Goal: Task Accomplishment & Management: Complete application form

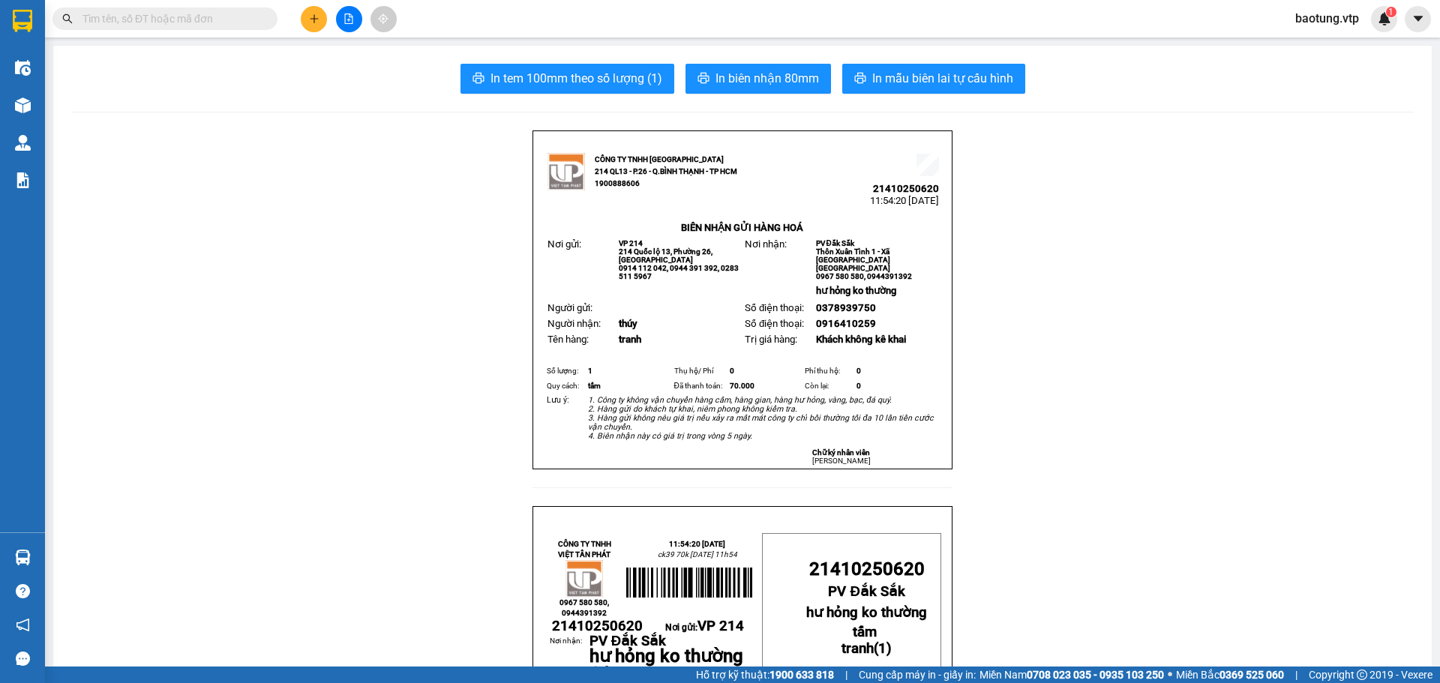
click at [310, 9] on button at bounding box center [314, 19] width 26 height 26
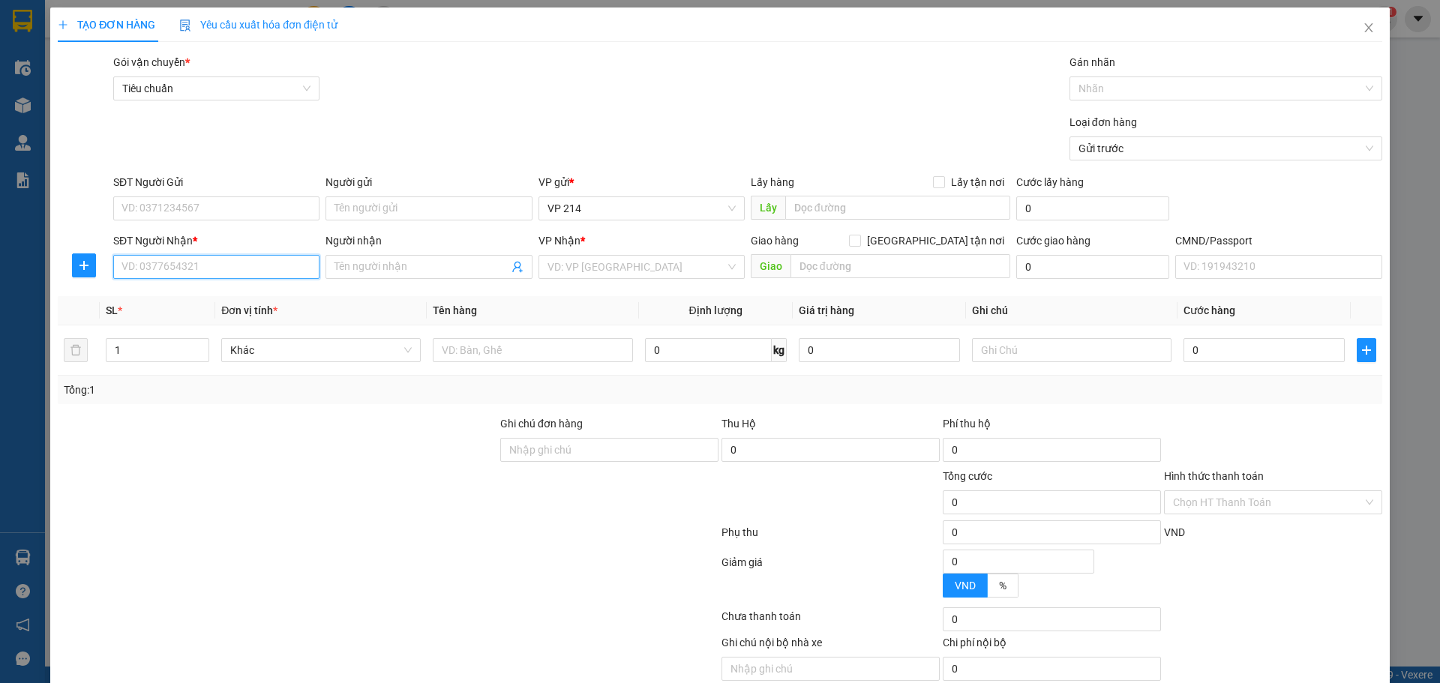
click at [202, 265] on input "SĐT Người Nhận *" at bounding box center [216, 267] width 206 height 24
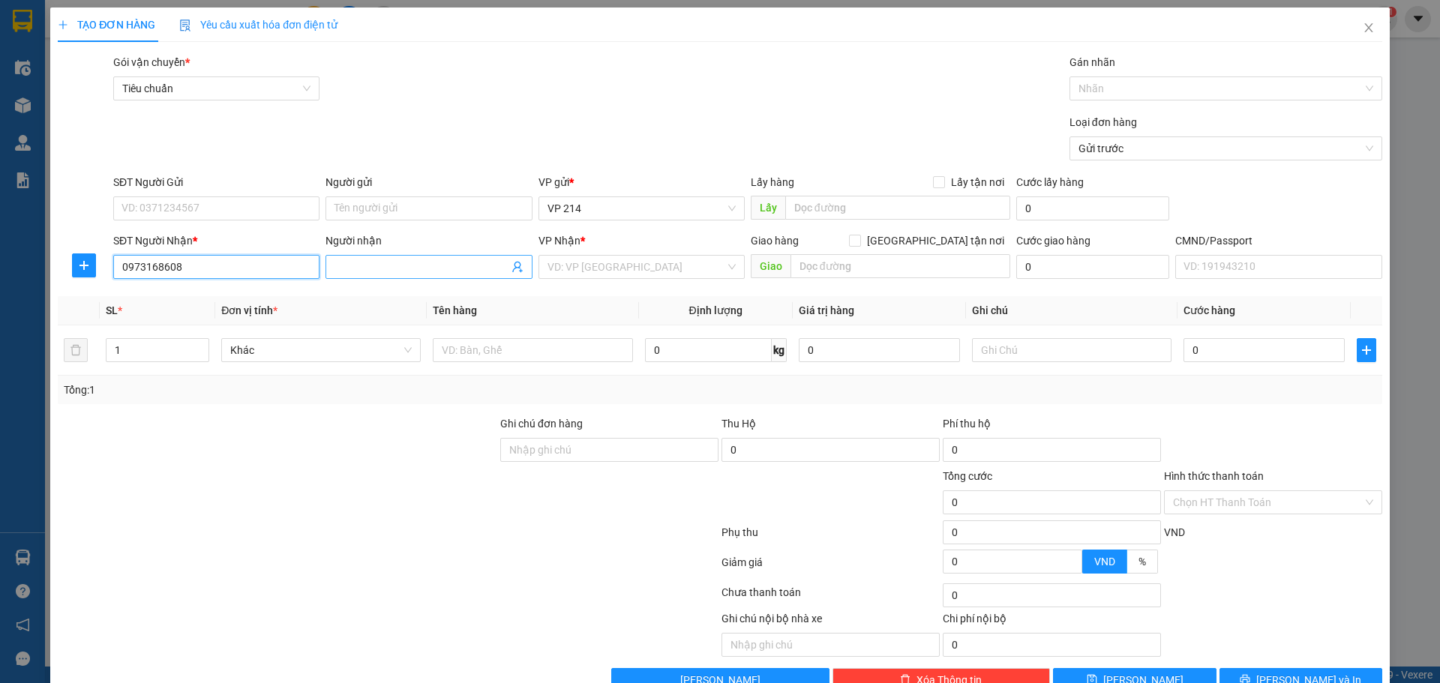
type input "0973168608"
click at [415, 265] on input "Người nhận" at bounding box center [420, 267] width 173 height 16
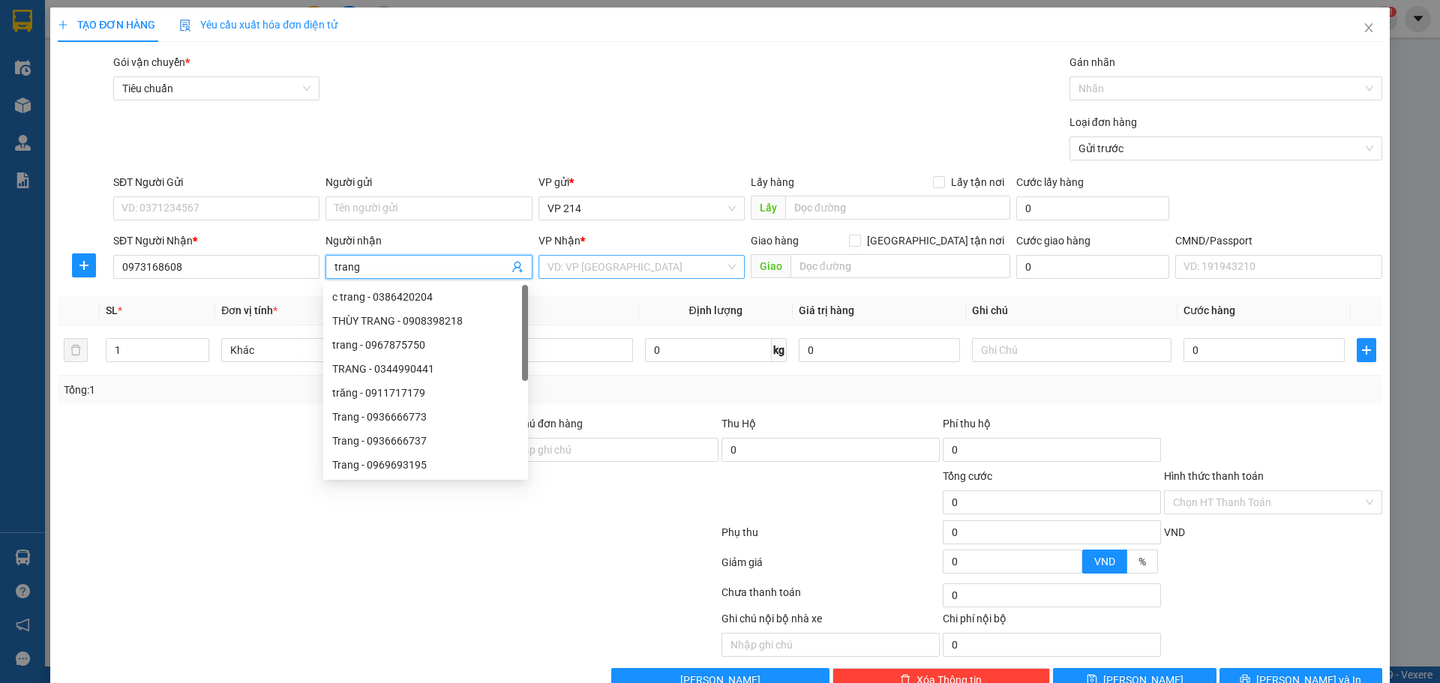
type input "trang"
click at [623, 262] on input "search" at bounding box center [636, 267] width 178 height 22
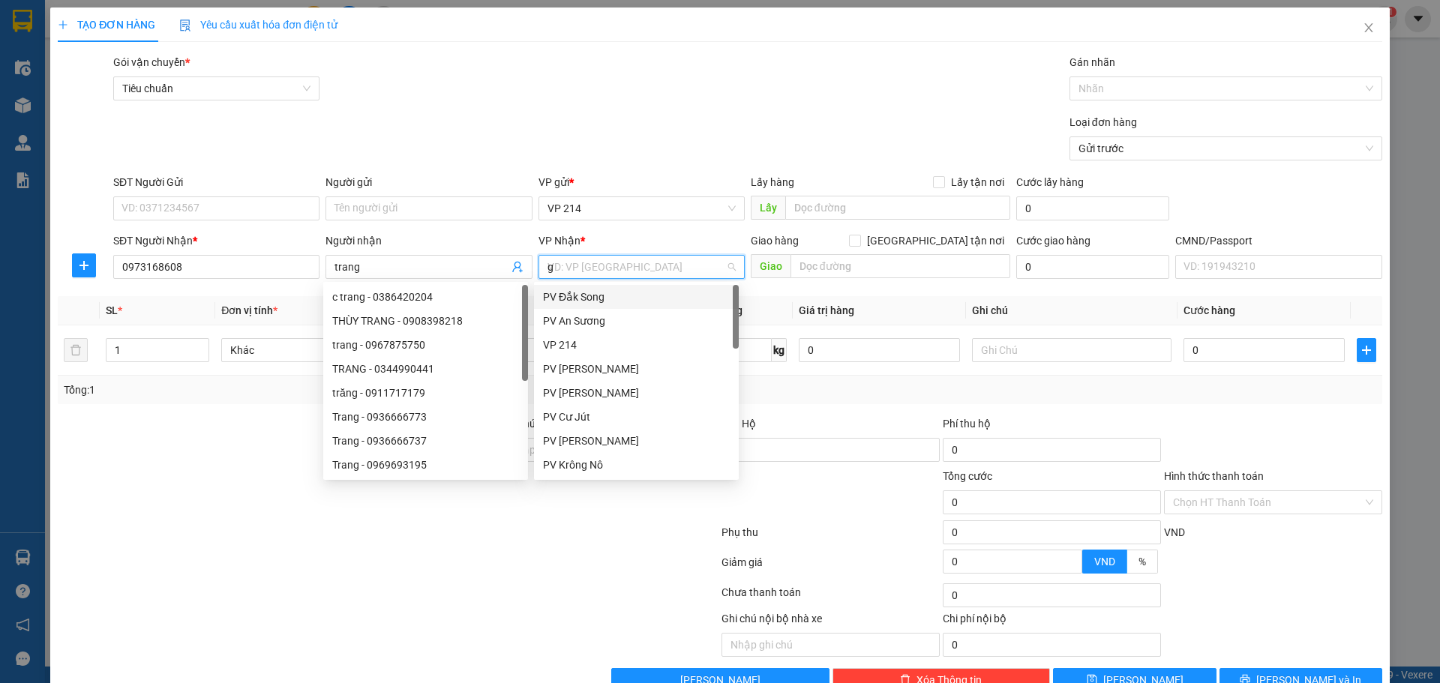
type input "gn"
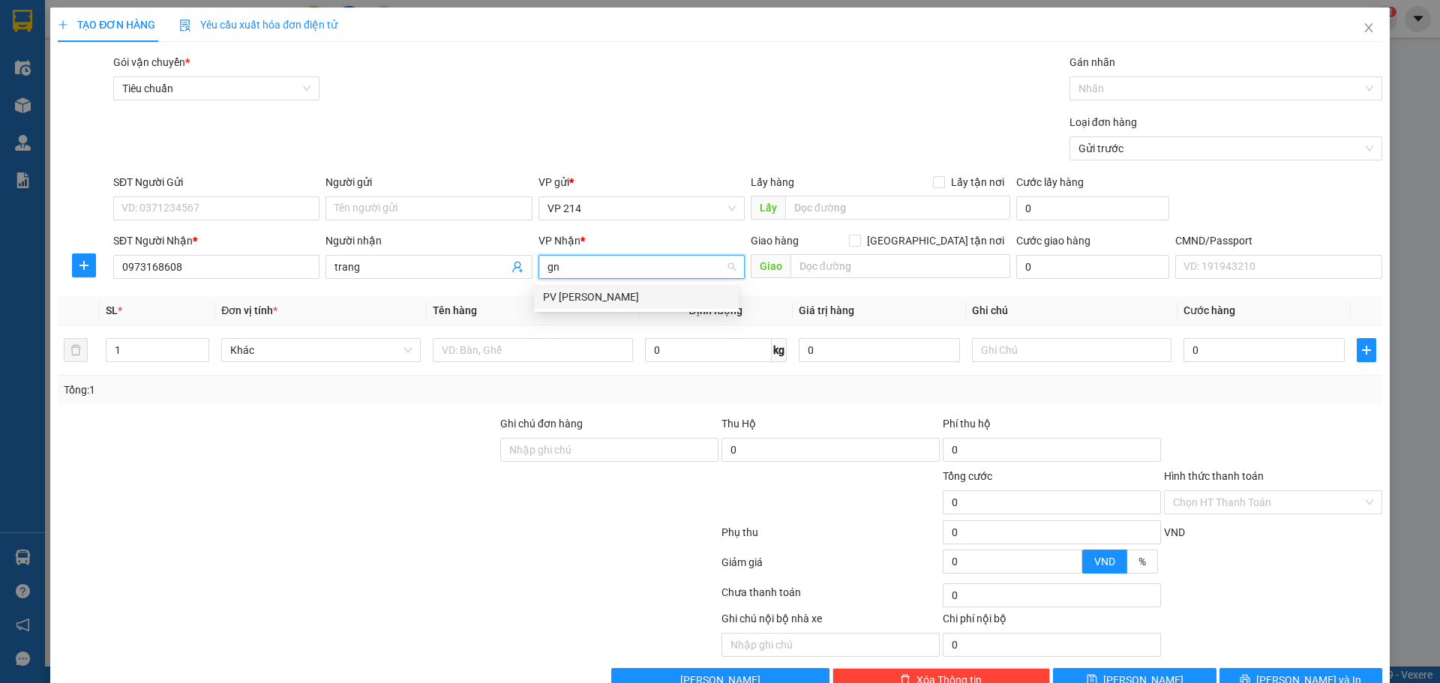
click at [640, 307] on div "PV [PERSON_NAME]" at bounding box center [636, 297] width 205 height 24
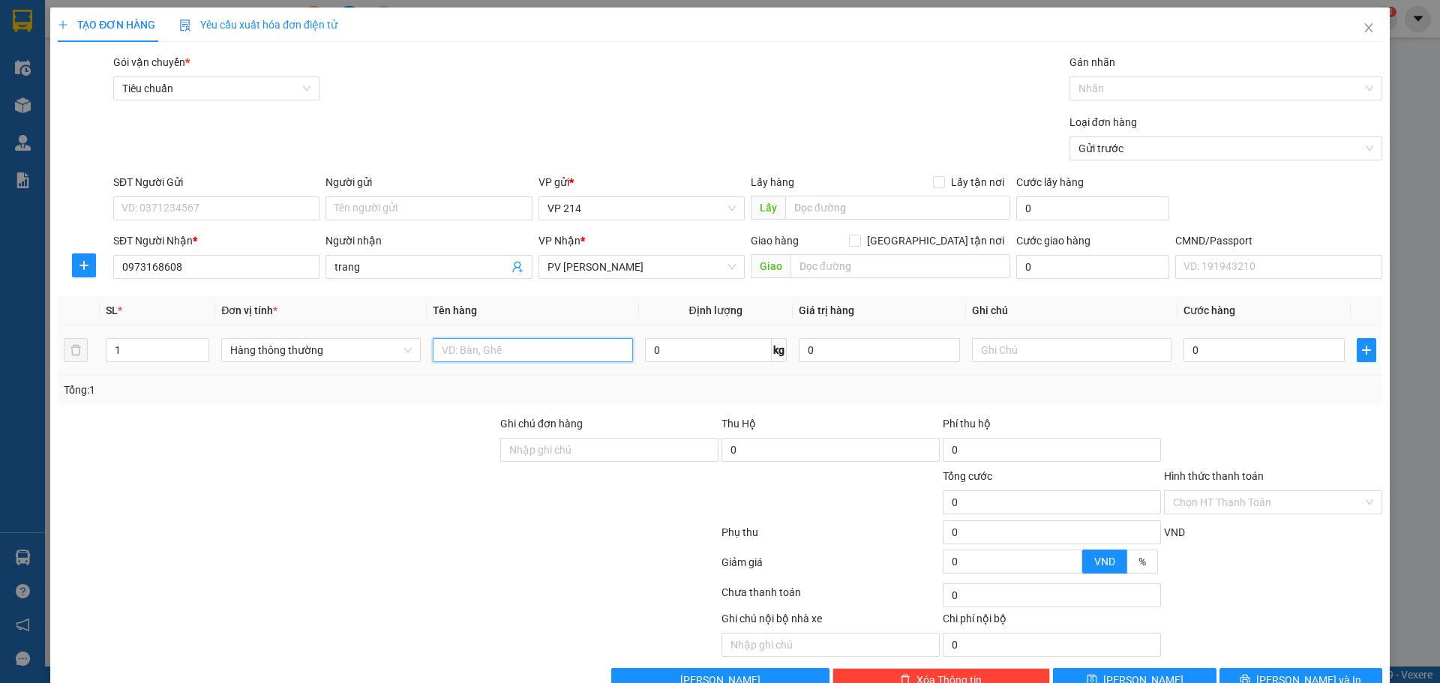
drag, startPoint x: 582, startPoint y: 355, endPoint x: 589, endPoint y: 352, distance: 7.8
click at [589, 352] on input "text" at bounding box center [532, 350] width 199 height 24
type input "qa"
click at [997, 357] on input "text" at bounding box center [1071, 350] width 199 height 24
type input "bọc"
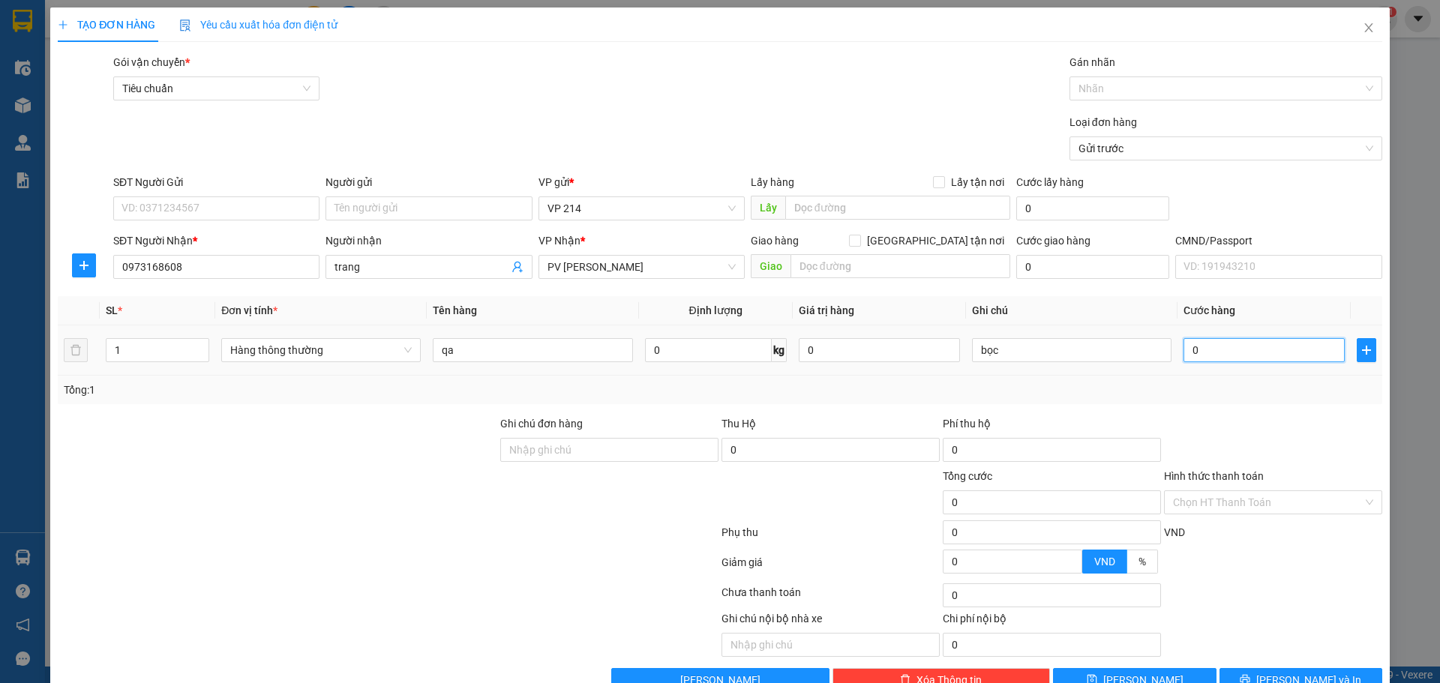
click at [1230, 343] on input "0" at bounding box center [1263, 350] width 161 height 24
type input "4"
type input "40"
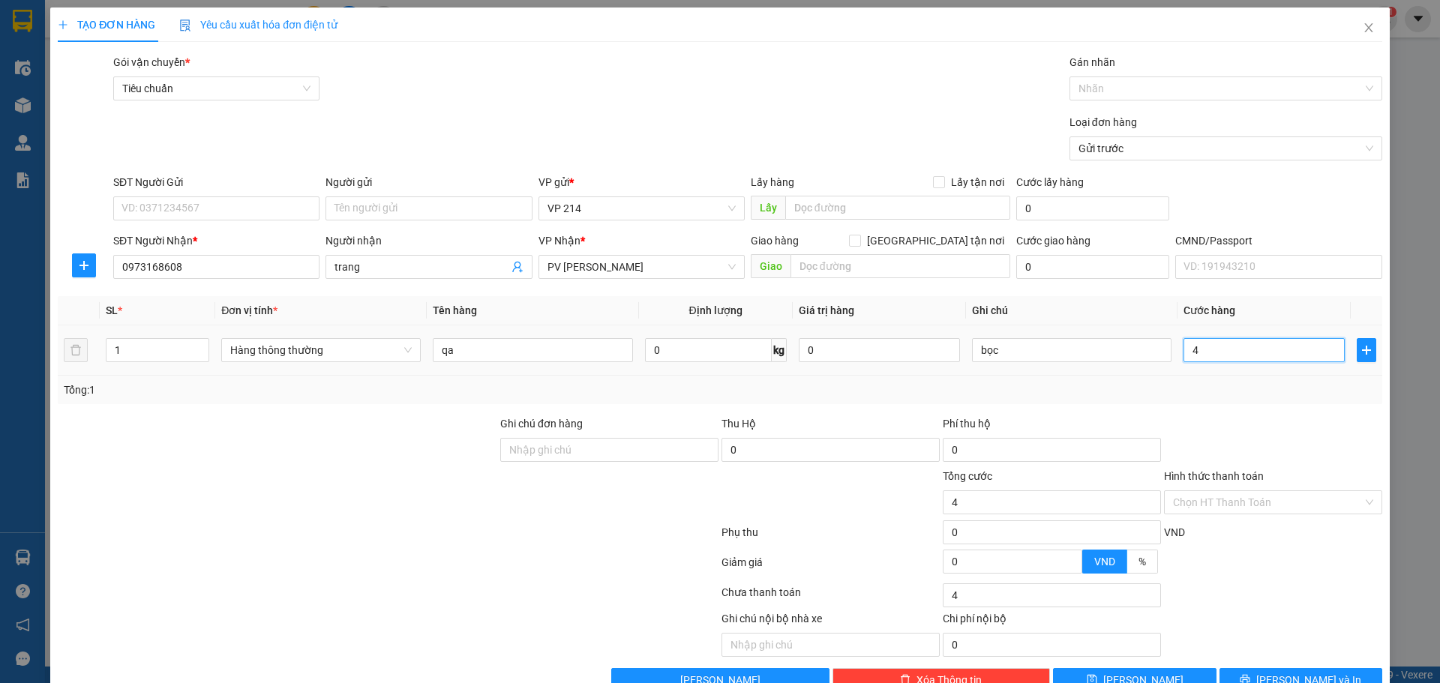
type input "40"
type input "400"
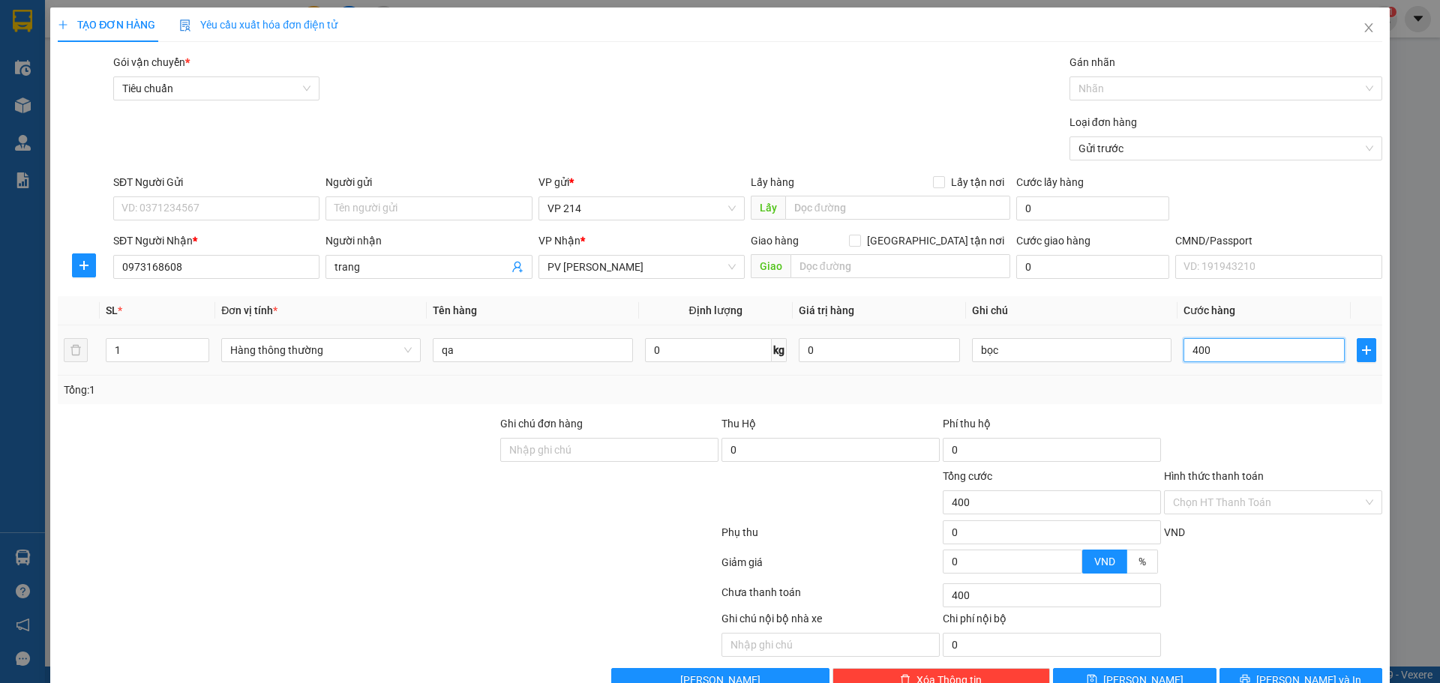
type input "4.000"
type input "40.000"
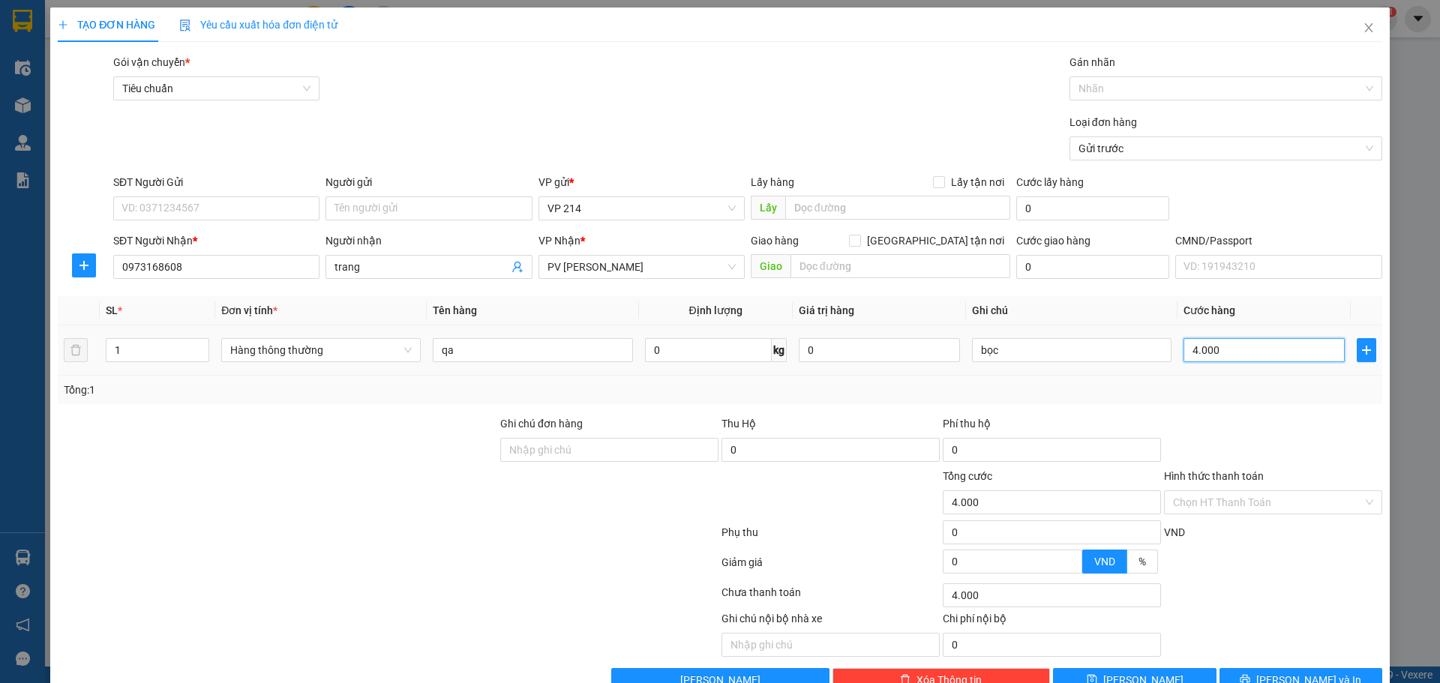
type input "40.000"
click at [650, 458] on input "Ghi chú đơn hàng" at bounding box center [609, 450] width 218 height 24
type input "ck39 100k 13h04 12/10"
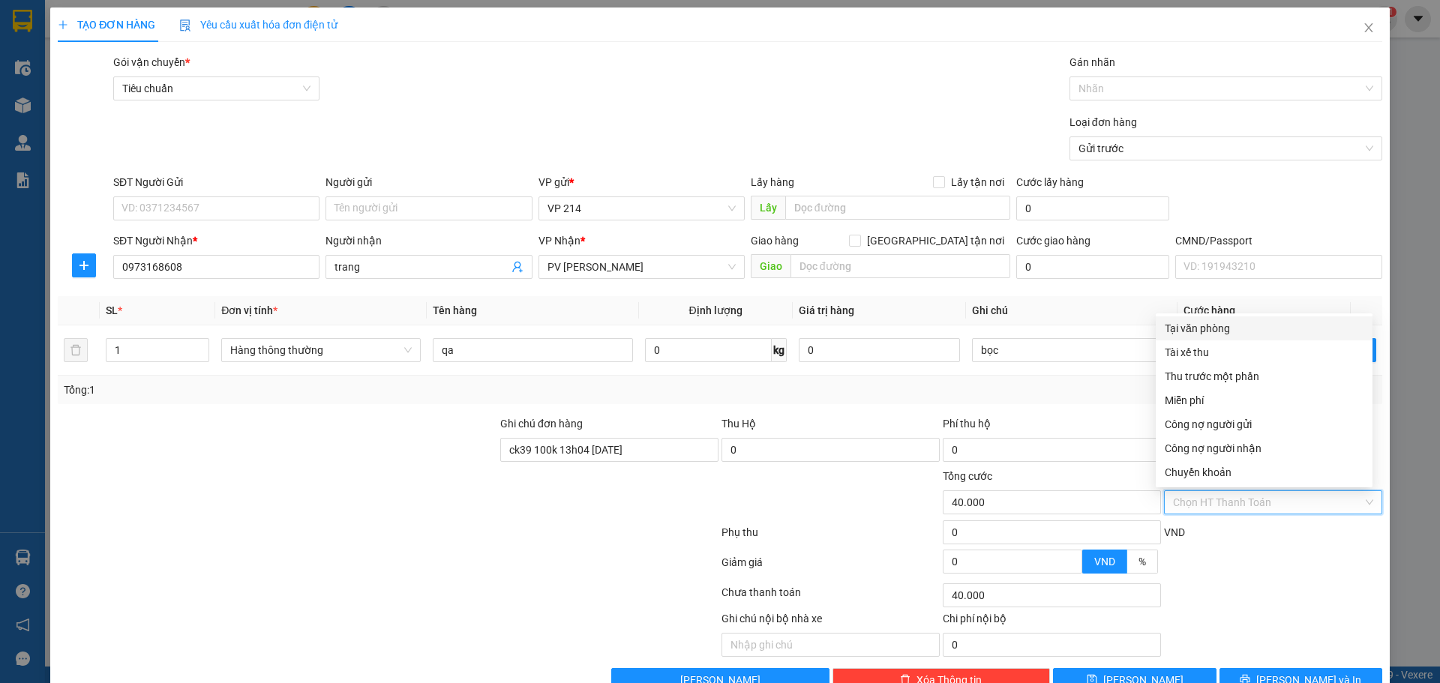
click at [1188, 496] on input "Hình thức thanh toán" at bounding box center [1268, 502] width 190 height 22
drag, startPoint x: 1228, startPoint y: 475, endPoint x: 1227, endPoint y: 458, distance: 17.3
click at [1230, 476] on div "Chuyển khoản" at bounding box center [1264, 472] width 199 height 16
type input "0"
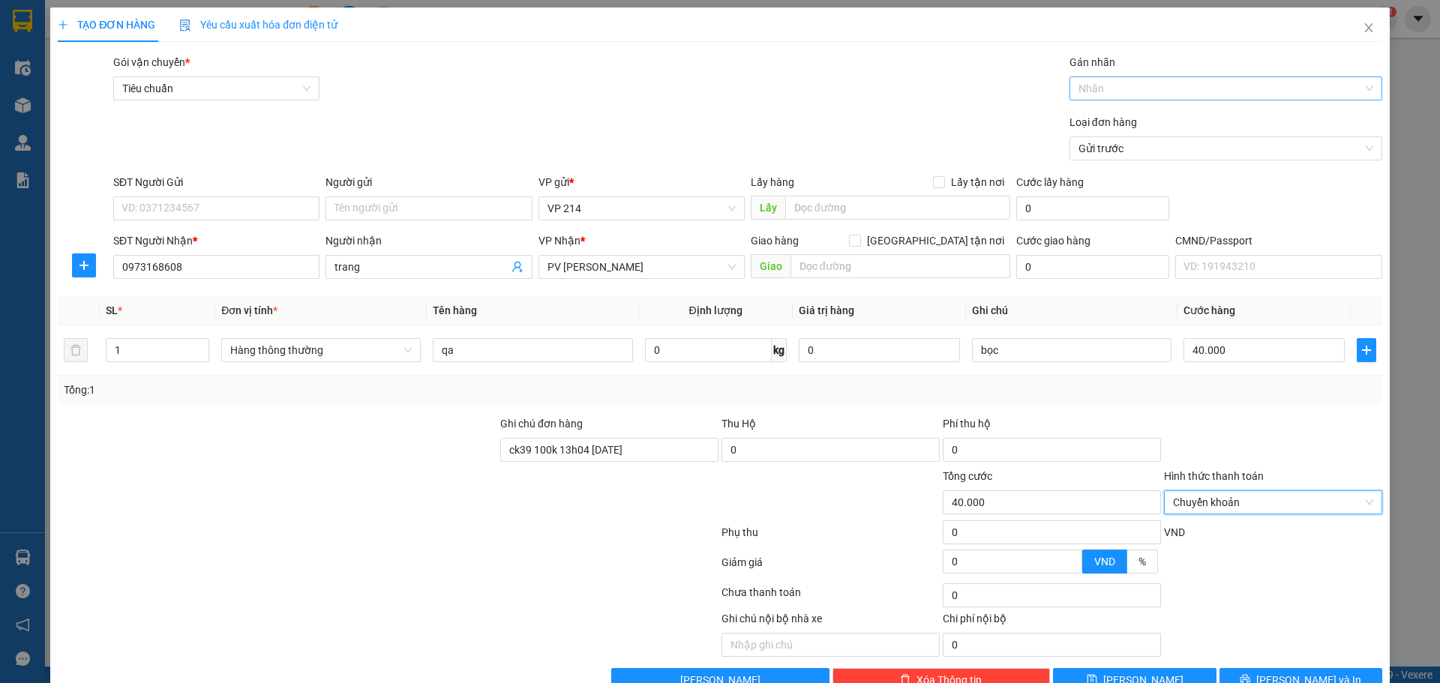
click at [1115, 91] on div at bounding box center [1218, 88] width 290 height 18
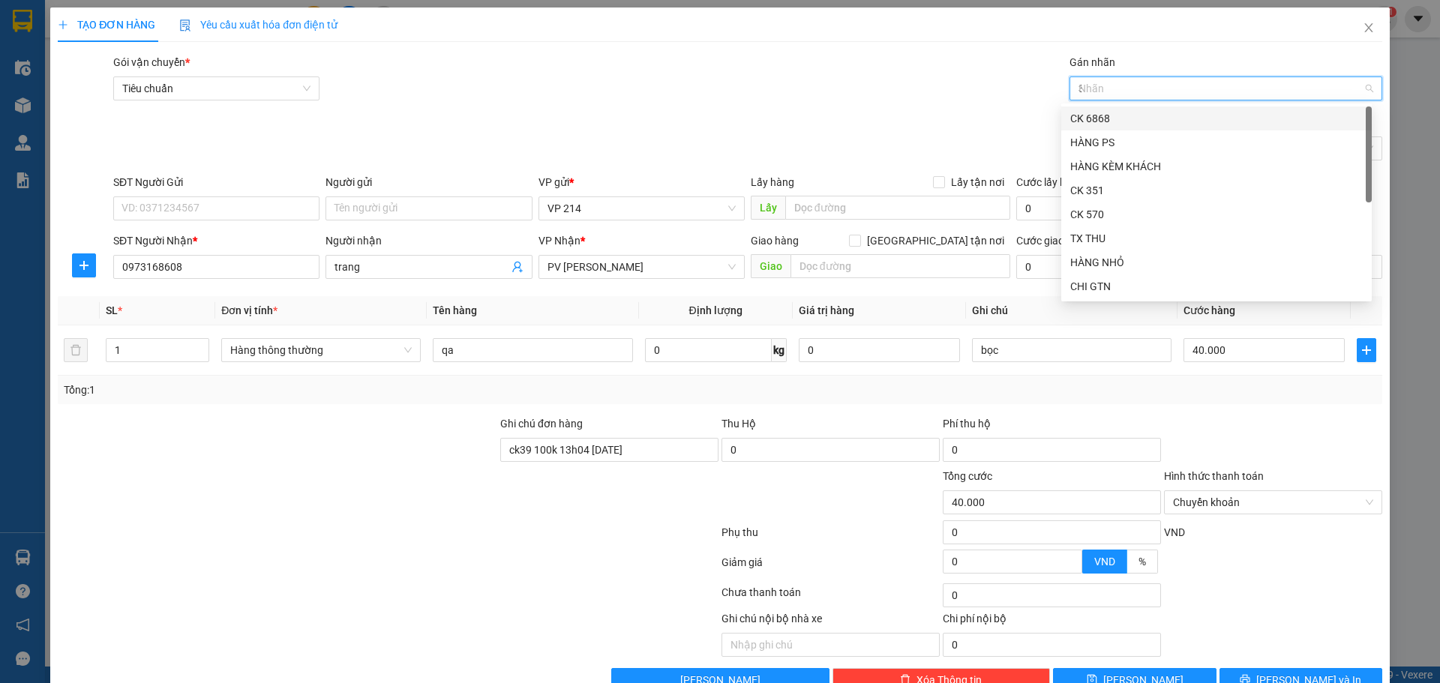
type input "39"
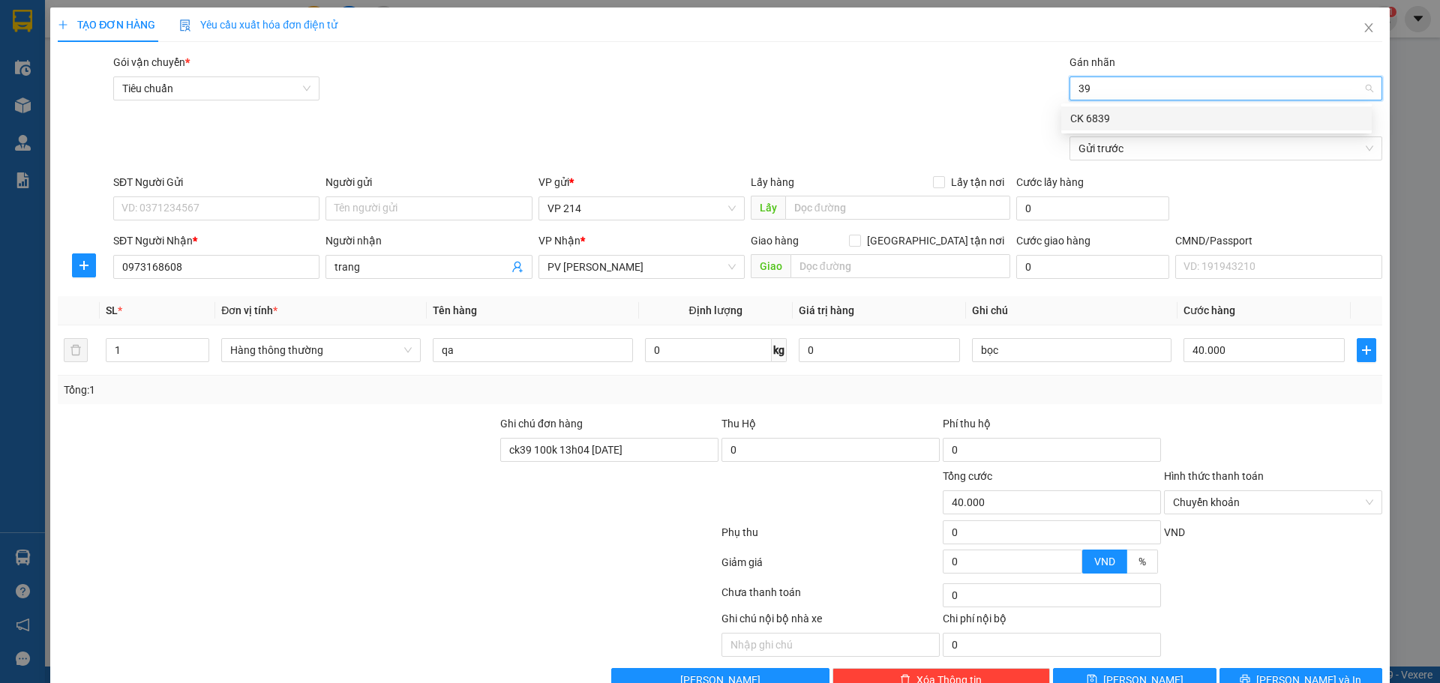
click at [1116, 121] on div "CK 6839" at bounding box center [1216, 118] width 292 height 16
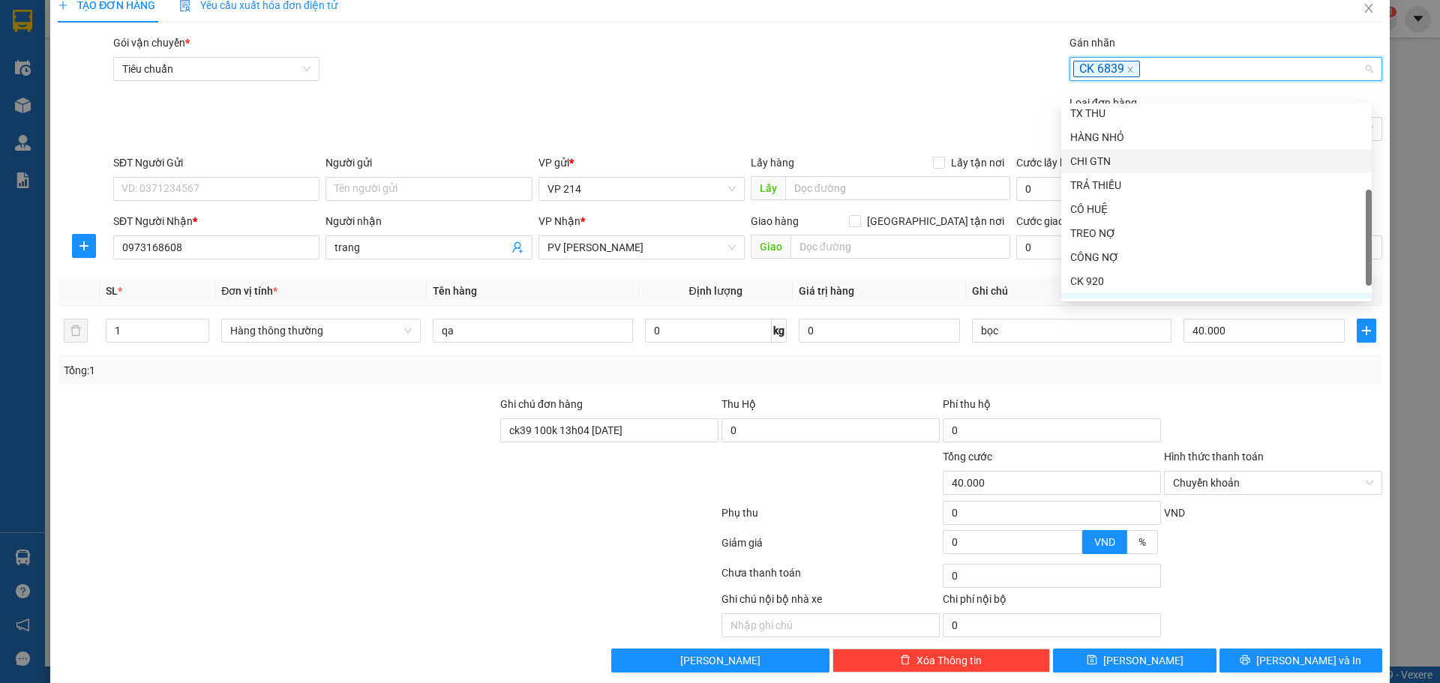
scroll to position [38, 0]
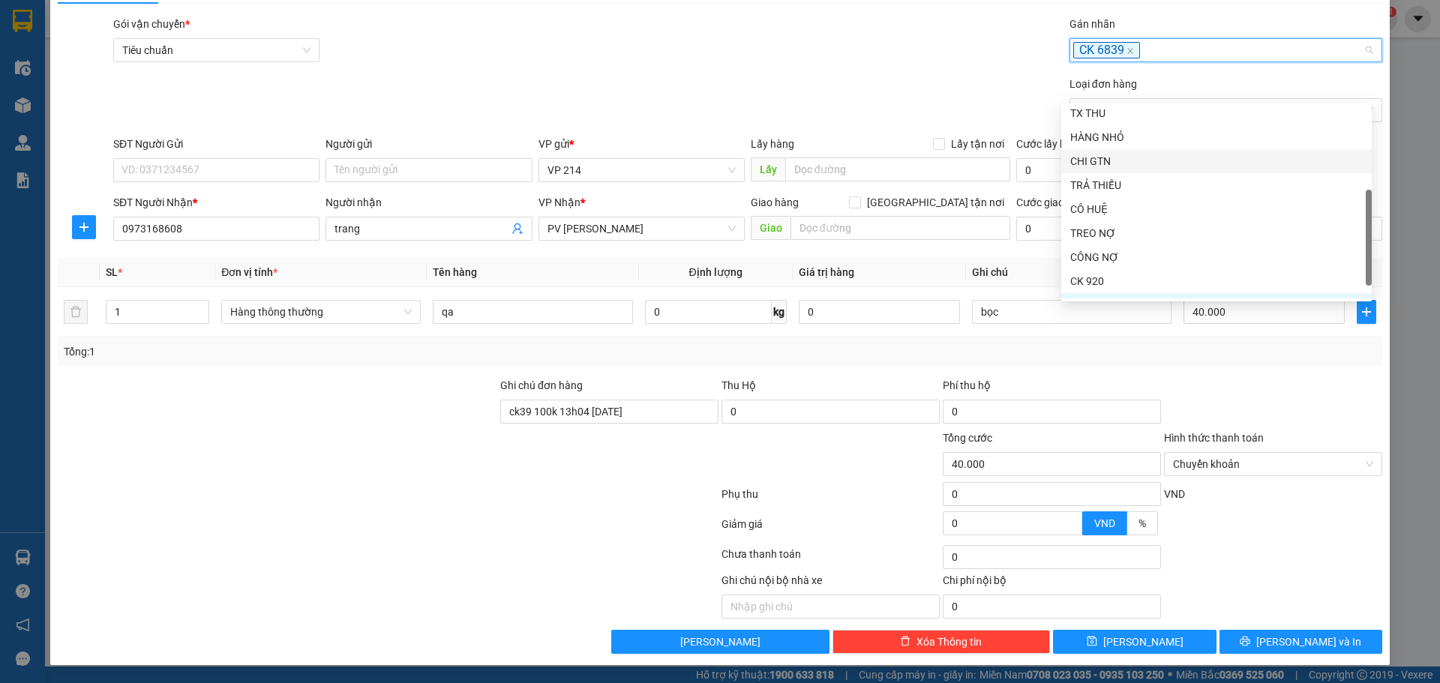
click at [1294, 609] on div "Ghi chú nội bộ nhà xe Chi phí nội bộ 0" at bounding box center [719, 595] width 1327 height 46
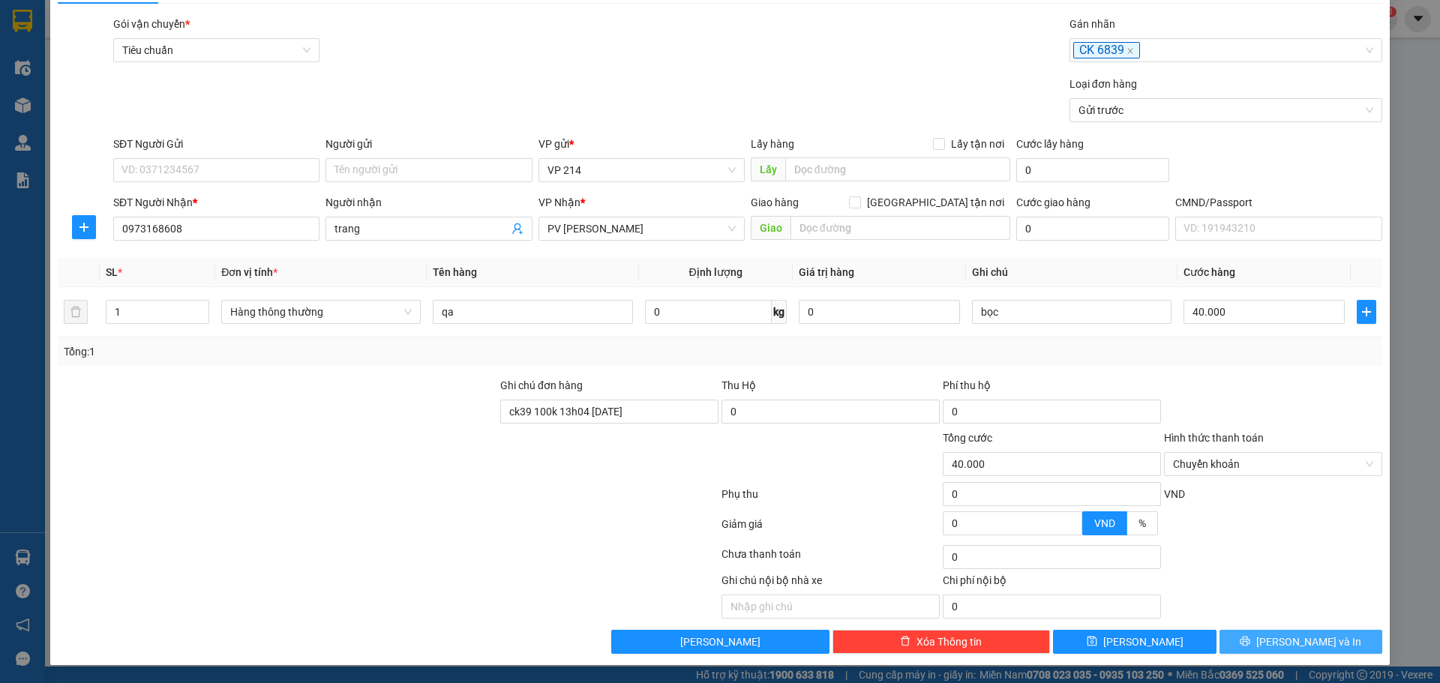
click at [1275, 638] on button "[PERSON_NAME] và In" at bounding box center [1300, 642] width 163 height 24
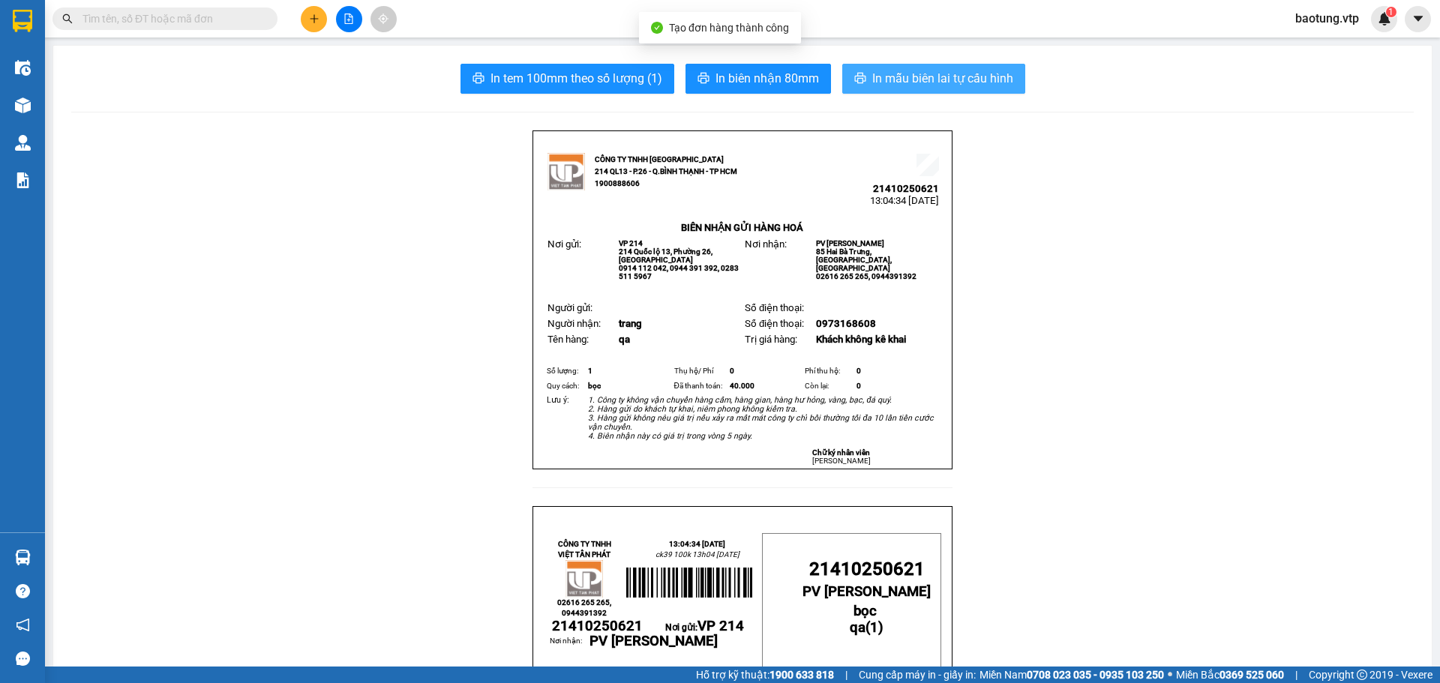
click at [874, 86] on span "In mẫu biên lai tự cấu hình" at bounding box center [942, 78] width 141 height 19
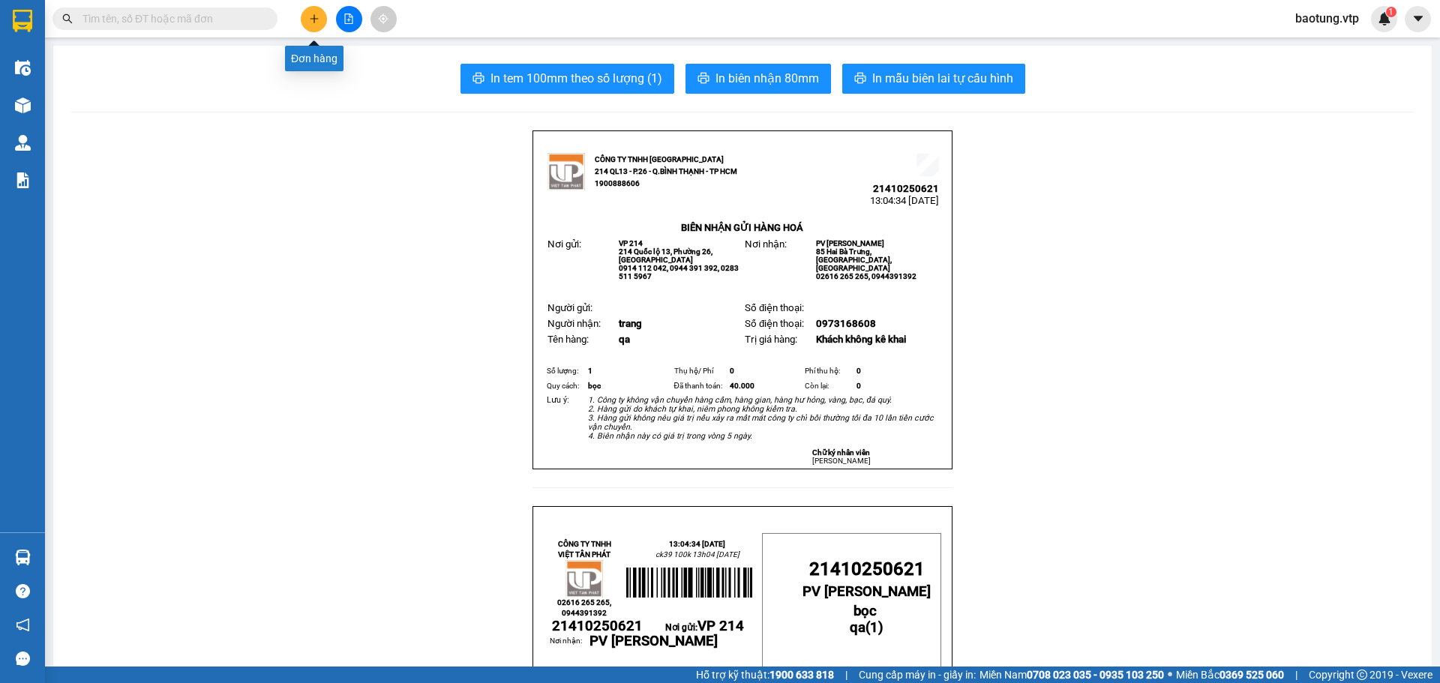
click at [317, 16] on icon "plus" at bounding box center [314, 18] width 10 height 10
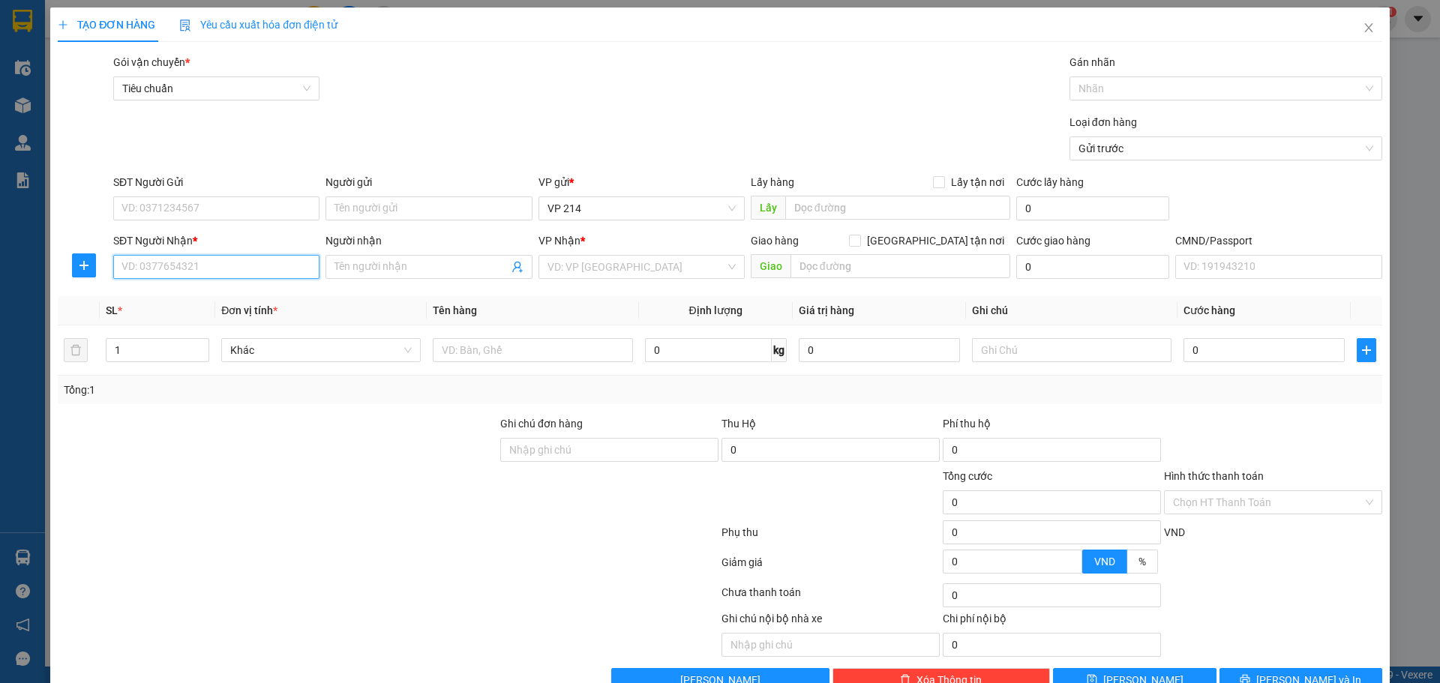
click at [181, 274] on input "SĐT Người Nhận *" at bounding box center [216, 267] width 206 height 24
type input "0982722457"
click at [361, 272] on input "Người nhận" at bounding box center [420, 267] width 173 height 16
type input "bố đa"
click at [582, 268] on input "search" at bounding box center [636, 267] width 178 height 22
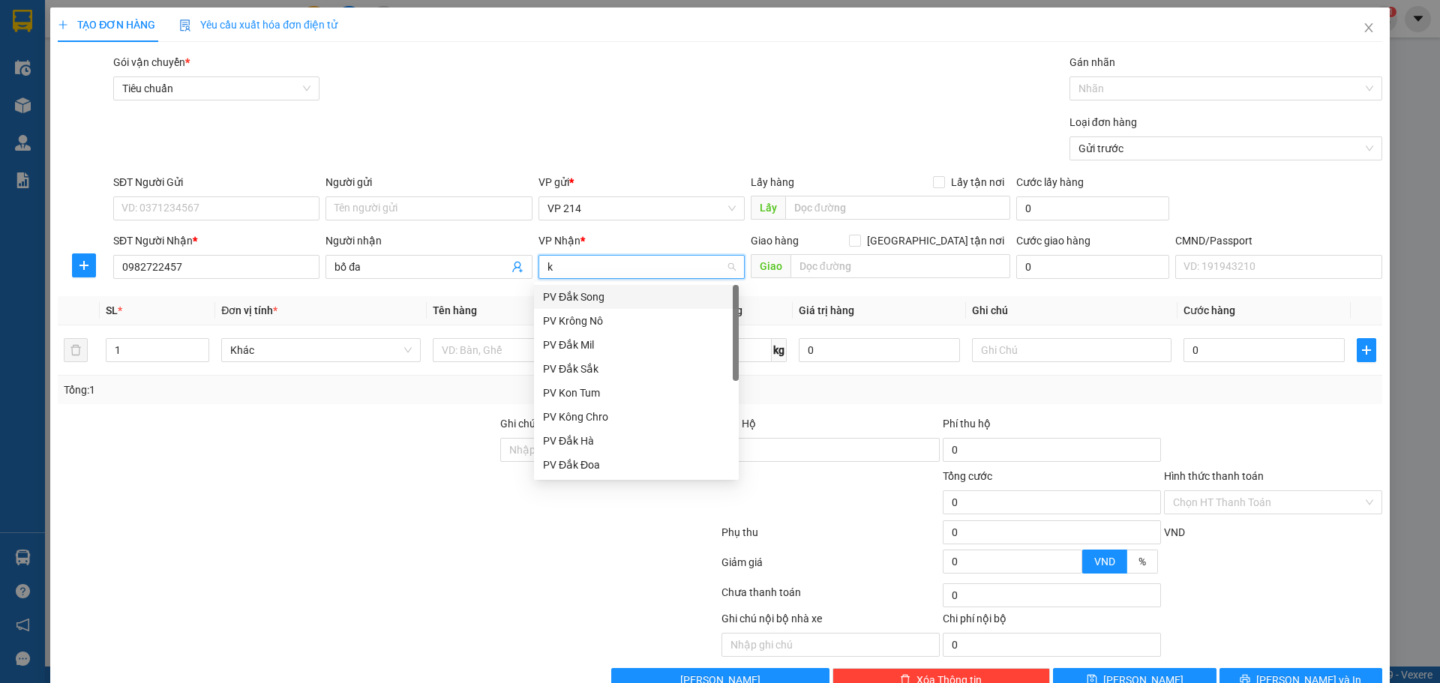
type input "kr"
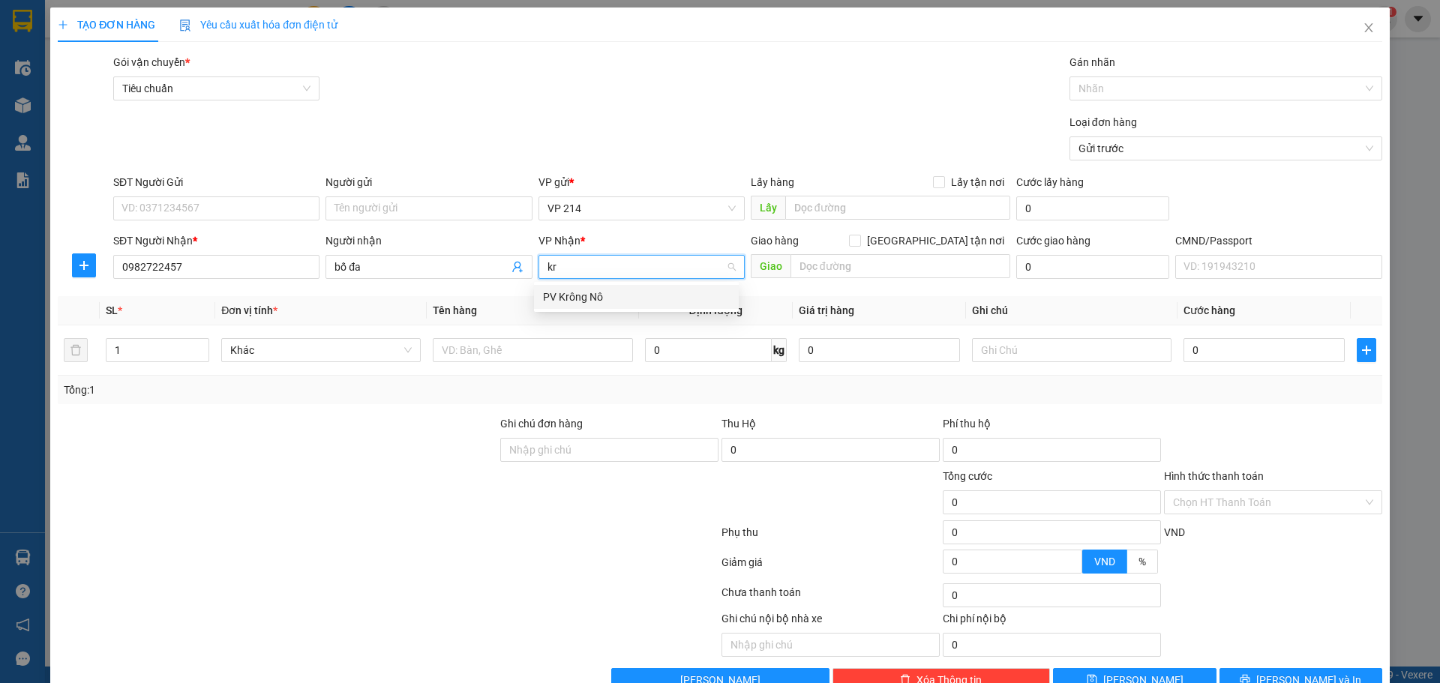
click at [592, 295] on div "PV Krông Nô" at bounding box center [636, 297] width 187 height 16
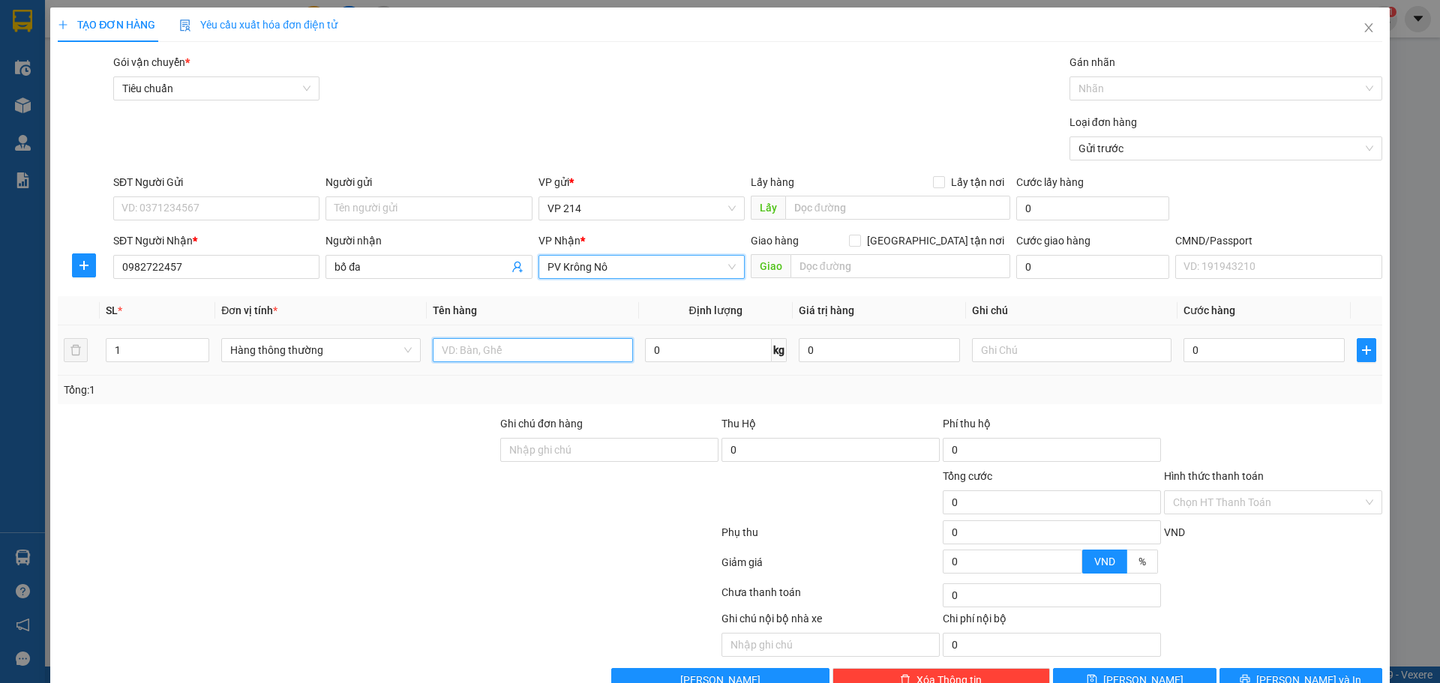
click at [554, 358] on input "text" at bounding box center [532, 350] width 199 height 24
type input "qa"
click at [1020, 345] on input "text" at bounding box center [1071, 350] width 199 height 24
type input "v"
type input "c"
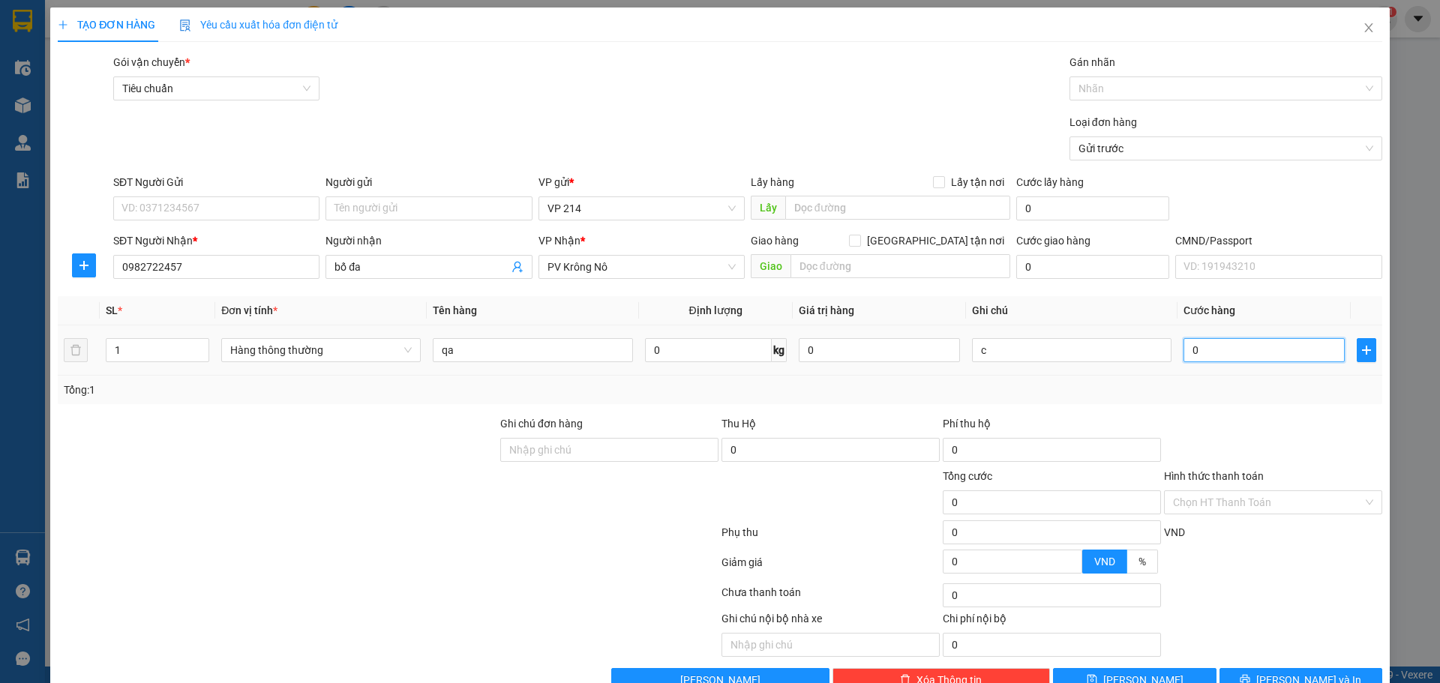
drag, startPoint x: 1214, startPoint y: 346, endPoint x: 1225, endPoint y: 346, distance: 11.3
click at [1212, 344] on input "0" at bounding box center [1263, 350] width 161 height 24
type input "6"
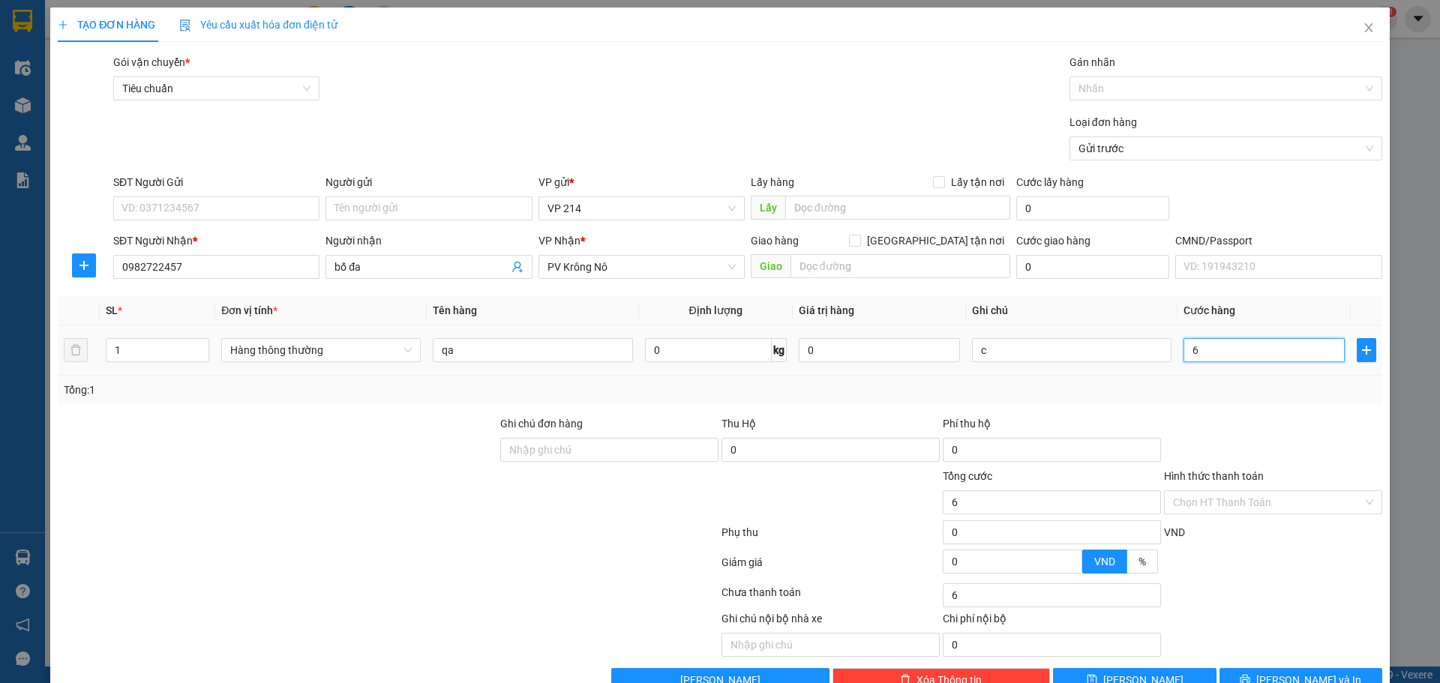
type input "60"
type input "600"
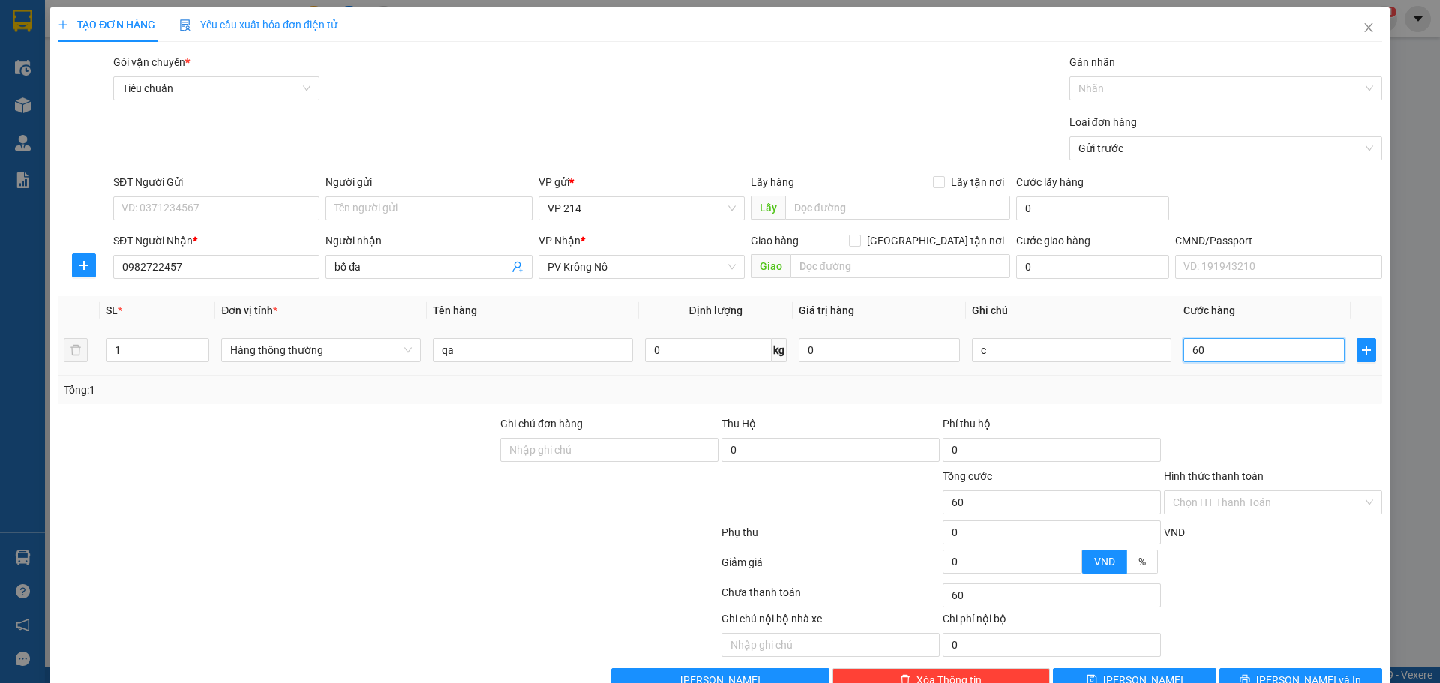
type input "600"
type input "6.000"
type input "60.000"
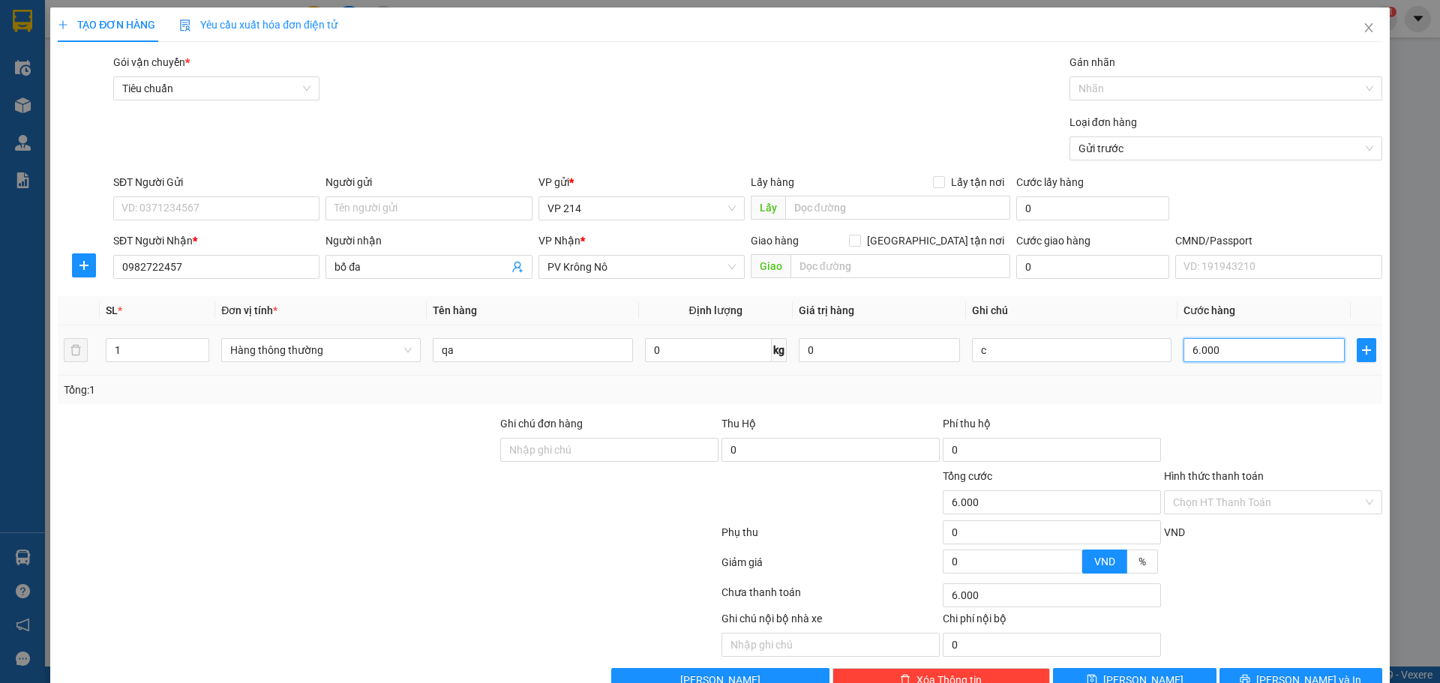
type input "60.000"
click at [588, 449] on input "Ghi chú đơn hàng" at bounding box center [609, 450] width 218 height 24
paste input "39750"
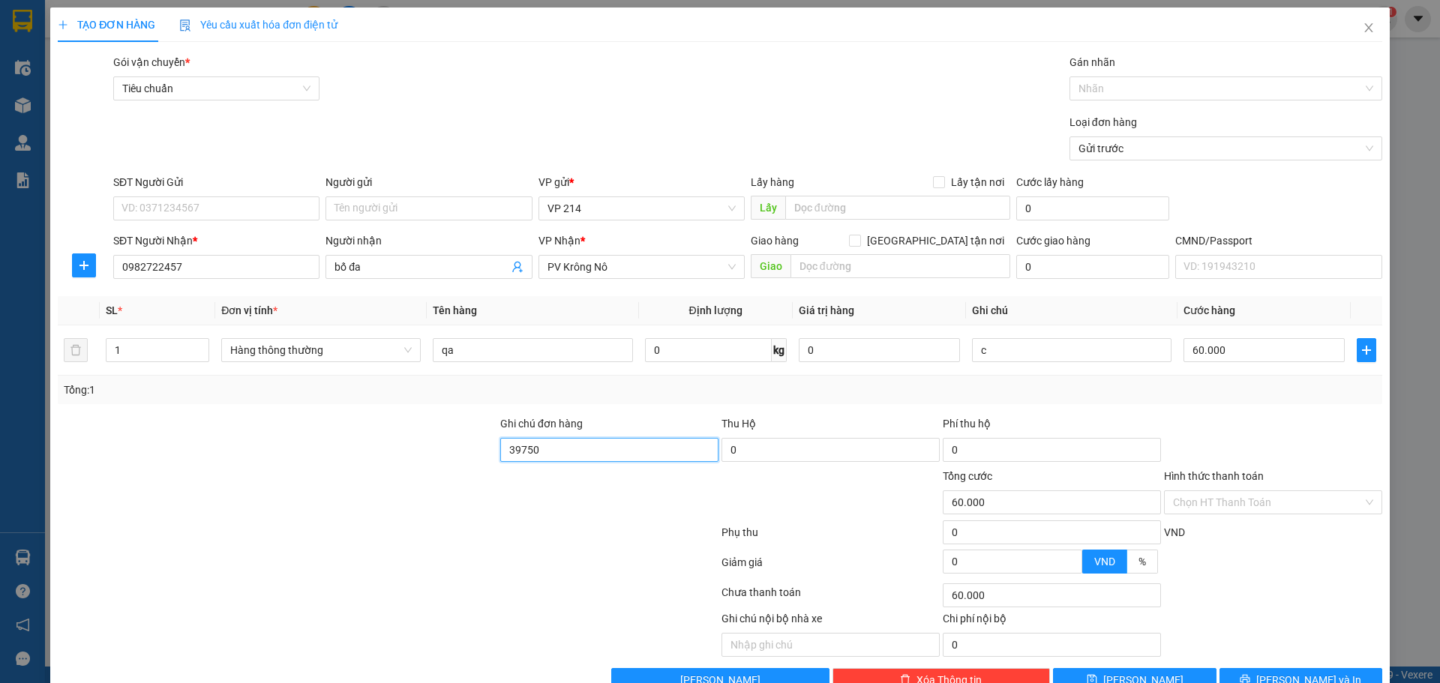
type input "39750"
click at [568, 462] on div "Ghi chú đơn hàng 39750" at bounding box center [609, 441] width 218 height 52
drag, startPoint x: 564, startPoint y: 446, endPoint x: 219, endPoint y: 494, distance: 348.3
click at [268, 491] on form "Ghi chú đơn hàng 39750 Thu Hộ 0 Phí thu hộ 0 Tổng cước 60.000 Hình thức thanh t…" at bounding box center [720, 497] width 1324 height 165
click at [1255, 499] on input "Hình thức thanh toán" at bounding box center [1268, 502] width 190 height 22
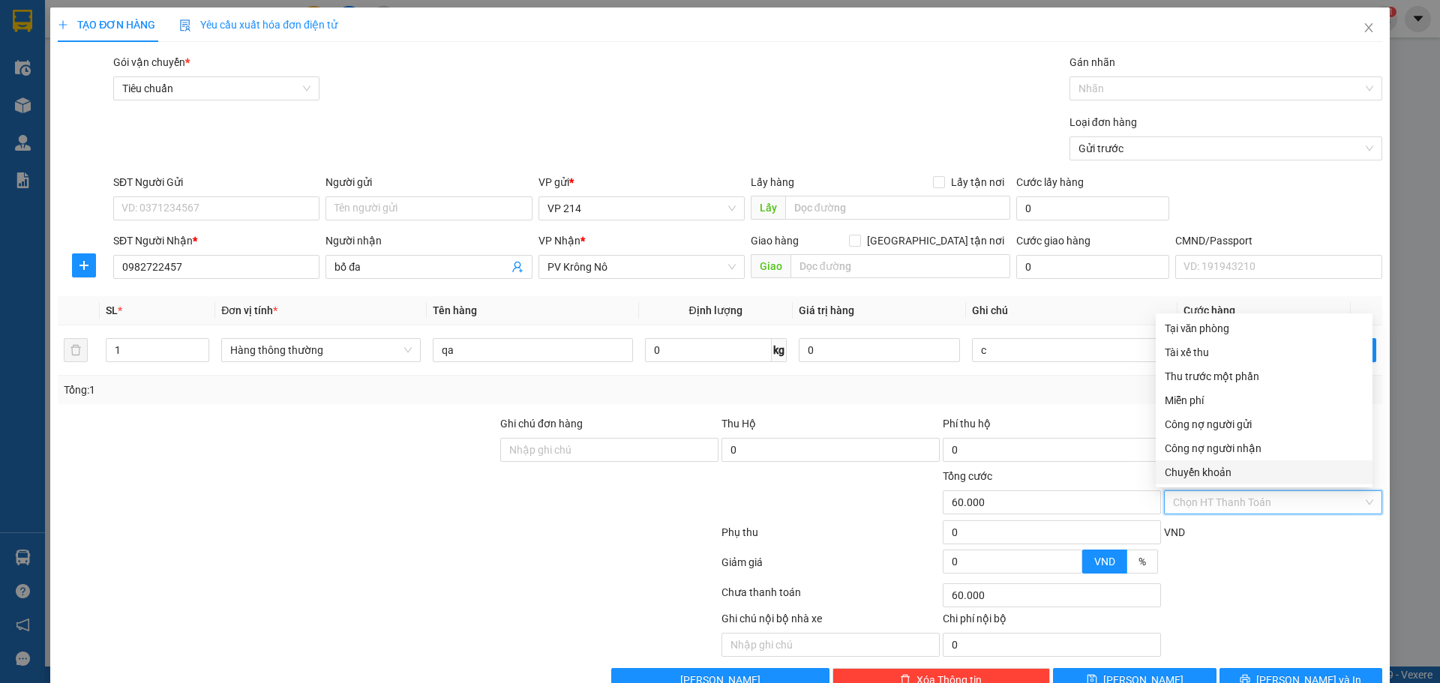
click at [1231, 478] on div "Chuyển khoản" at bounding box center [1264, 472] width 199 height 16
type input "0"
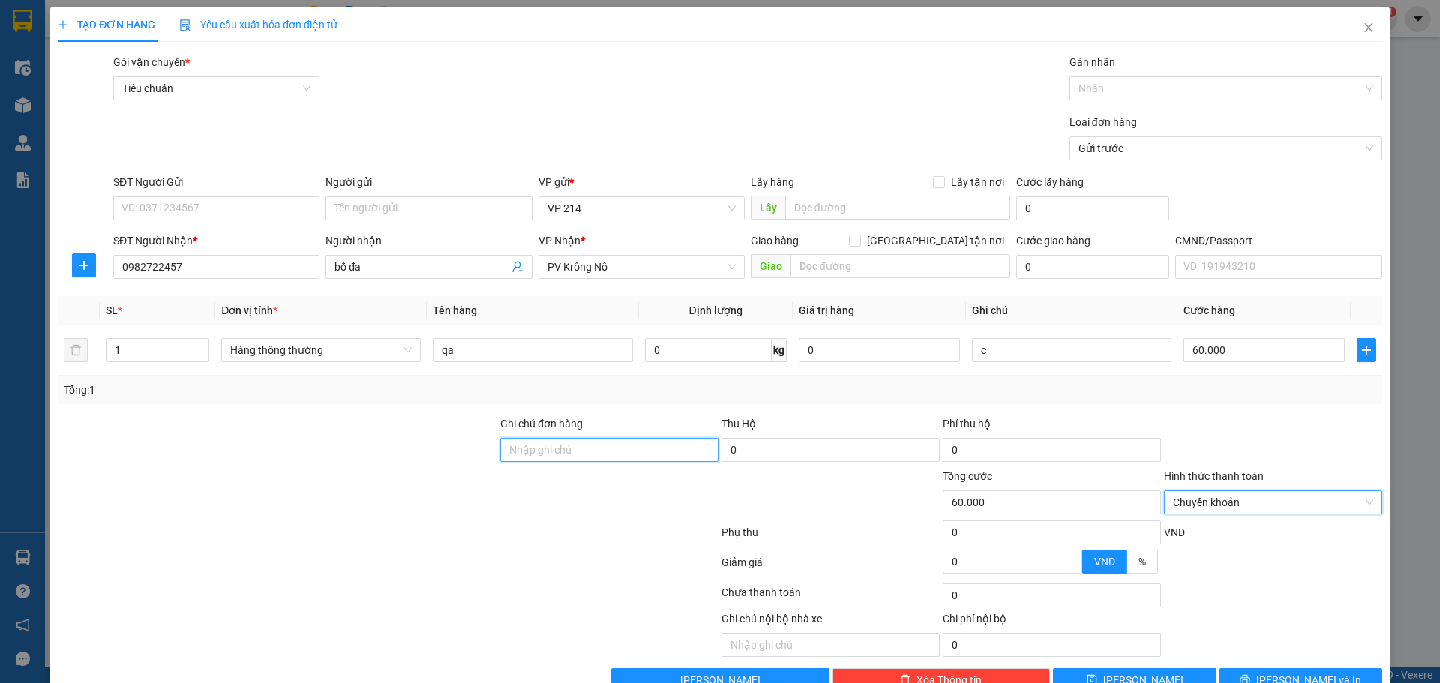
click at [571, 450] on input "Ghi chú đơn hàng" at bounding box center [609, 450] width 218 height 24
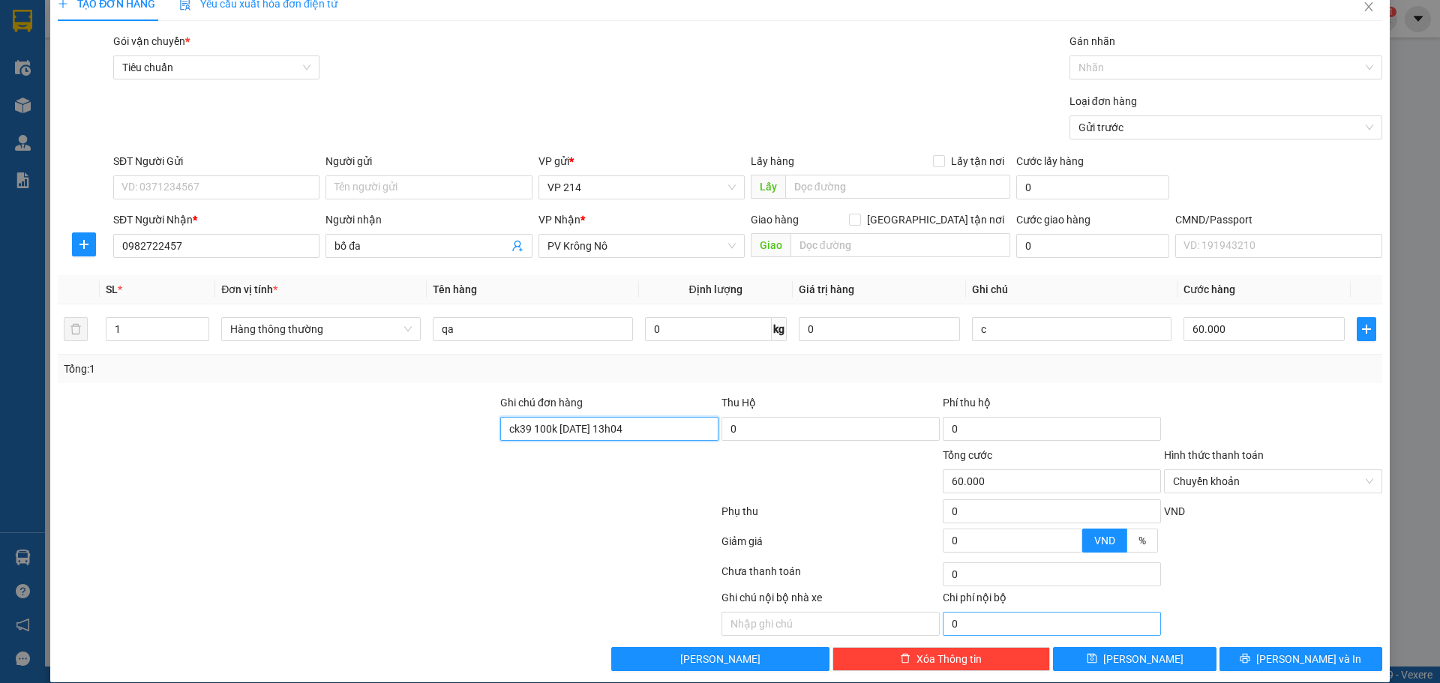
scroll to position [38, 0]
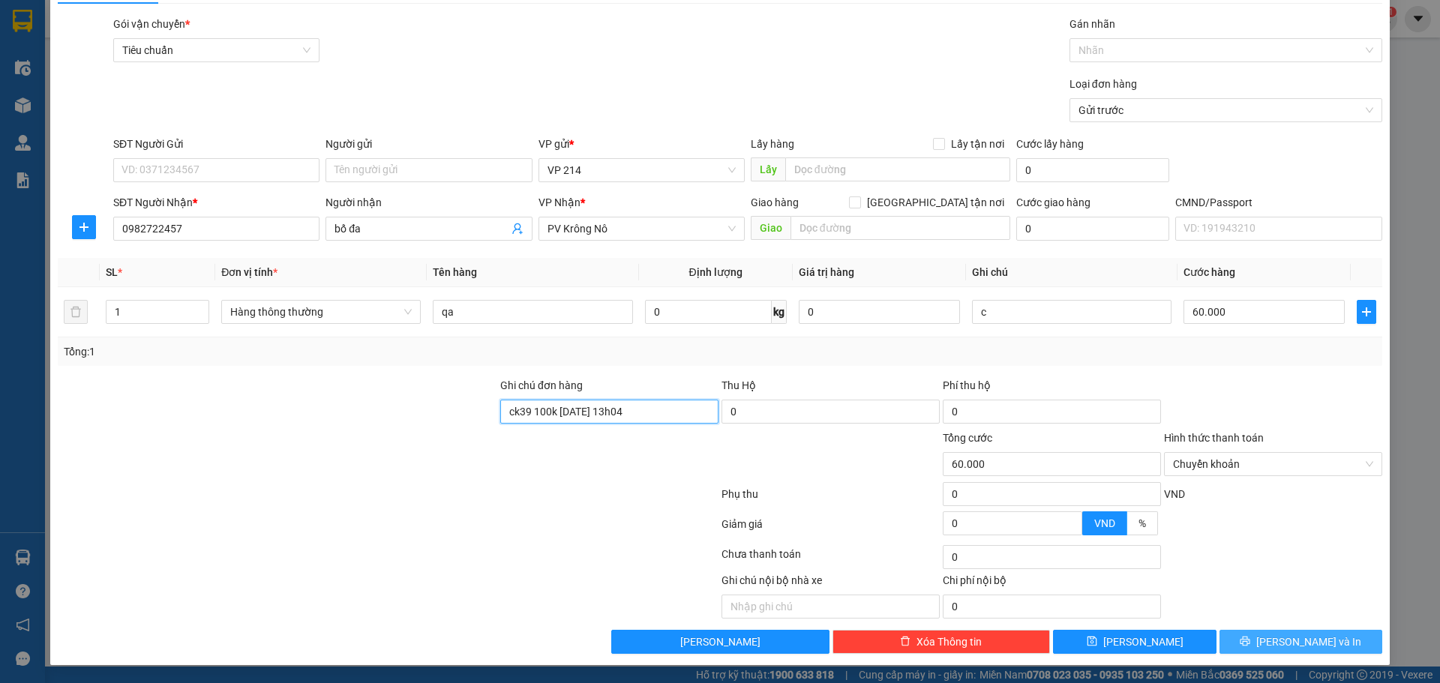
type input "ck39 100k 12/10 13h04"
click at [1237, 653] on div "TẠO ĐƠN HÀNG Yêu cầu xuất hóa đơn điện tử Transit Pickup Surcharge Ids Transit …" at bounding box center [719, 317] width 1339 height 696
click at [1258, 645] on button "[PERSON_NAME] và In" at bounding box center [1300, 642] width 163 height 24
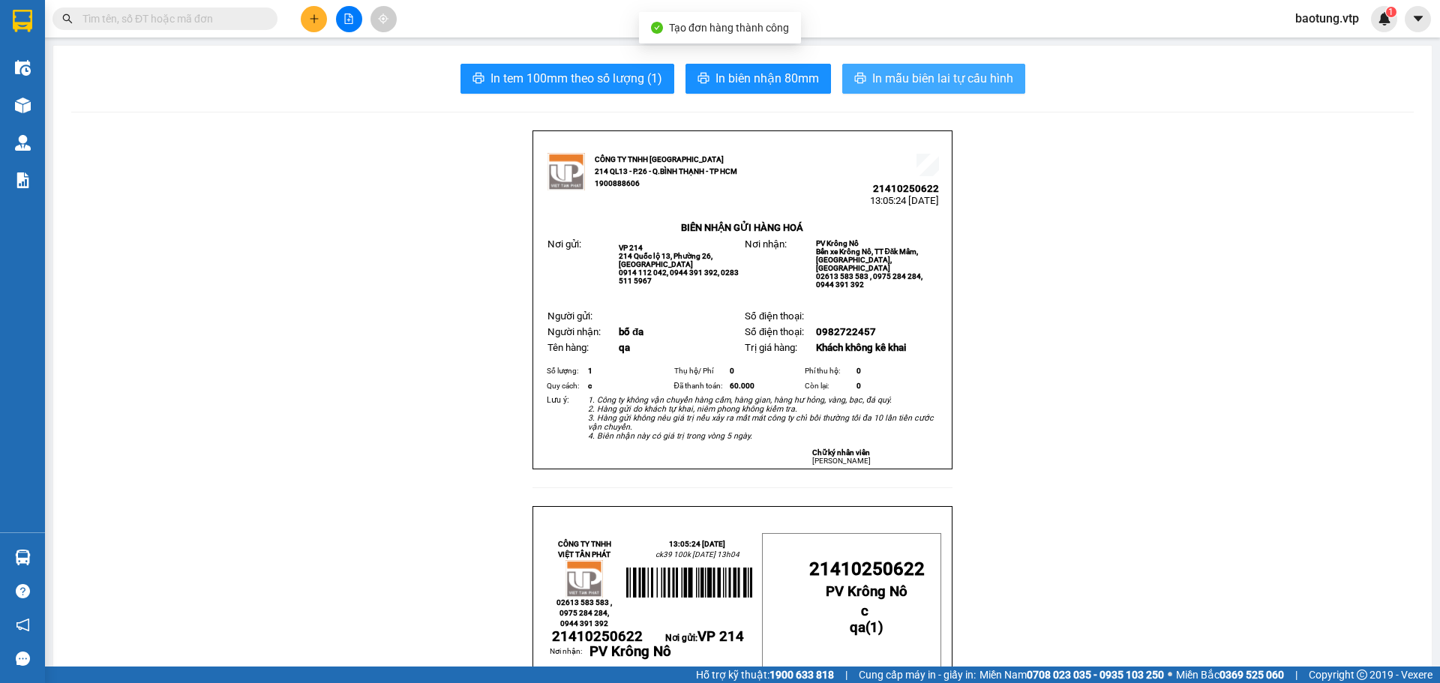
click at [947, 73] on span "In mẫu biên lai tự cấu hình" at bounding box center [942, 78] width 141 height 19
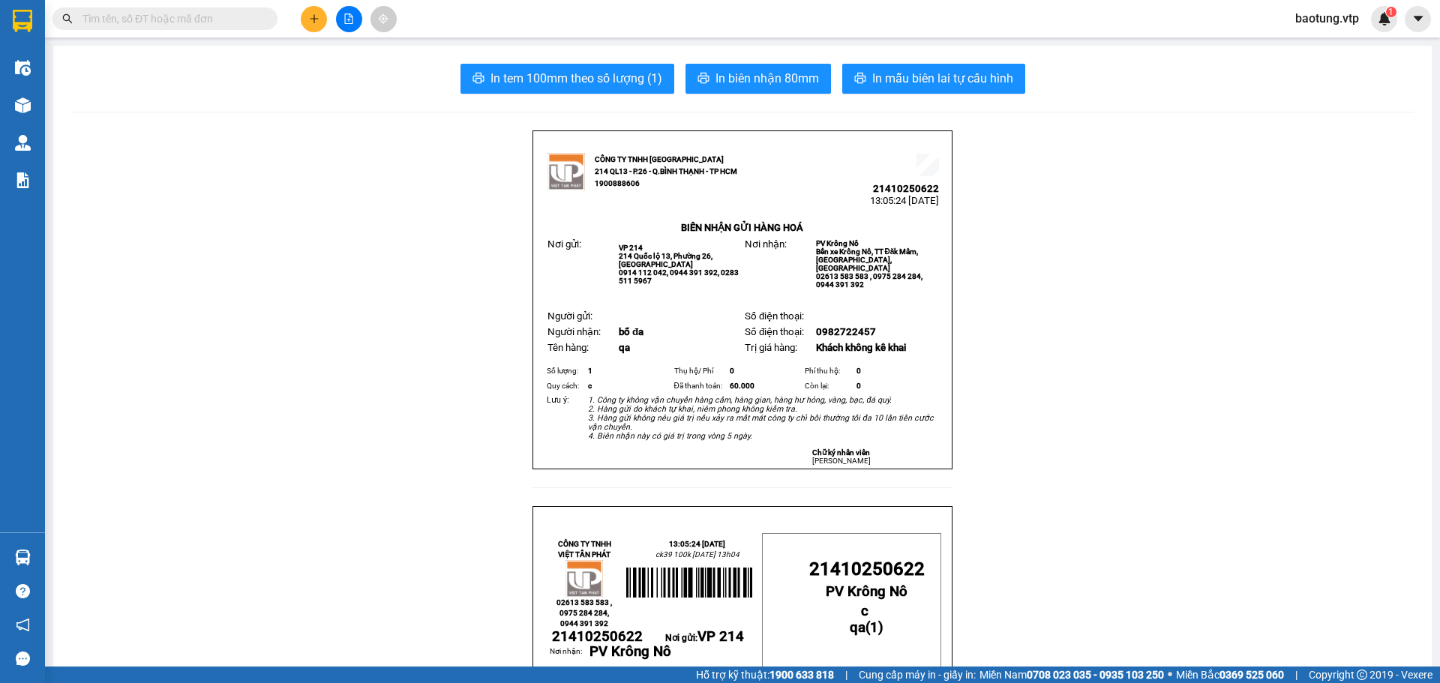
click at [299, 19] on div at bounding box center [348, 19] width 112 height 26
click at [306, 20] on button at bounding box center [314, 19] width 26 height 26
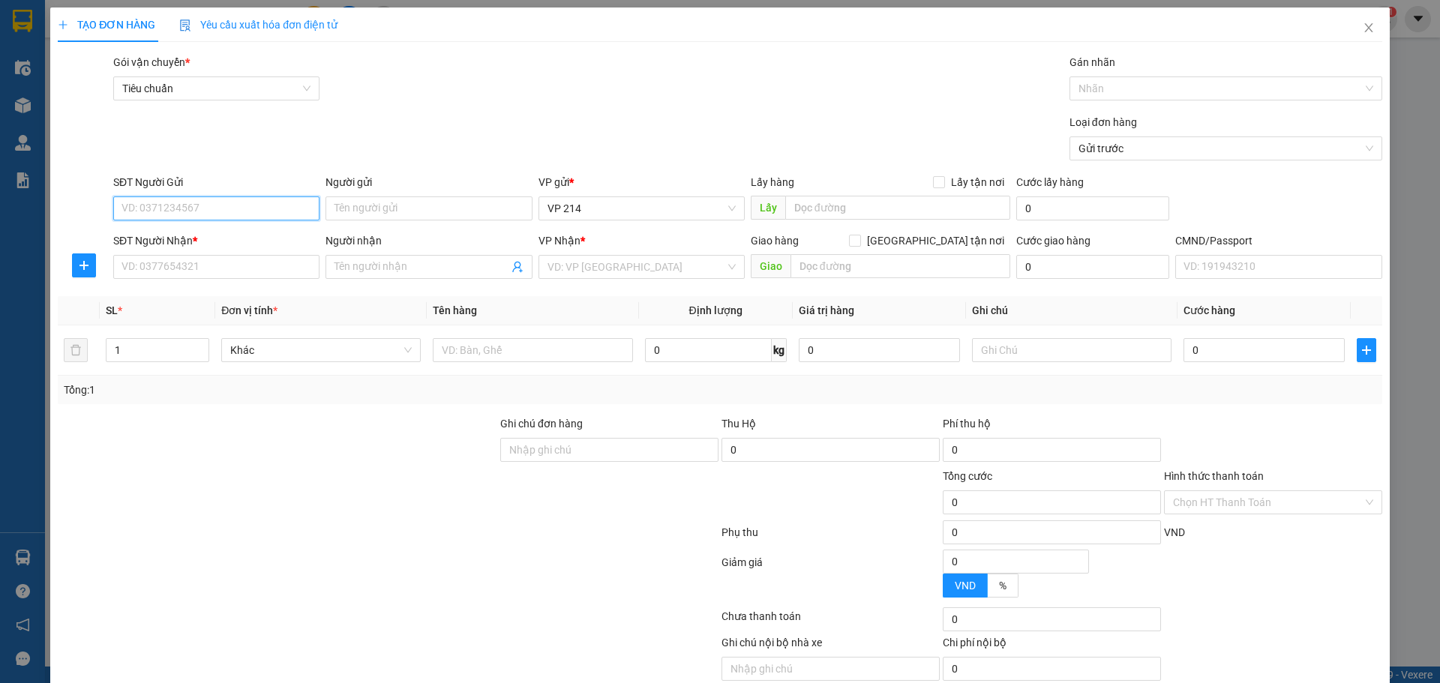
click at [201, 211] on input "SĐT Người Gửi" at bounding box center [216, 208] width 206 height 24
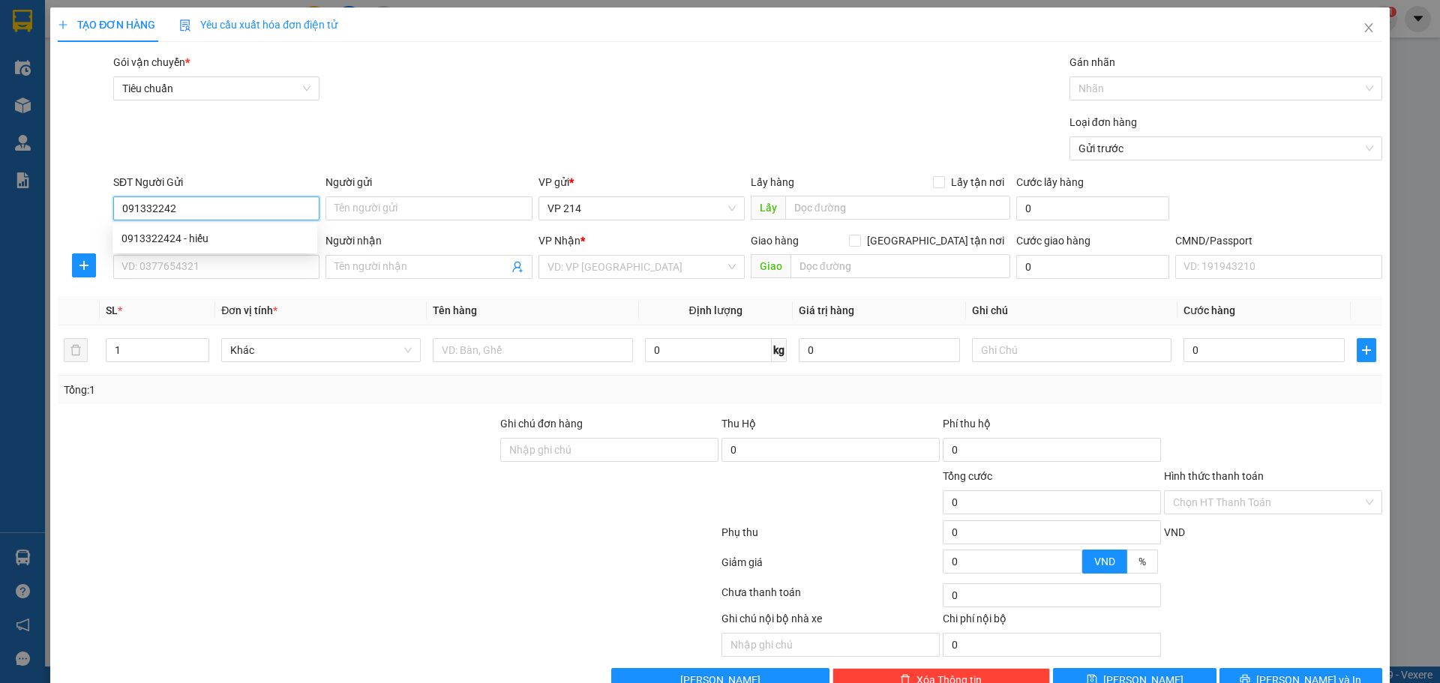
type input "0913322424"
click at [211, 243] on div "0913322424 - hiếu" at bounding box center [214, 238] width 187 height 16
type input "hiếu"
type input "0977593843"
type input "minh"
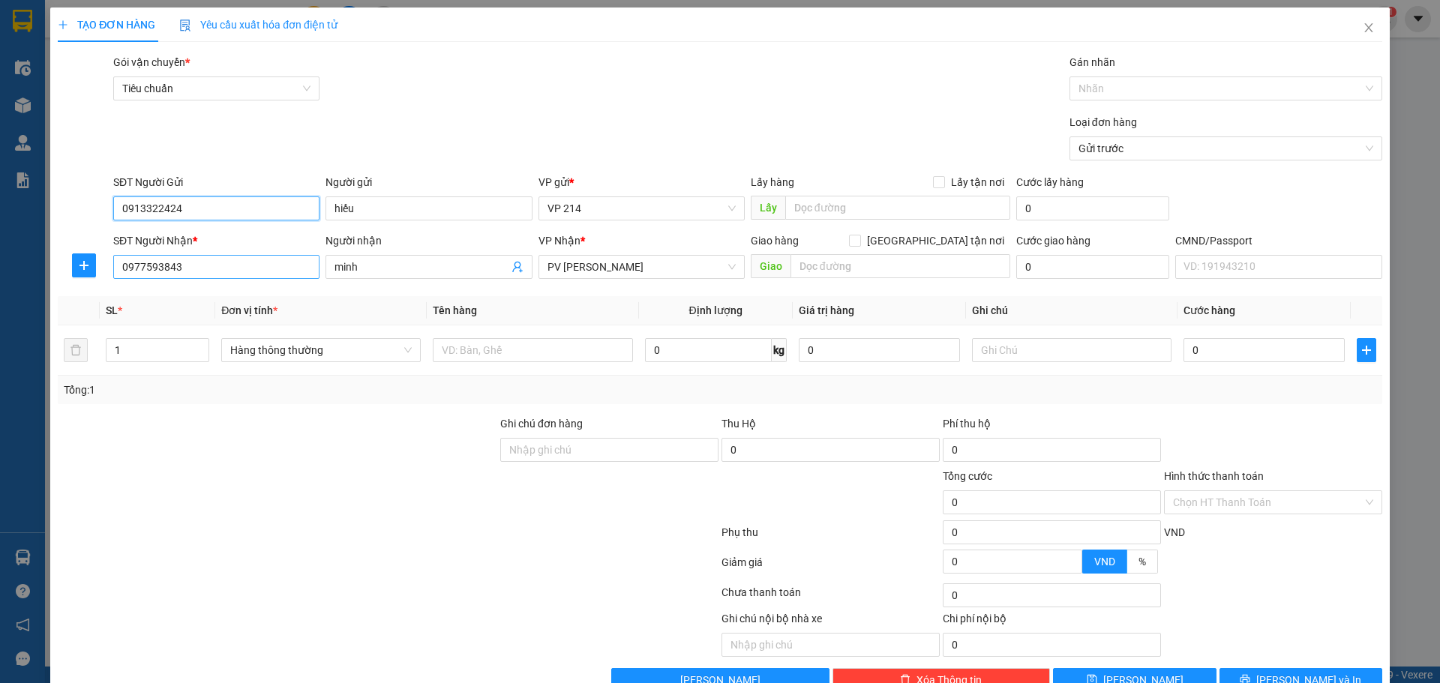
type input "0913322424"
click at [213, 263] on input "0977593843" at bounding box center [216, 267] width 206 height 24
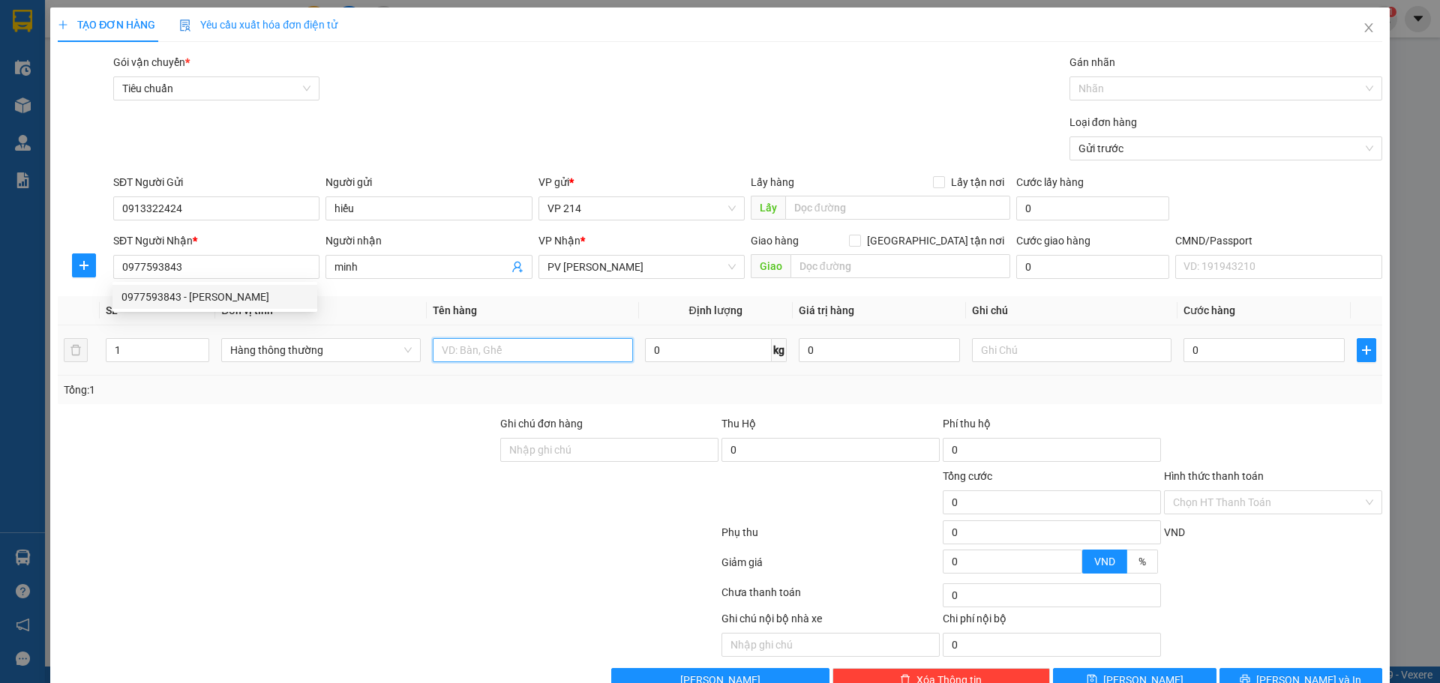
click at [523, 361] on input "text" at bounding box center [532, 350] width 199 height 24
type input "d"
type input "đồ ăn"
click at [1030, 355] on input "text" at bounding box center [1071, 350] width 199 height 24
type input "c"
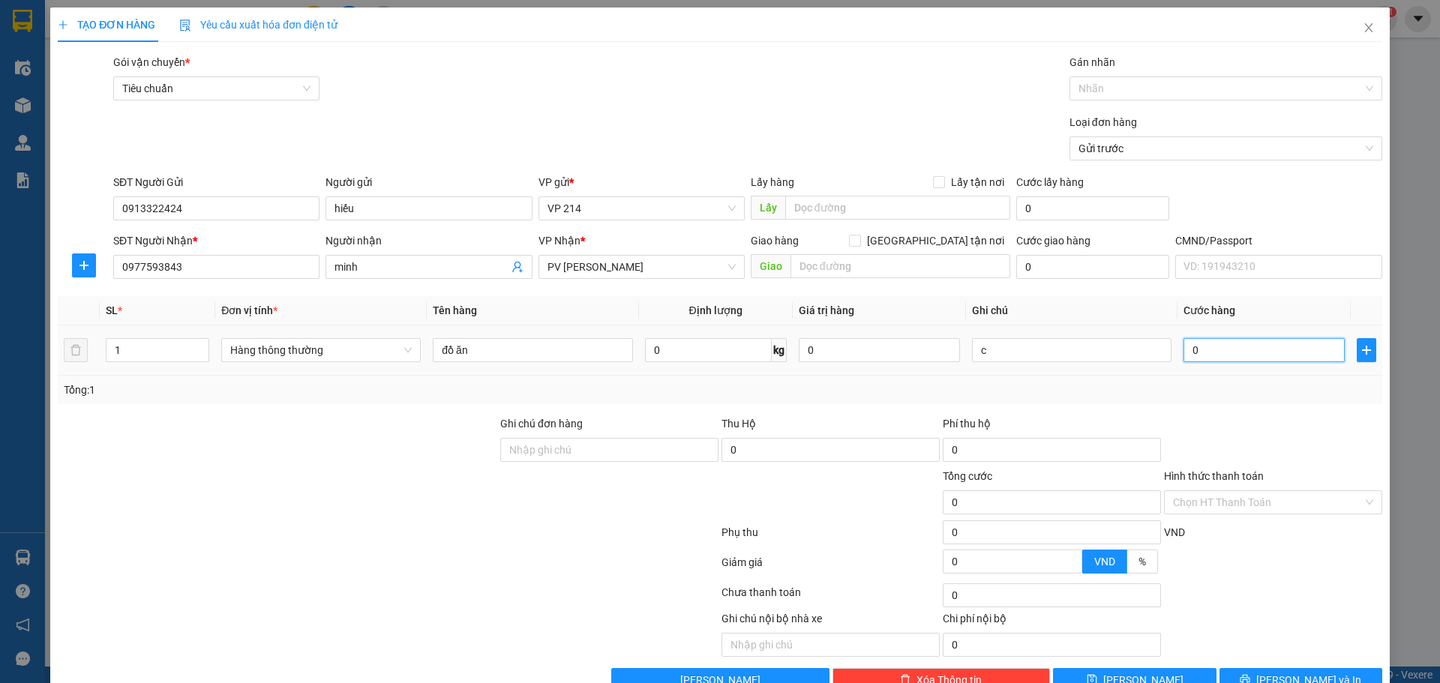
click at [1210, 349] on input "0" at bounding box center [1263, 350] width 161 height 24
type input "5"
type input "50"
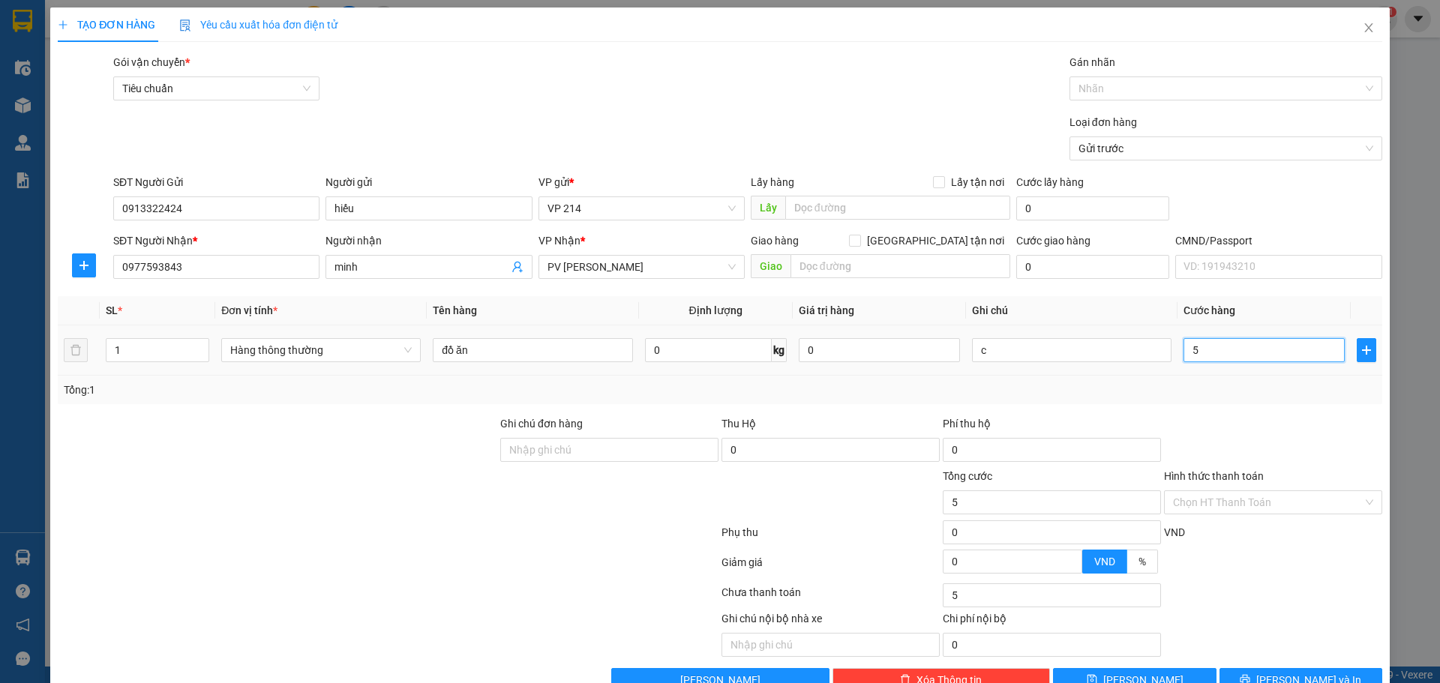
type input "50"
type input "500"
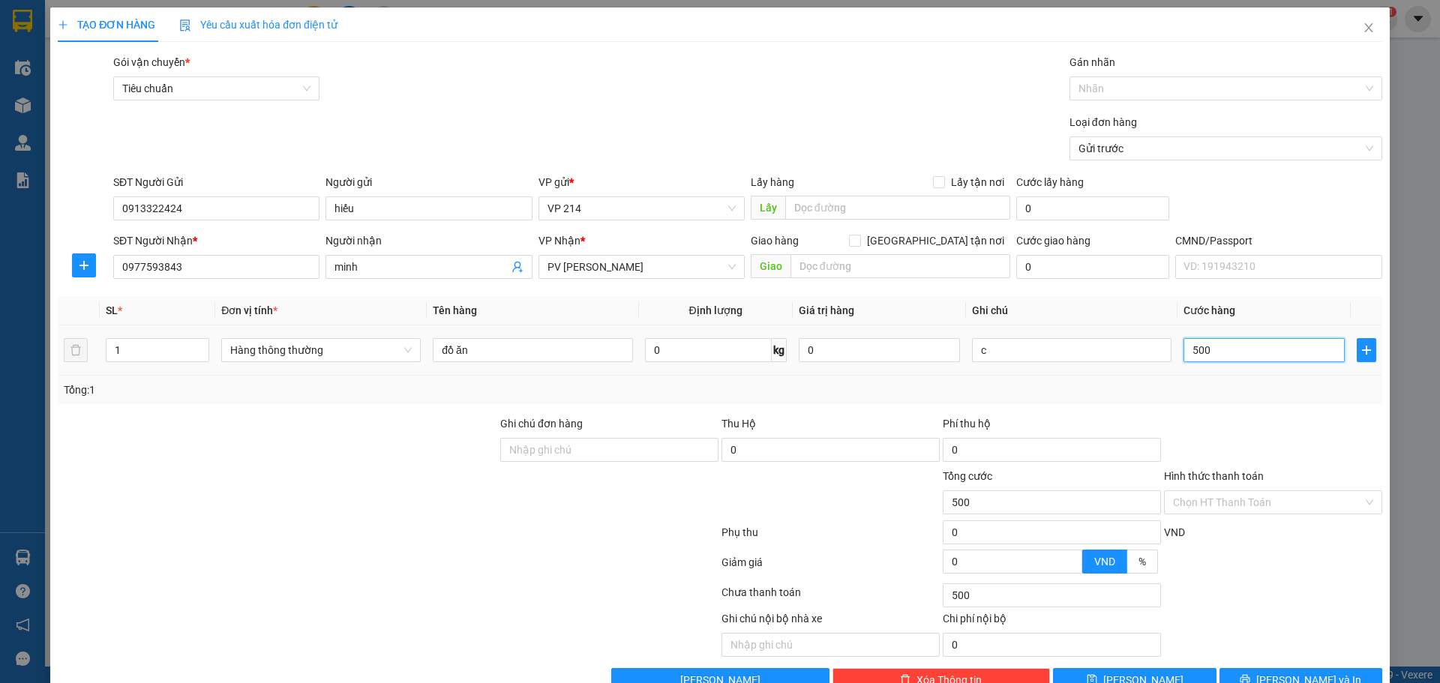
type input "5.000"
type input "50.000"
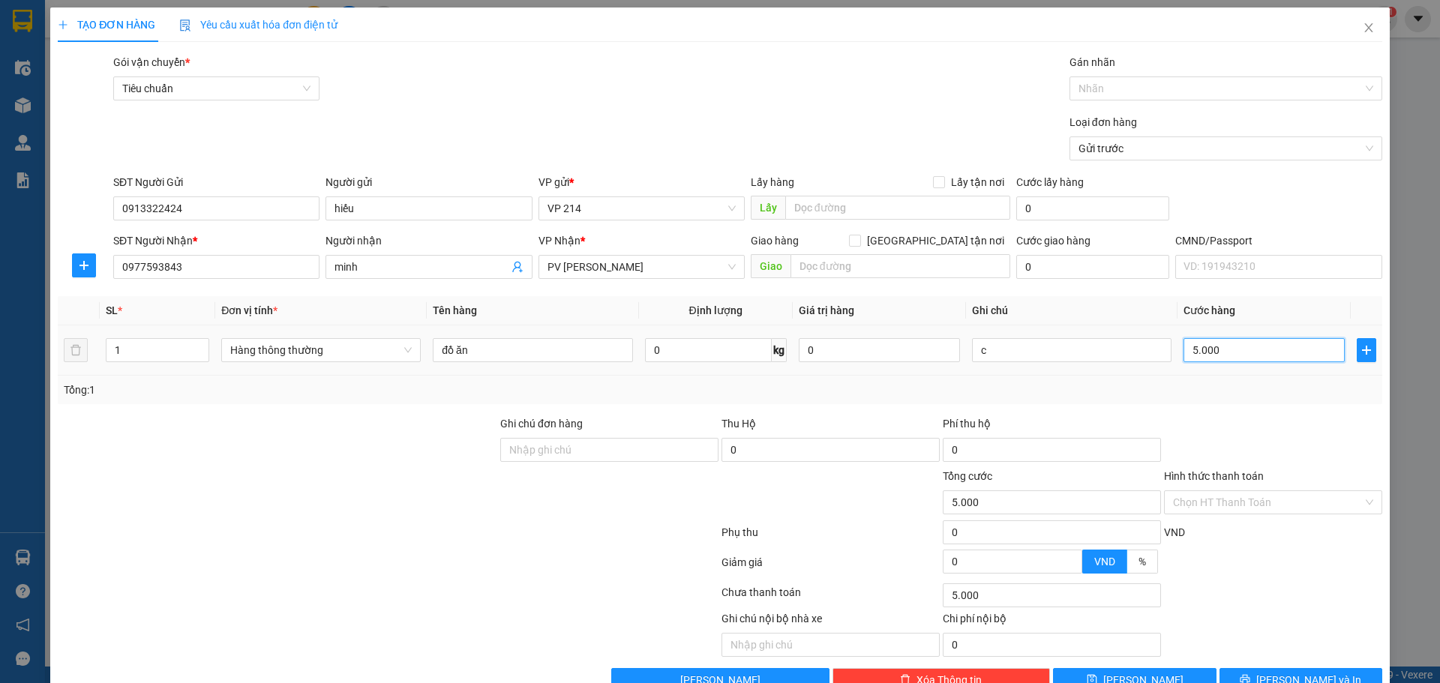
type input "50.000"
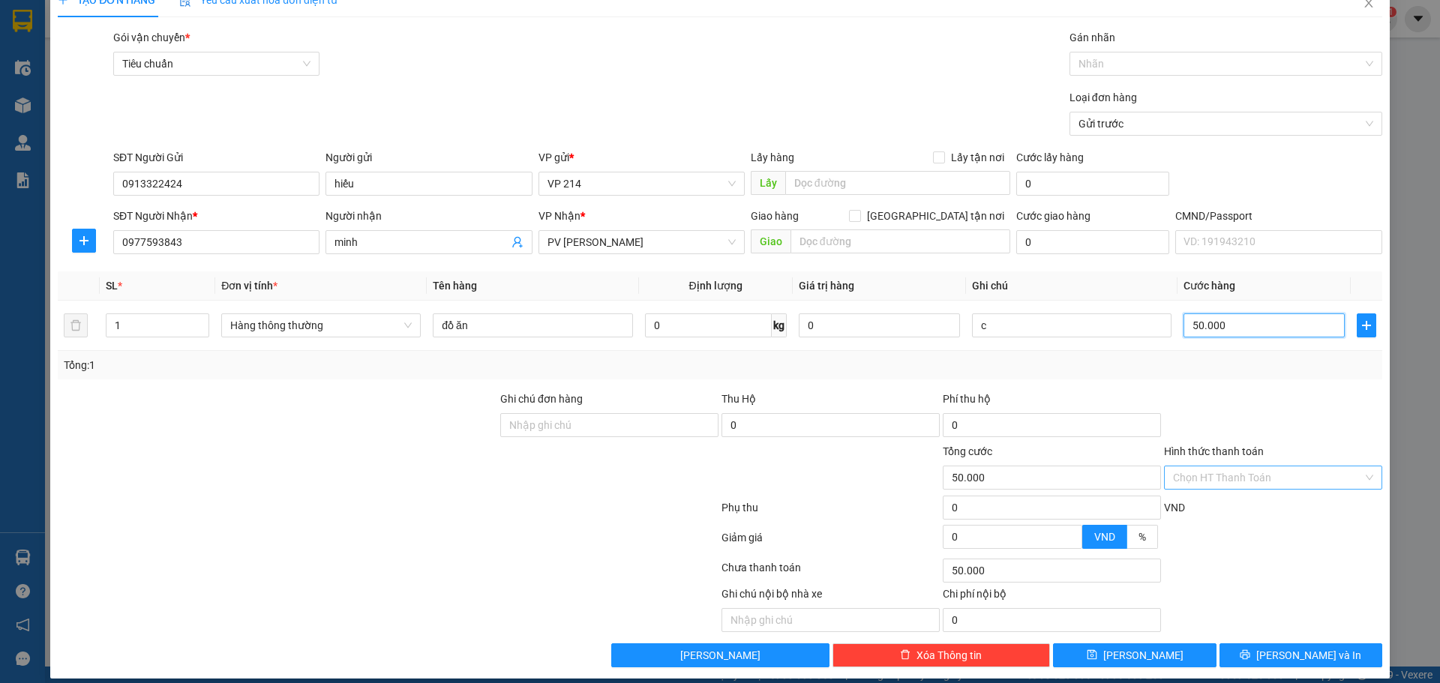
scroll to position [38, 0]
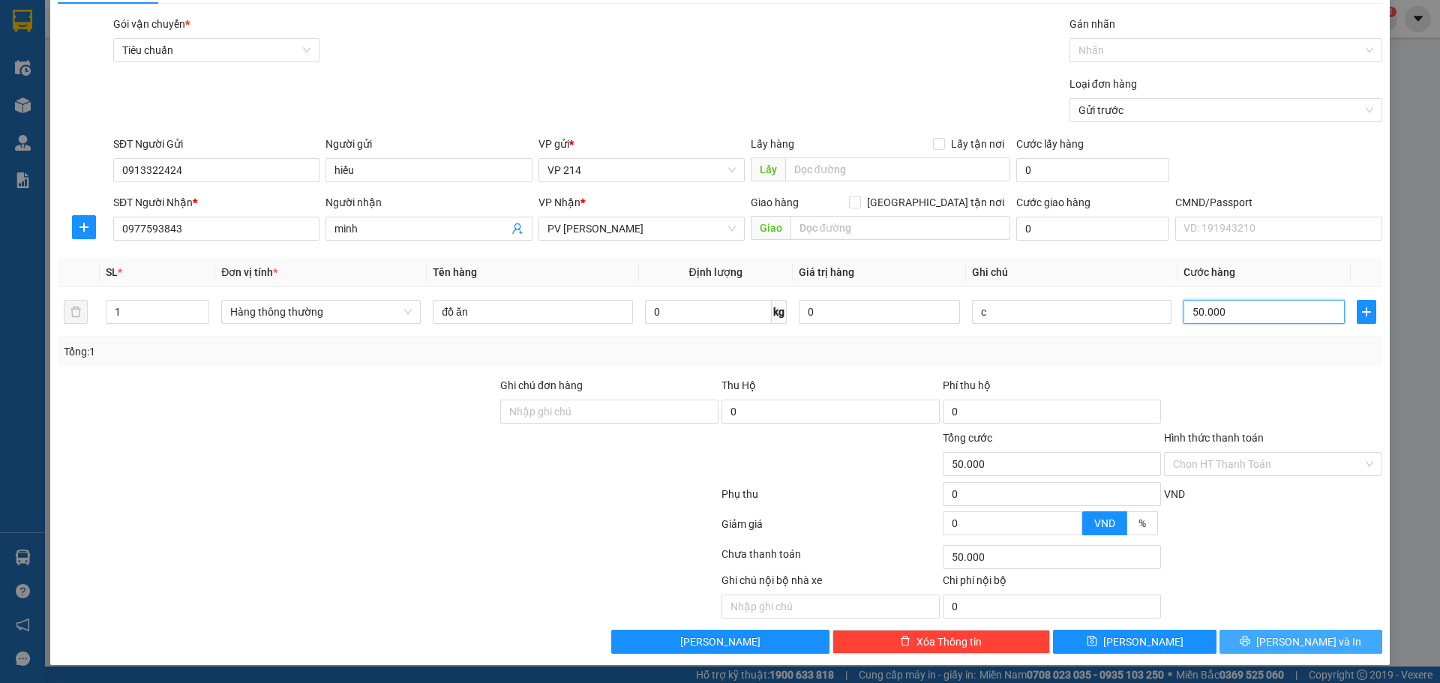
type input "50.000"
click at [1290, 650] on button "[PERSON_NAME] và In" at bounding box center [1300, 642] width 163 height 24
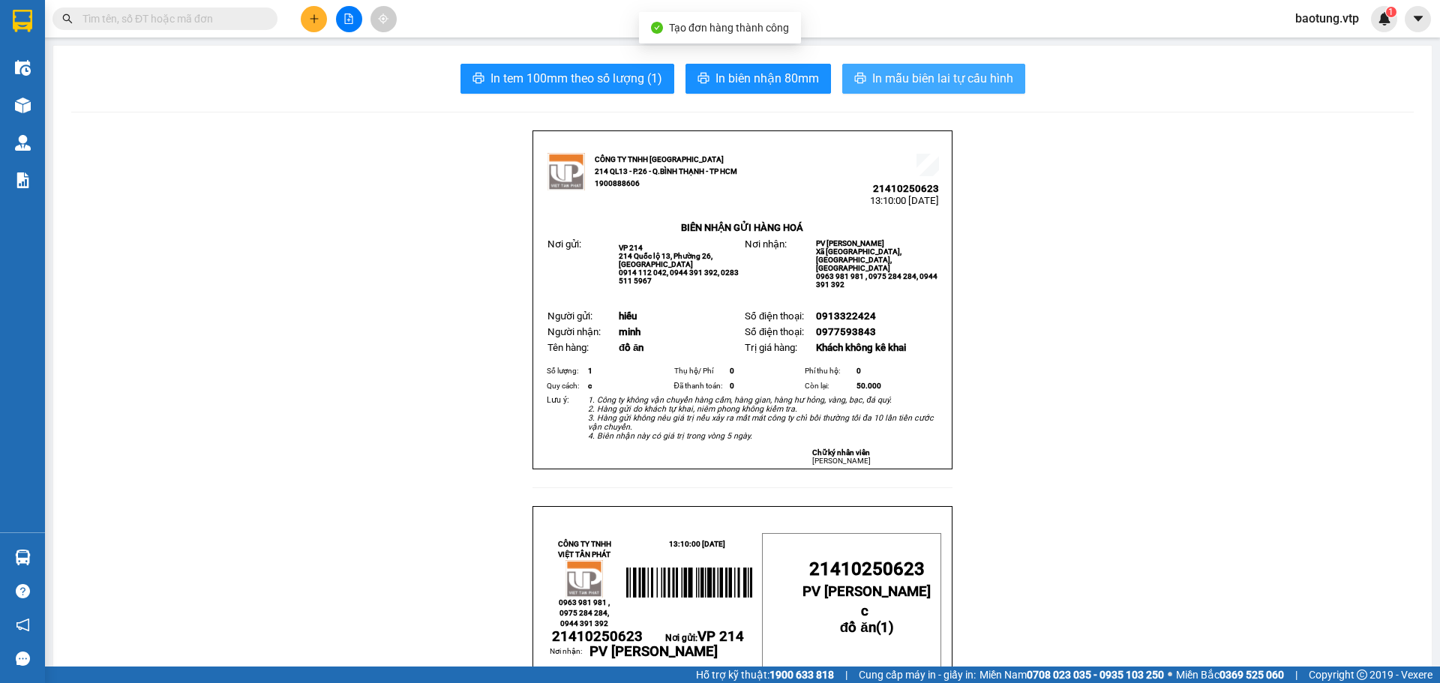
click at [934, 85] on span "In mẫu biên lai tự cấu hình" at bounding box center [942, 78] width 141 height 19
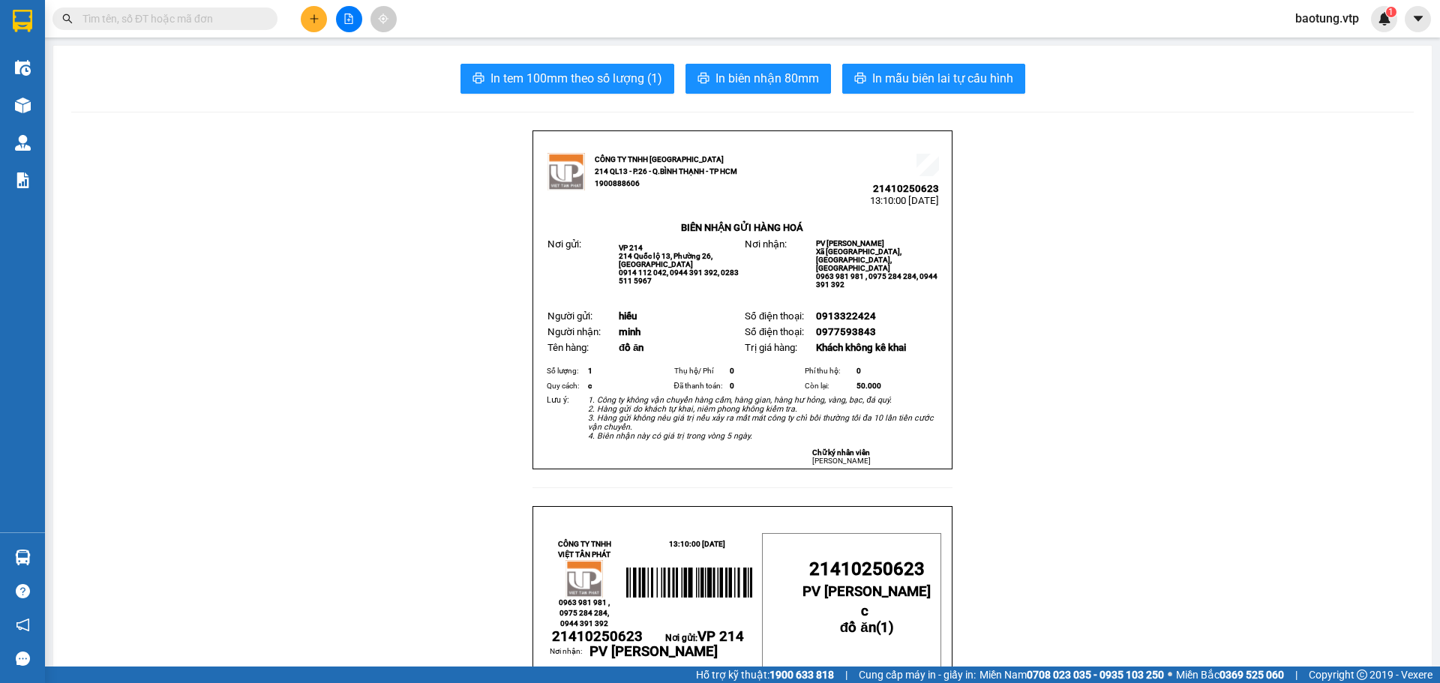
click at [1330, 30] on div "baotung.vtp 1" at bounding box center [1340, 19] width 114 height 26
click at [1329, 24] on span "baotung.vtp" at bounding box center [1327, 18] width 88 height 19
click at [1319, 55] on li "Đăng xuất" at bounding box center [1328, 46] width 96 height 24
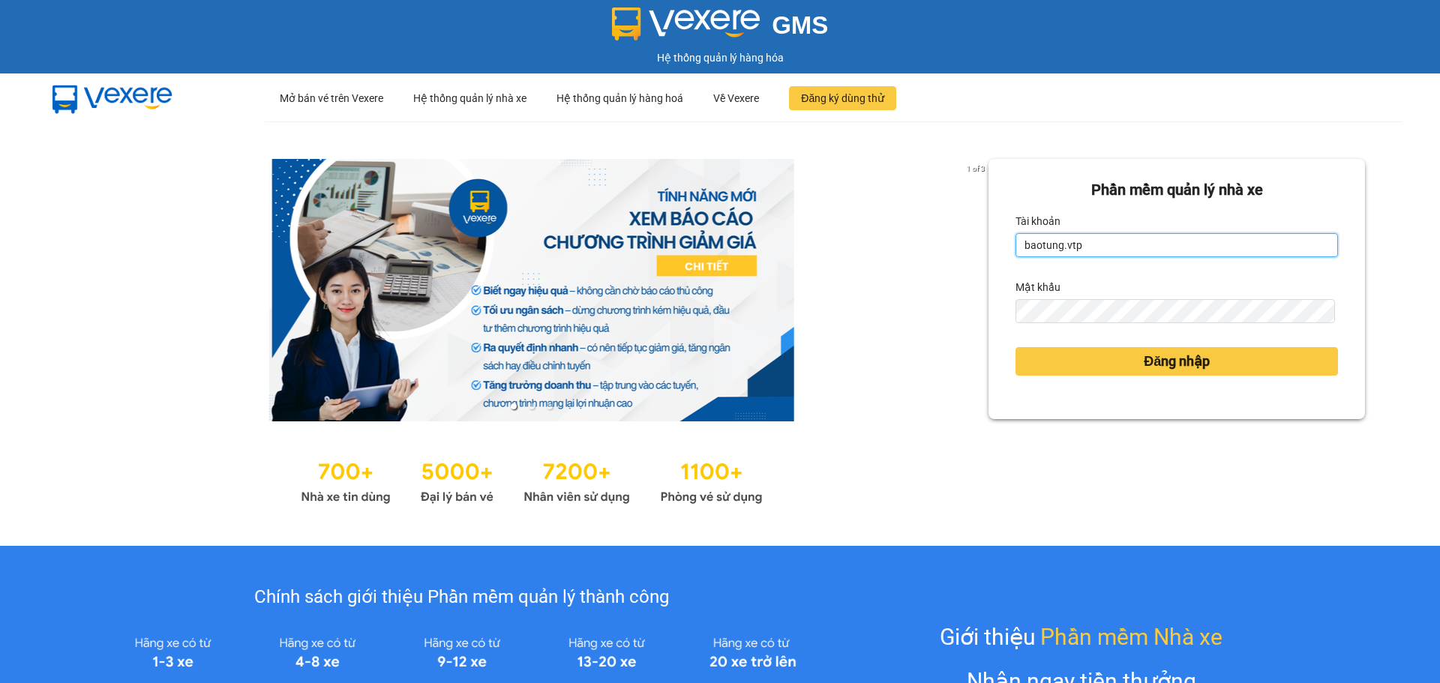
drag, startPoint x: 1117, startPoint y: 240, endPoint x: 1000, endPoint y: 267, distance: 120.1
click at [1000, 267] on div "Phần mềm quản lý nhà xe Tài khoản baotung.vtp Mật khẩu Đăng nhập" at bounding box center [1176, 289] width 376 height 260
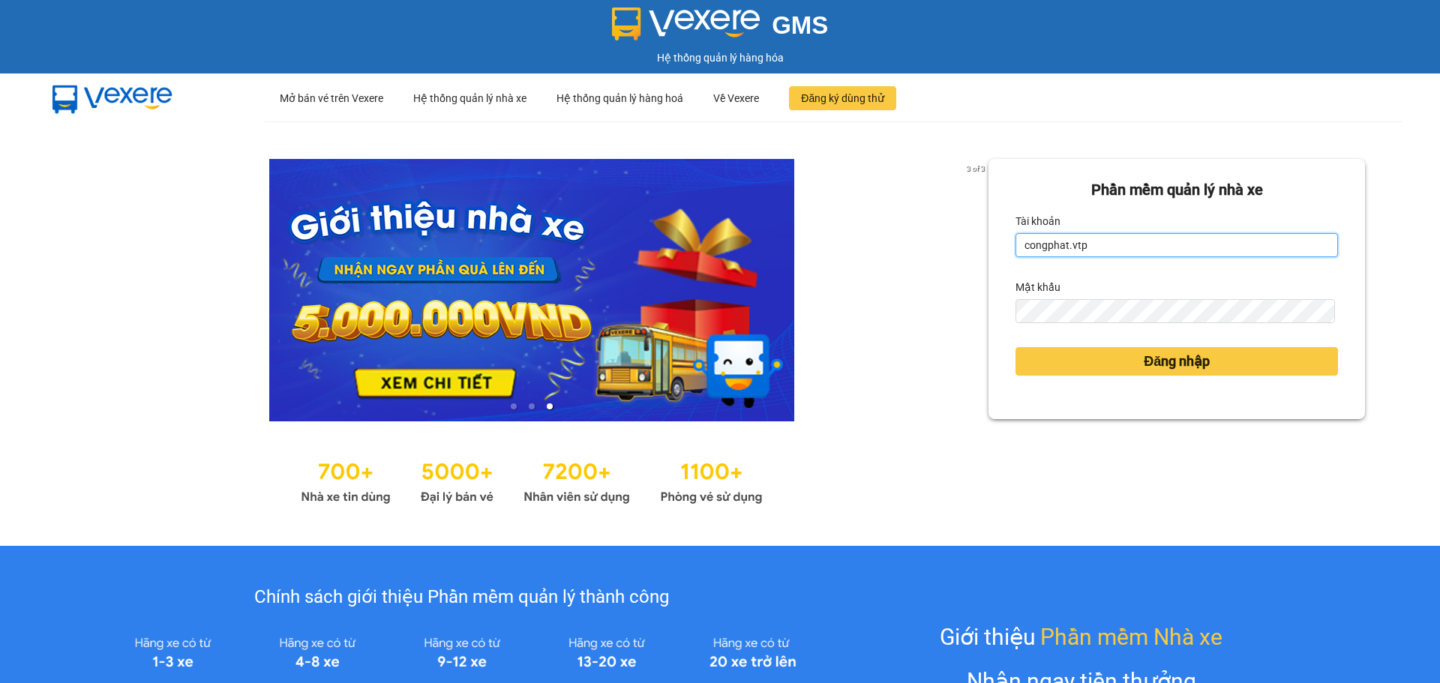
type input "congphat.vtp"
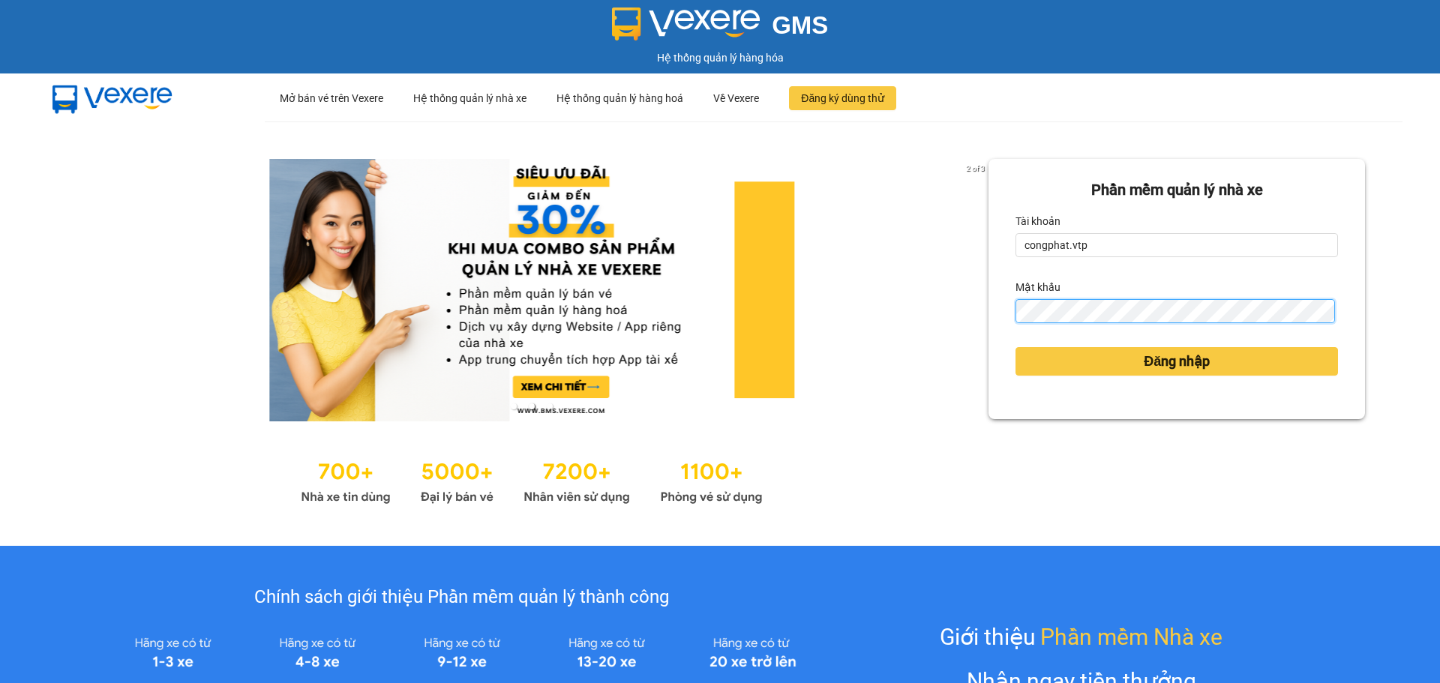
click at [1015, 347] on button "Đăng nhập" at bounding box center [1176, 361] width 322 height 28
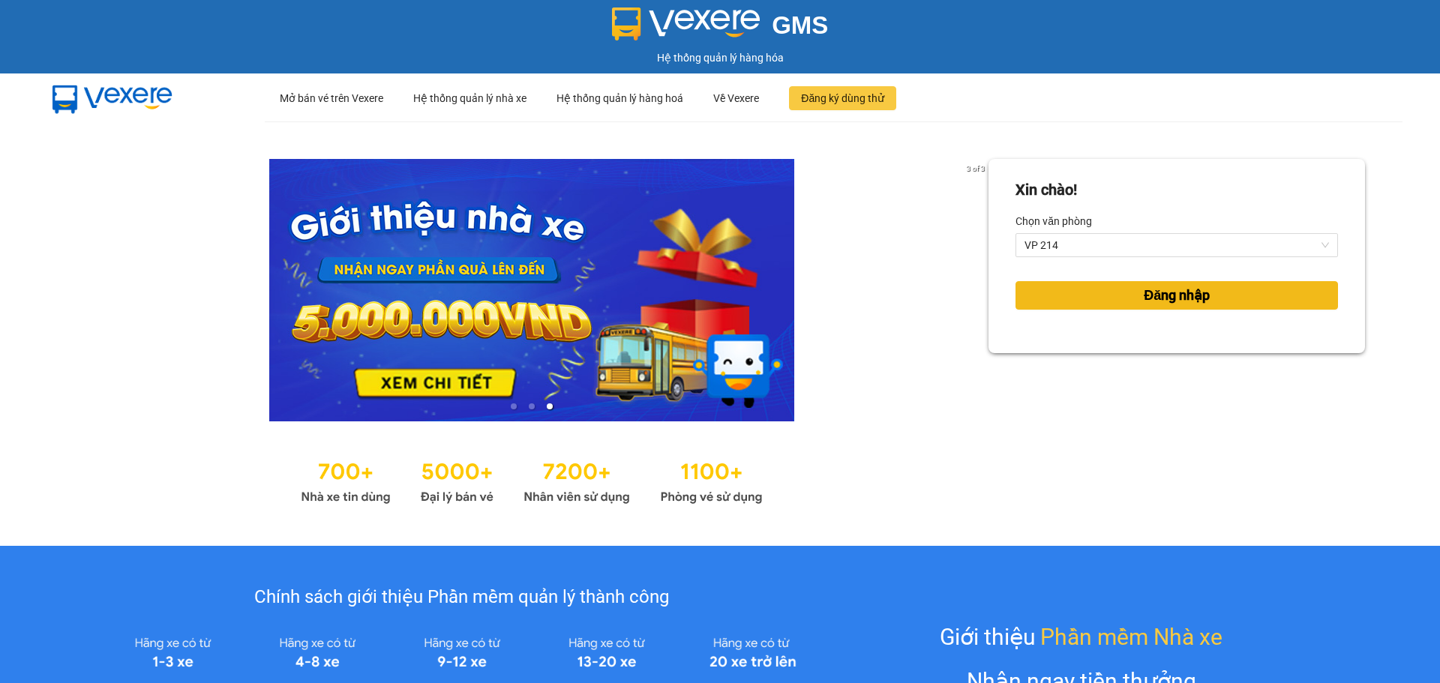
click at [1042, 301] on button "Đăng nhập" at bounding box center [1176, 295] width 322 height 28
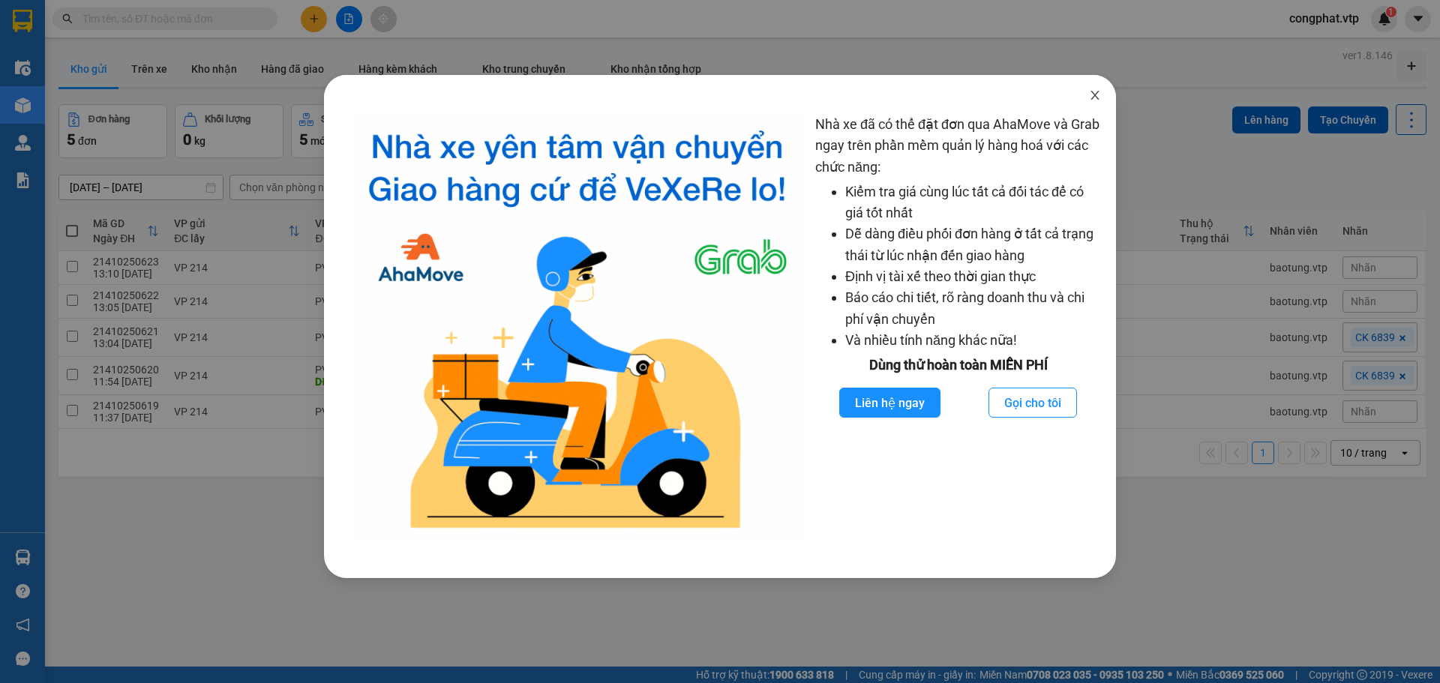
click at [1085, 88] on span "Close" at bounding box center [1095, 96] width 42 height 42
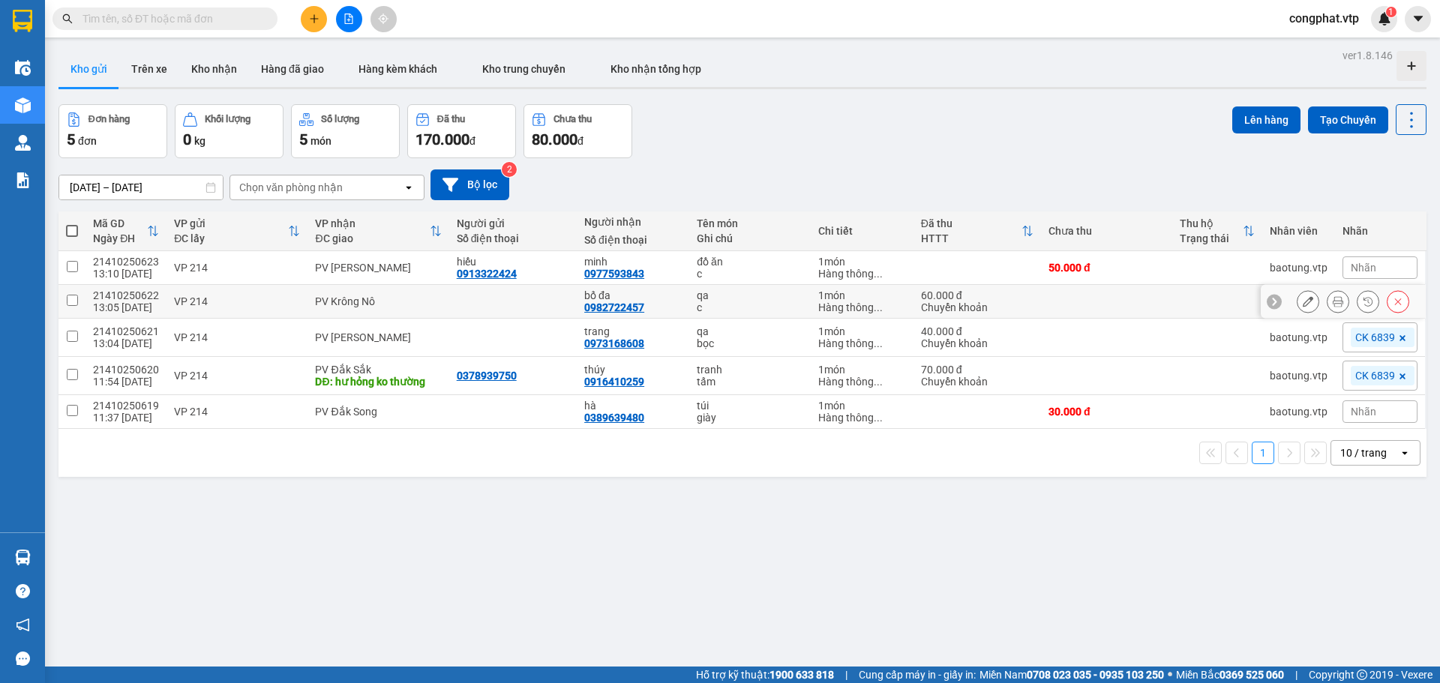
drag, startPoint x: 395, startPoint y: 297, endPoint x: 400, endPoint y: 306, distance: 10.4
click at [397, 301] on div "PV Krông Nô" at bounding box center [378, 301] width 126 height 12
checkbox input "true"
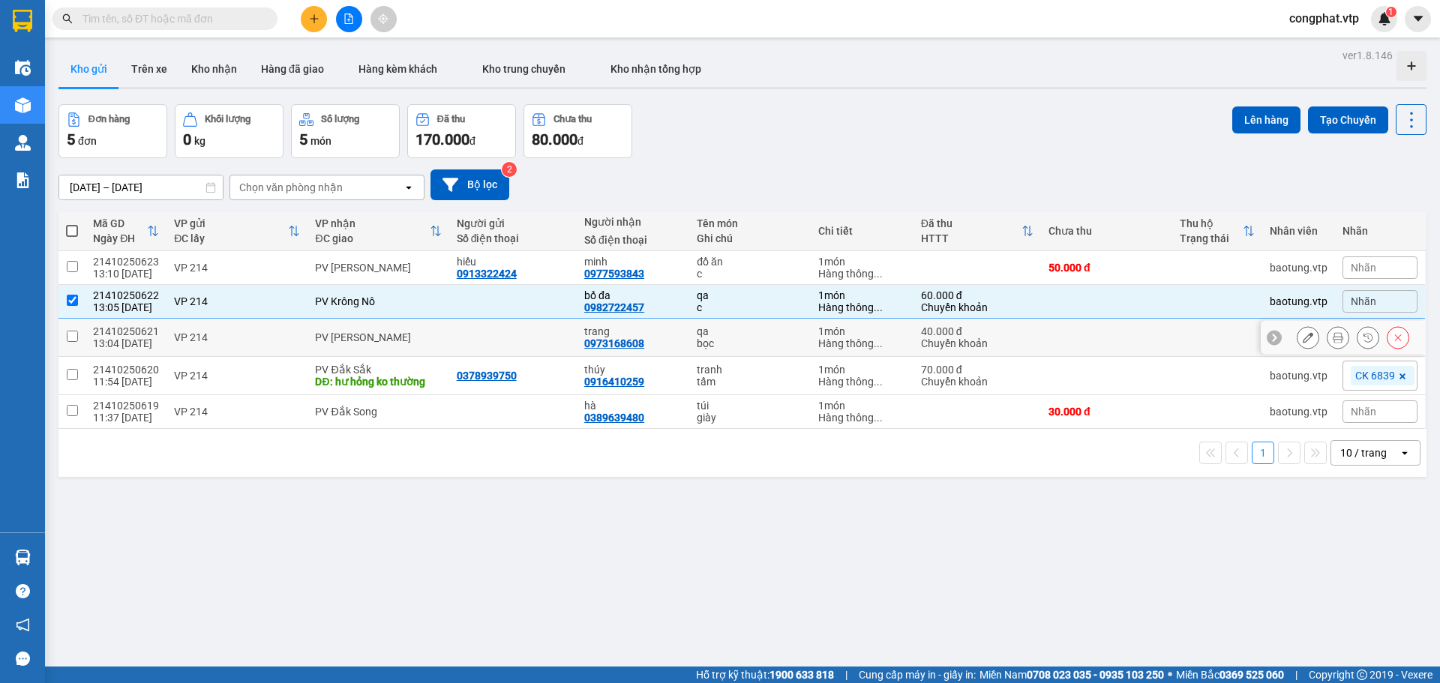
drag, startPoint x: 409, startPoint y: 336, endPoint x: 415, endPoint y: 361, distance: 26.2
click at [414, 340] on div "PV [PERSON_NAME]" at bounding box center [378, 337] width 126 height 12
checkbox input "true"
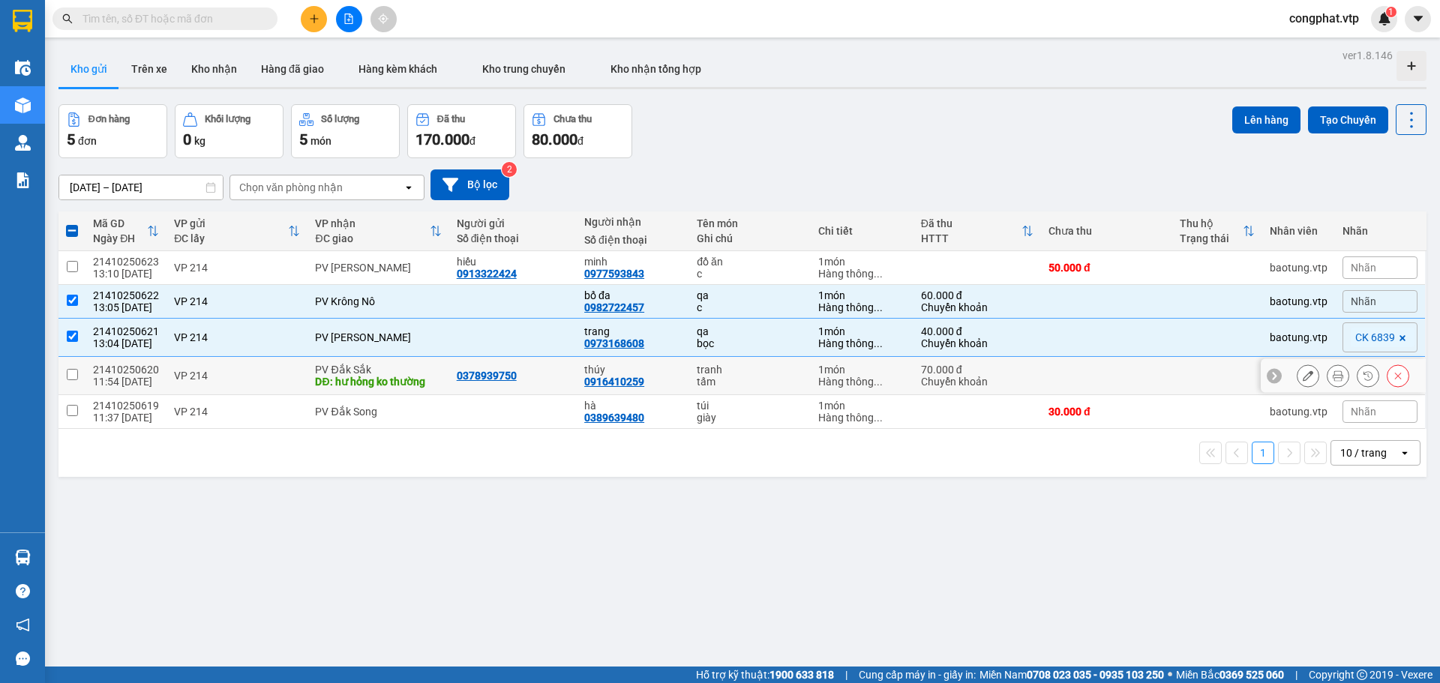
drag, startPoint x: 415, startPoint y: 361, endPoint x: 407, endPoint y: 408, distance: 47.1
click at [412, 376] on td "PV Đắk Sắk DĐ: hư hỏng ko thường" at bounding box center [377, 376] width 141 height 38
checkbox input "true"
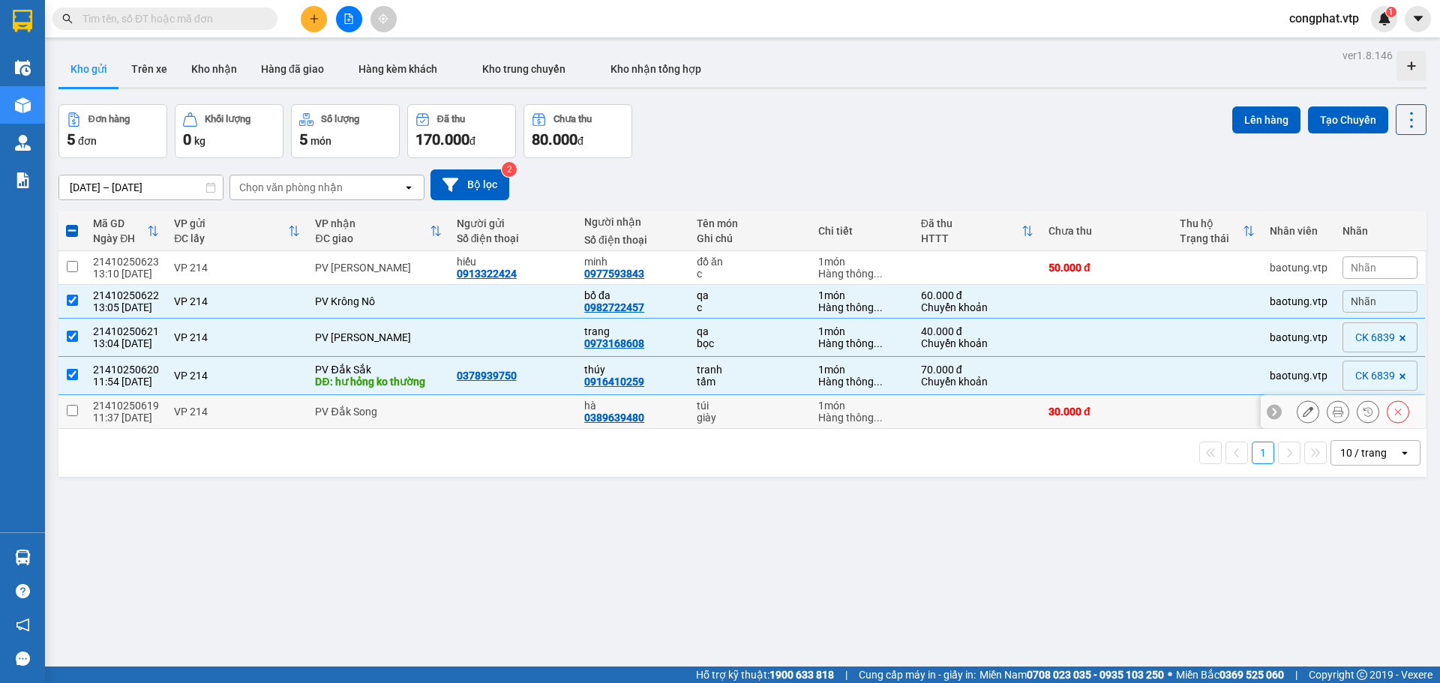
click at [402, 414] on div "PV Đắk Song" at bounding box center [378, 412] width 126 height 12
checkbox input "true"
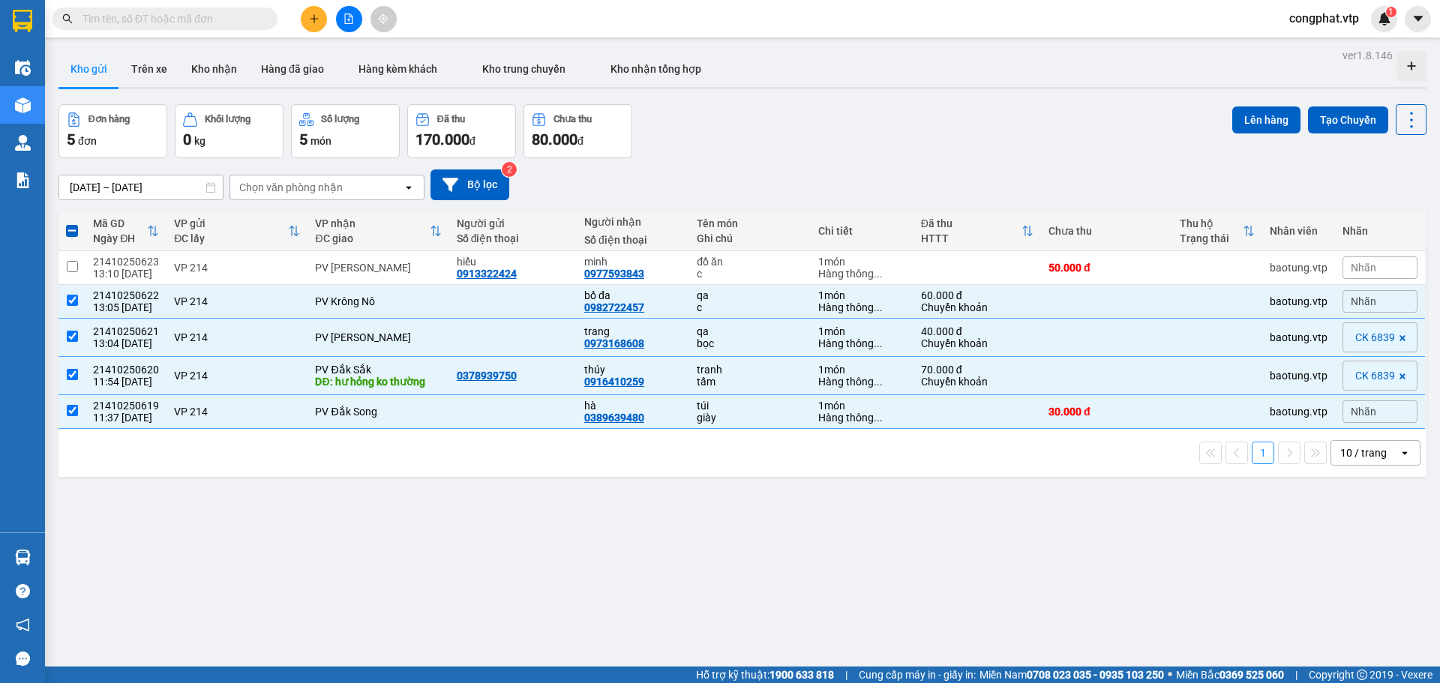
click at [1259, 101] on div "ver 1.8.146 Kho gửi Trên xe Kho nhận Hàng đã giao Hàng kèm khách Kho trung chuy…" at bounding box center [742, 386] width 1380 height 683
click at [1260, 106] on button "Lên hàng" at bounding box center [1266, 119] width 68 height 27
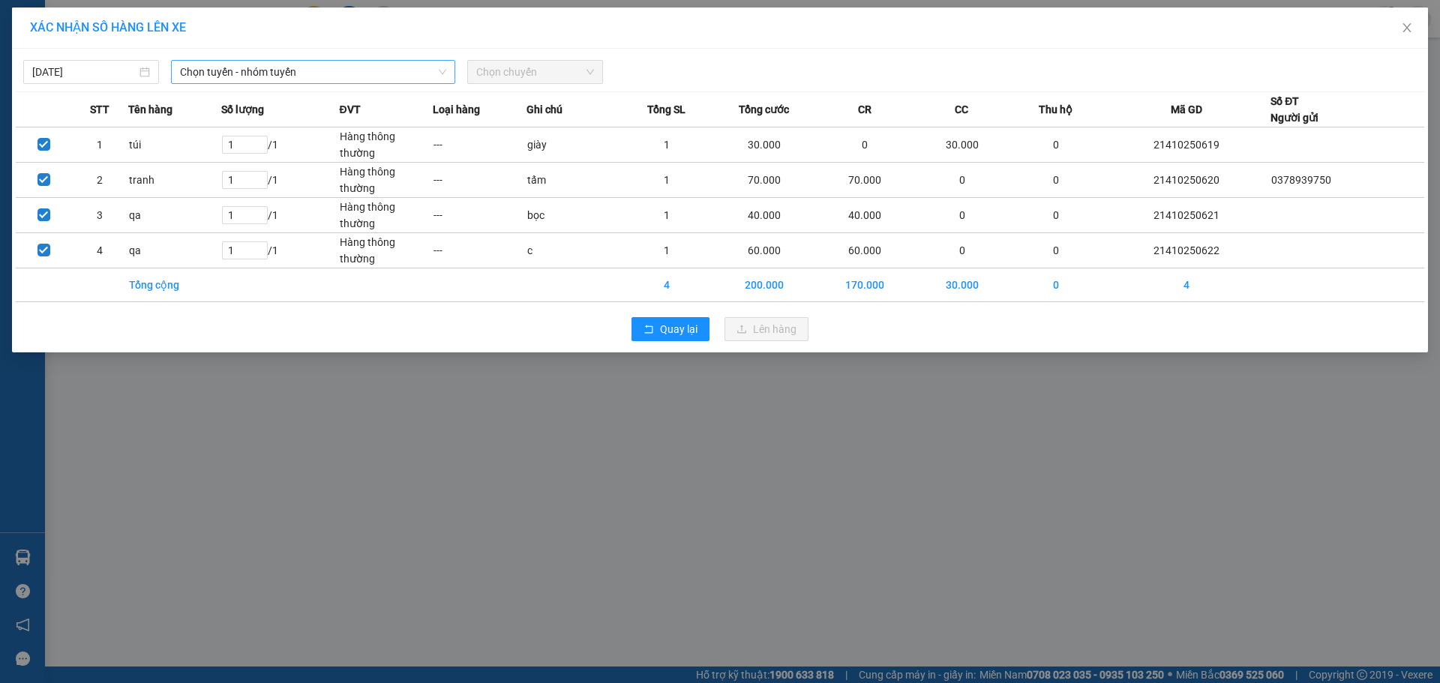
click at [280, 75] on span "Chọn tuyến - nhóm tuyến" at bounding box center [313, 72] width 266 height 22
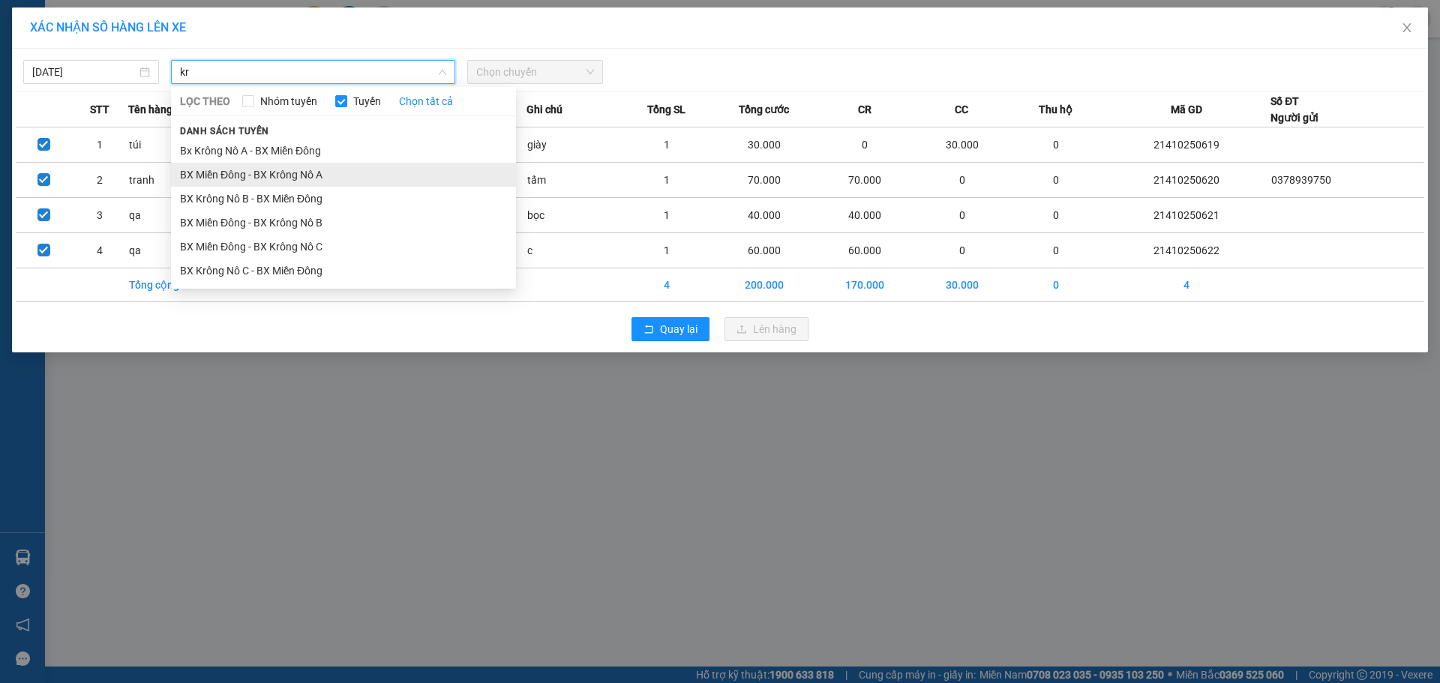
type input "kr"
click at [302, 171] on li "BX Miền Đông - BX Krông Nô A" at bounding box center [343, 175] width 345 height 24
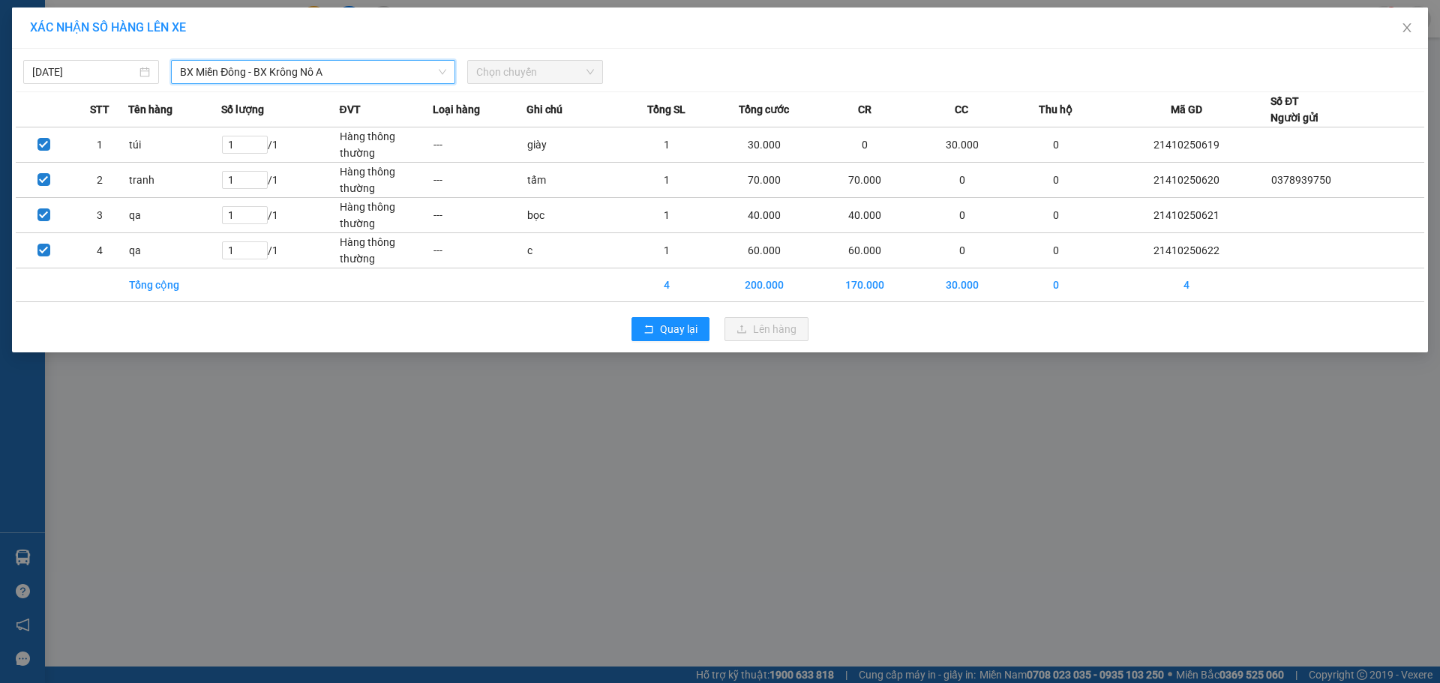
click at [512, 76] on span "Chọn chuyến" at bounding box center [535, 72] width 118 height 22
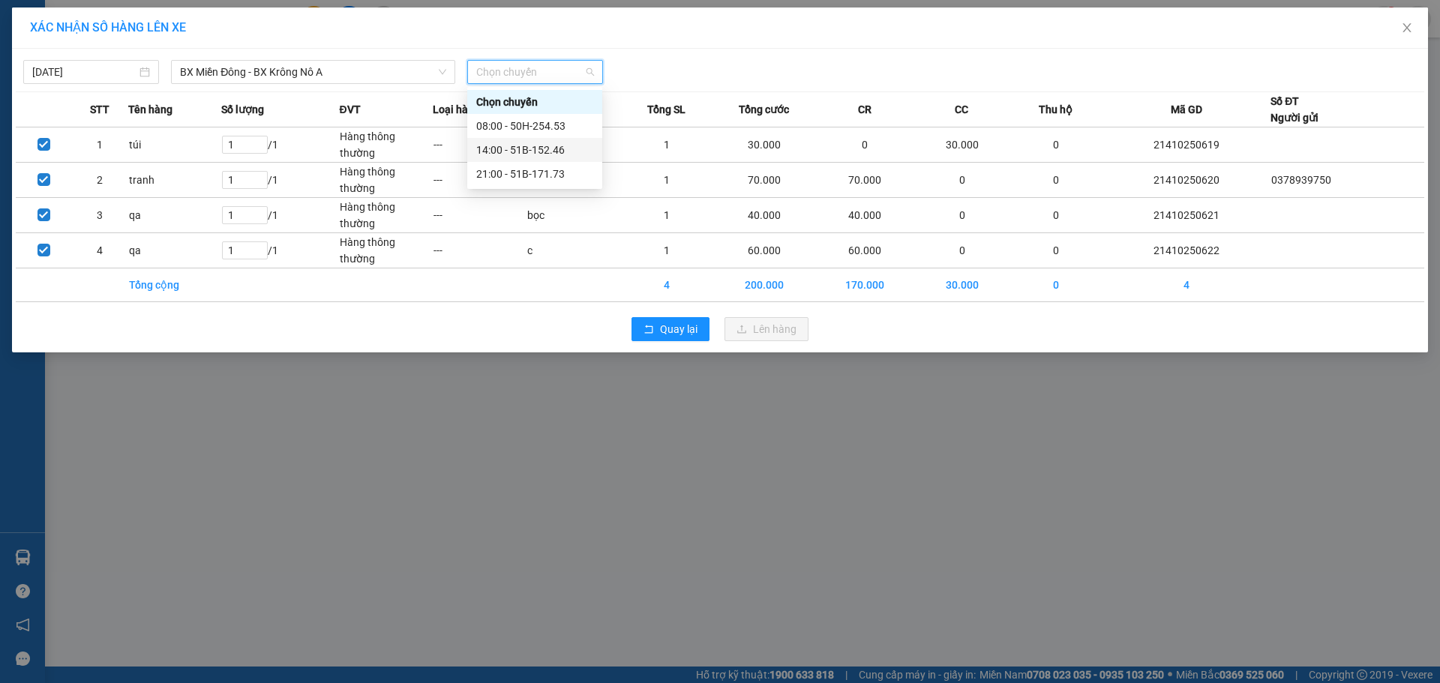
click at [531, 148] on div "14:00 - 51B-152.46" at bounding box center [534, 150] width 117 height 16
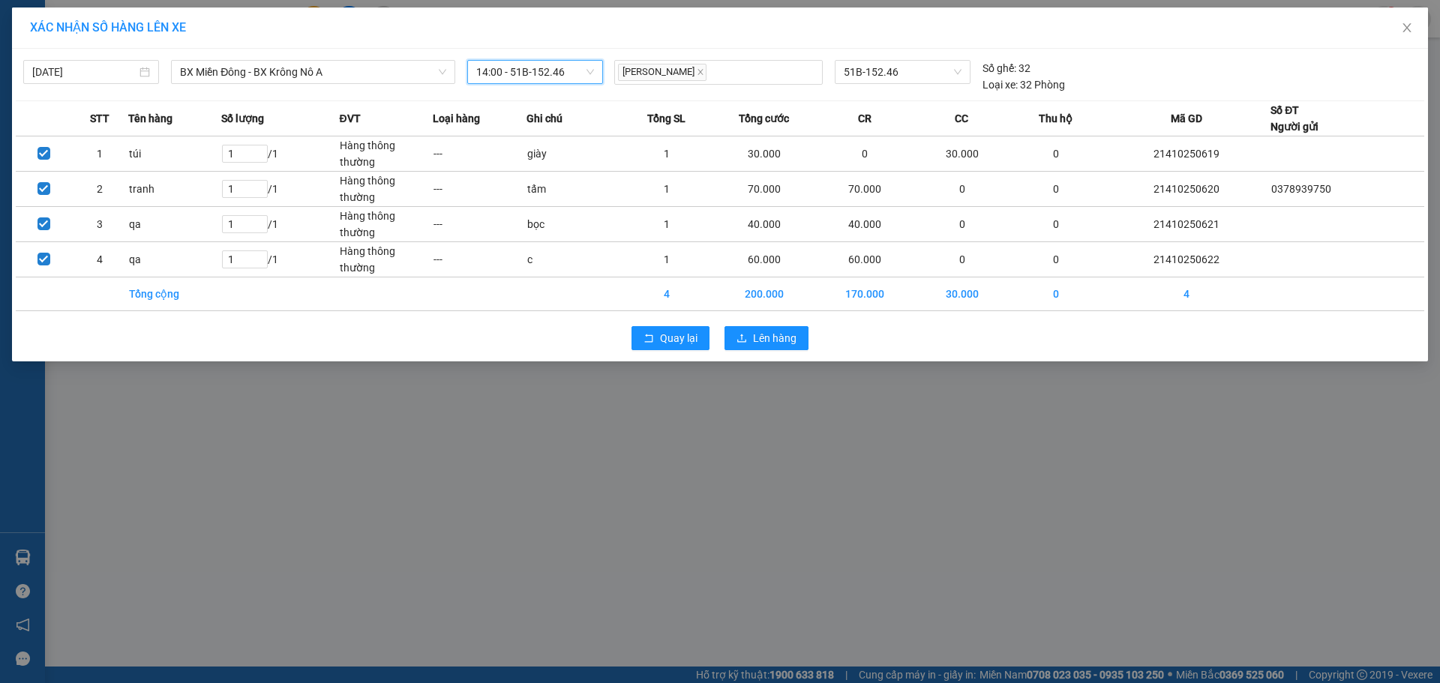
click at [776, 427] on div "XÁC NHẬN SỐ HÀNG LÊN XE [DATE] BX Miền Đông - [GEOGRAPHIC_DATA] Nô A LỌC THEO N…" at bounding box center [720, 341] width 1440 height 683
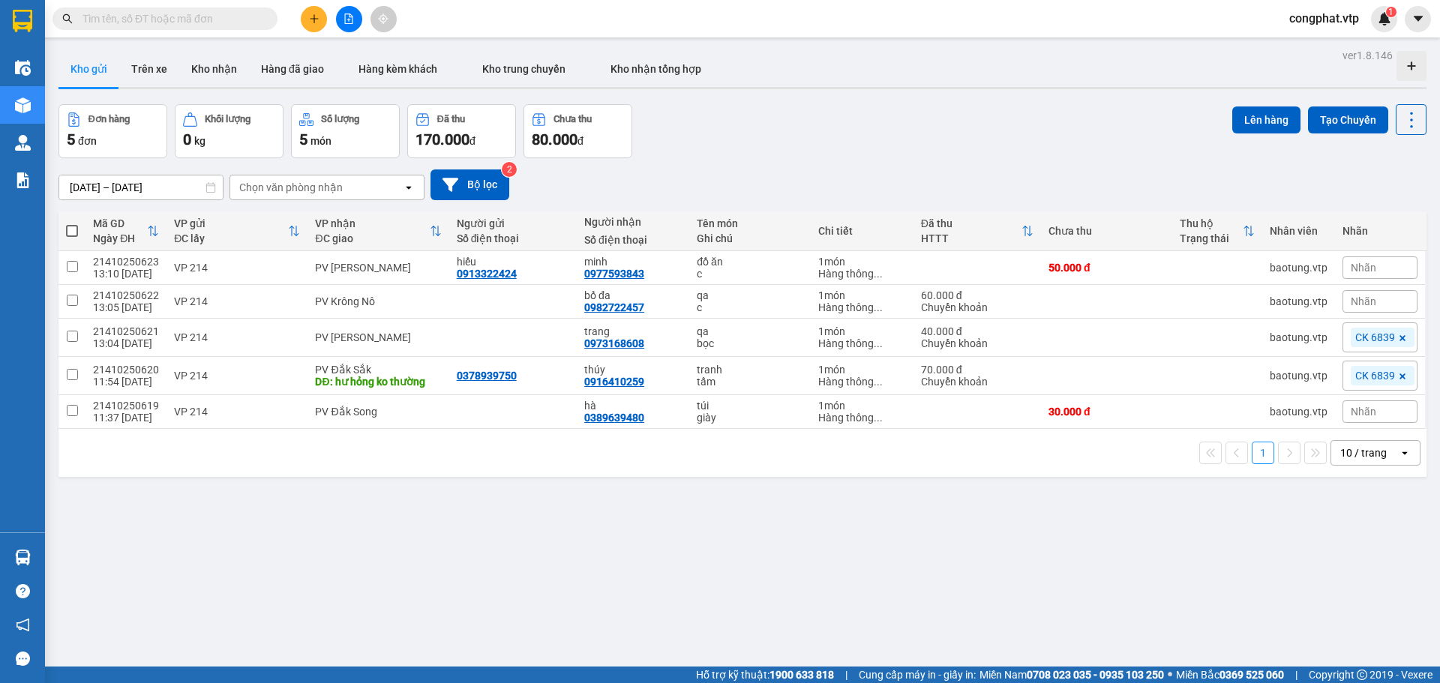
click at [309, 21] on icon "plus" at bounding box center [314, 18] width 10 height 10
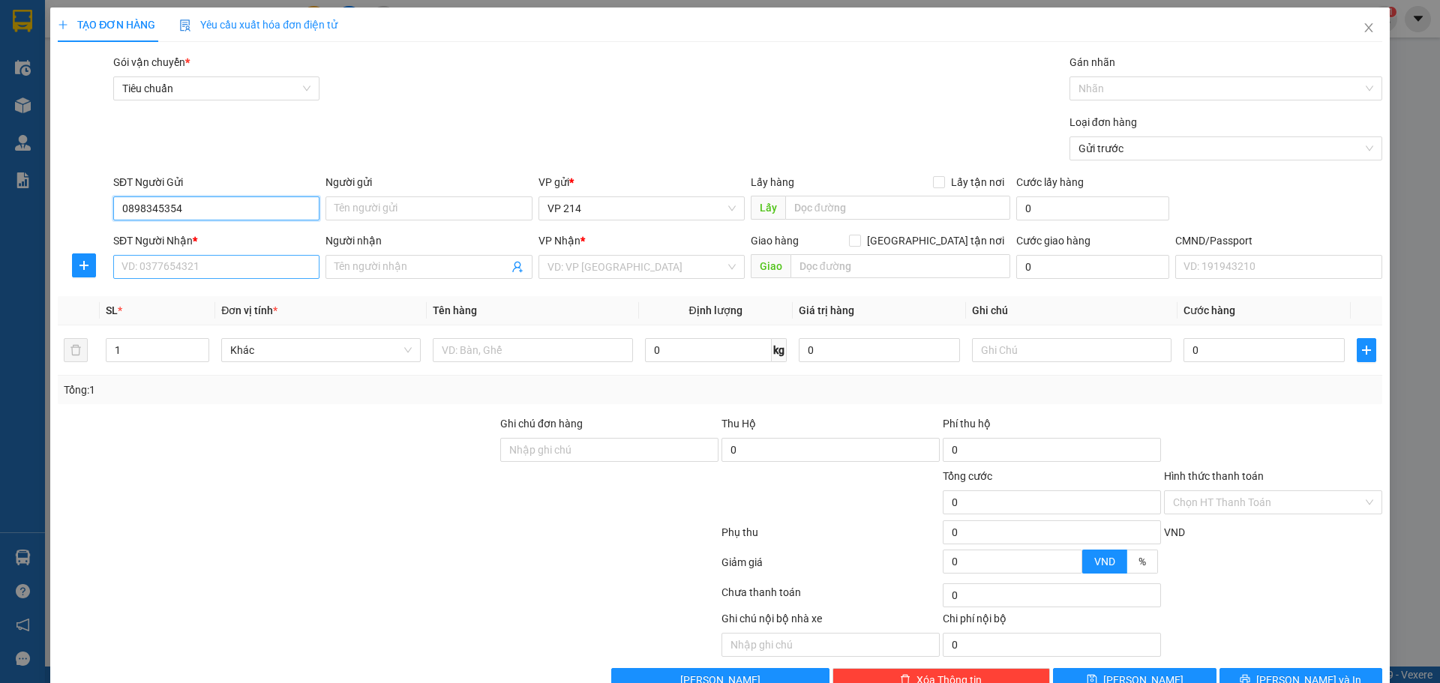
type input "0898345354"
click at [224, 256] on input "SĐT Người Nhận *" at bounding box center [216, 267] width 206 height 24
type input "0769385879"
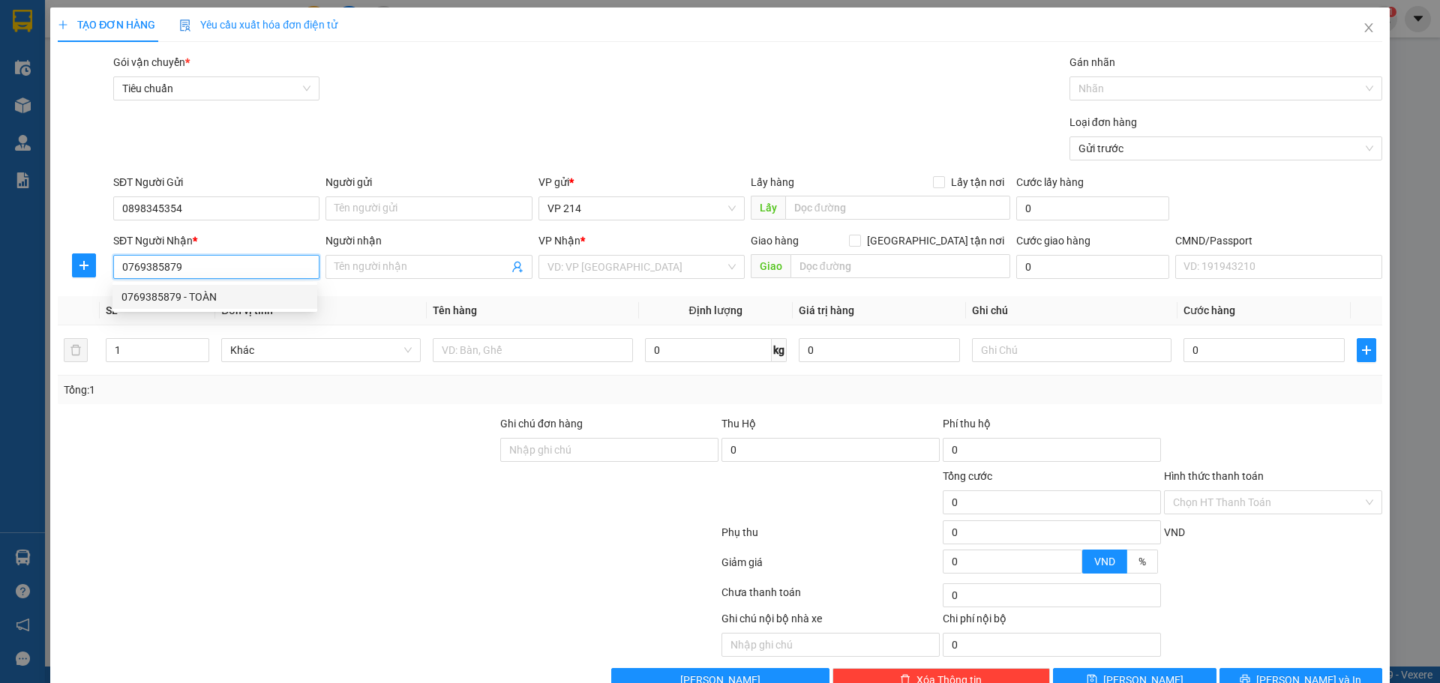
click at [236, 290] on div "0769385879 - TOÀN" at bounding box center [214, 297] width 187 height 16
type input "TOÀN"
type input "[GEOGRAPHIC_DATA]"
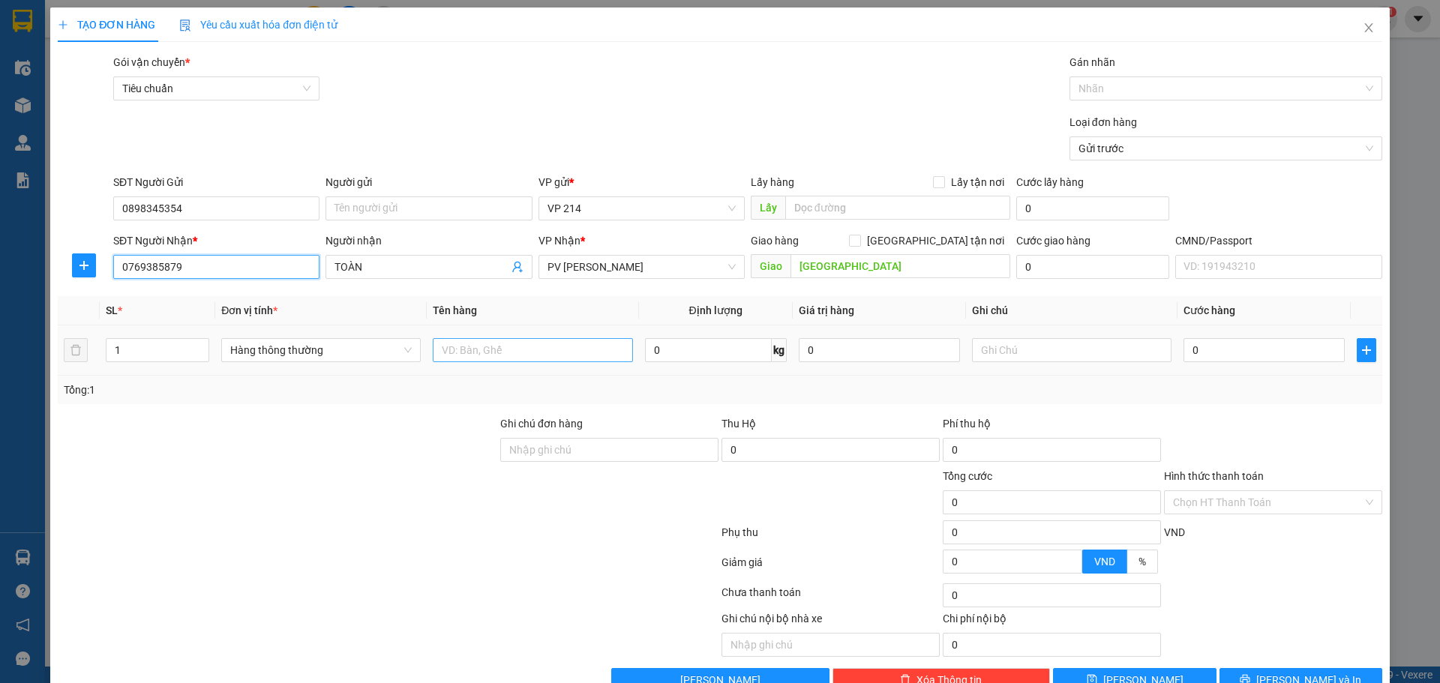
type input "0769385879"
click at [496, 355] on input "text" at bounding box center [532, 350] width 199 height 24
type input "pt"
click at [1003, 352] on input "text" at bounding box center [1071, 350] width 199 height 24
type input "t"
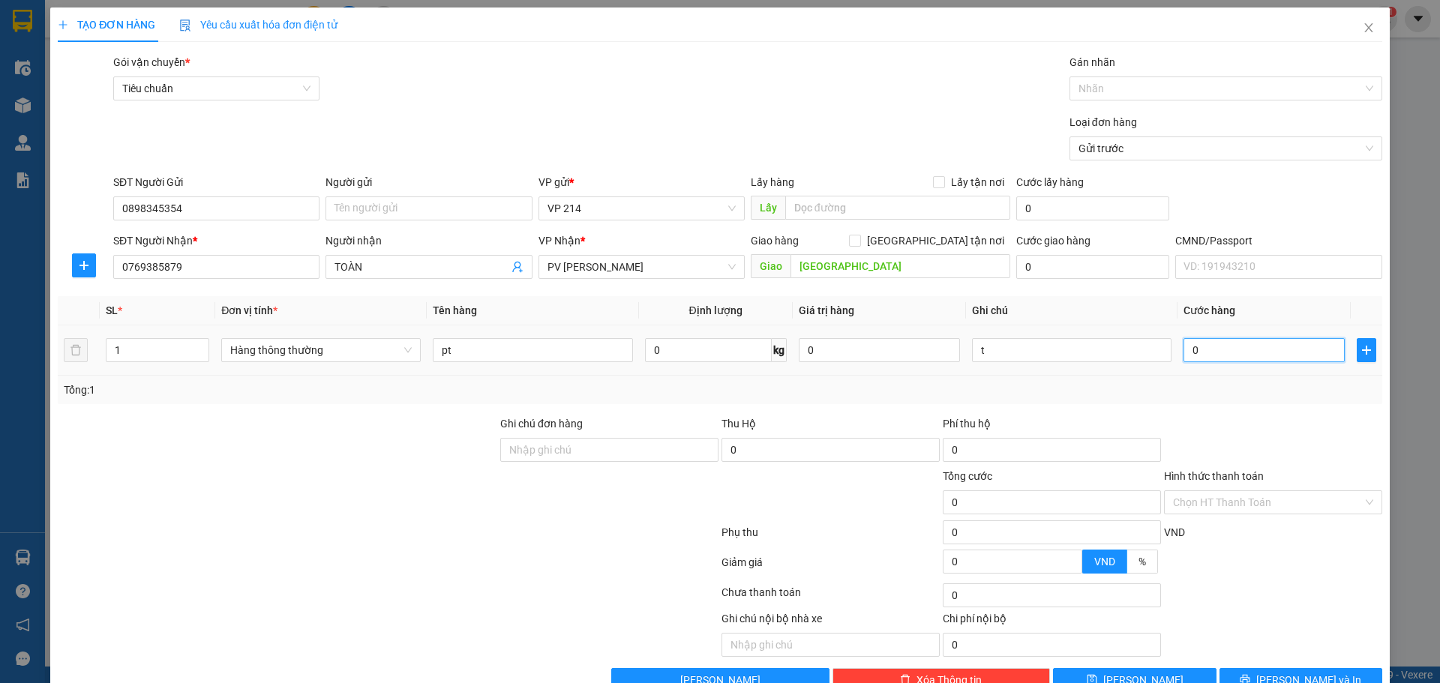
click at [1204, 349] on input "0" at bounding box center [1263, 350] width 161 height 24
type input "4"
type input "40"
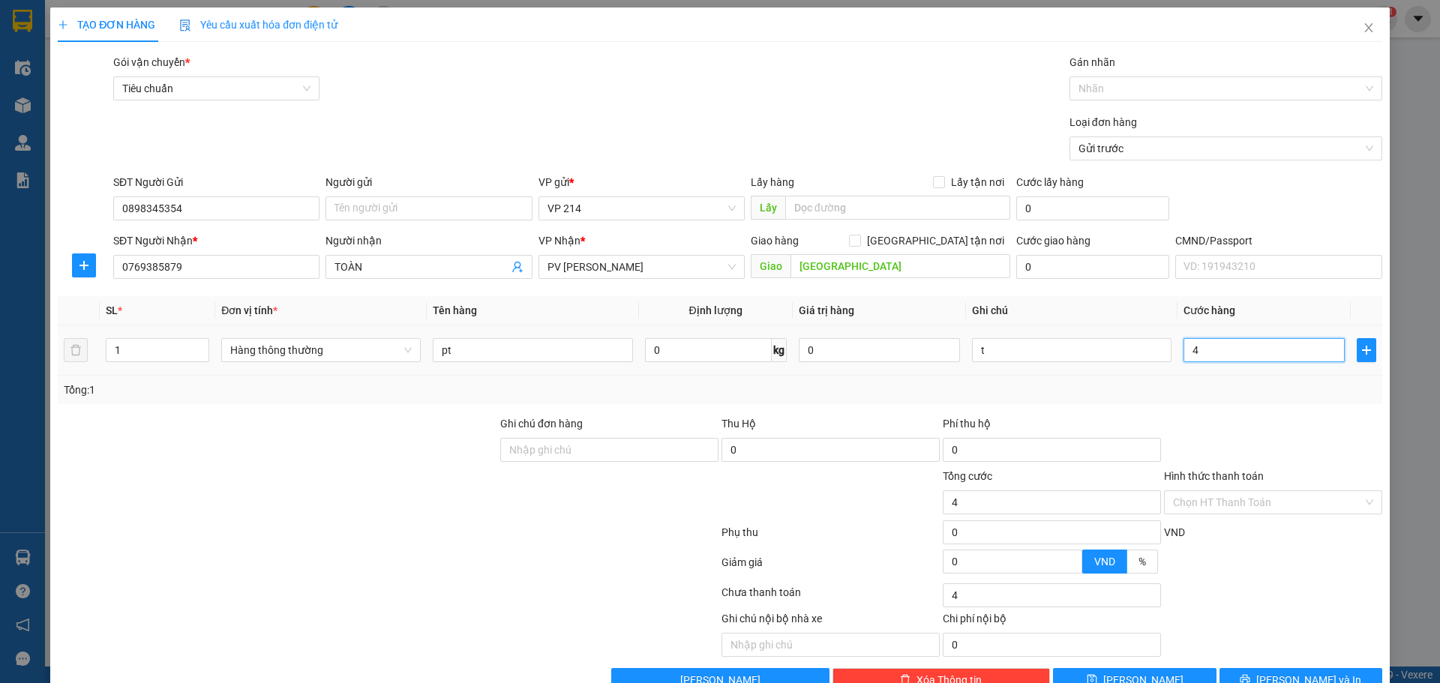
type input "40"
type input "400"
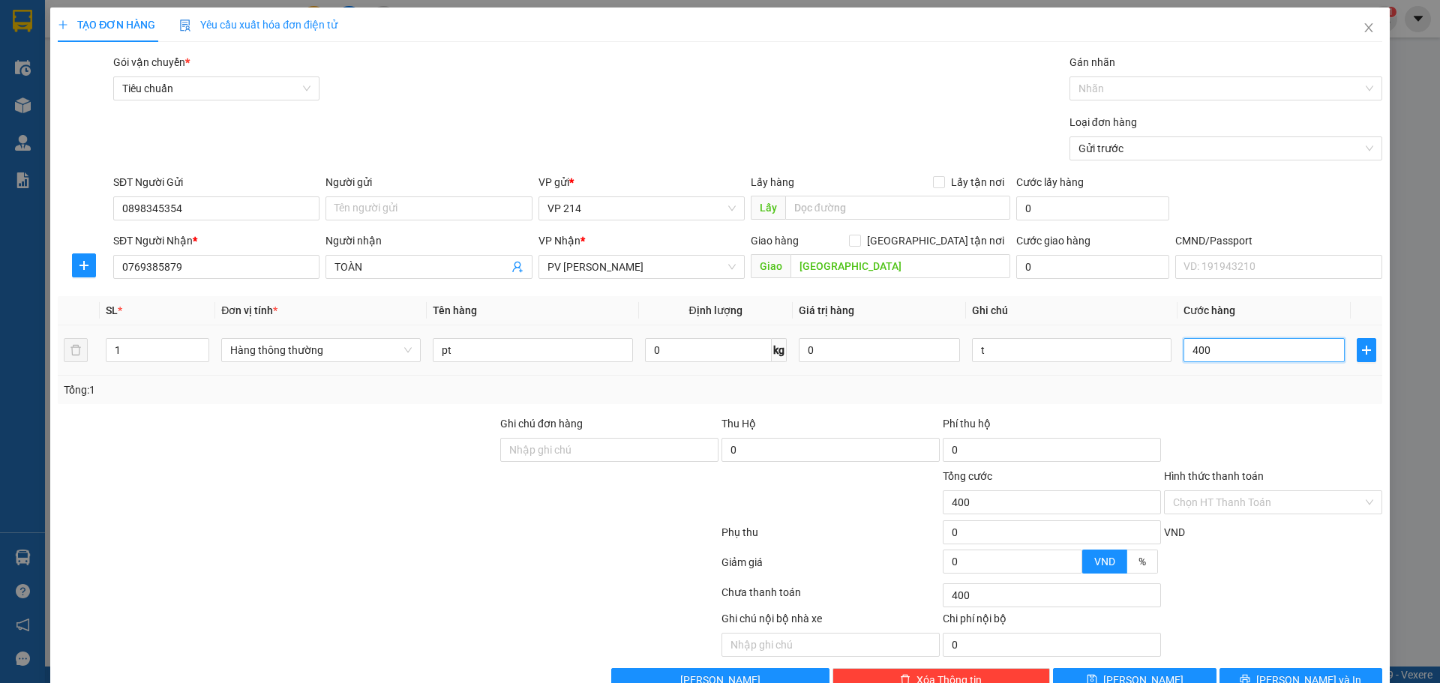
type input "4.000"
type input "40.000"
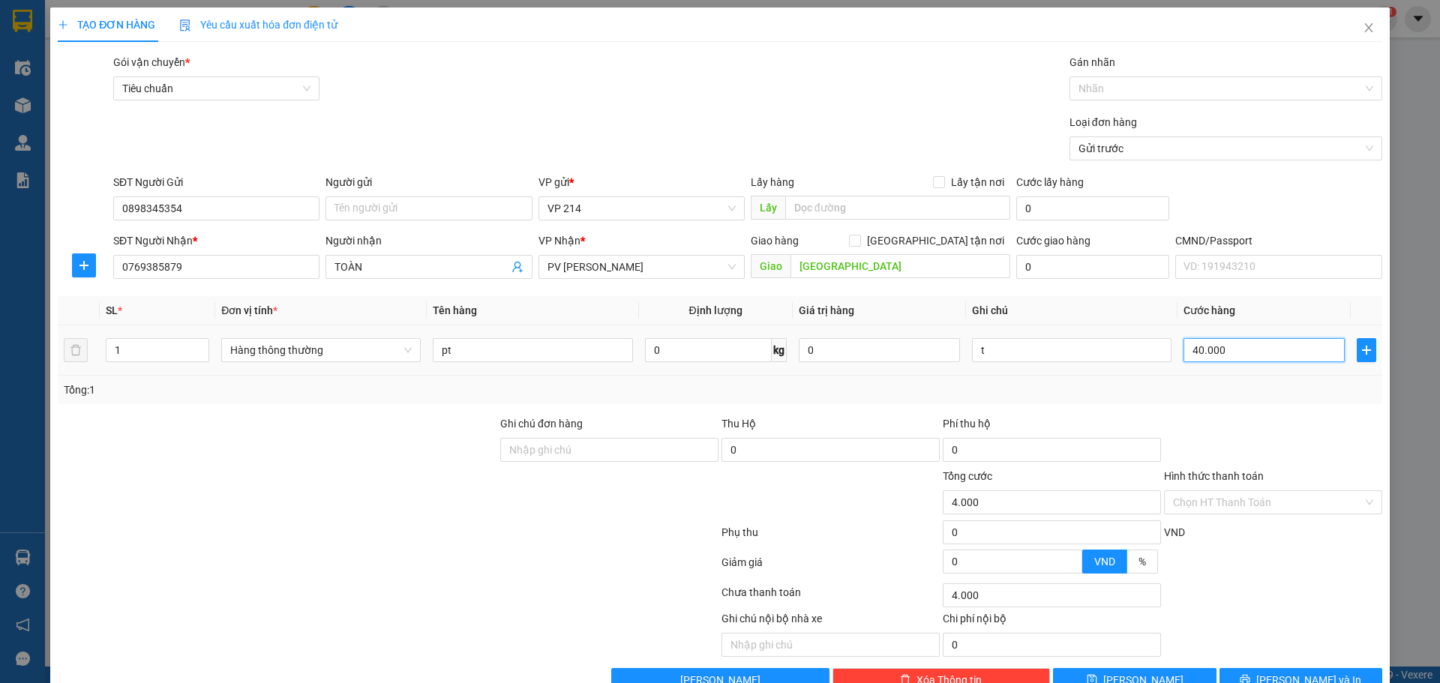
type input "40.000"
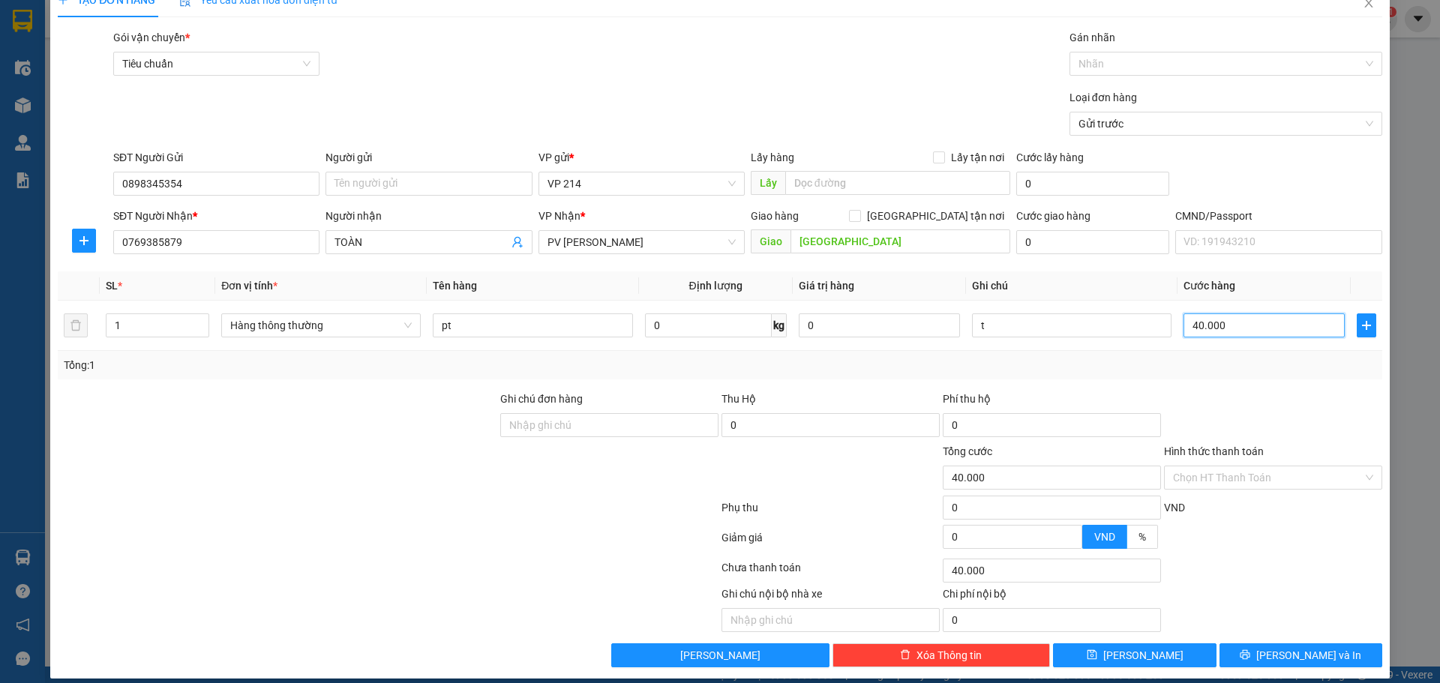
scroll to position [38, 0]
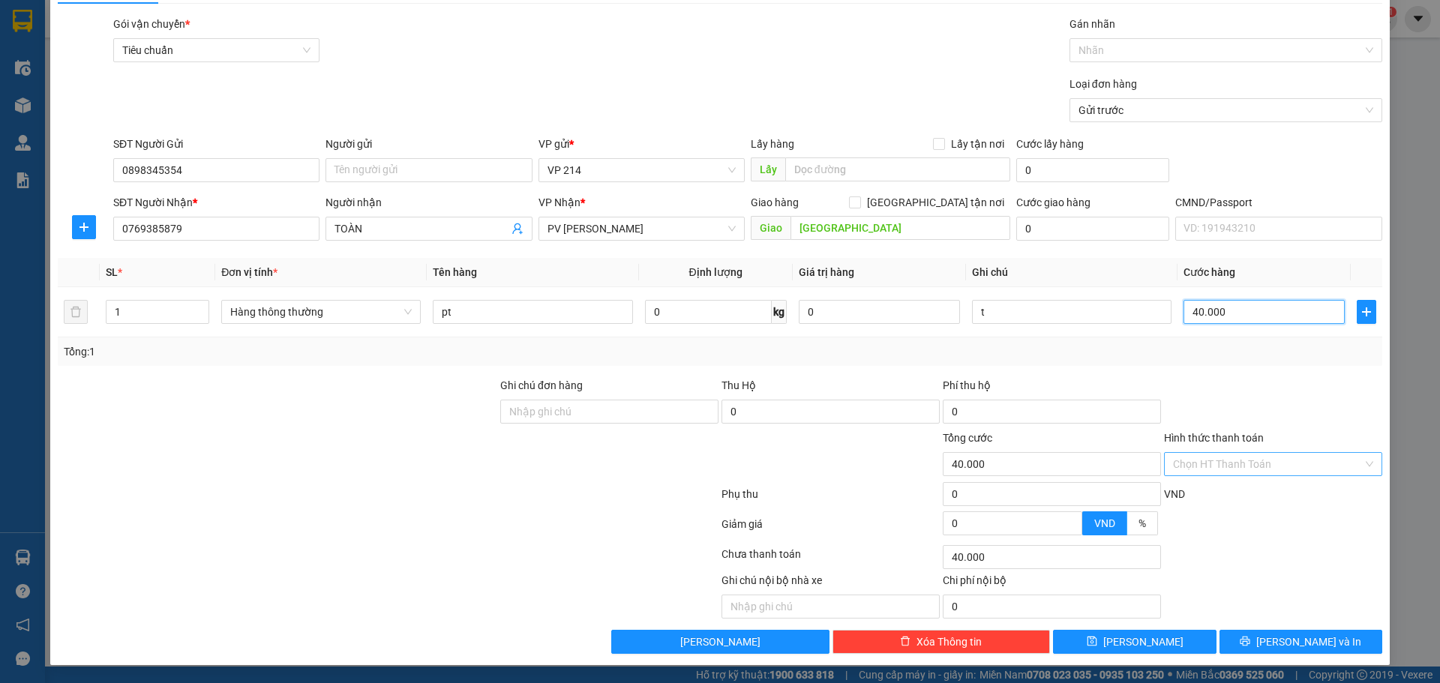
type input "40.000"
click at [1261, 467] on input "Hình thức thanh toán" at bounding box center [1268, 464] width 190 height 22
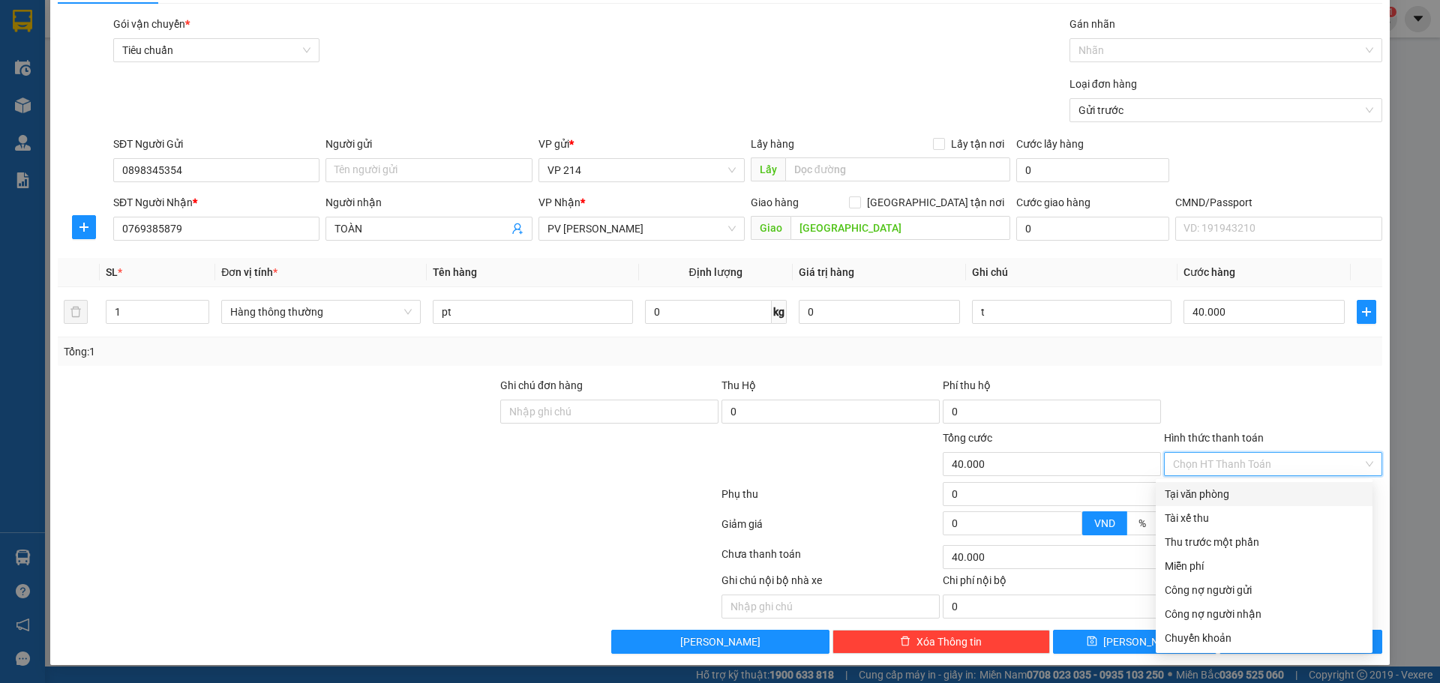
click at [1273, 489] on div "Tại văn phòng" at bounding box center [1264, 494] width 199 height 16
type input "0"
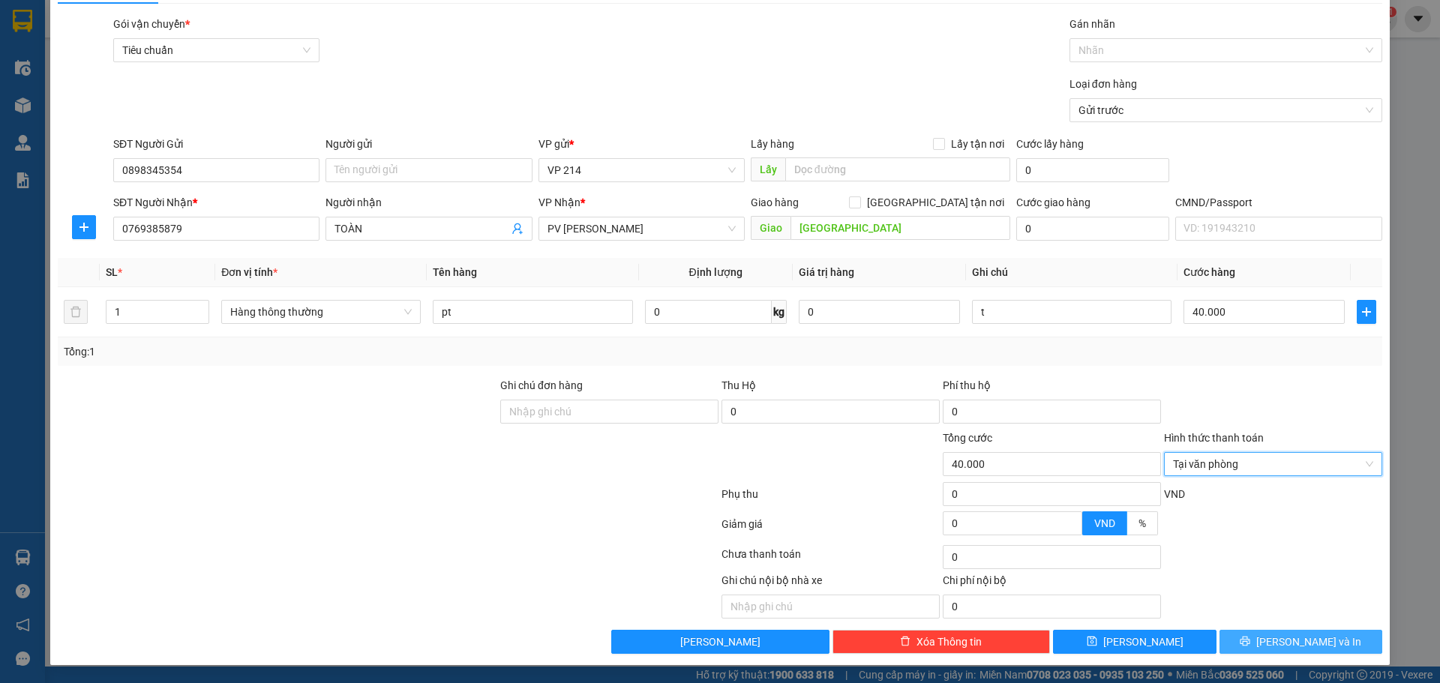
click at [1304, 649] on span "[PERSON_NAME] và In" at bounding box center [1308, 642] width 105 height 16
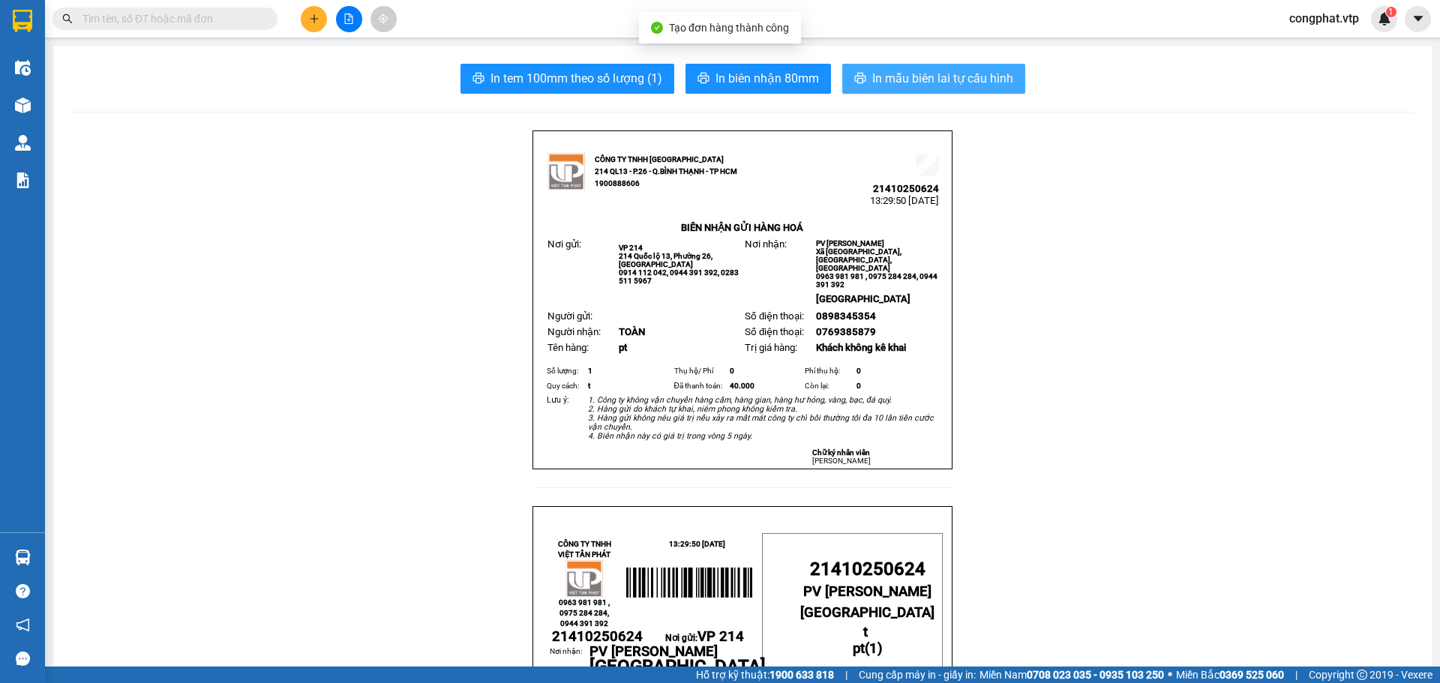
click at [957, 84] on span "In mẫu biên lai tự cấu hình" at bounding box center [942, 78] width 141 height 19
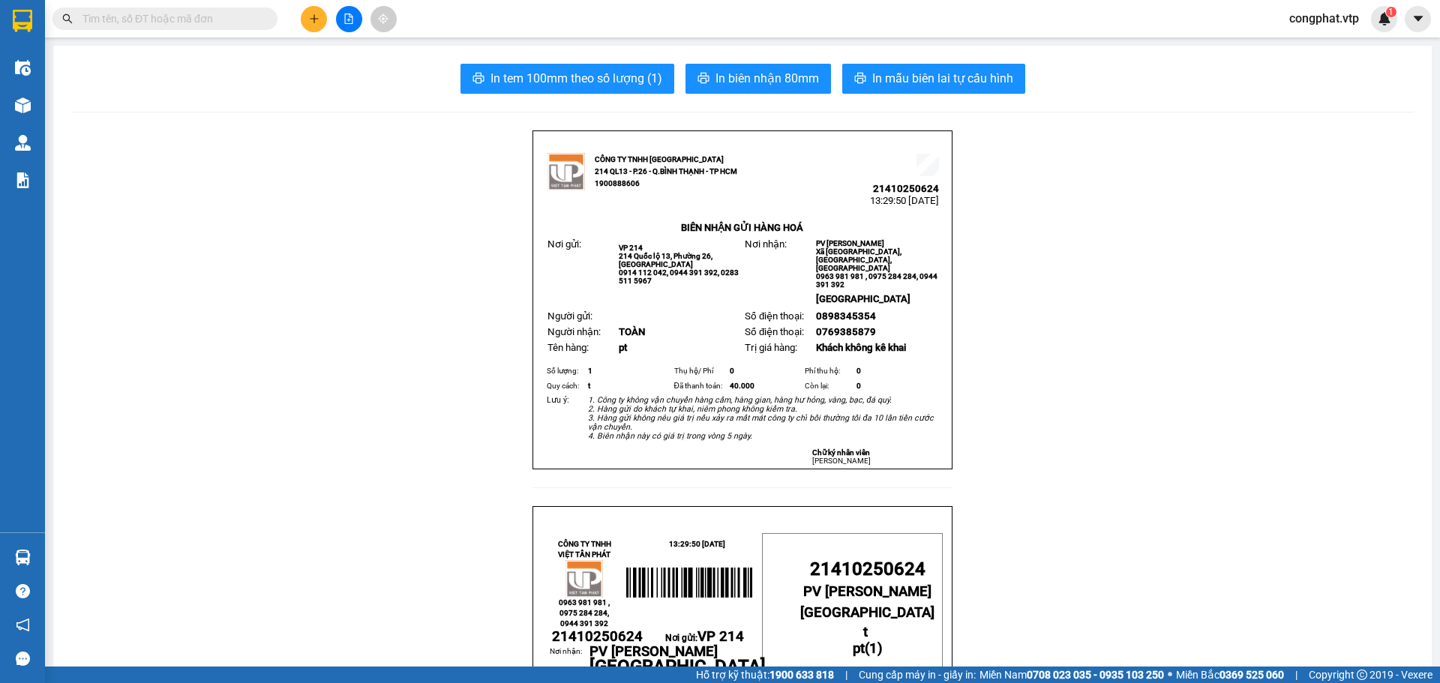
click at [307, 23] on button at bounding box center [314, 19] width 26 height 26
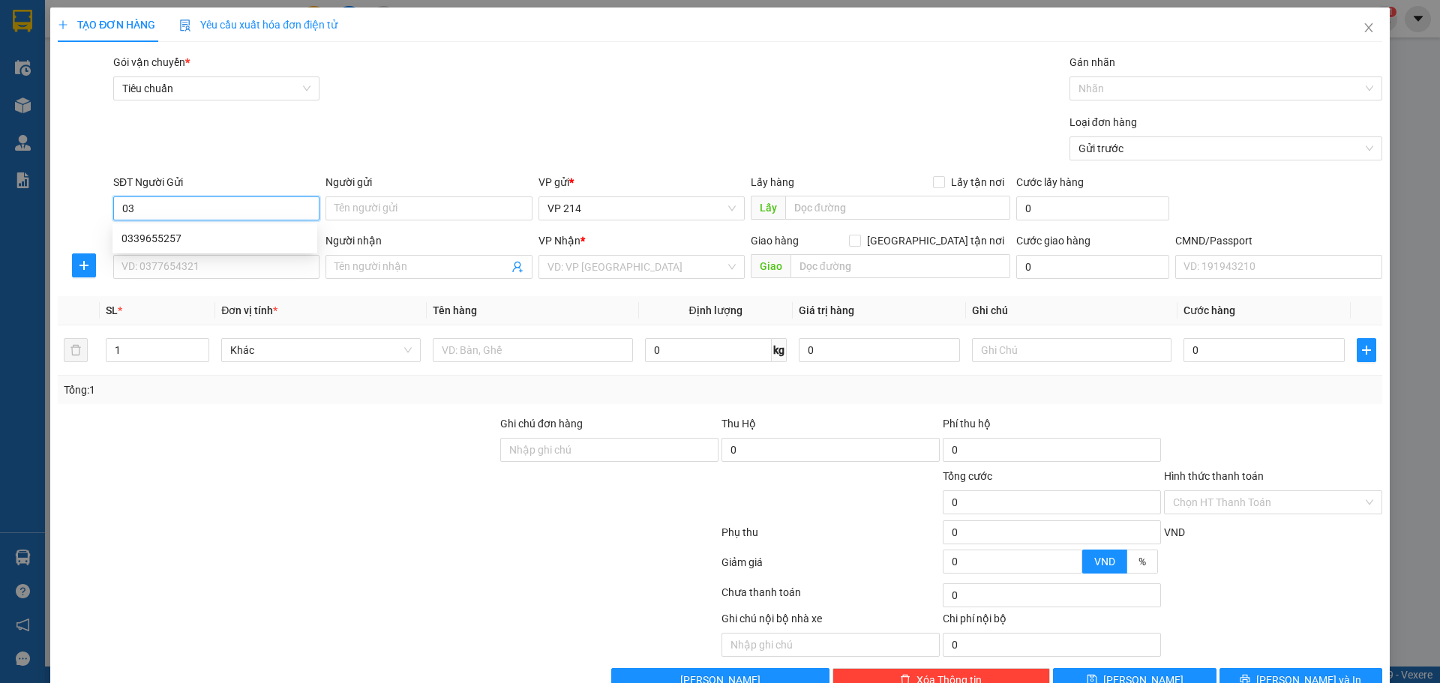
type input "0"
click at [211, 268] on input "SĐT Người Nhận *" at bounding box center [216, 267] width 206 height 24
type input "0339393033"
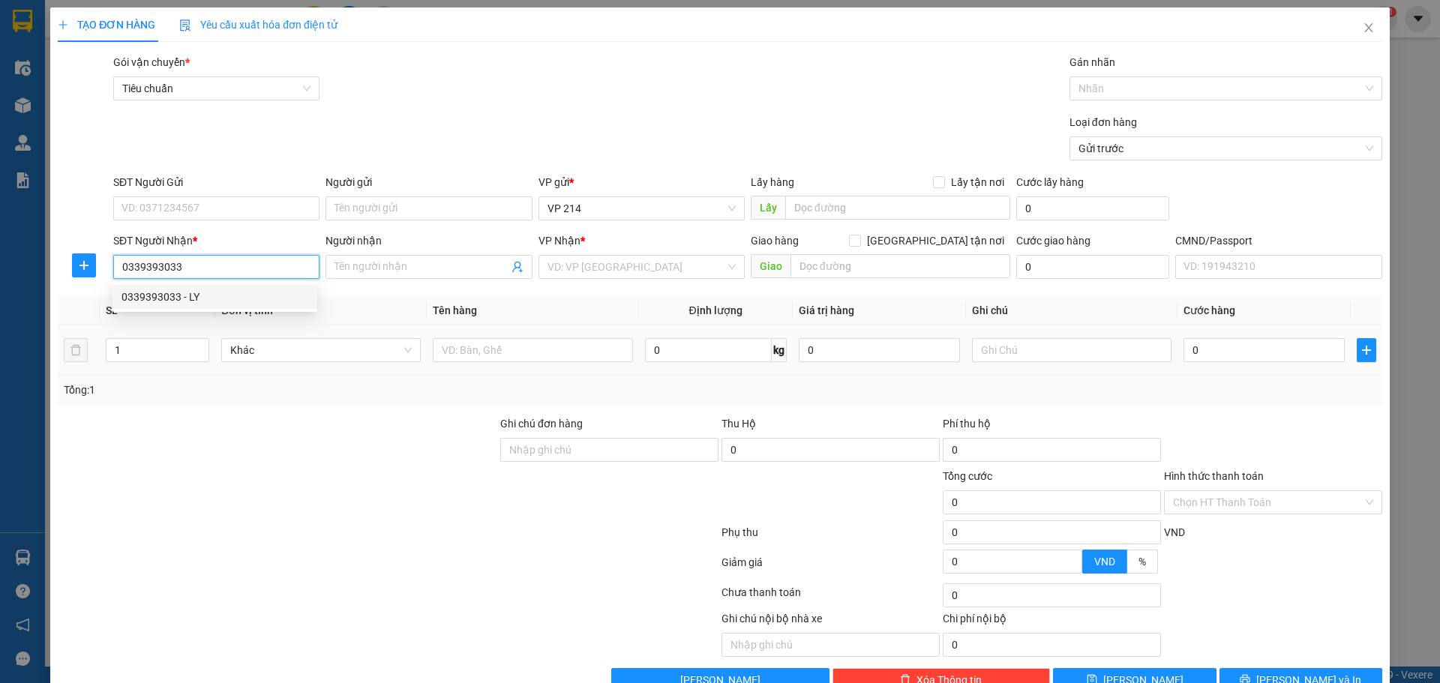
drag, startPoint x: 218, startPoint y: 298, endPoint x: 464, endPoint y: 363, distance: 254.3
click at [218, 298] on div "0339393033 - LY" at bounding box center [214, 297] width 187 height 16
type input "LY"
type input "0339393033"
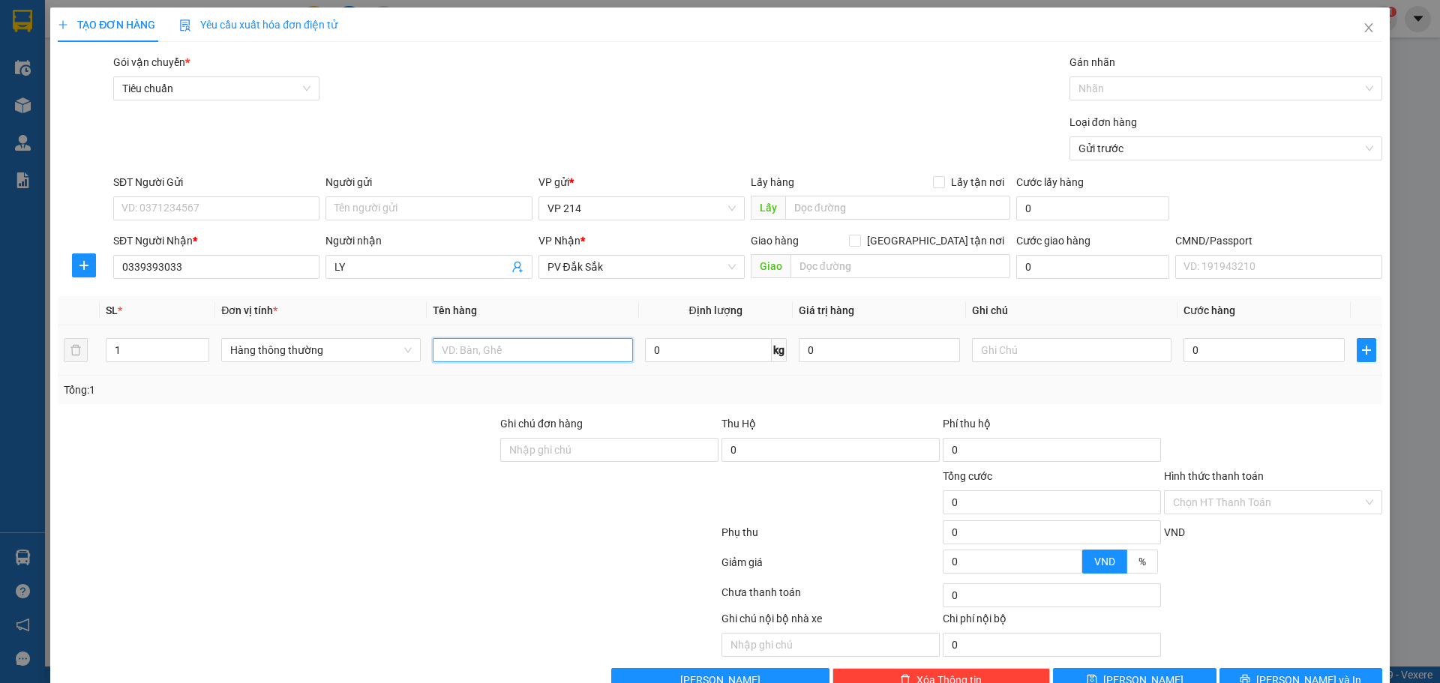
click at [556, 349] on input "text" at bounding box center [532, 350] width 199 height 24
type input "màn co"
drag, startPoint x: 974, startPoint y: 356, endPoint x: 1214, endPoint y: 334, distance: 240.9
click at [983, 355] on input "text" at bounding box center [1071, 350] width 199 height 24
type input "c"
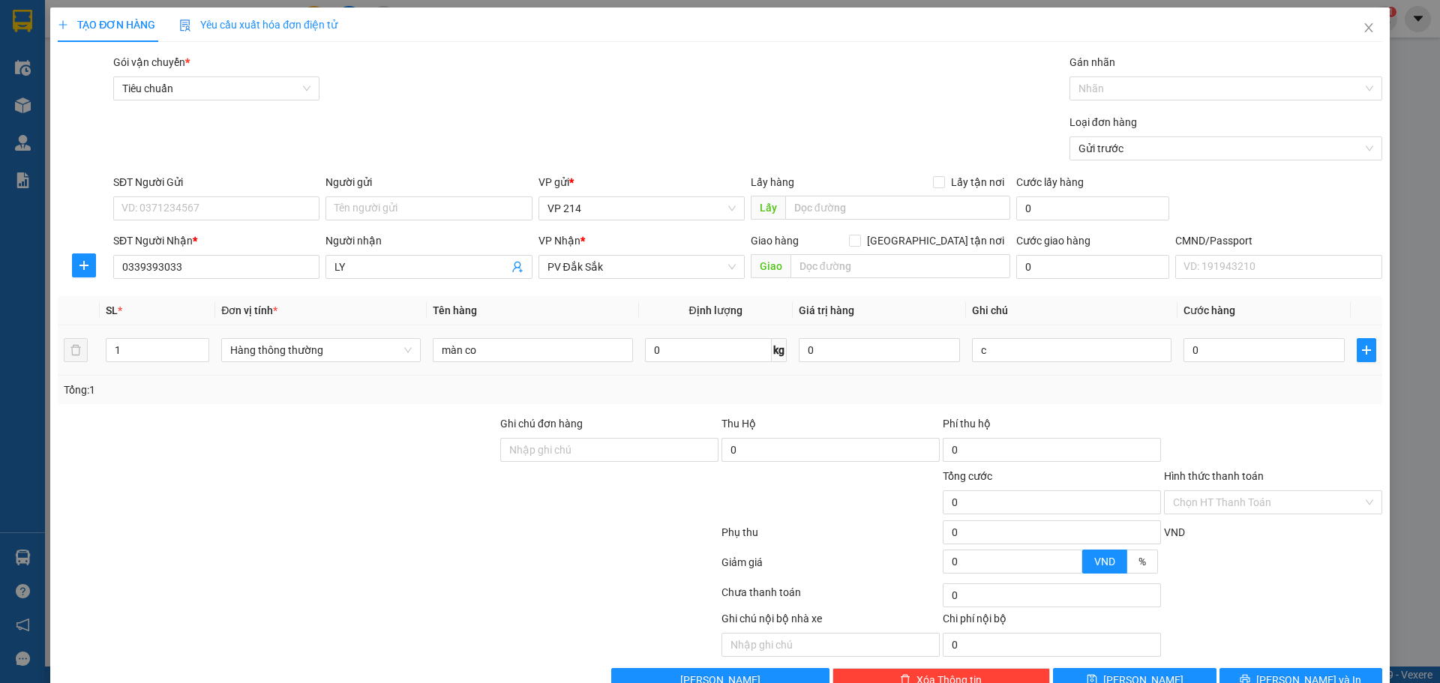
drag, startPoint x: 1225, startPoint y: 337, endPoint x: 1236, endPoint y: 365, distance: 30.6
click at [1229, 344] on div "0" at bounding box center [1263, 350] width 161 height 30
click at [1236, 365] on td "0" at bounding box center [1263, 350] width 173 height 50
click at [1243, 354] on input "0" at bounding box center [1263, 350] width 161 height 24
type input "3"
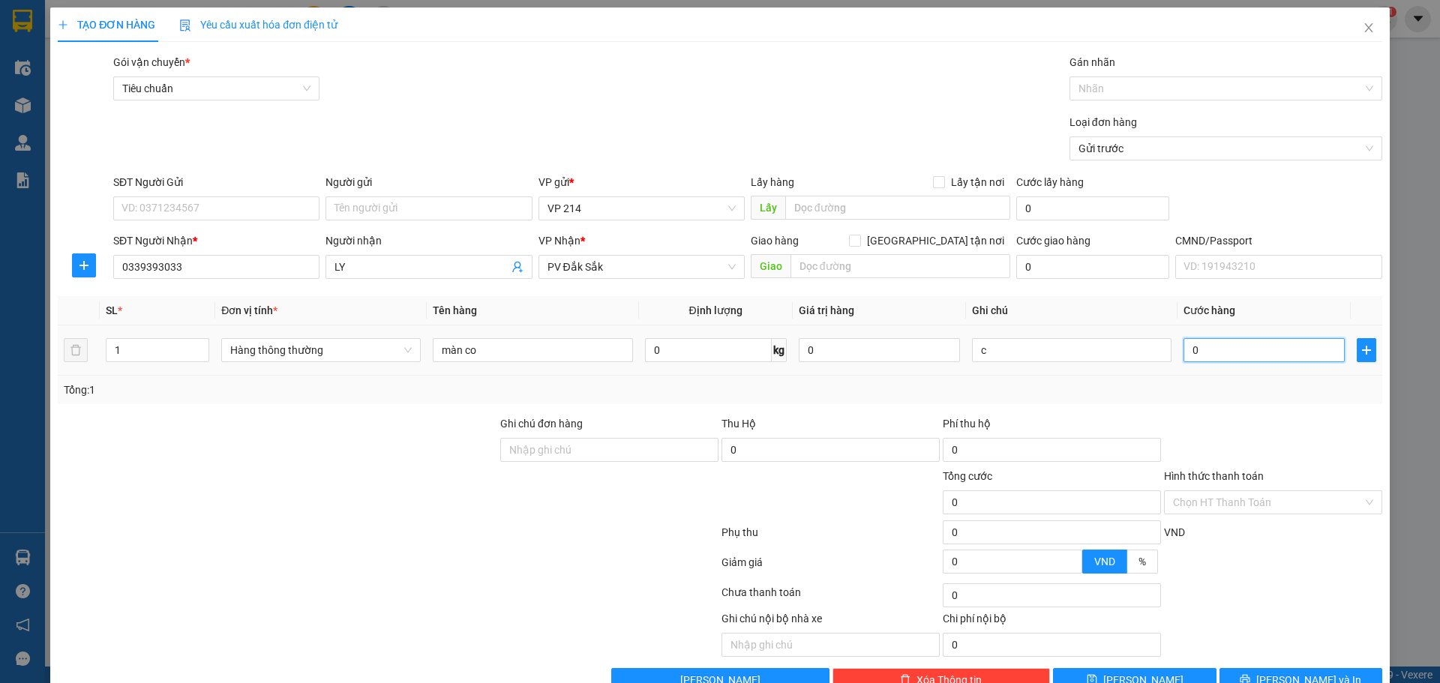
type input "3"
type input "30"
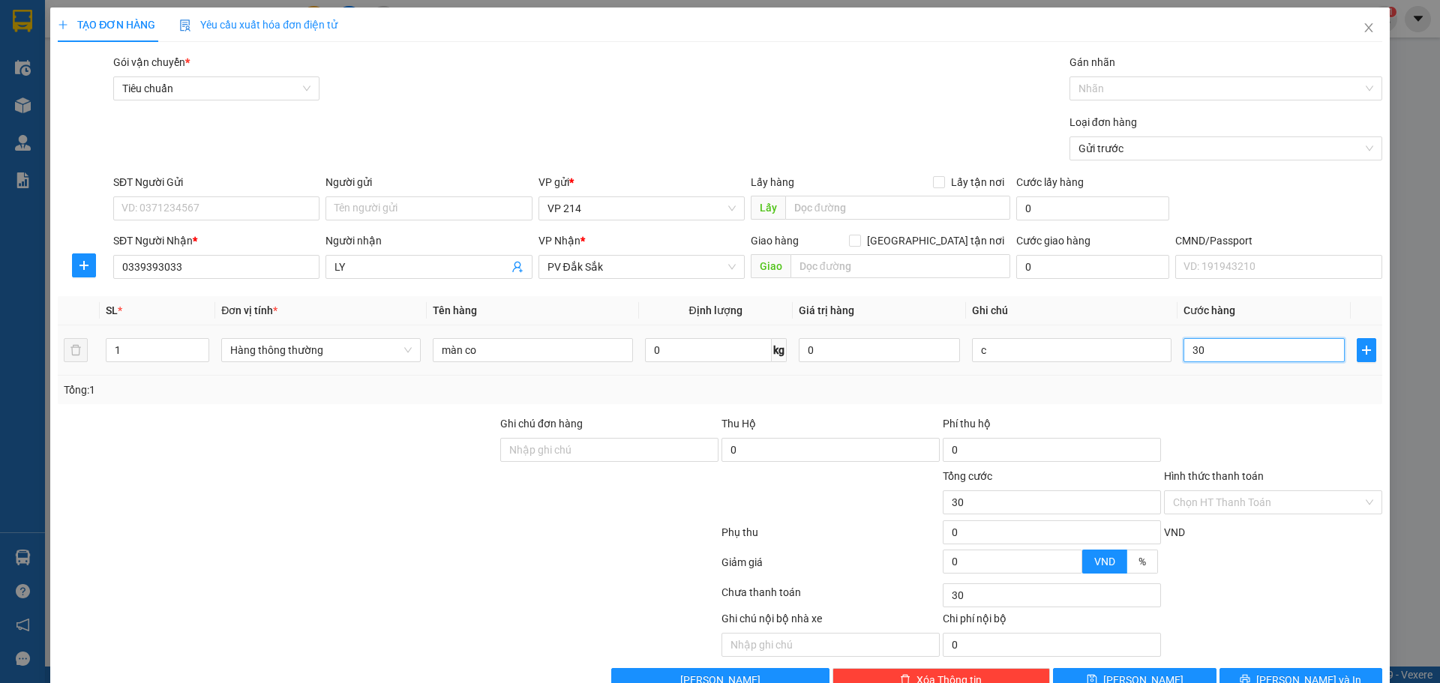
type input "300"
type input "3.000"
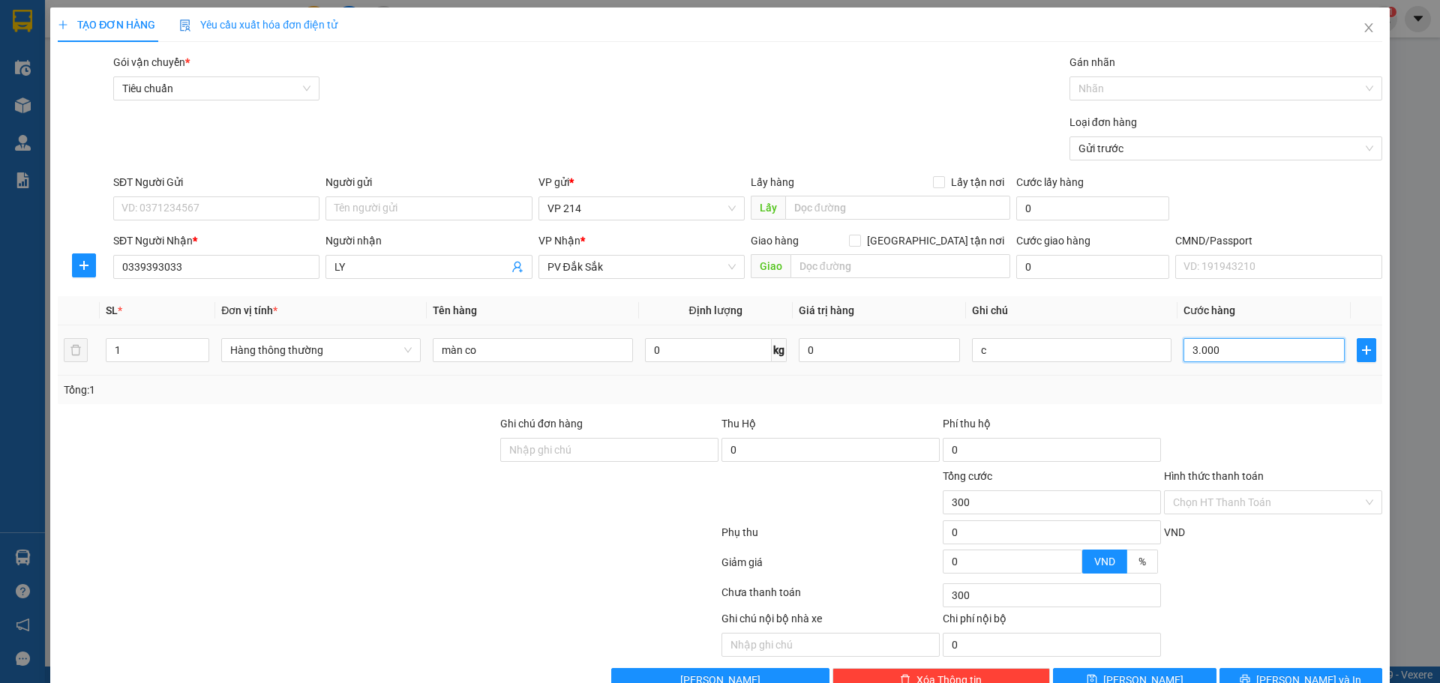
type input "3.000"
type input "30.000"
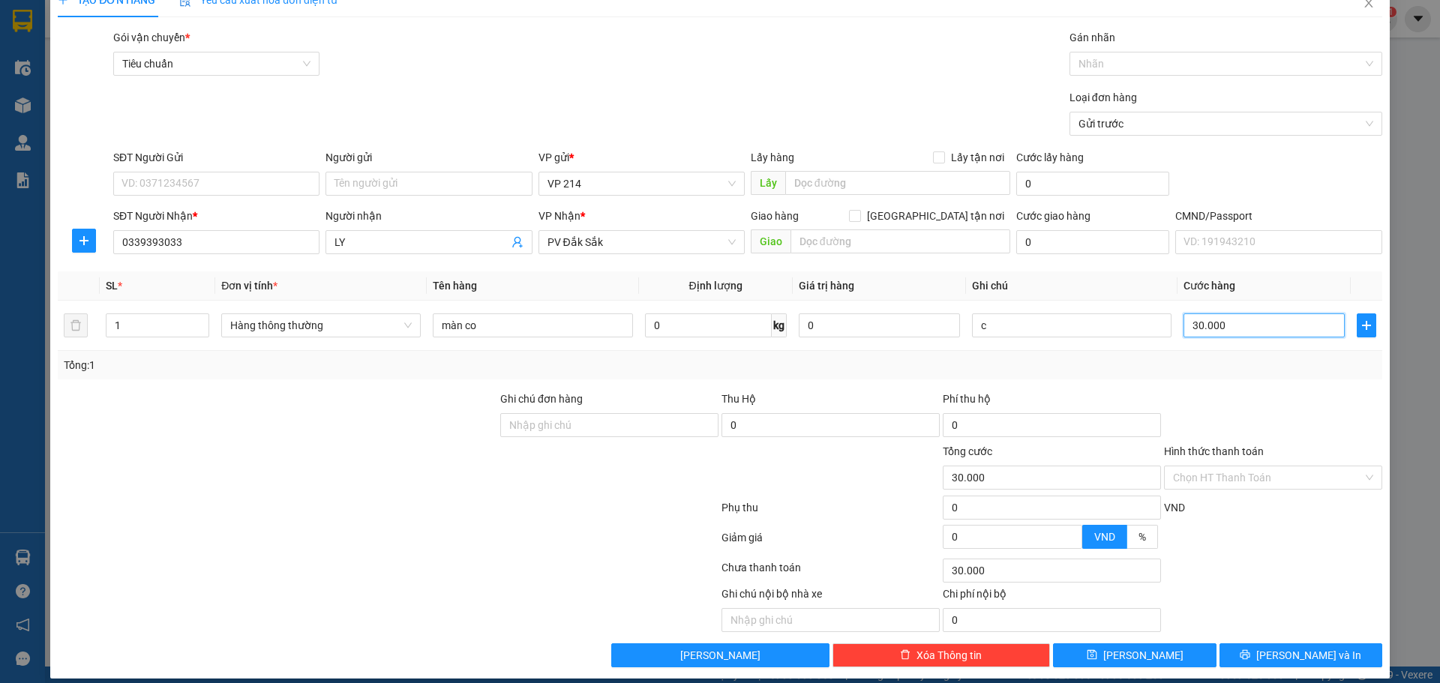
scroll to position [38, 0]
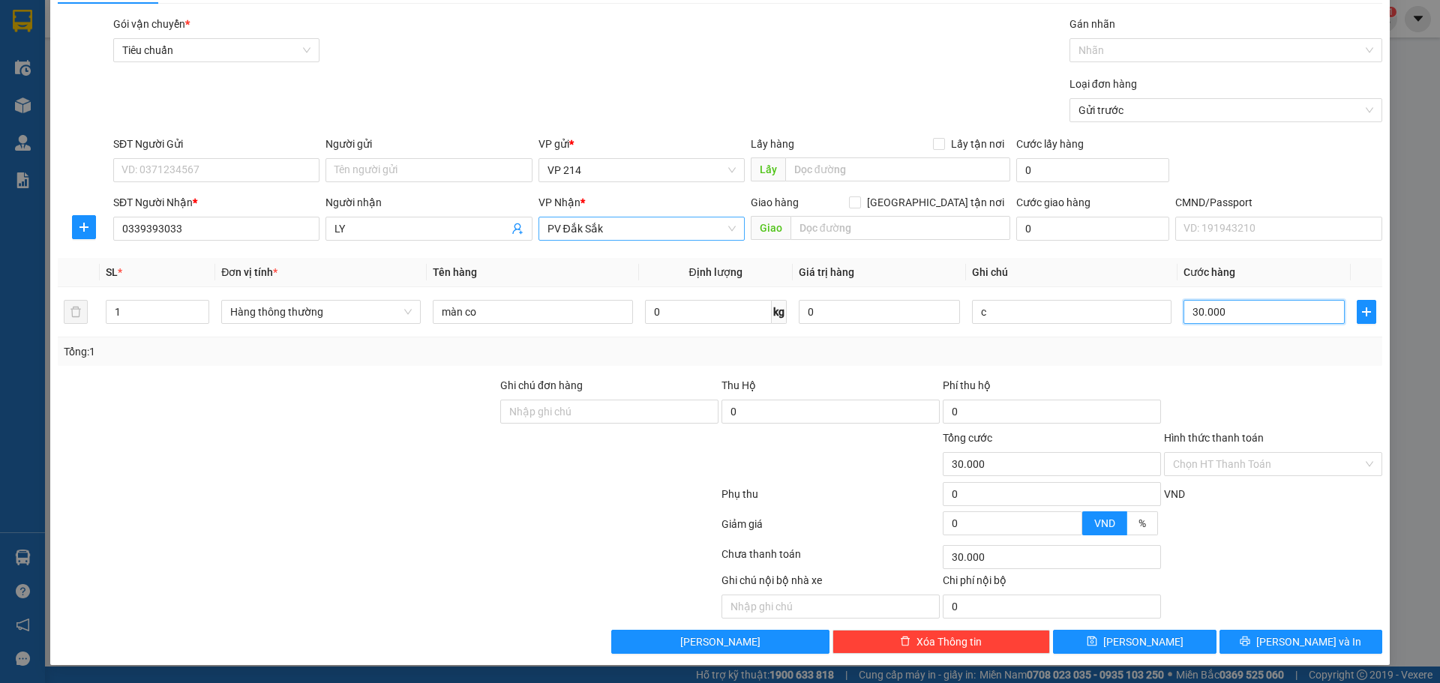
click at [621, 224] on span "PV Đắk Sắk" at bounding box center [641, 228] width 188 height 22
type input "30.000"
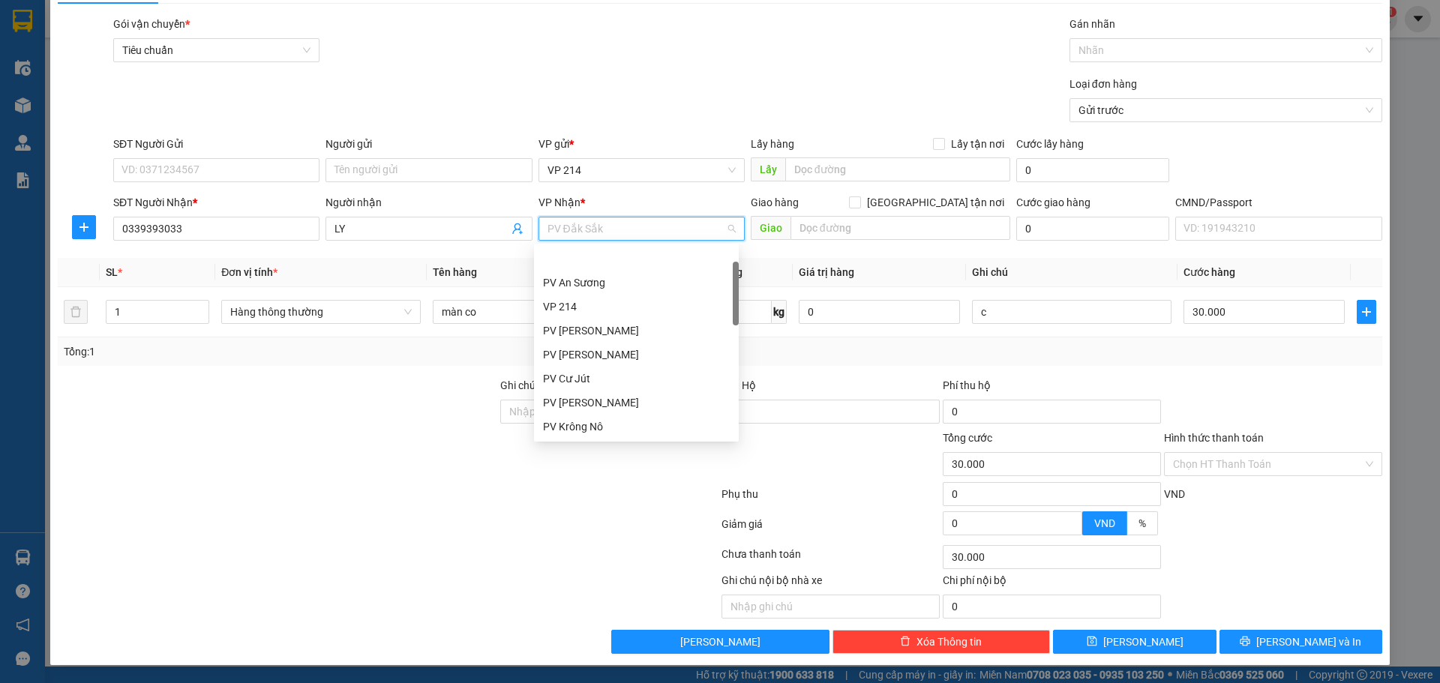
scroll to position [48, 0]
type input "dm"
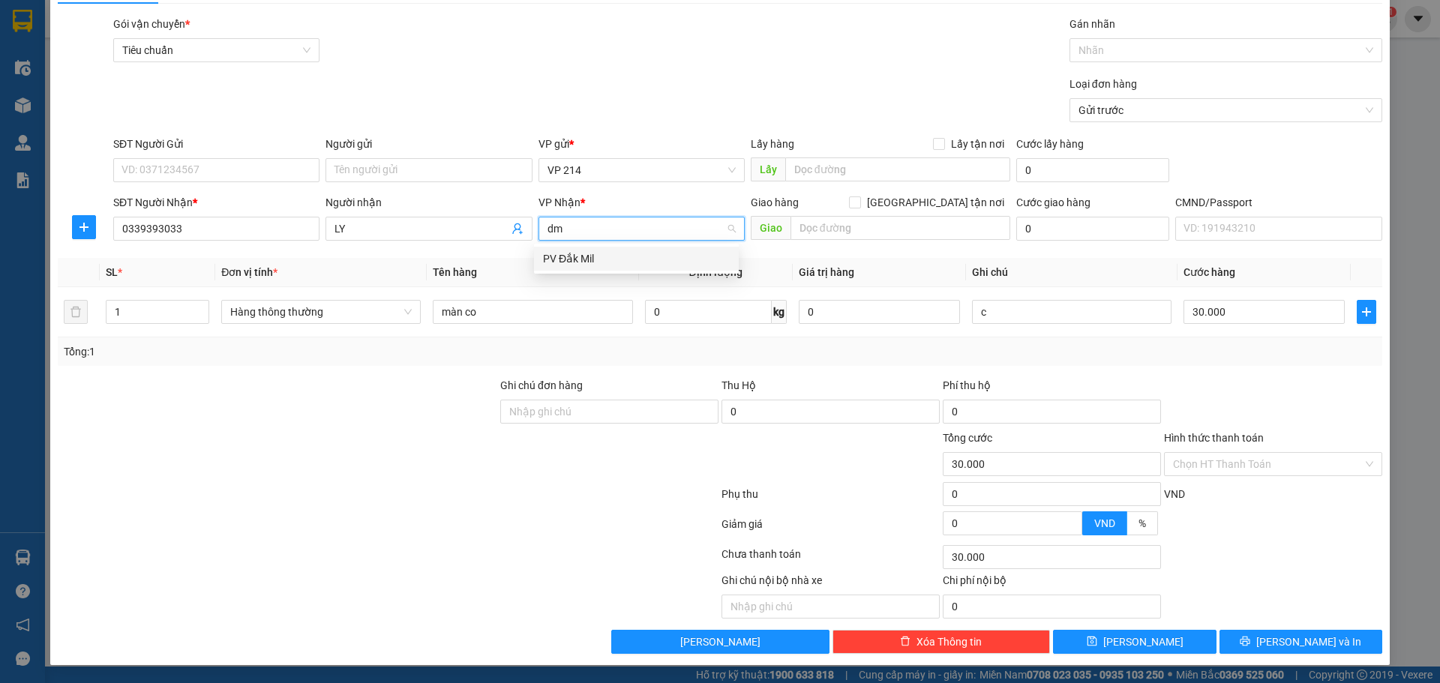
scroll to position [0, 0]
click at [634, 253] on div "PV Đắk Mil" at bounding box center [636, 258] width 187 height 16
click at [1293, 650] on button "[PERSON_NAME] và In" at bounding box center [1300, 642] width 163 height 24
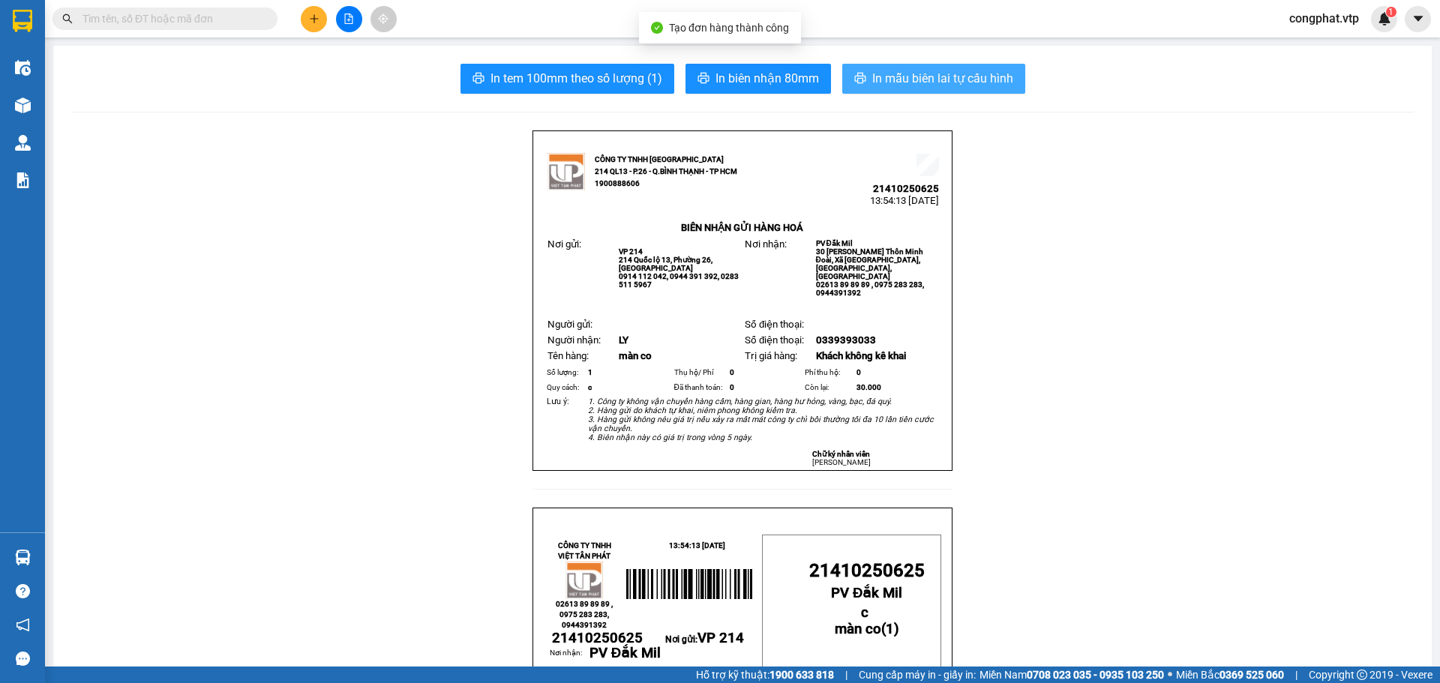
click at [911, 78] on span "In mẫu biên lai tự cấu hình" at bounding box center [942, 78] width 141 height 19
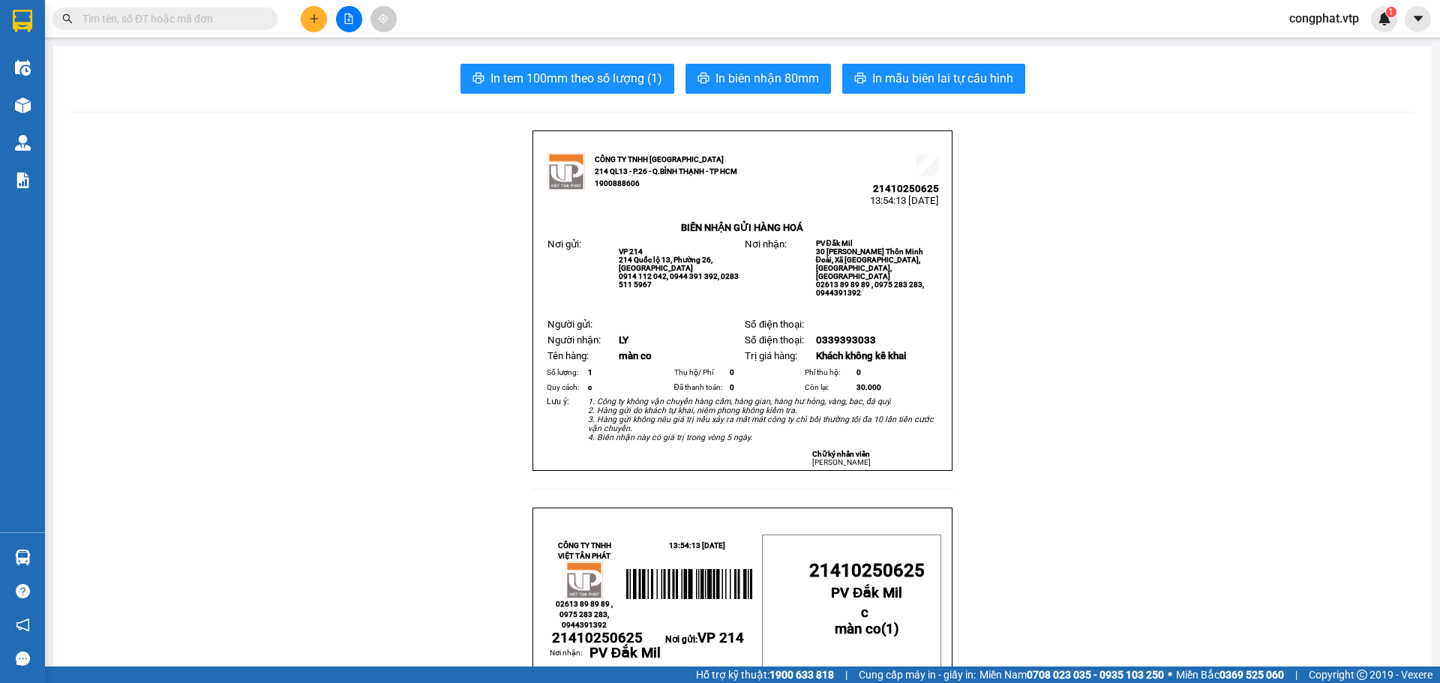
click at [313, 22] on button at bounding box center [314, 19] width 26 height 26
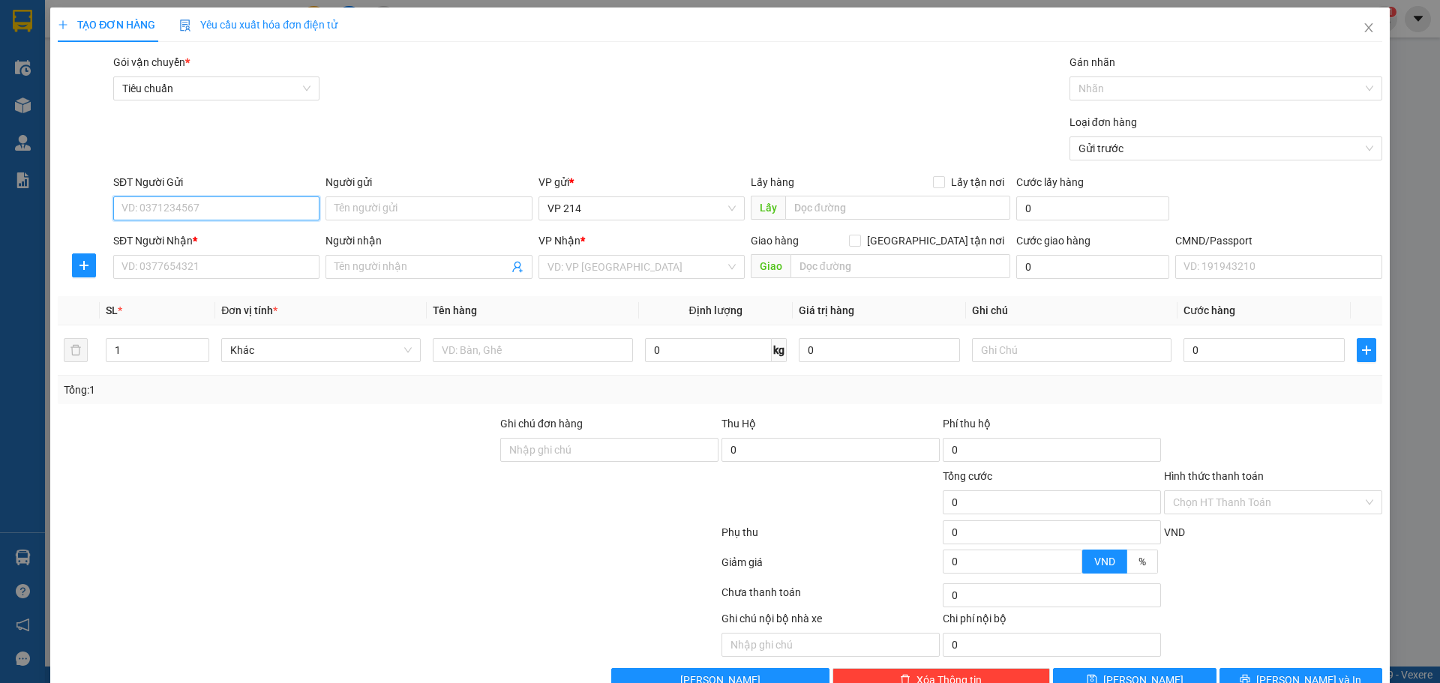
click at [210, 217] on input "SĐT Người Gửi" at bounding box center [216, 208] width 206 height 24
type input "0983741901"
click at [274, 233] on div "0983741901 - trung" at bounding box center [214, 238] width 187 height 16
type input "trung"
type input "0913436825"
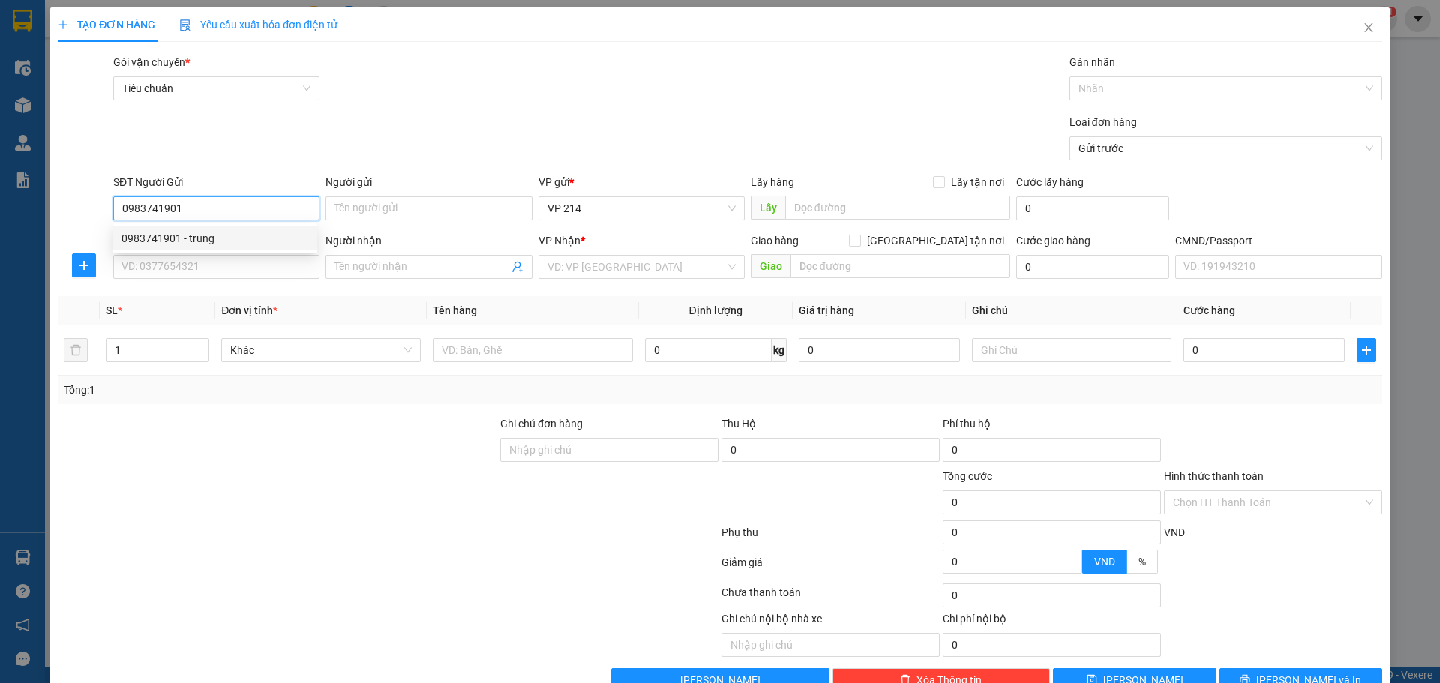
type input "đường"
type input "0983741901"
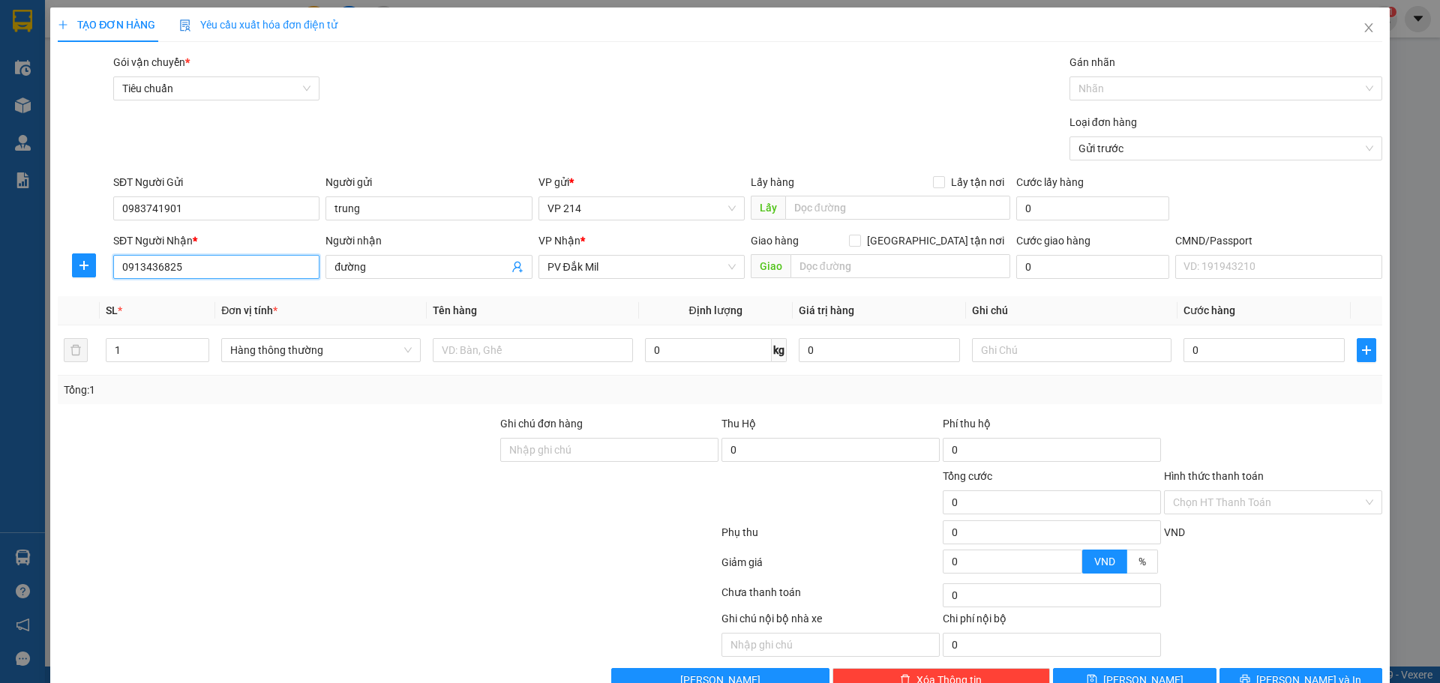
click at [236, 260] on input "0913436825" at bounding box center [216, 267] width 206 height 24
click at [479, 340] on input "text" at bounding box center [532, 350] width 199 height 24
type input "lạnh"
click at [977, 361] on input "text" at bounding box center [1071, 350] width 199 height 24
type input "tx"
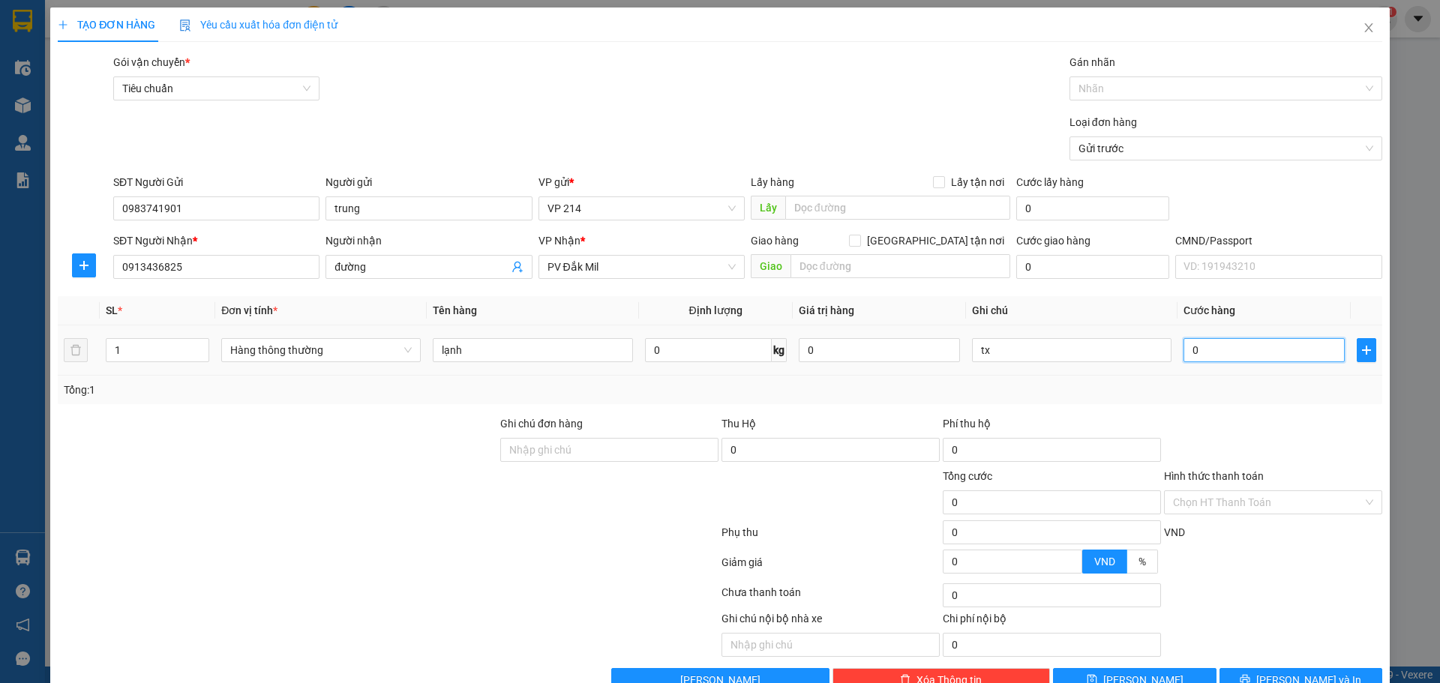
click at [1190, 349] on input "0" at bounding box center [1263, 350] width 161 height 24
type input "7"
type input "70"
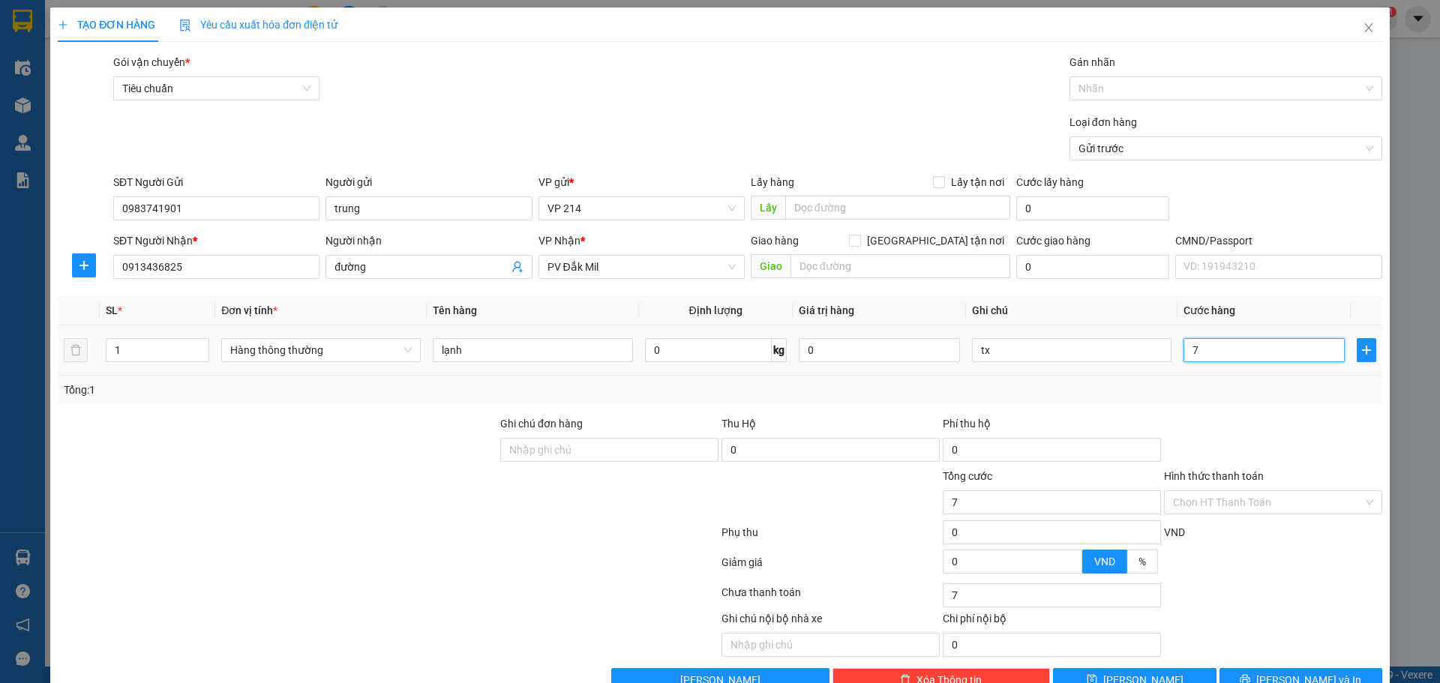
type input "70"
type input "700"
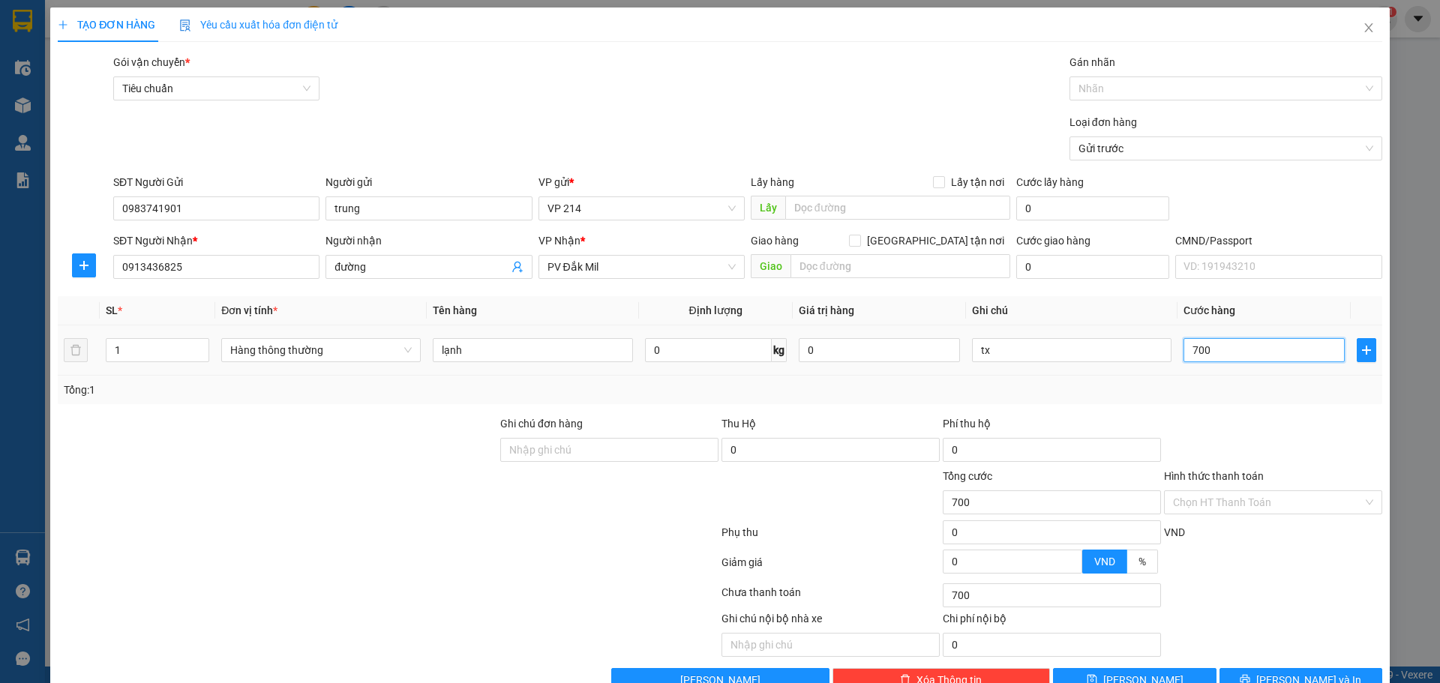
type input "7.000"
type input "70.000"
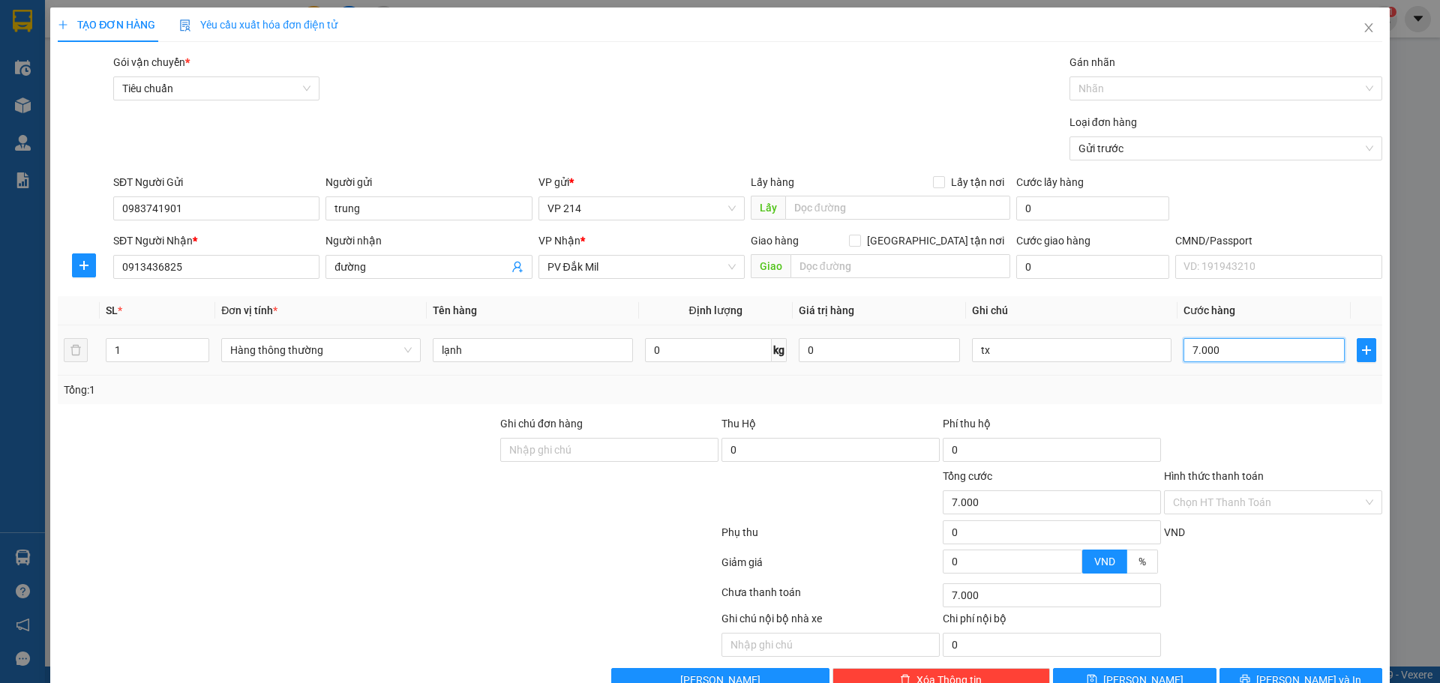
type input "70.000"
click at [1273, 501] on input "Hình thức thanh toán" at bounding box center [1268, 502] width 190 height 22
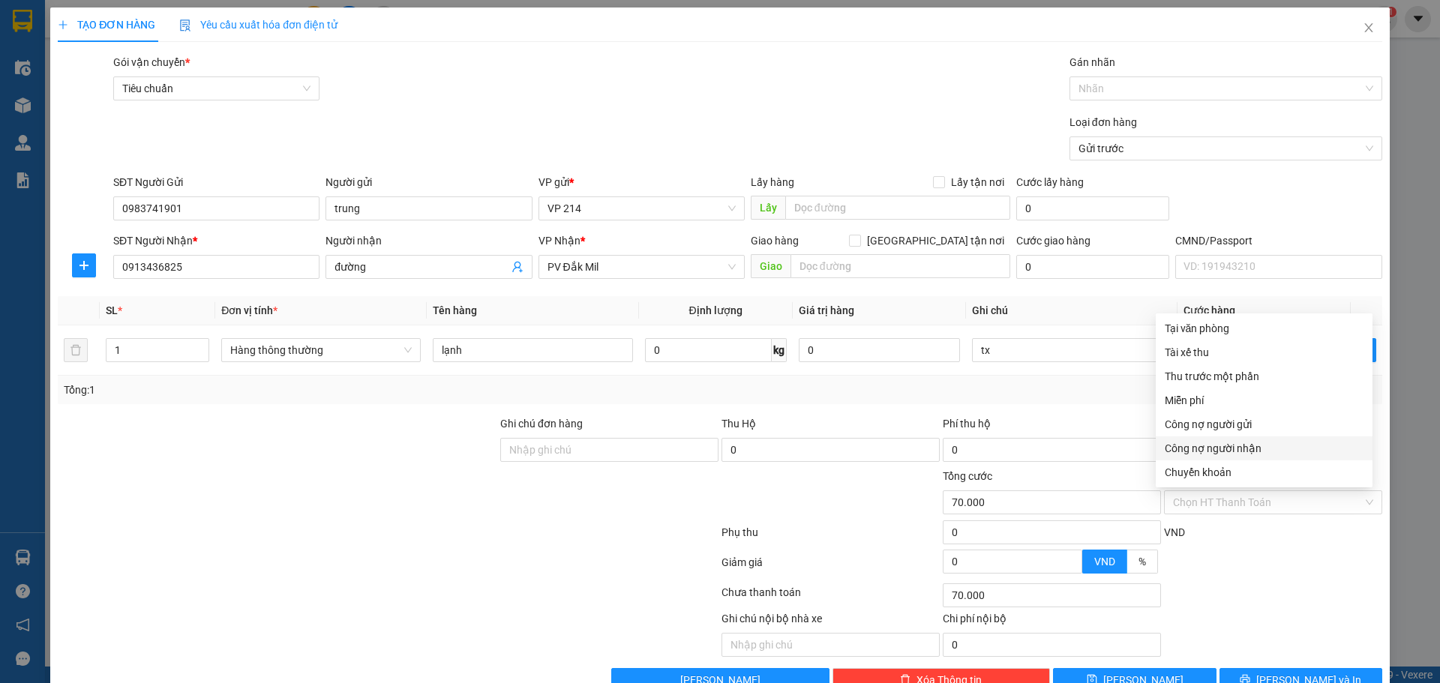
drag, startPoint x: 1281, startPoint y: 572, endPoint x: 1249, endPoint y: 677, distance: 110.0
click at [1282, 576] on div at bounding box center [1272, 567] width 221 height 26
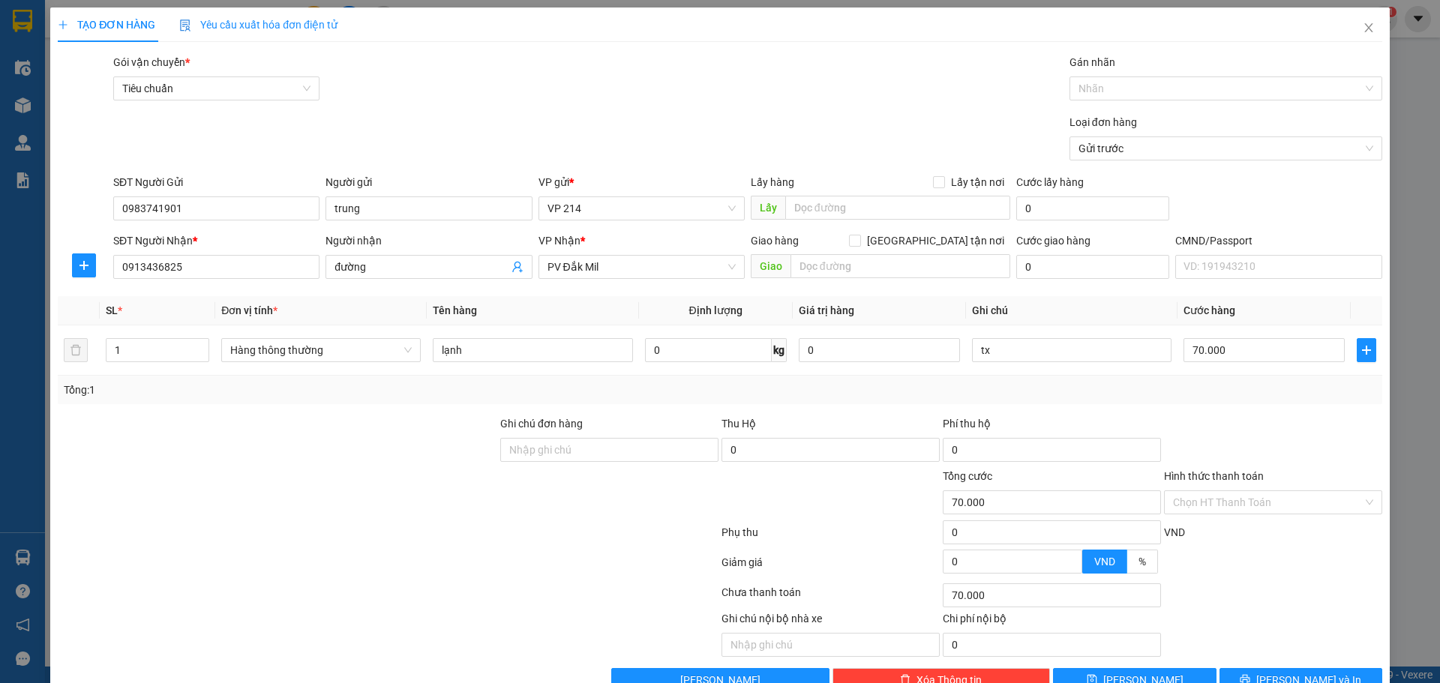
click at [1302, 666] on div "Transit Pickup Surcharge Ids Transit Deliver Surcharge Ids Transit Deliver Surc…" at bounding box center [720, 373] width 1324 height 638
click at [1308, 670] on button "[PERSON_NAME] và In" at bounding box center [1300, 680] width 163 height 24
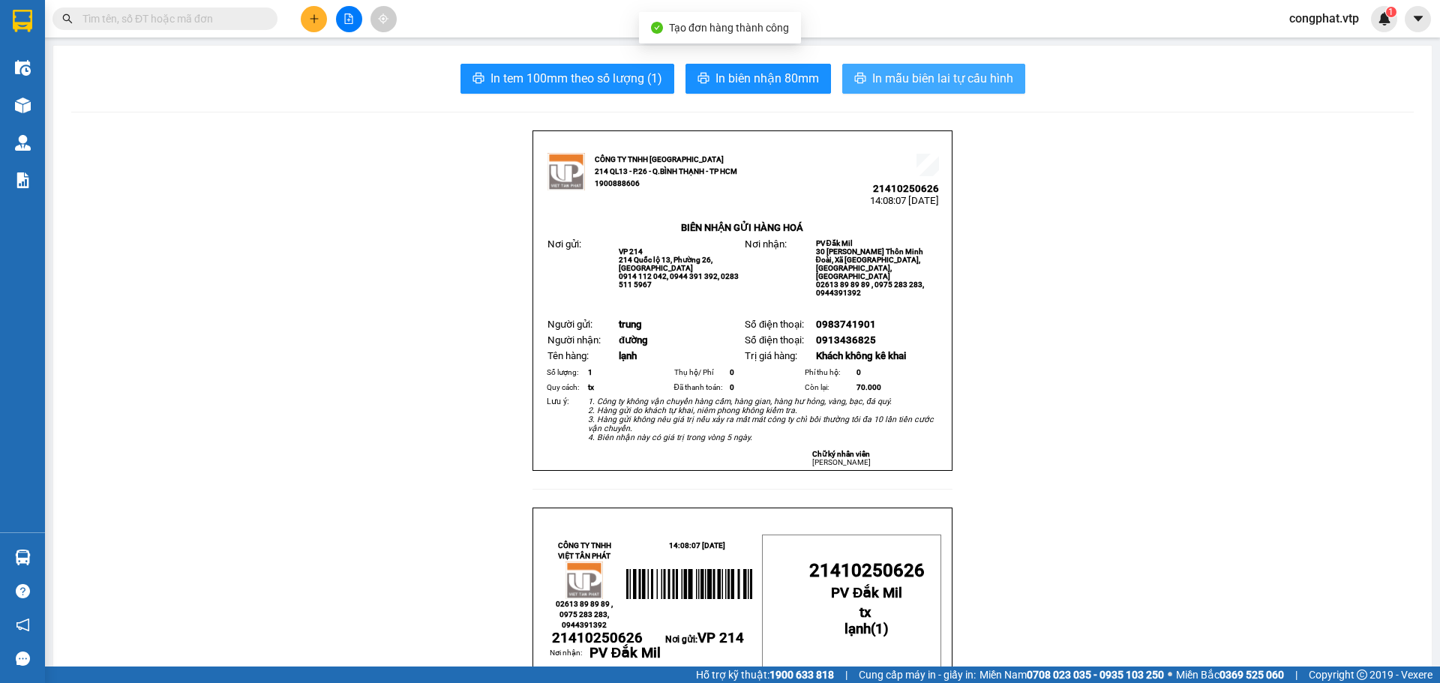
click at [956, 86] on span "In mẫu biên lai tự cấu hình" at bounding box center [942, 78] width 141 height 19
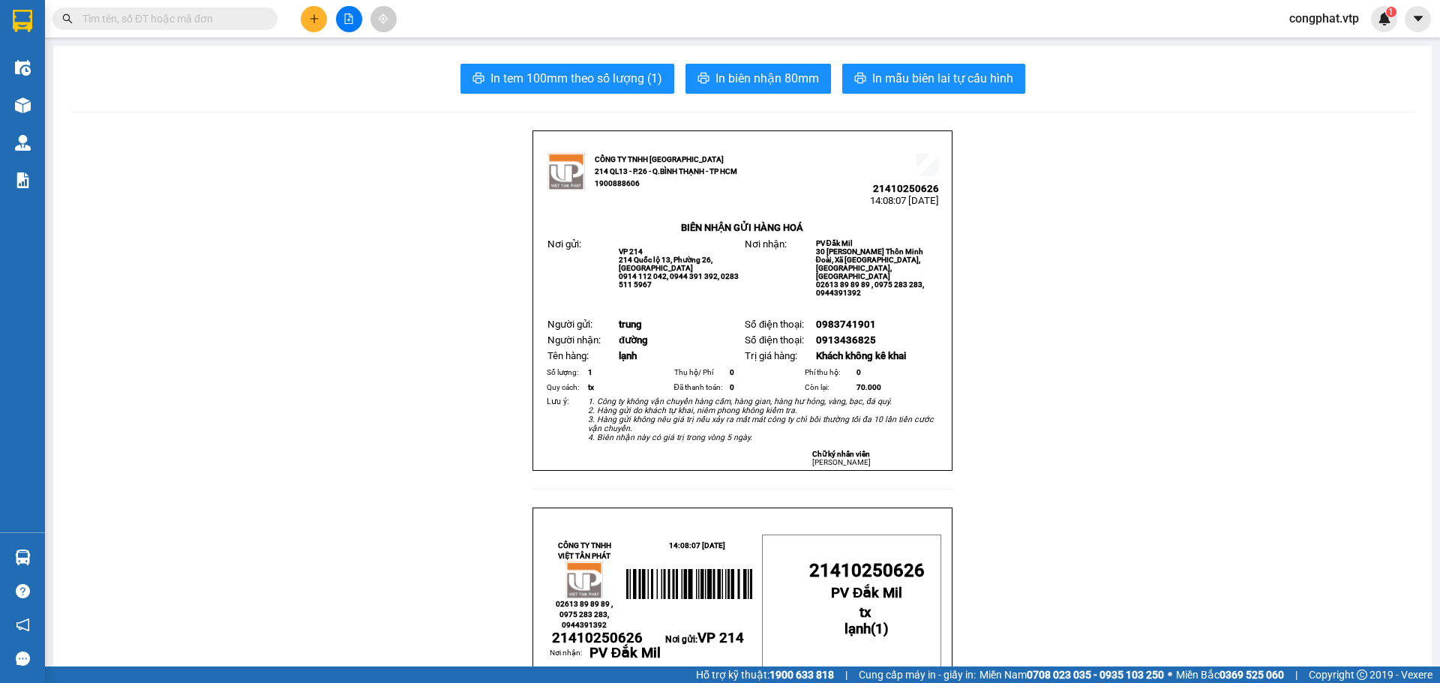
click at [228, 13] on input "text" at bounding box center [170, 18] width 177 height 16
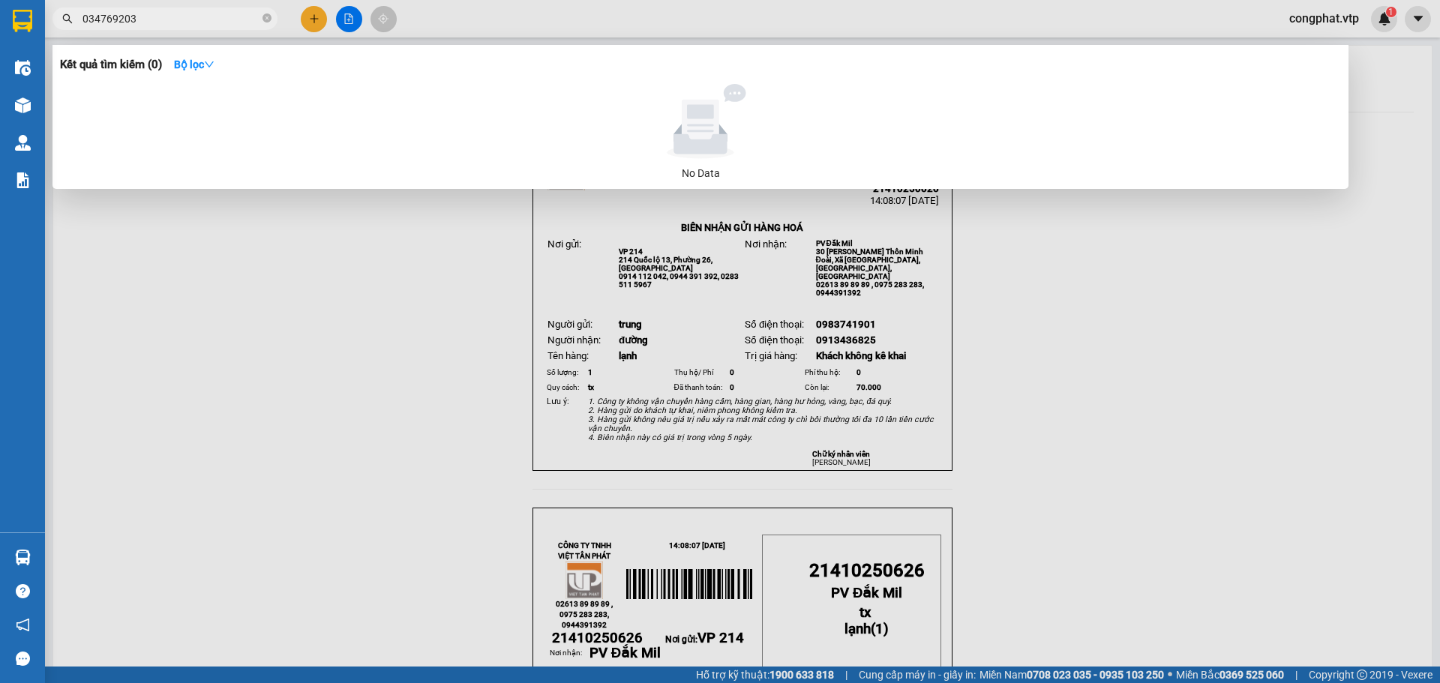
type input "0347692037"
drag, startPoint x: 163, startPoint y: 21, endPoint x: 91, endPoint y: 95, distance: 103.4
click at [0, 52] on section "Kết quả tìm kiếm ( 0 ) Bộ lọc No Data 0347692037 congphat.vtp 1 Điều hành xe Kh…" at bounding box center [720, 341] width 1440 height 683
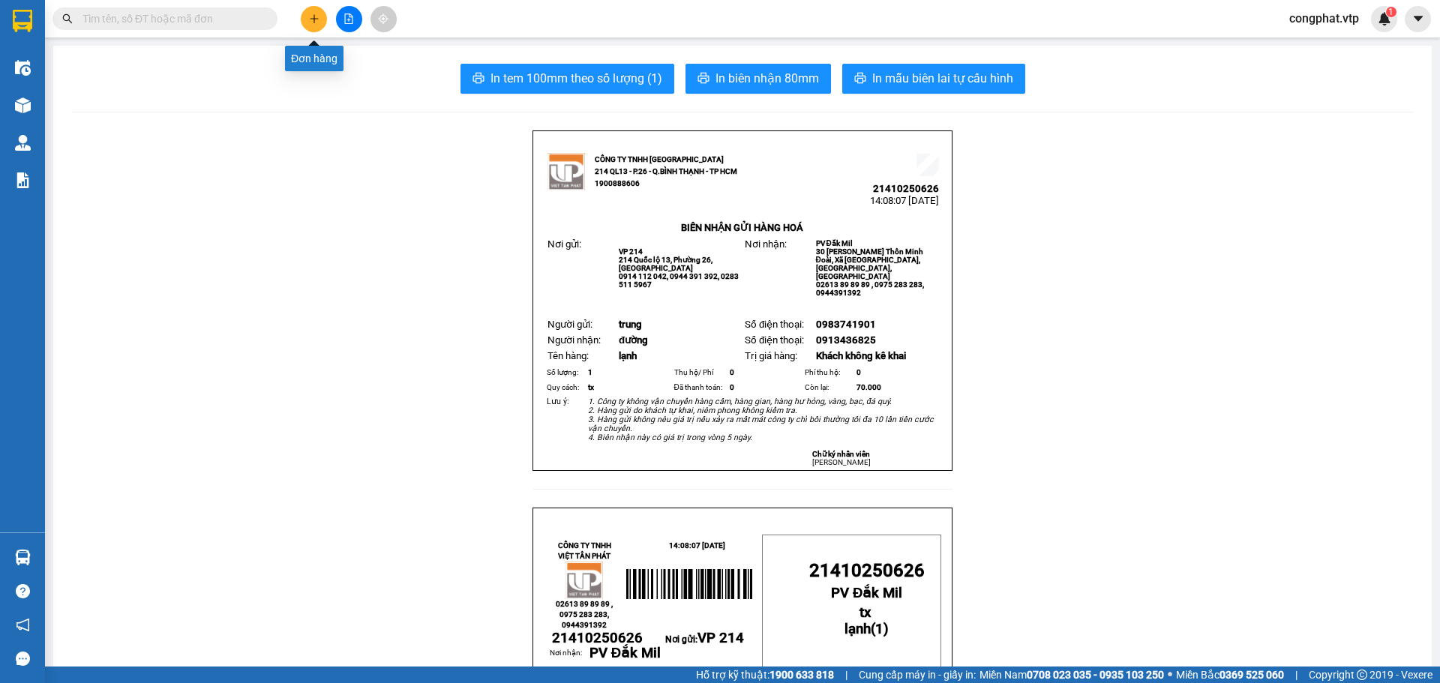
click at [319, 23] on icon "plus" at bounding box center [314, 18] width 10 height 10
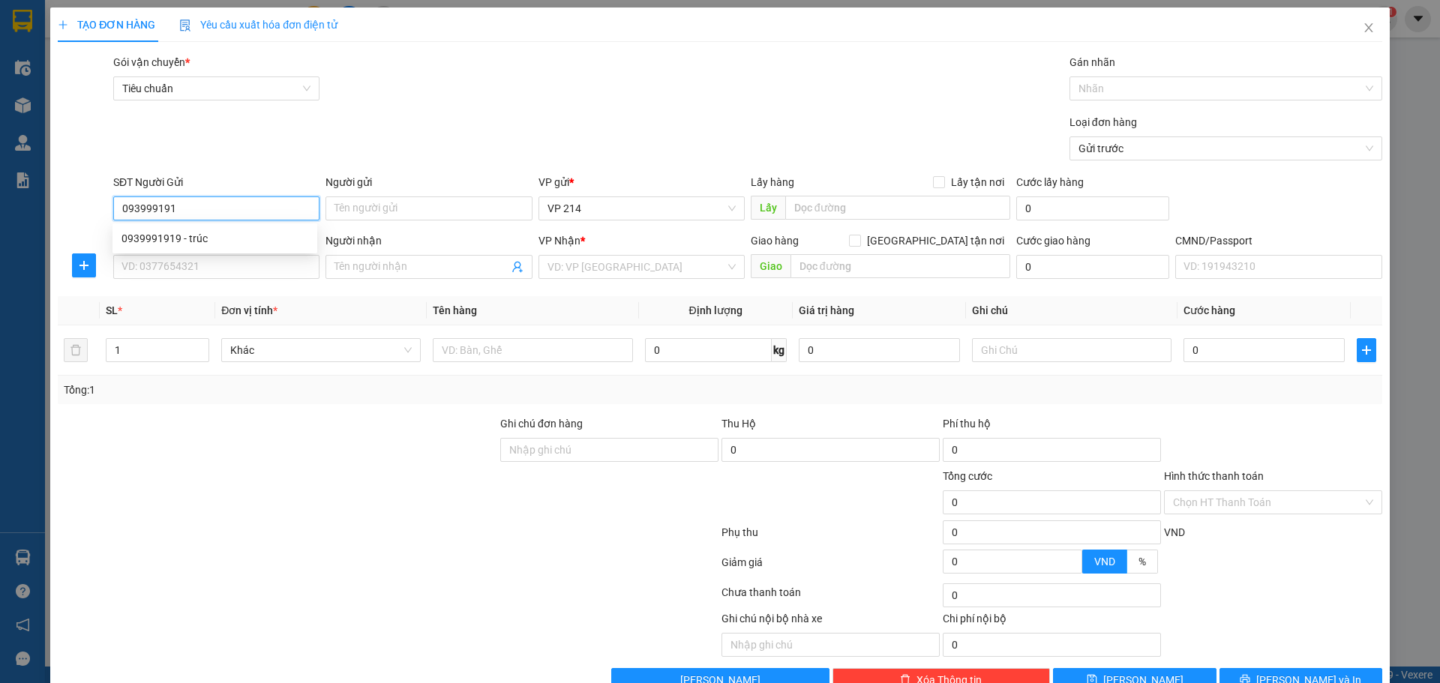
type input "0939991919"
click at [259, 244] on div "0939991919 - trúc" at bounding box center [214, 238] width 187 height 16
type input "trúc"
type input "0523569512"
type input "bảo"
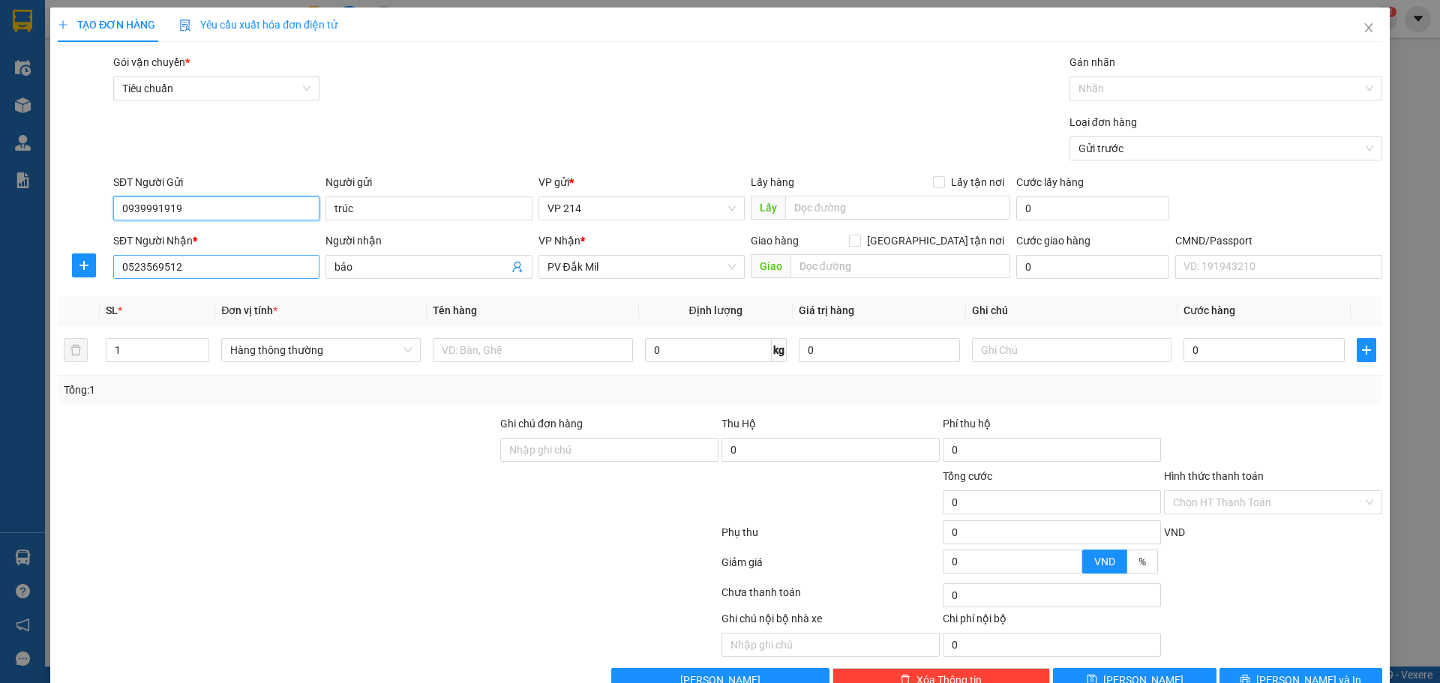
type input "0939991919"
drag, startPoint x: 255, startPoint y: 260, endPoint x: 154, endPoint y: 278, distance: 102.8
click at [154, 278] on input "0523569512" at bounding box center [216, 267] width 206 height 24
click at [220, 281] on div "SĐT Người Nhận * 0523569512" at bounding box center [216, 258] width 206 height 52
click at [220, 276] on input "0523569512" at bounding box center [216, 267] width 206 height 24
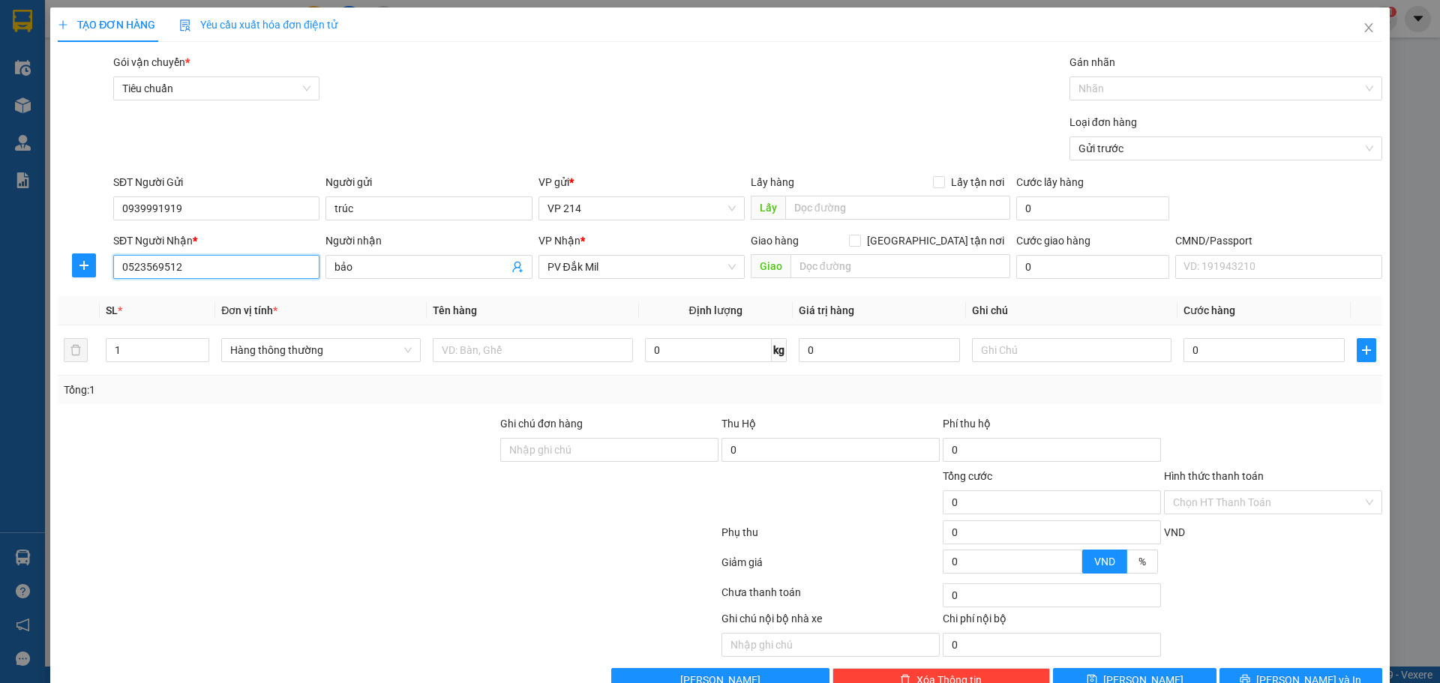
click at [220, 276] on input "0523569512" at bounding box center [216, 267] width 206 height 24
type input "0347692037"
drag, startPoint x: 367, startPoint y: 263, endPoint x: 199, endPoint y: 273, distance: 168.2
click at [245, 268] on div "SĐT Người Nhận * 0347692037 Người nhận bảo bảo VP Nhận * PV Đắk Mil Giao hàng […" at bounding box center [747, 258] width 1275 height 52
click at [492, 349] on input "text" at bounding box center [532, 350] width 199 height 24
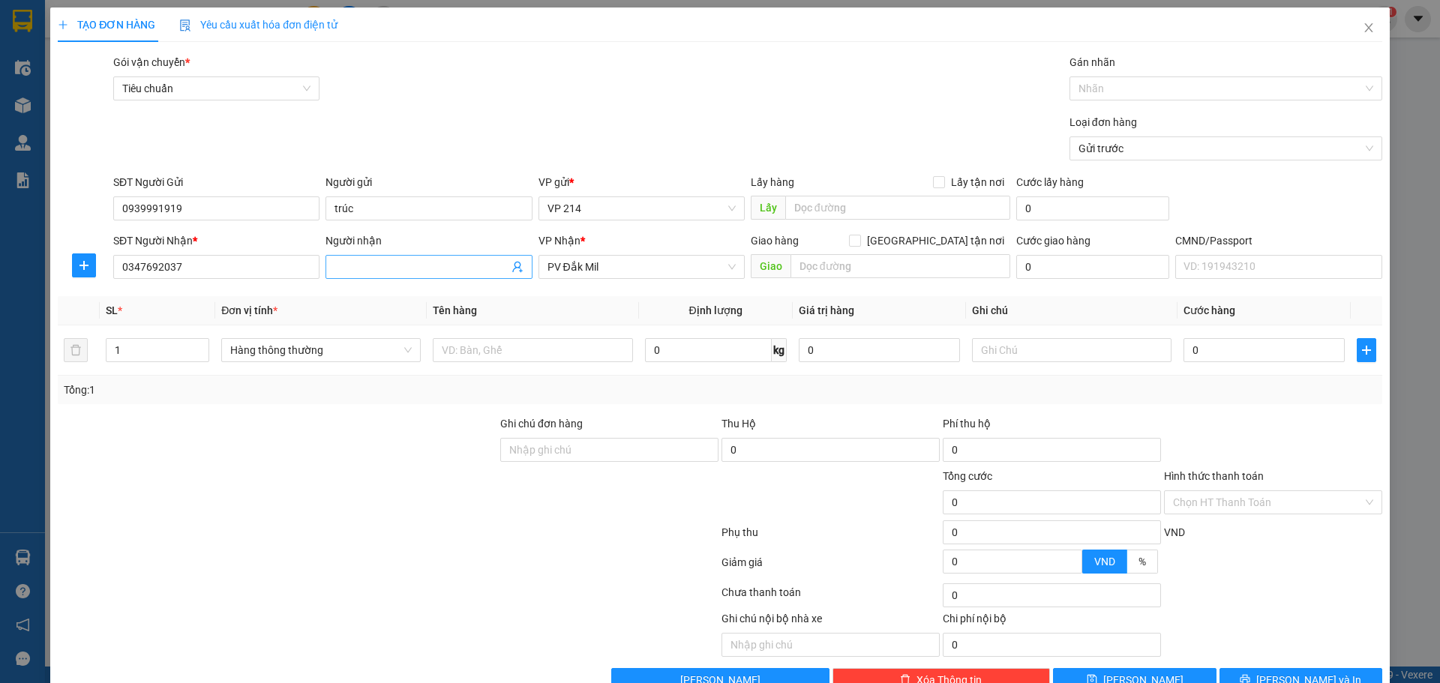
click at [425, 272] on input "Người nhận" at bounding box center [420, 267] width 173 height 16
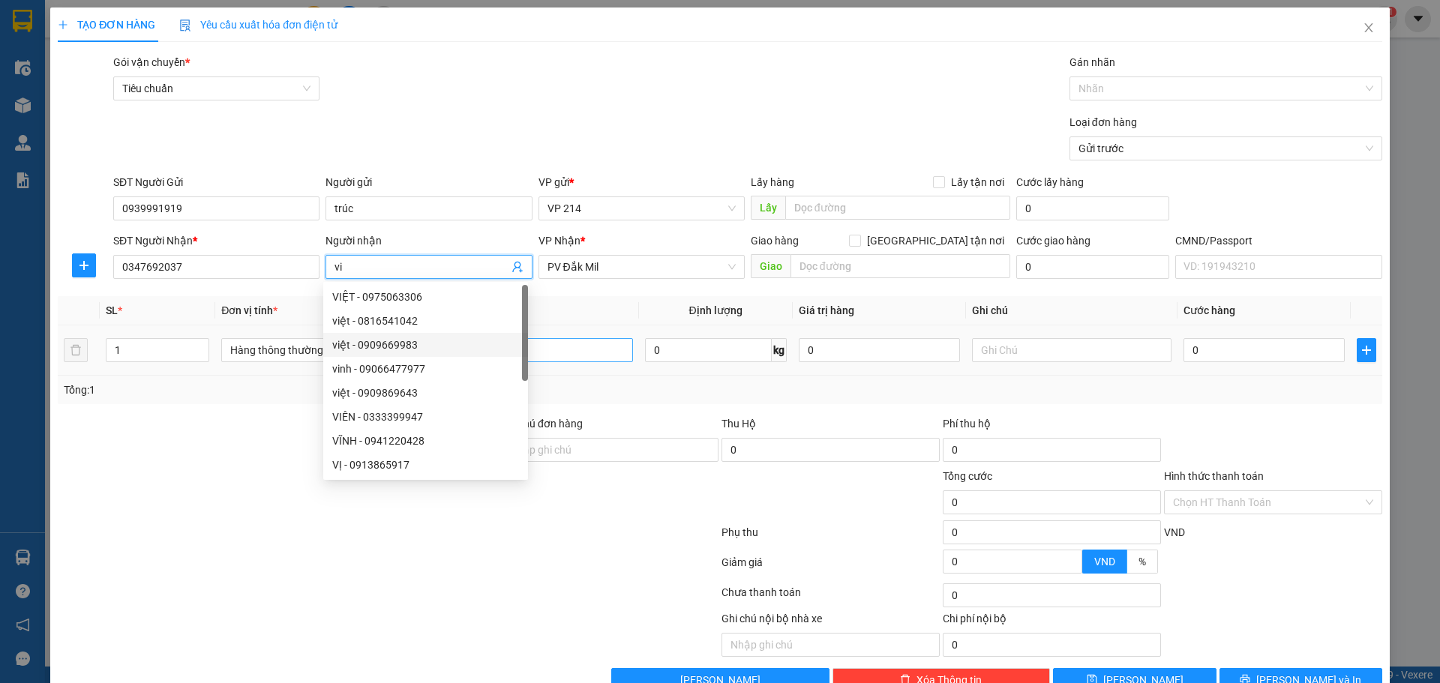
type input "vi"
click at [568, 340] on input "text" at bounding box center [532, 350] width 199 height 24
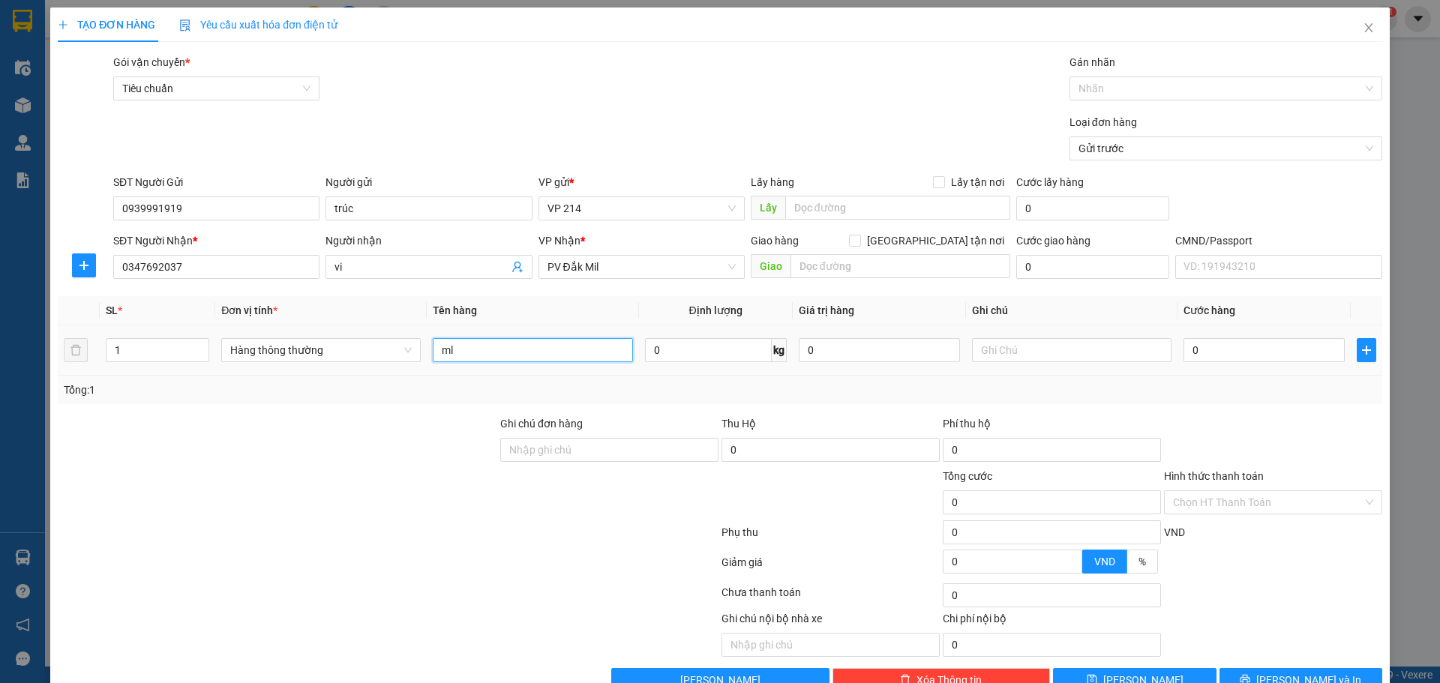
type input "m"
type input "nl"
click at [1004, 354] on input "text" at bounding box center [1071, 350] width 199 height 24
type input "t"
click at [1261, 358] on input "0" at bounding box center [1263, 350] width 161 height 24
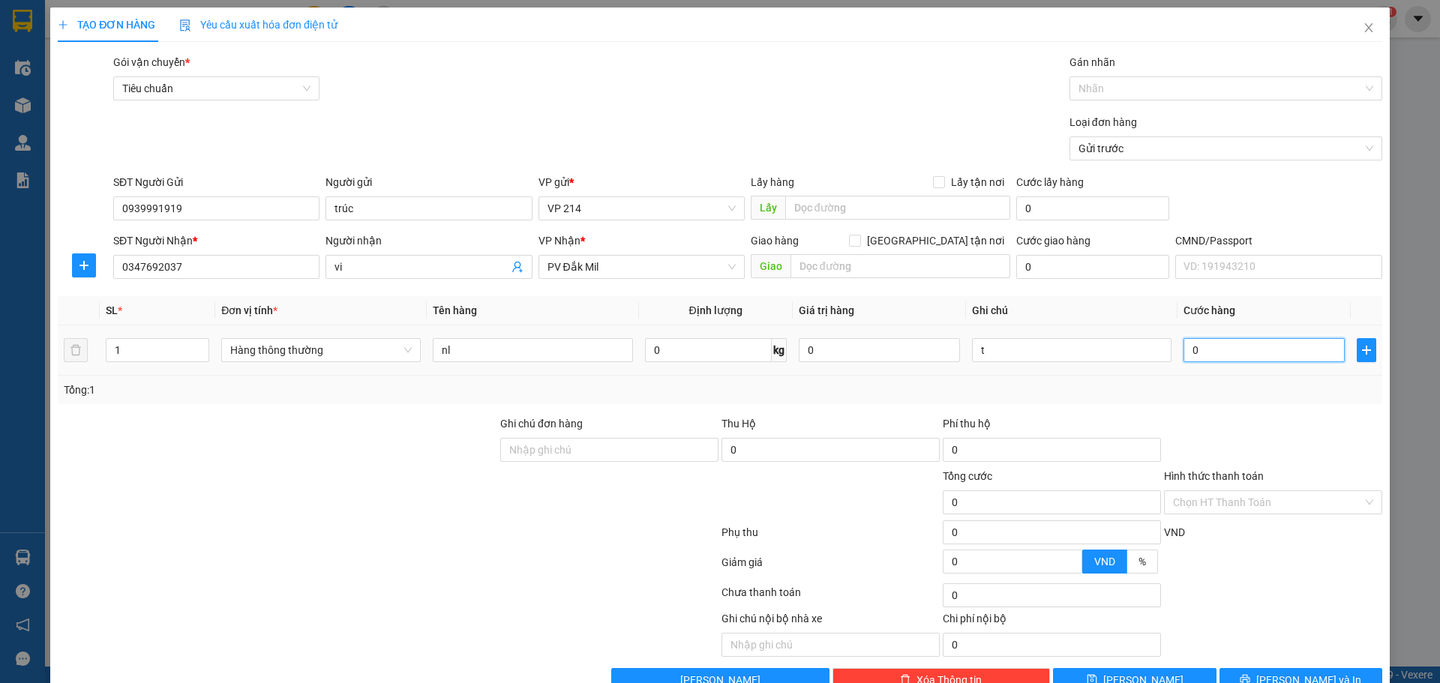
type input "4"
type input "40"
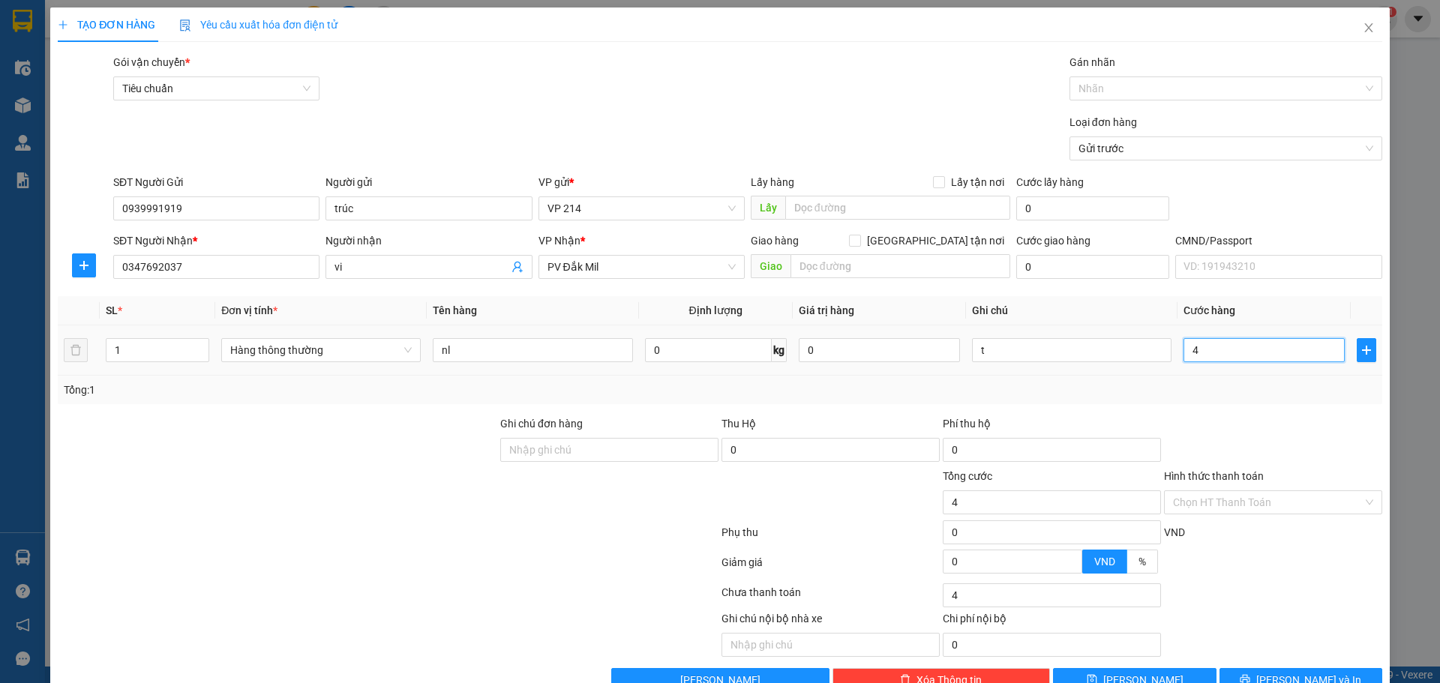
type input "40"
type input "400"
type input "4.000"
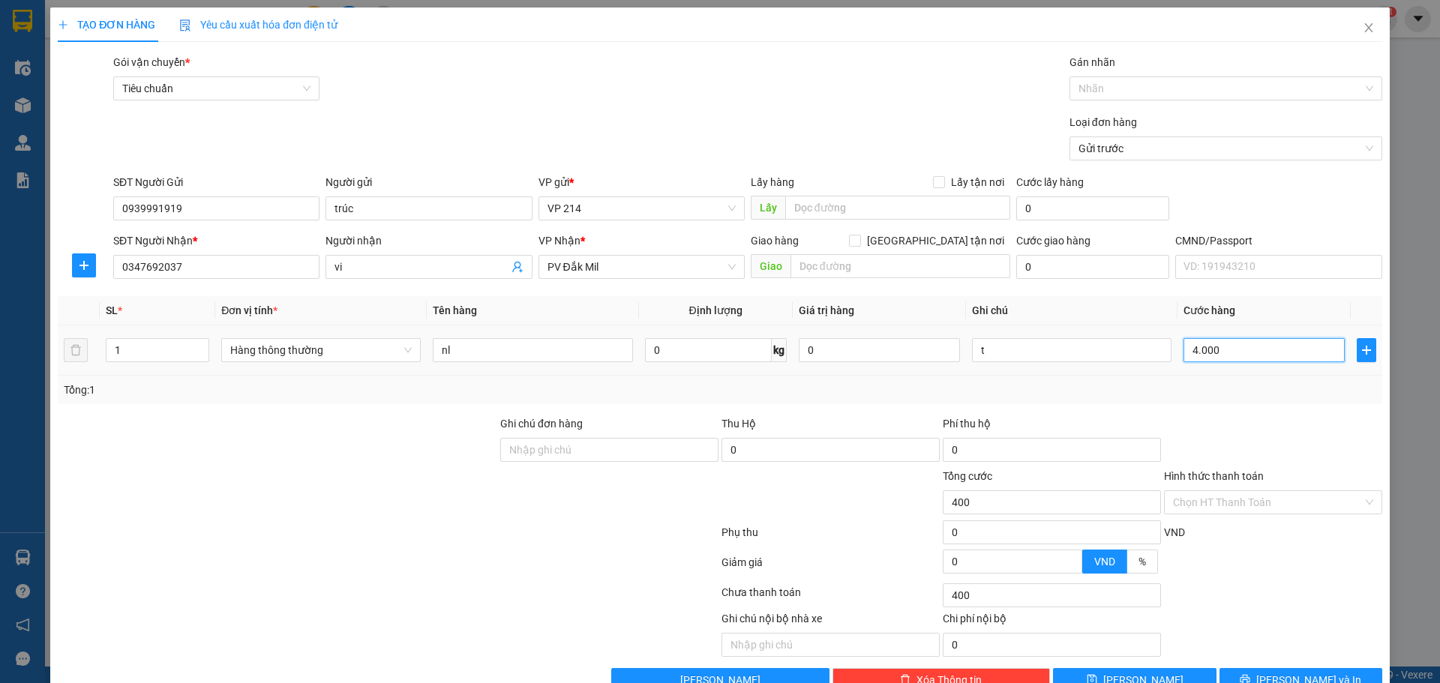
type input "4.000"
type input "40.000"
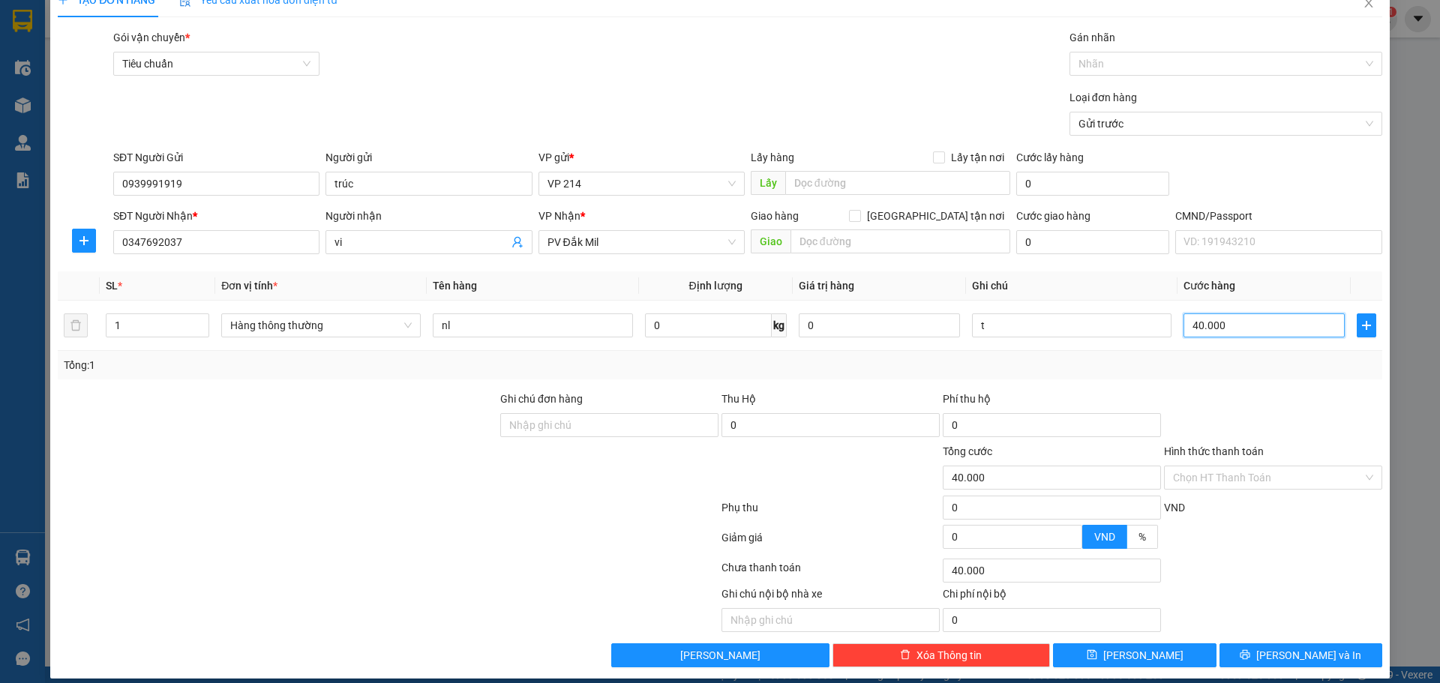
scroll to position [38, 0]
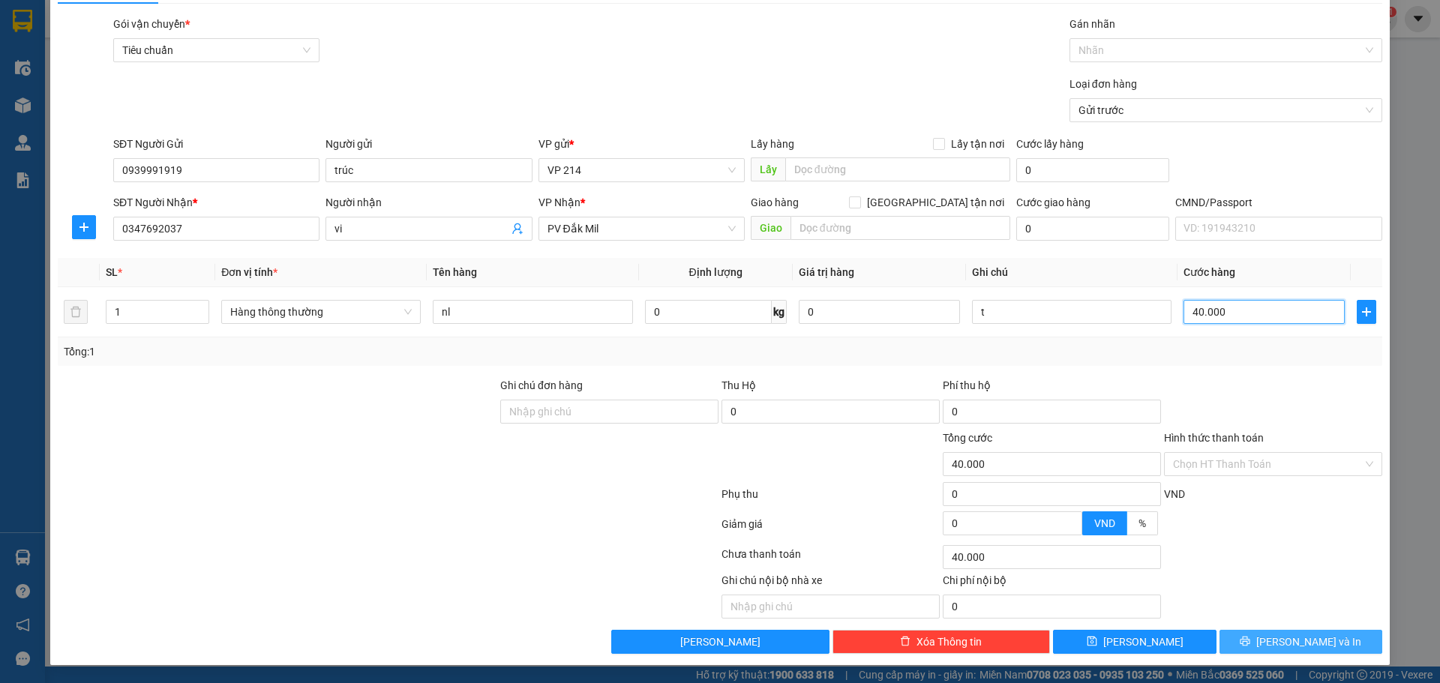
type input "40.000"
click at [1288, 633] on button "[PERSON_NAME] và In" at bounding box center [1300, 642] width 163 height 24
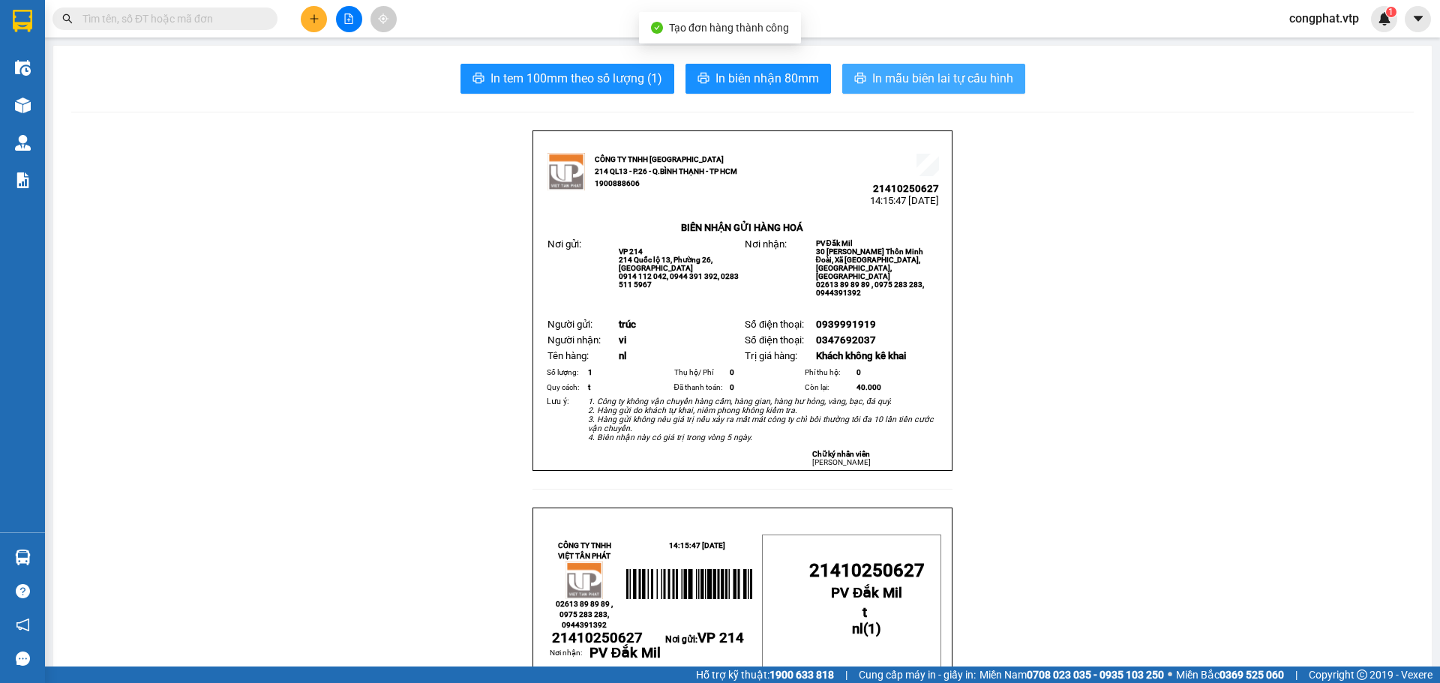
click at [937, 82] on span "In mẫu biên lai tự cấu hình" at bounding box center [942, 78] width 141 height 19
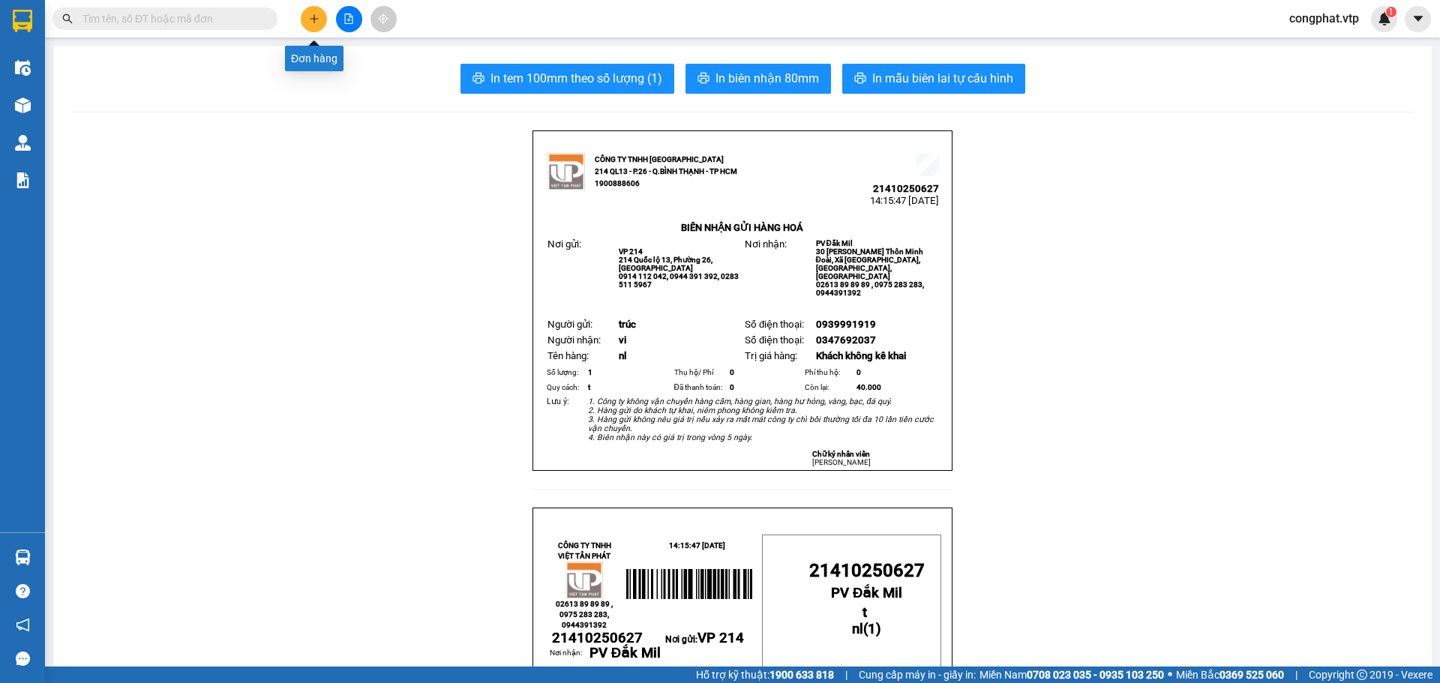
click at [313, 24] on button at bounding box center [314, 19] width 26 height 26
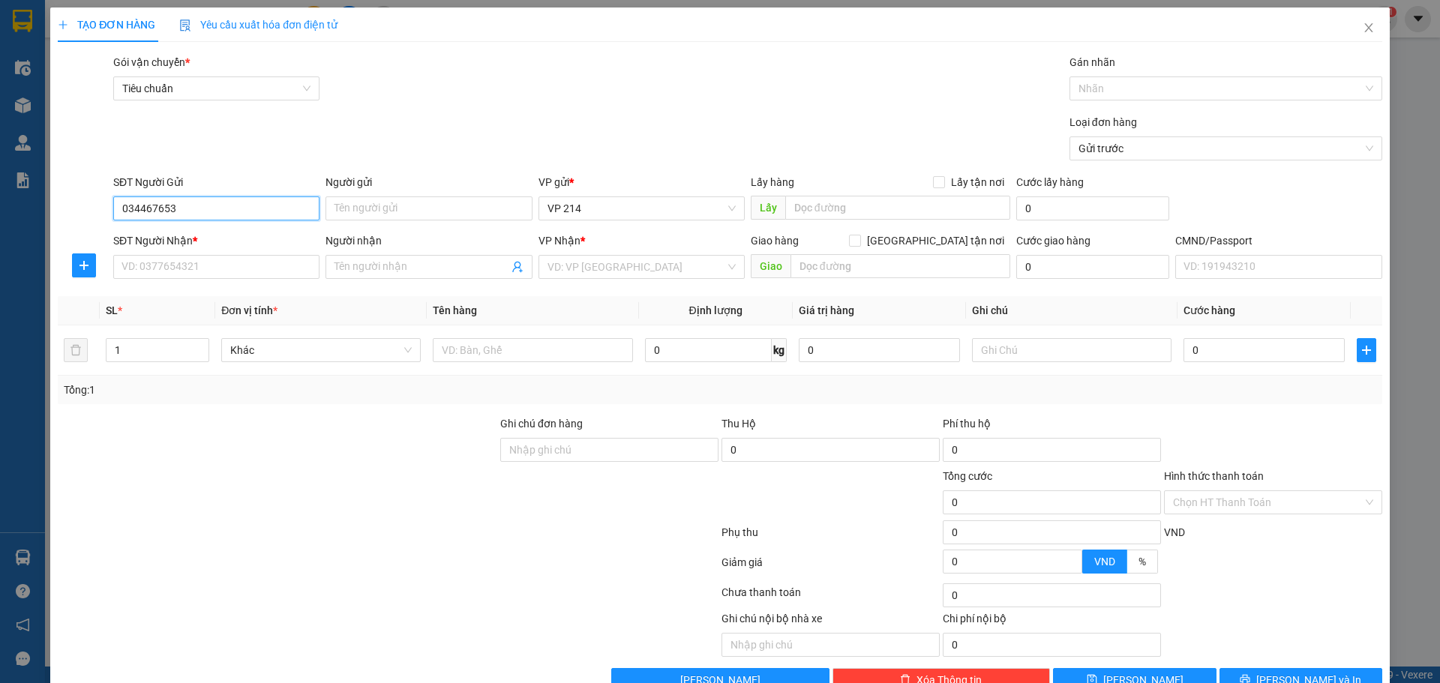
type input "0344676753"
click at [166, 232] on div "0344676753" at bounding box center [214, 238] width 187 height 16
type input "0935856272"
type input "tâm"
type input "kiến đức"
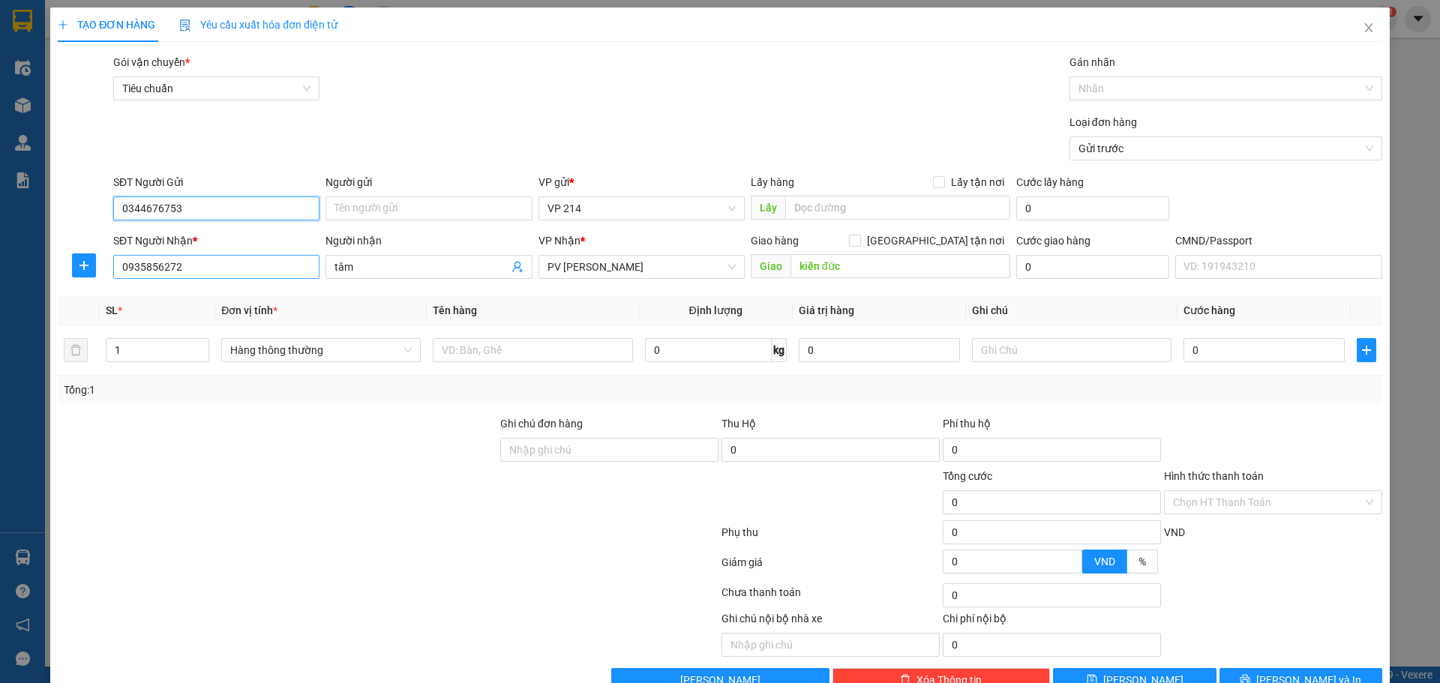
type input "0344676753"
click at [212, 273] on input "0935856272" at bounding box center [216, 267] width 206 height 24
drag, startPoint x: 201, startPoint y: 274, endPoint x: 0, endPoint y: 338, distance: 210.8
click at [0, 324] on div "TẠO ĐƠN HÀNG Yêu cầu xuất hóa đơn điện tử Transit Pickup Surcharge Ids Transit …" at bounding box center [720, 341] width 1440 height 683
type input "0372686789"
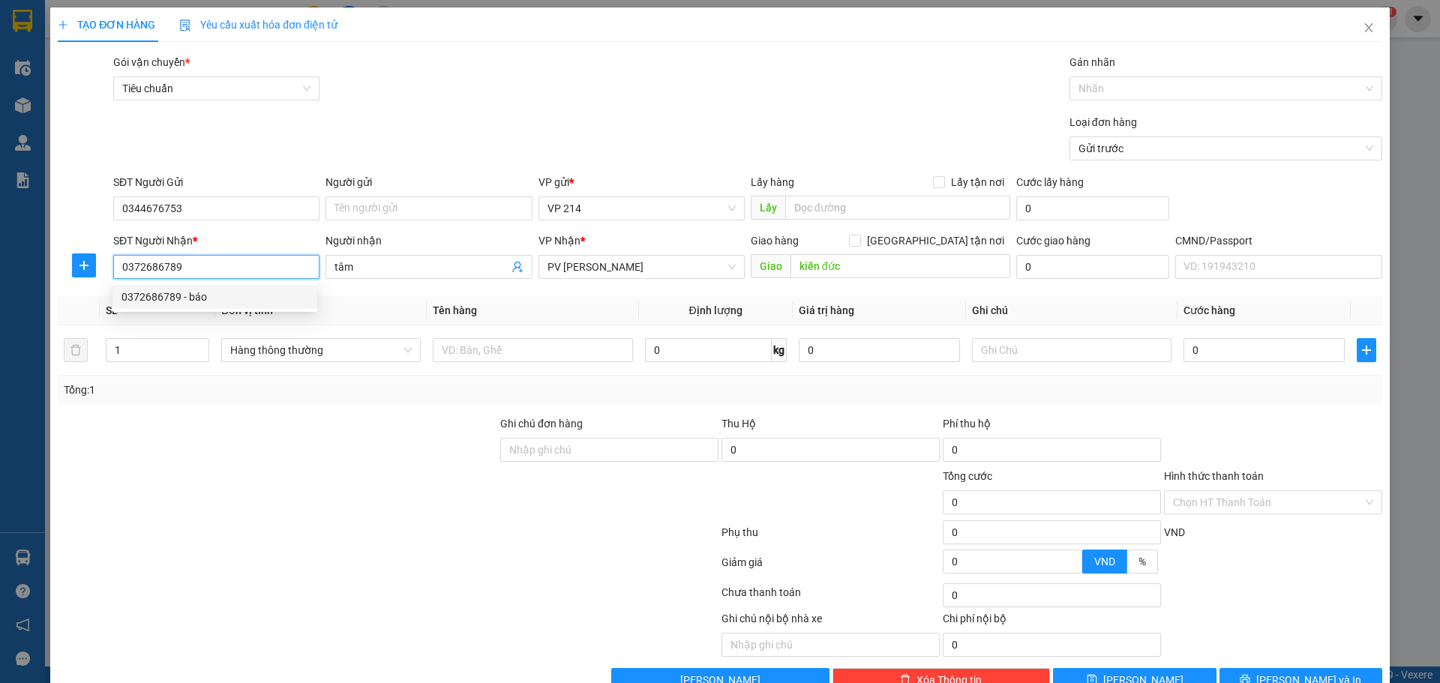
drag, startPoint x: 249, startPoint y: 292, endPoint x: 460, endPoint y: 319, distance: 212.4
click at [252, 292] on div "0372686789 - báo" at bounding box center [214, 297] width 187 height 16
type input "báo"
type input "0372686789"
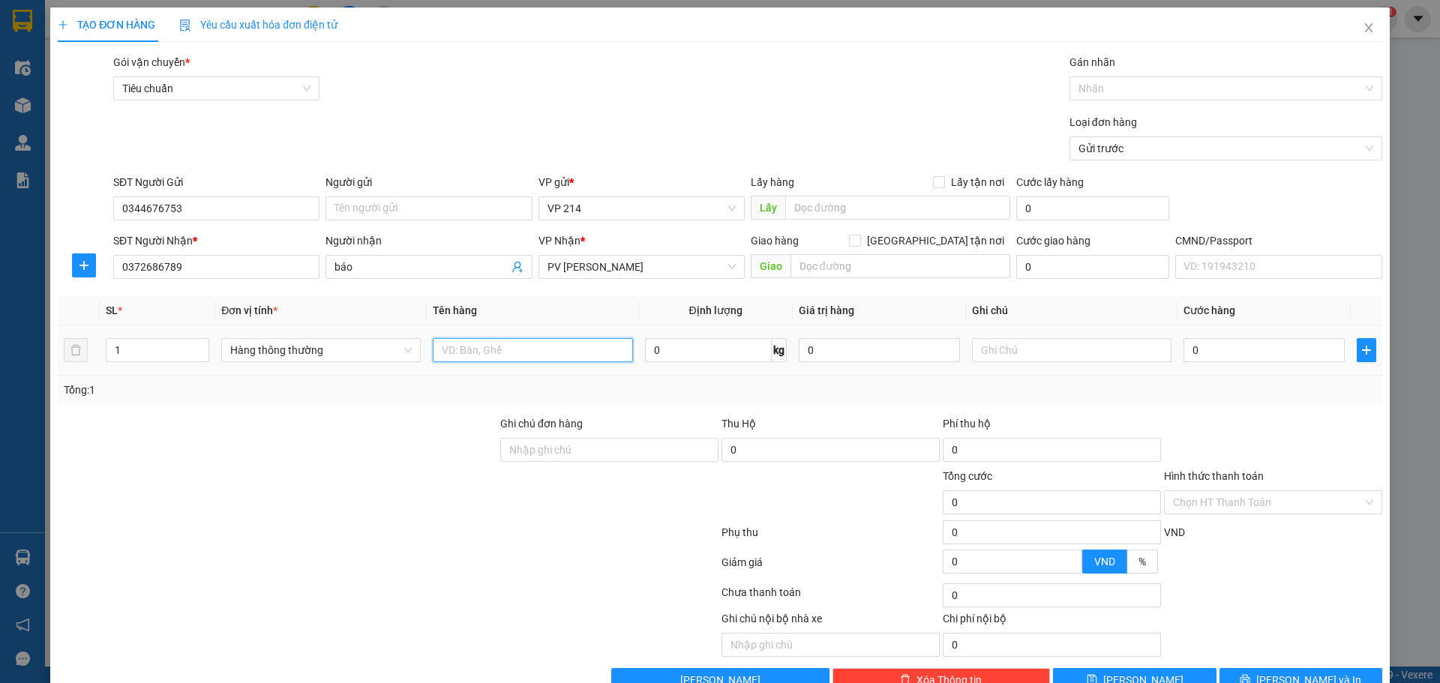
click at [539, 357] on input "text" at bounding box center [532, 350] width 199 height 24
type input "pt"
click at [1012, 345] on input "text" at bounding box center [1071, 350] width 199 height 24
type input "c"
click at [1262, 352] on input "0" at bounding box center [1263, 350] width 161 height 24
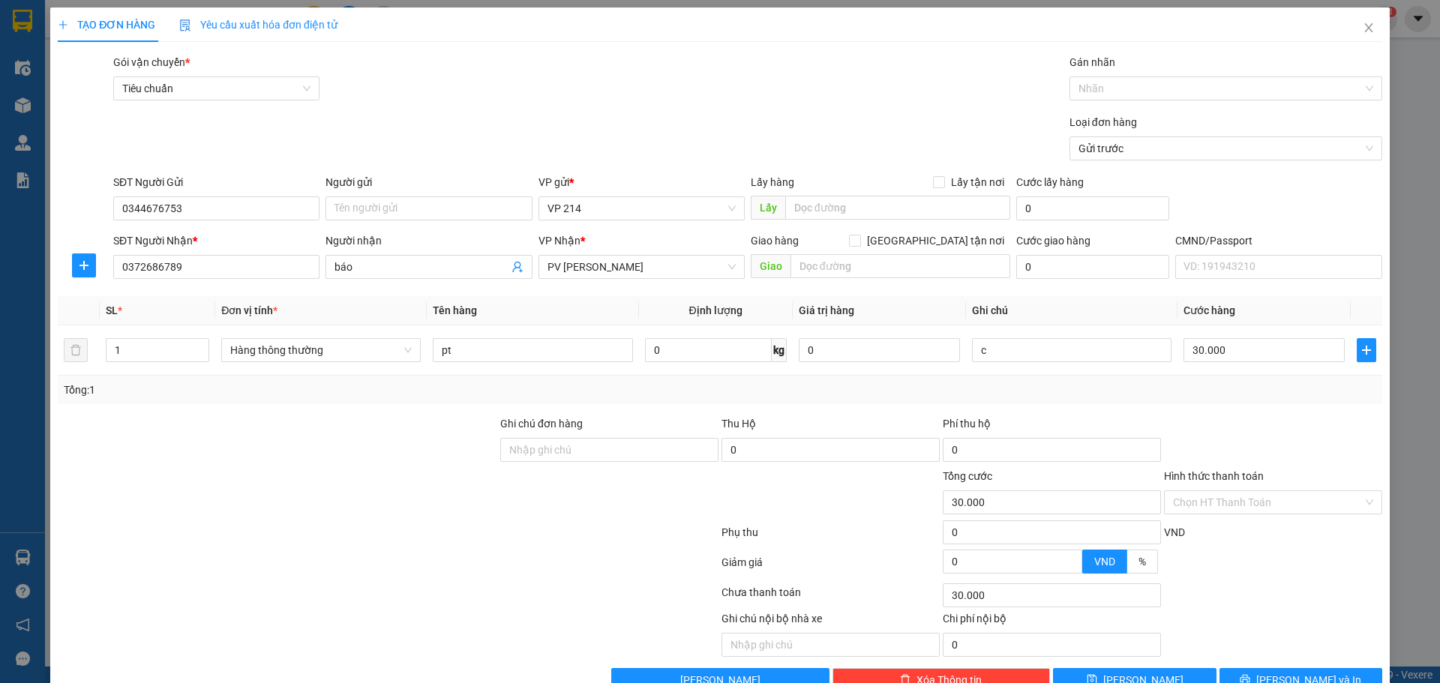
click at [1241, 629] on div "Transit Pickup Surcharge Ids Transit Deliver Surcharge Ids Transit Deliver Surc…" at bounding box center [720, 373] width 1324 height 638
click at [1252, 655] on div "TẠO ĐƠN HÀNG Yêu cầu xuất hóa đơn điện tử Transit Pickup Surcharge Ids Transit …" at bounding box center [719, 355] width 1339 height 696
click at [1284, 672] on span "[PERSON_NAME] và In" at bounding box center [1308, 680] width 105 height 16
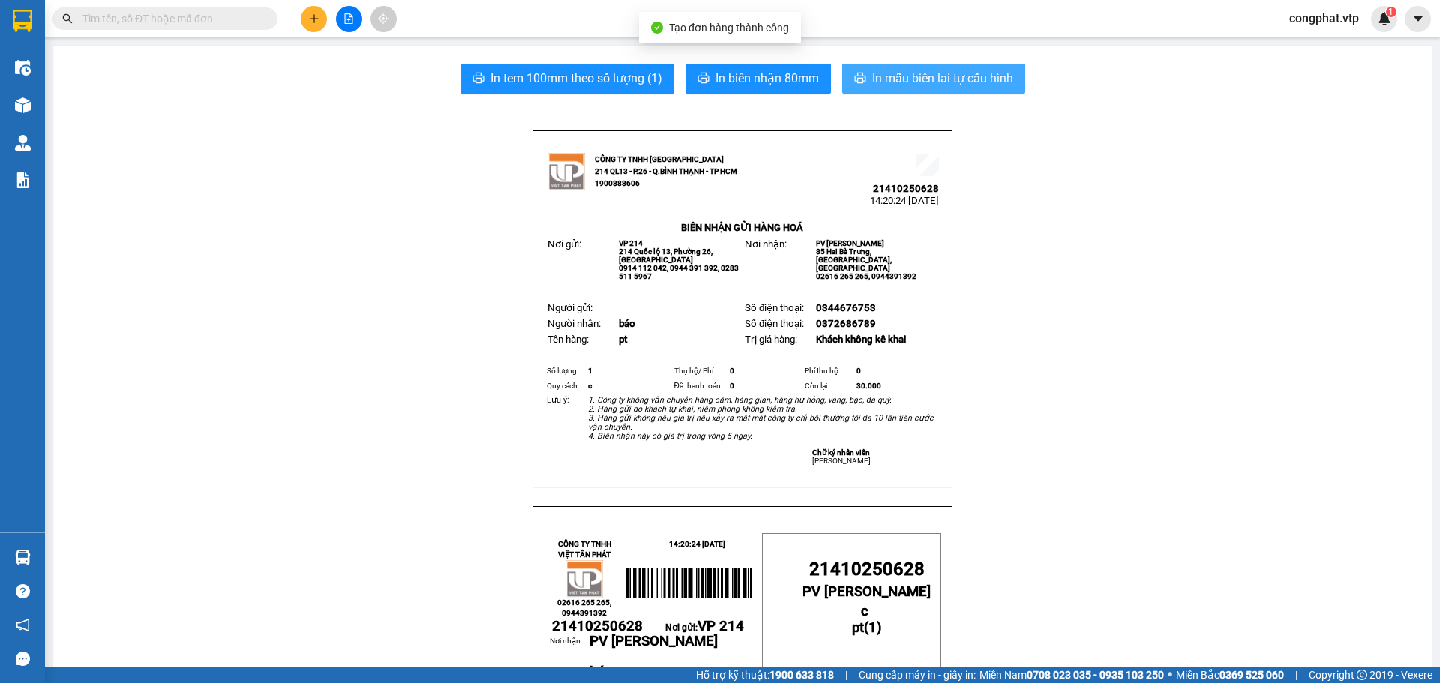
click at [878, 82] on span "In mẫu biên lai tự cấu hình" at bounding box center [942, 78] width 141 height 19
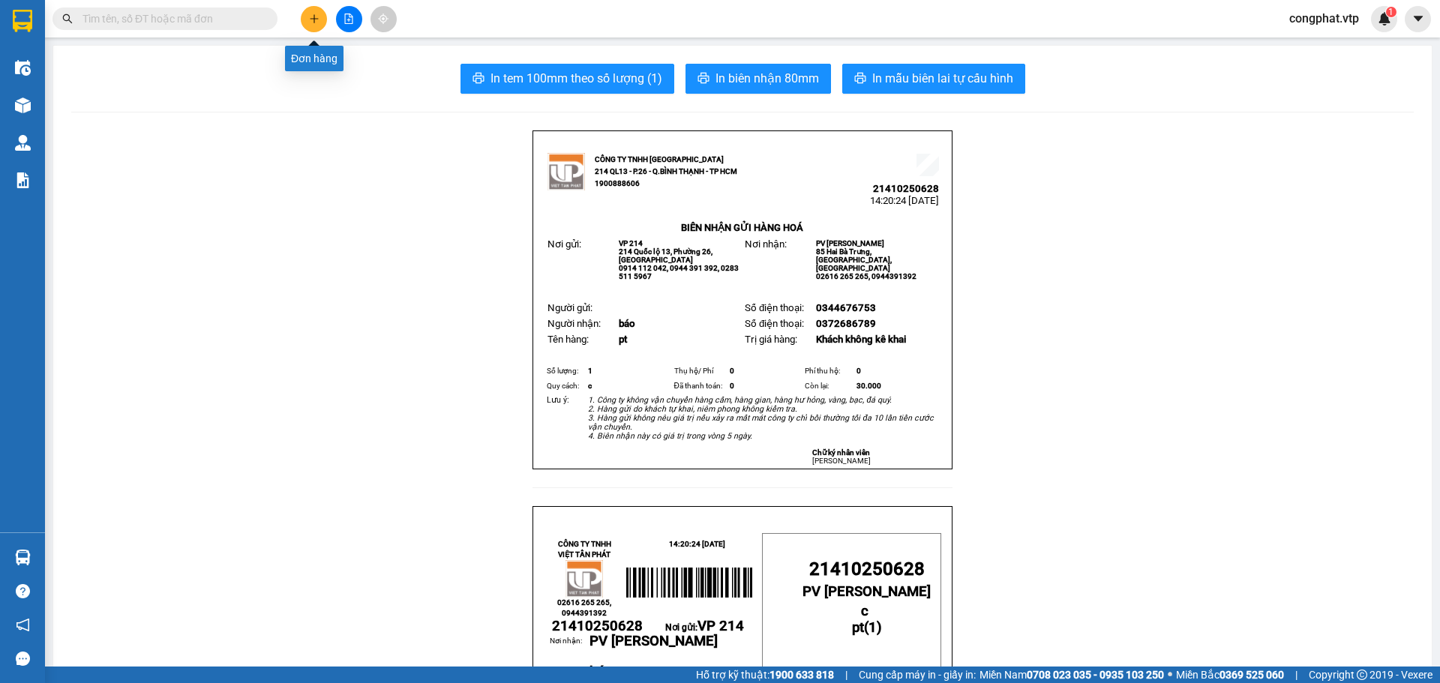
click at [312, 25] on button at bounding box center [314, 19] width 26 height 26
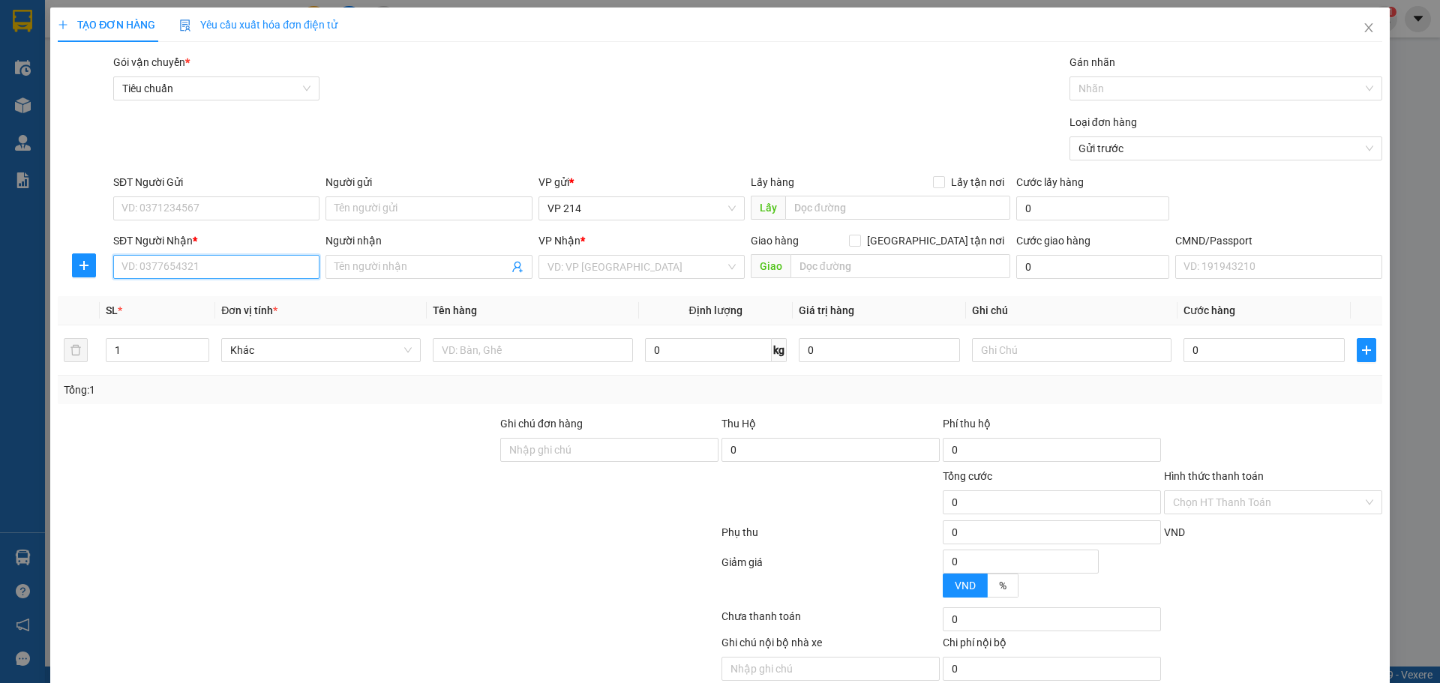
drag, startPoint x: 188, startPoint y: 267, endPoint x: 1258, endPoint y: 211, distance: 1071.5
click at [189, 264] on input "SĐT Người Nhận *" at bounding box center [216, 267] width 206 height 24
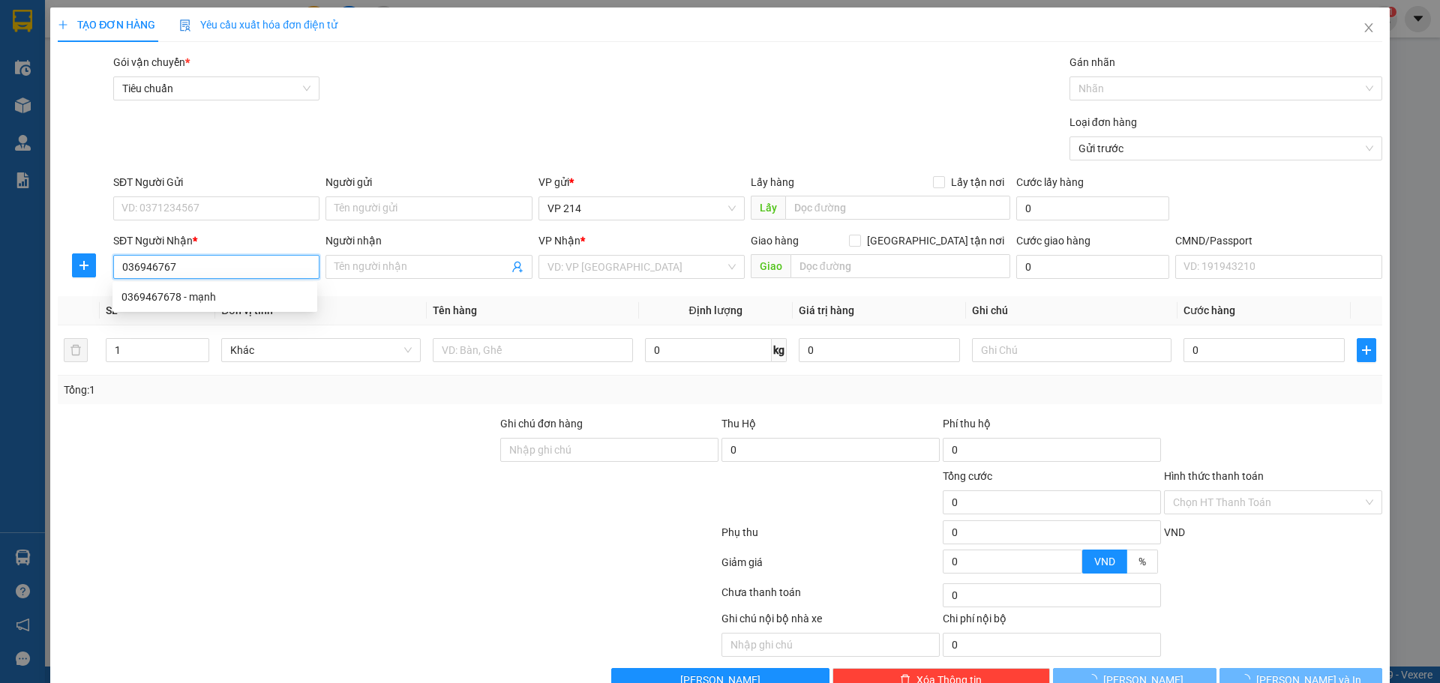
type input "0369467678"
drag, startPoint x: 270, startPoint y: 290, endPoint x: 439, endPoint y: 341, distance: 176.3
click at [270, 291] on div "0369467678 - mạnh" at bounding box center [214, 297] width 187 height 16
type input "mạnh"
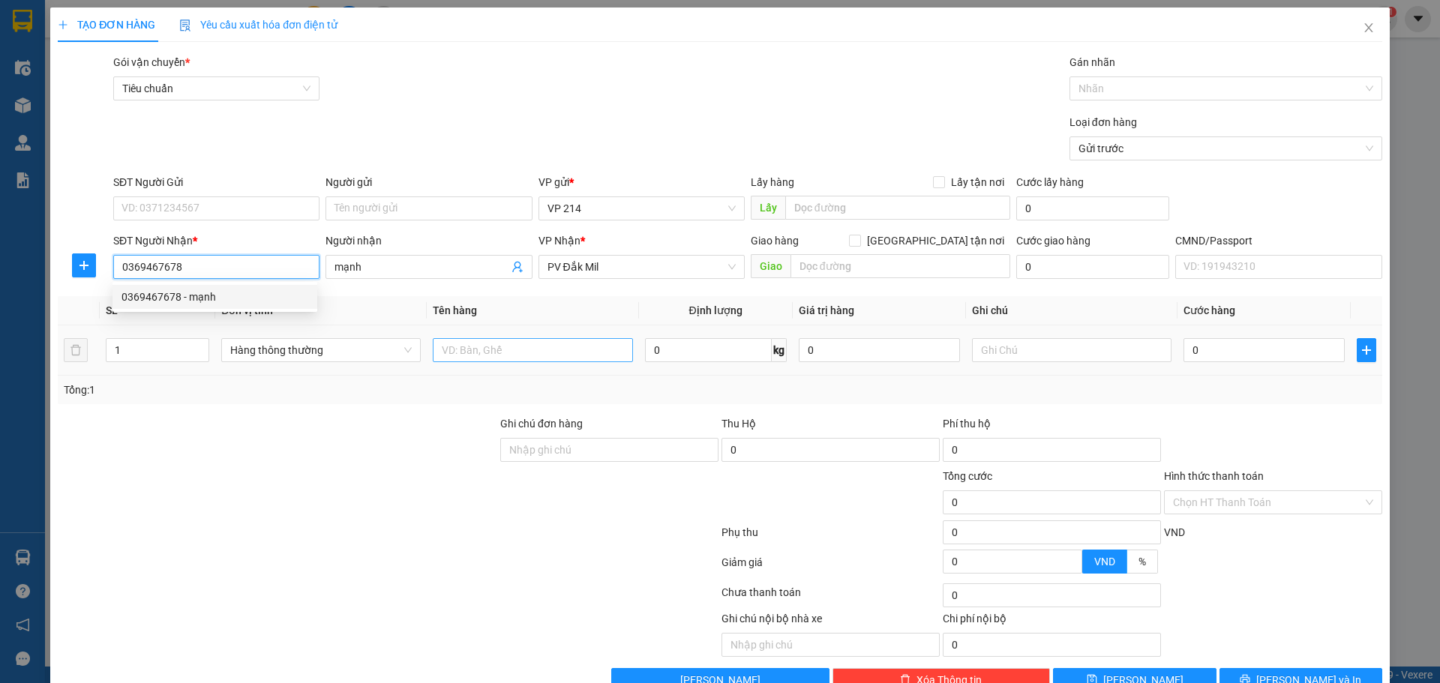
type input "0369467678"
click at [475, 338] on input "text" at bounding box center [532, 350] width 199 height 24
type input "pt"
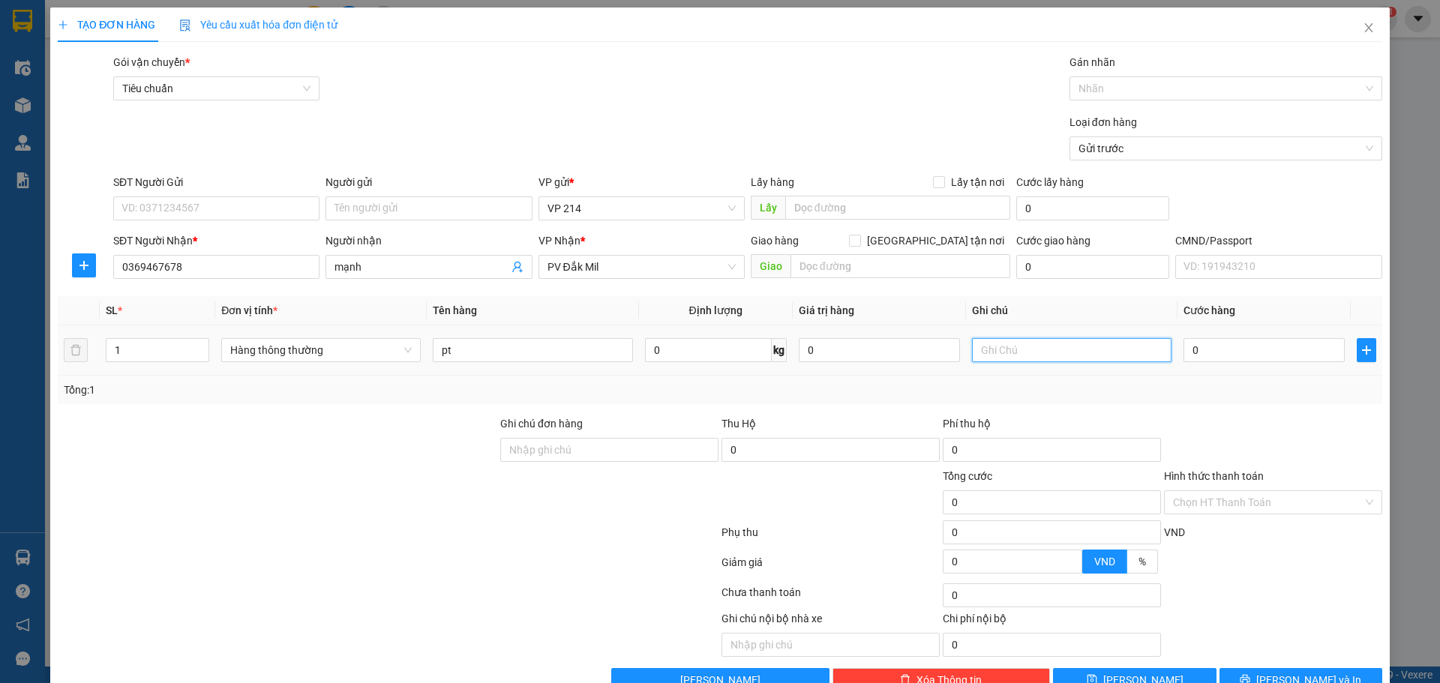
click at [1052, 355] on input "text" at bounding box center [1071, 350] width 199 height 24
type input "h"
click at [1206, 345] on input "0" at bounding box center [1263, 350] width 161 height 24
type input "3"
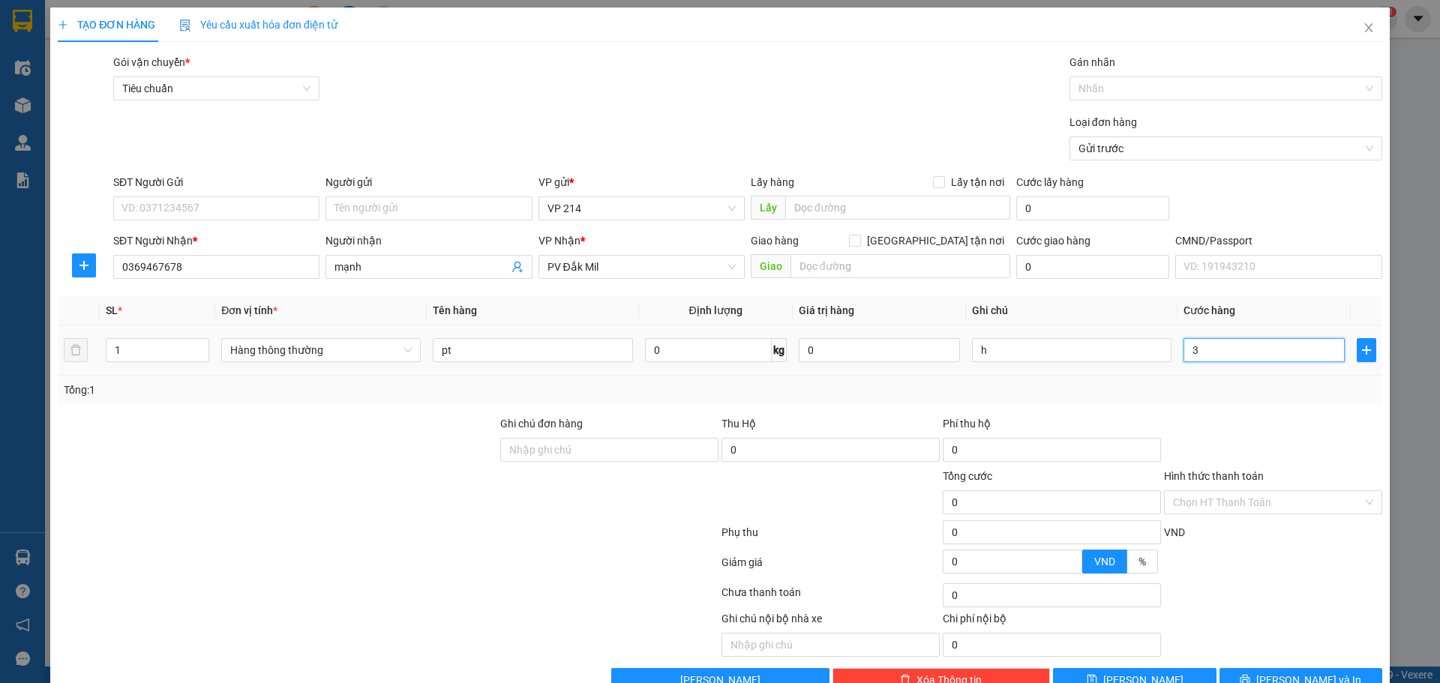
type input "3"
type input "30"
type input "300"
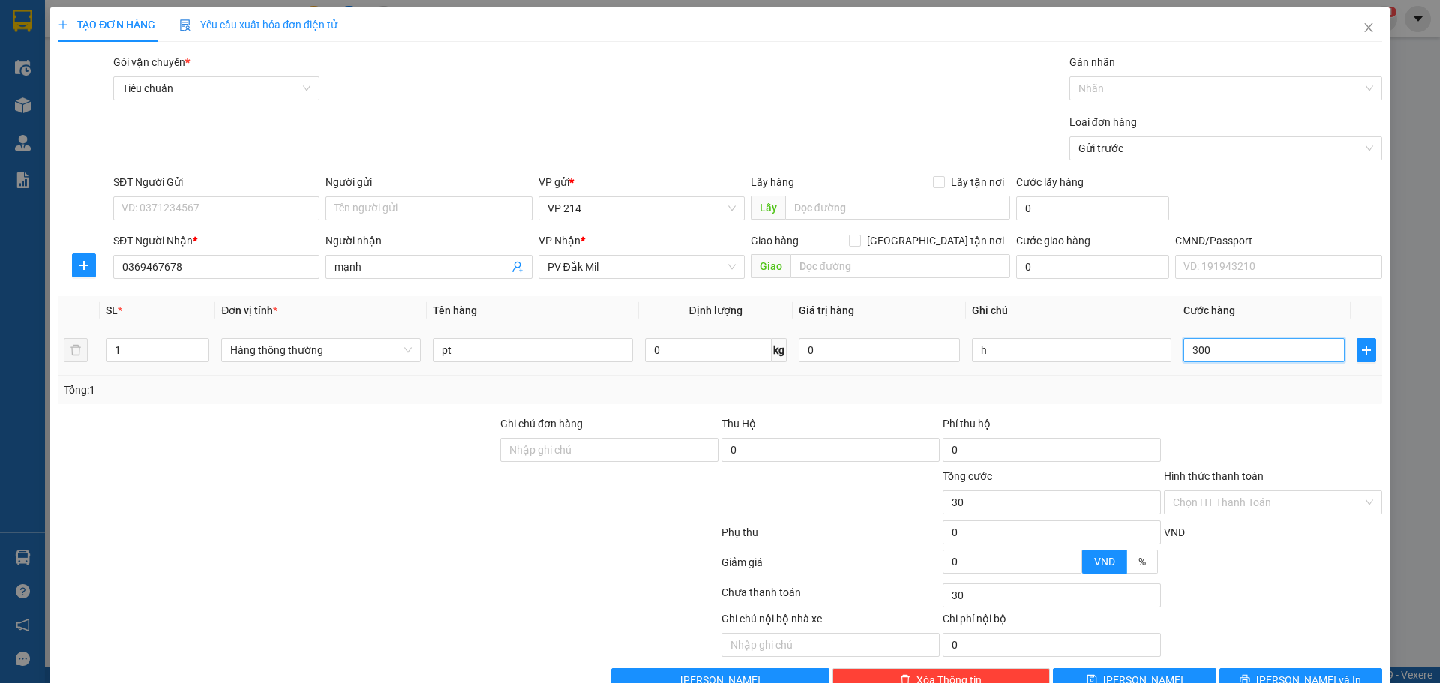
type input "300"
type input "3.000"
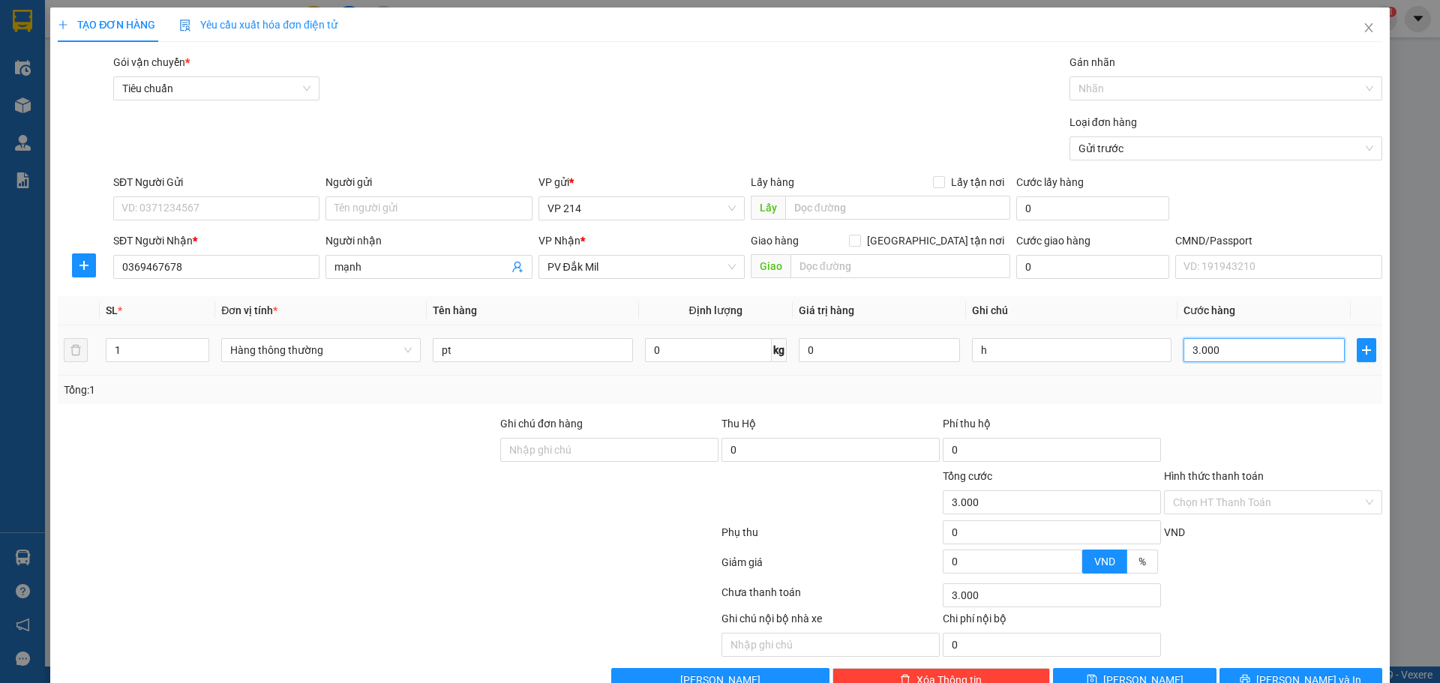
type input "30.000"
click at [1273, 668] on button "[PERSON_NAME] và In" at bounding box center [1300, 680] width 163 height 24
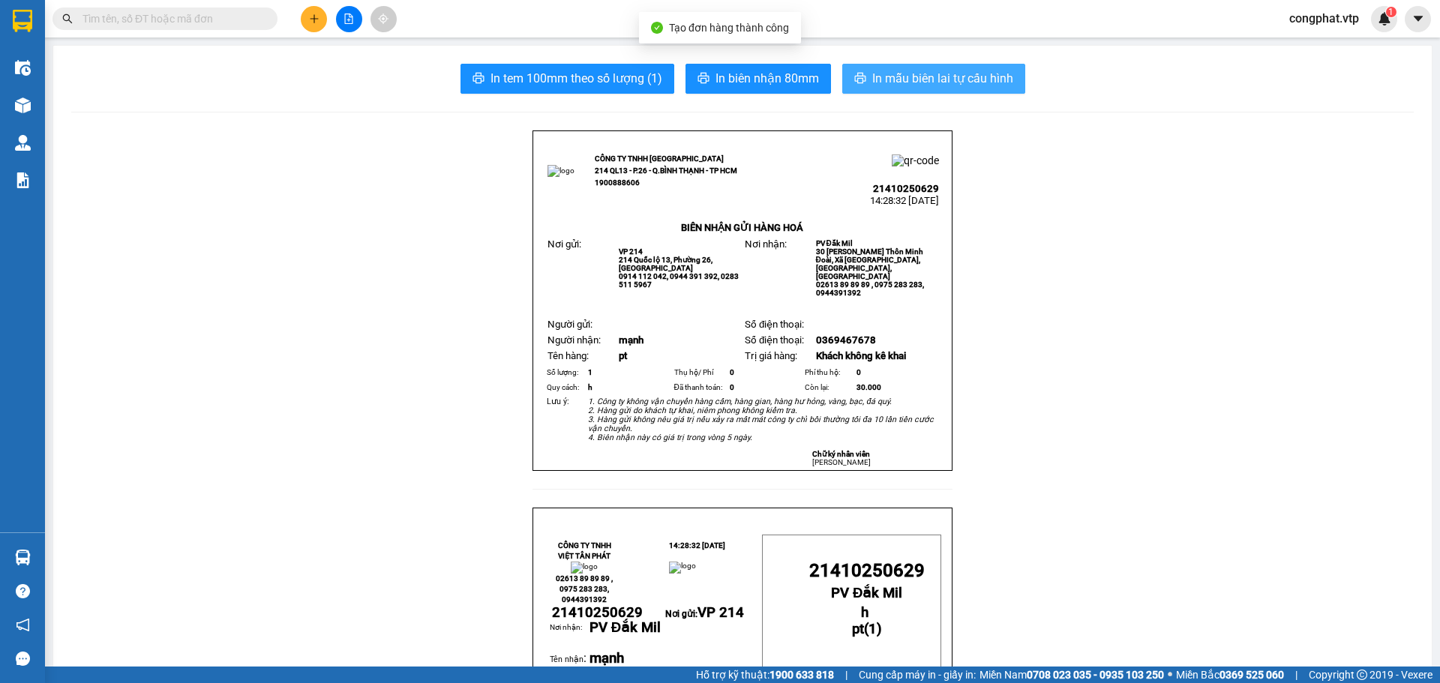
click at [968, 79] on span "In mẫu biên lai tự cấu hình" at bounding box center [942, 78] width 141 height 19
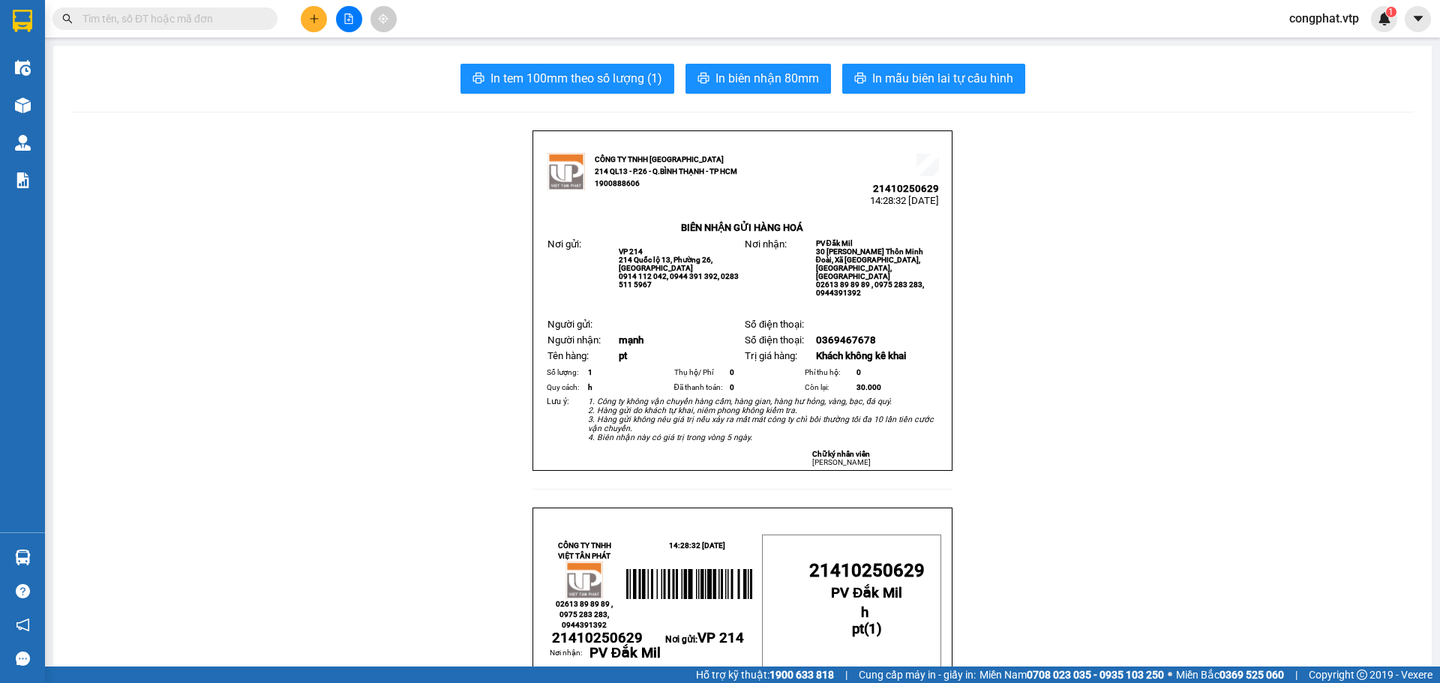
click at [315, 22] on icon "plus" at bounding box center [314, 18] width 10 height 10
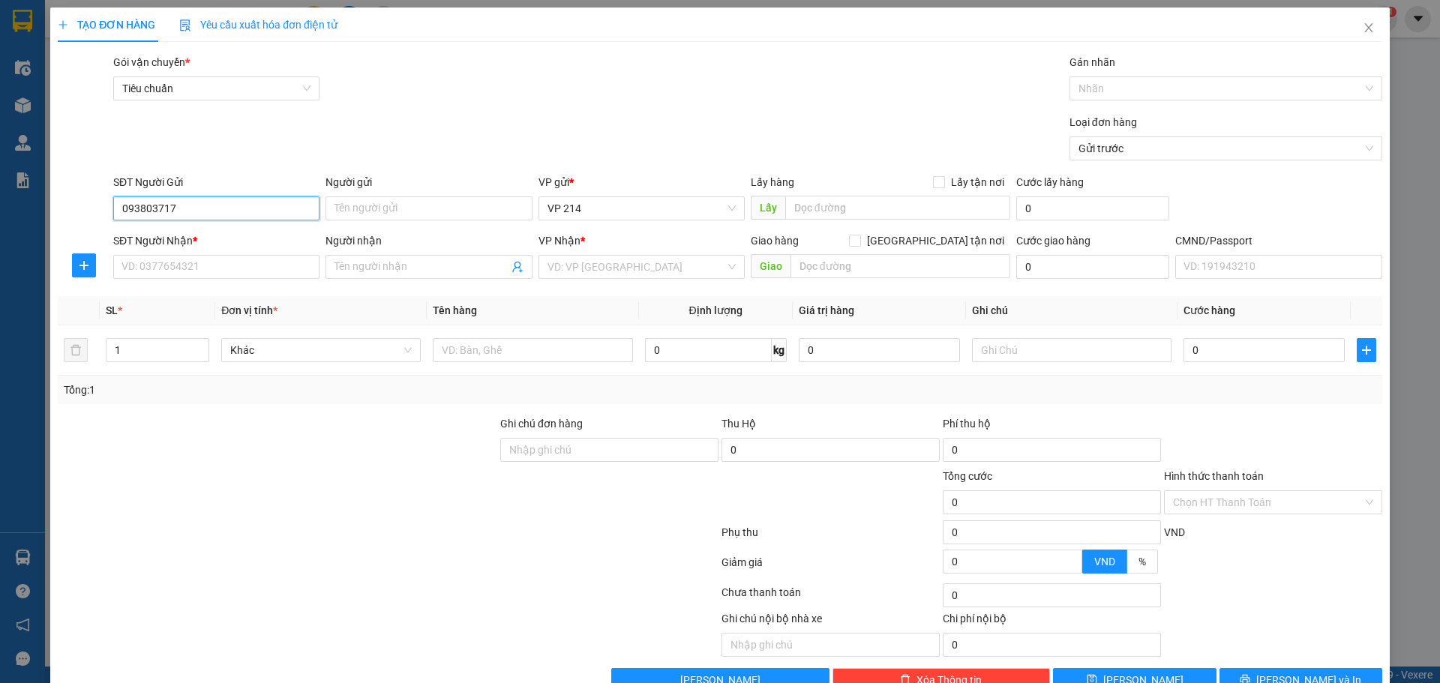
type input "0938037175"
click at [231, 241] on div "0938037175 - bình" at bounding box center [214, 238] width 187 height 16
type input "bình"
type input "0357774198"
type input "thương/OK"
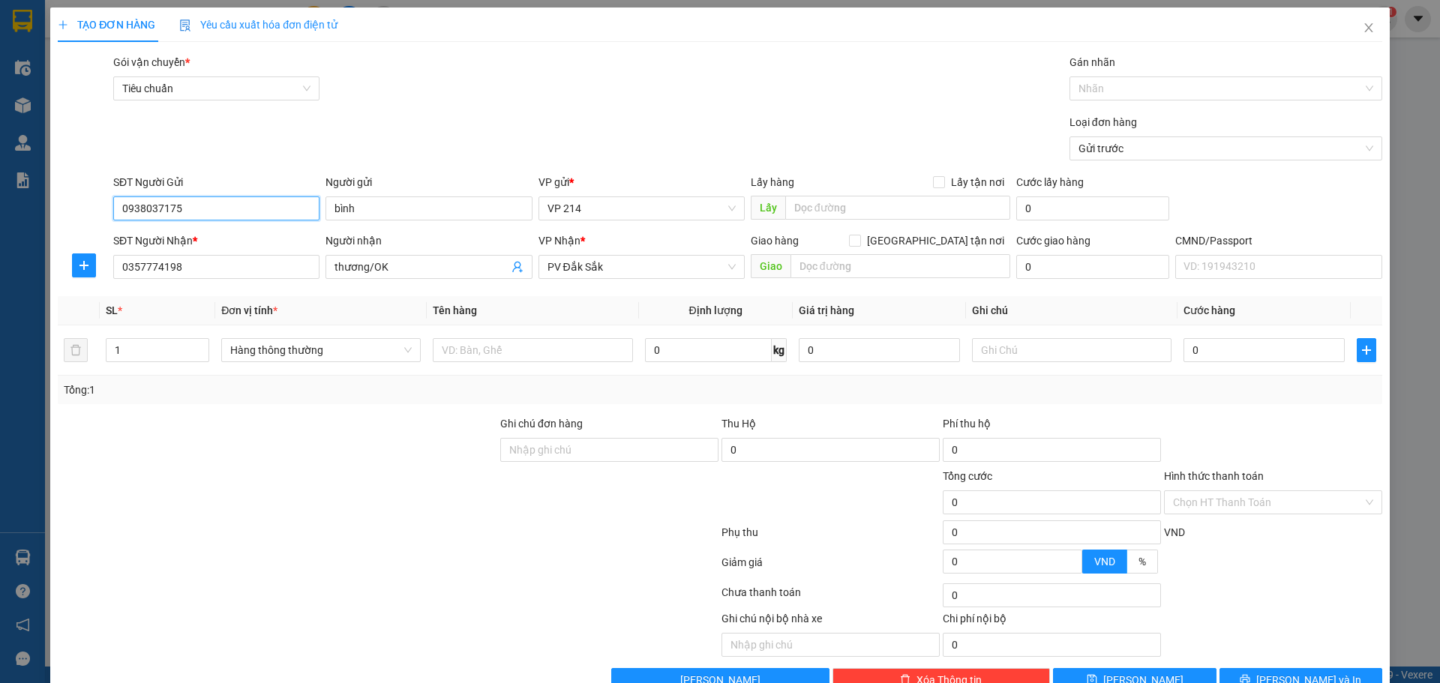
type input "0938037175"
click at [232, 252] on div "SĐT Người Nhận *" at bounding box center [216, 243] width 206 height 22
drag, startPoint x: 239, startPoint y: 257, endPoint x: 250, endPoint y: 274, distance: 20.6
click at [243, 271] on input "0357774198" at bounding box center [216, 267] width 206 height 24
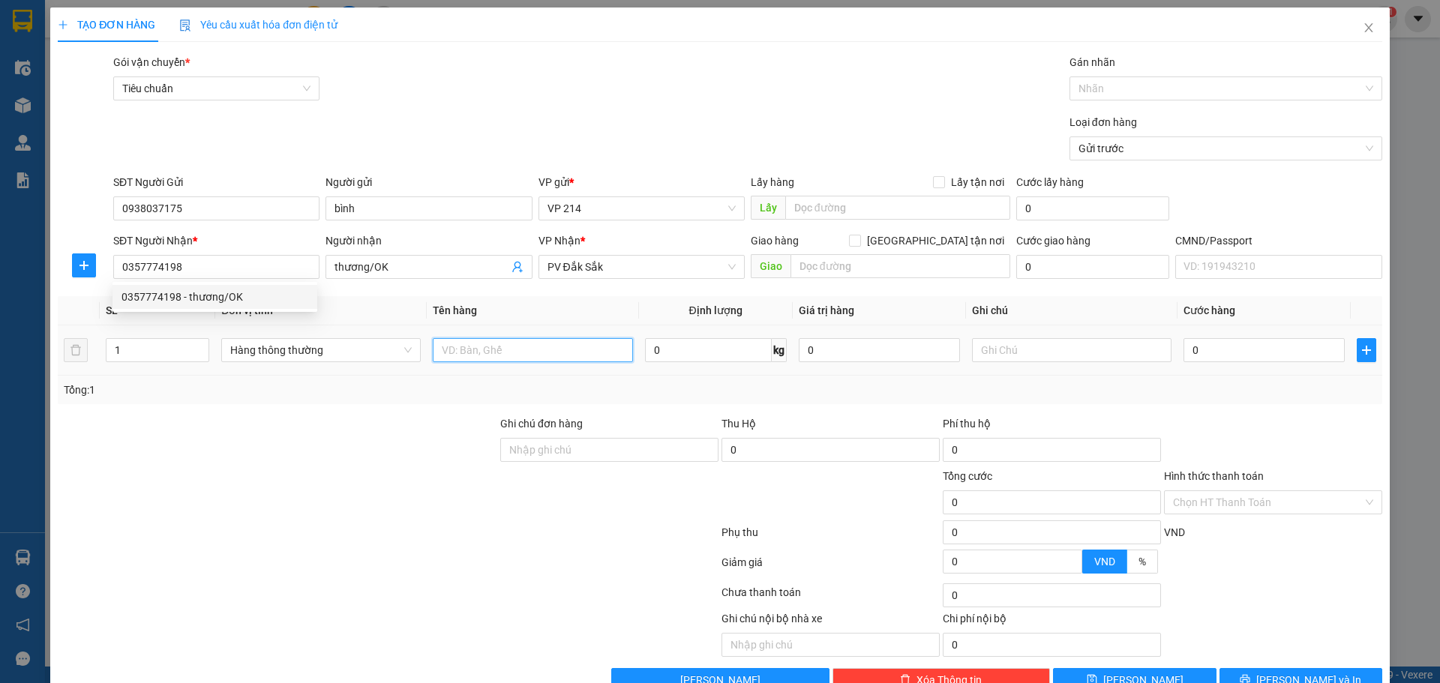
click at [475, 346] on input "text" at bounding box center [532, 350] width 199 height 24
click at [436, 261] on input "thương/OK" at bounding box center [420, 267] width 173 height 16
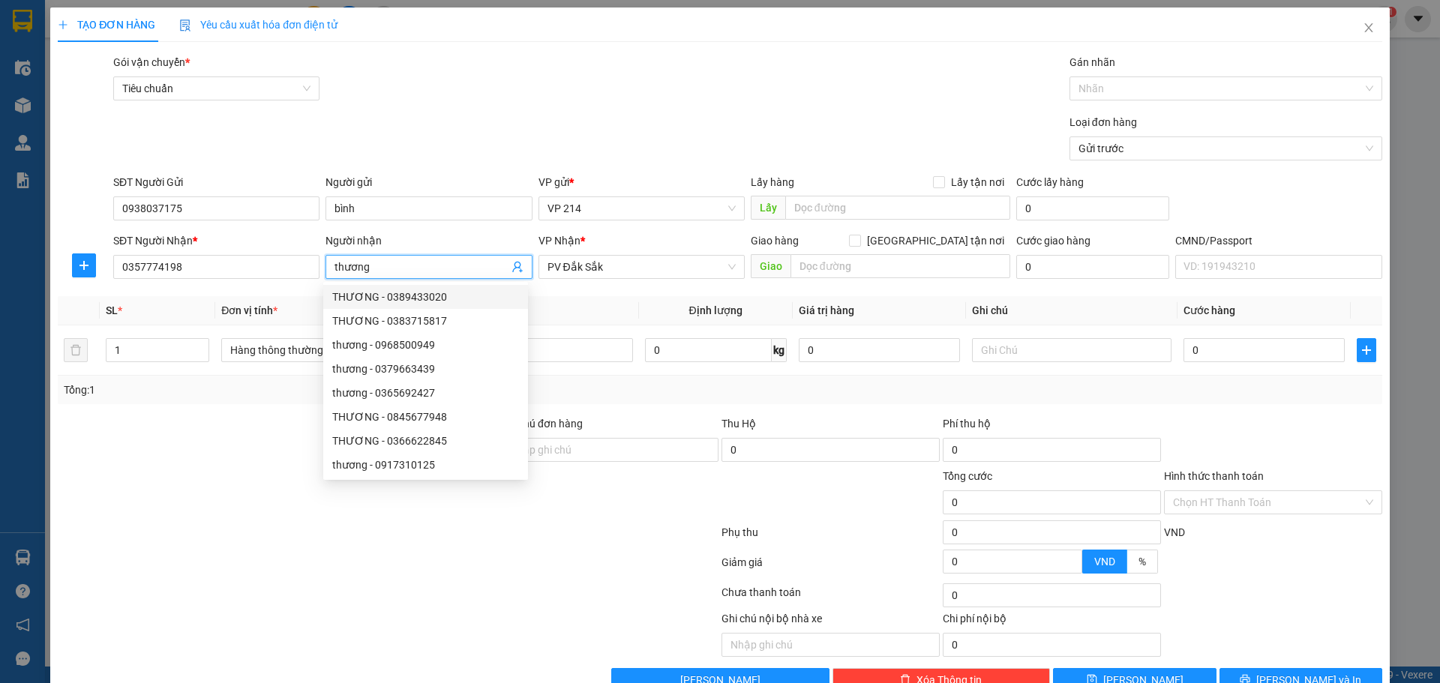
click at [334, 269] on input "thương" at bounding box center [420, 267] width 173 height 16
type input "hương"
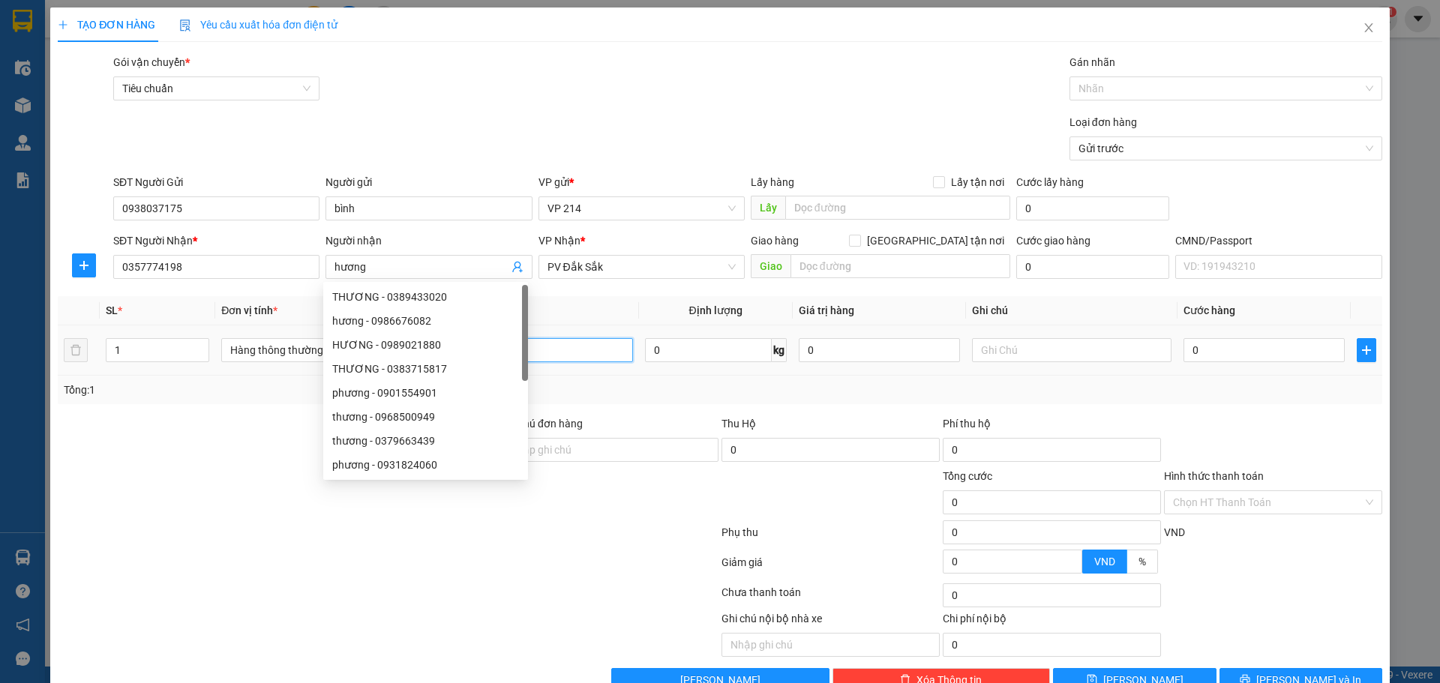
click at [553, 344] on input "text" at bounding box center [532, 350] width 199 height 24
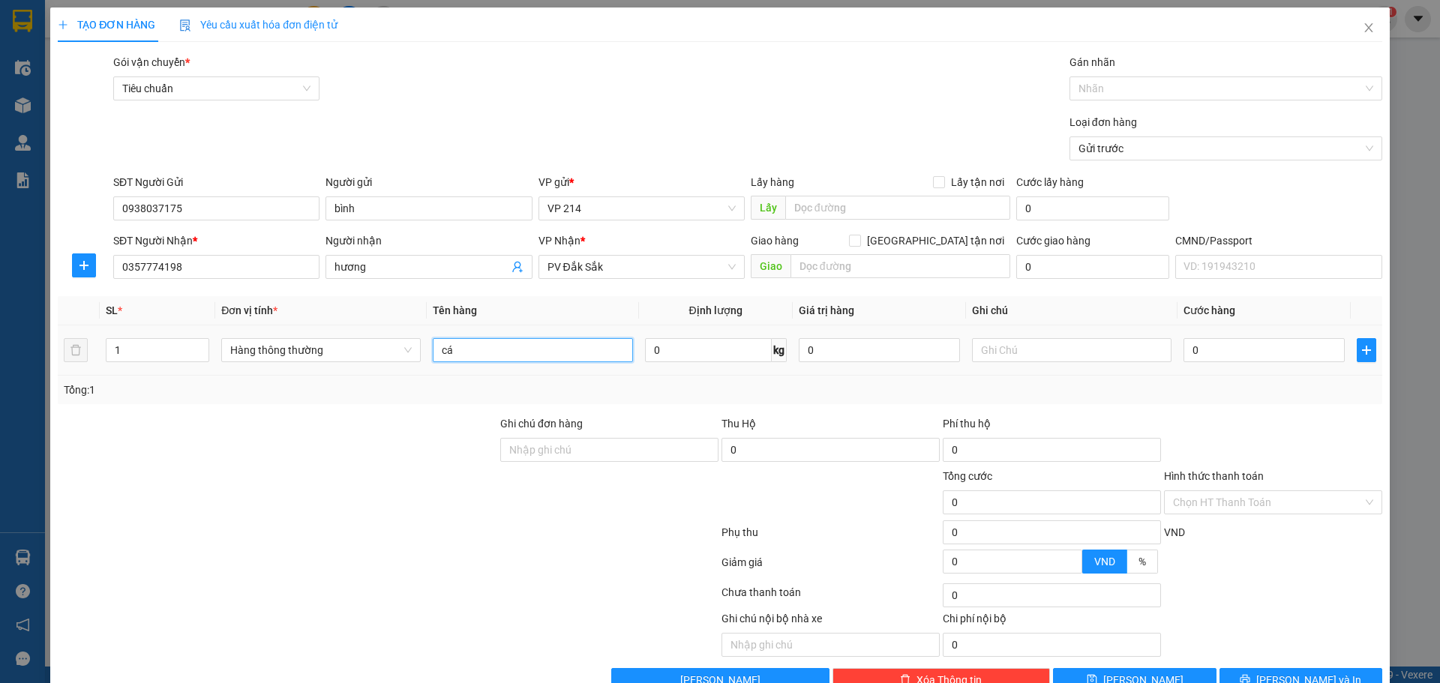
type input "c"
type input "sách"
click at [1075, 340] on input "text" at bounding box center [1071, 350] width 199 height 24
click at [1225, 346] on input "0" at bounding box center [1263, 350] width 161 height 24
click at [1259, 668] on button "[PERSON_NAME] và In" at bounding box center [1300, 680] width 163 height 24
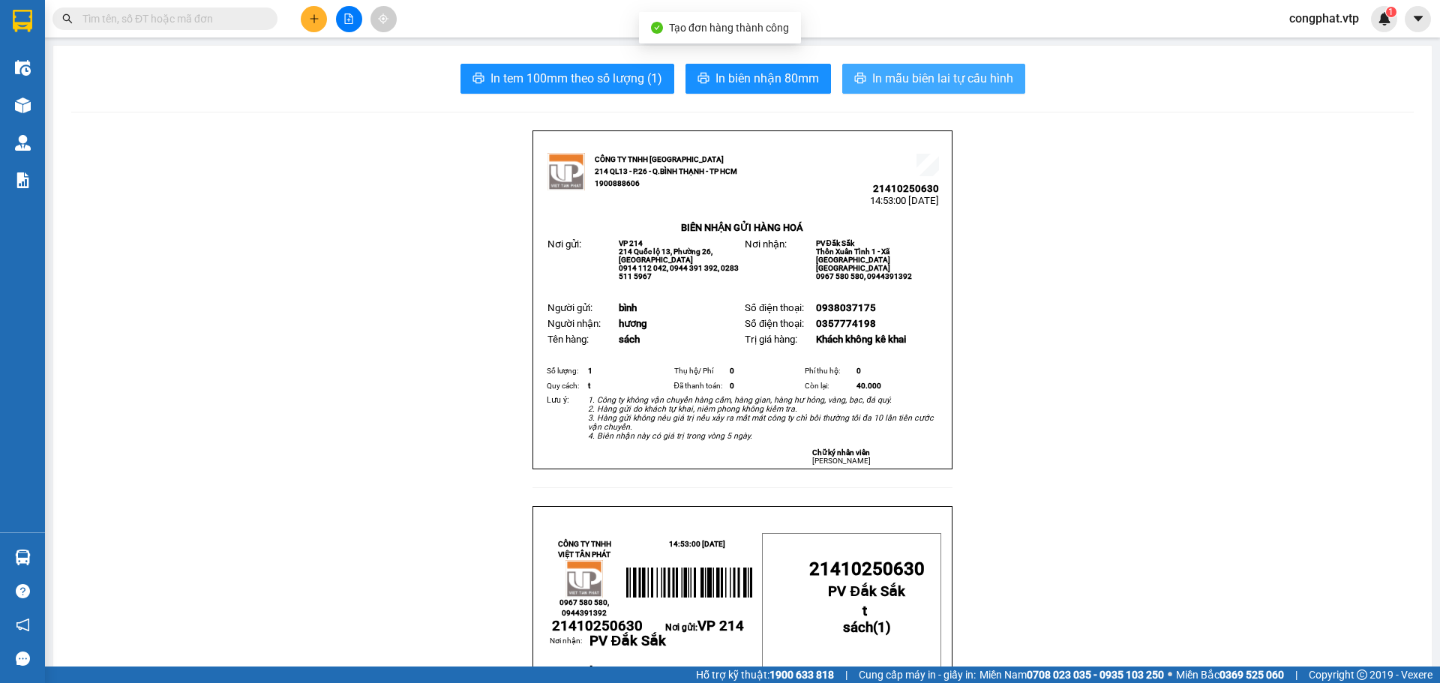
click at [955, 79] on span "In mẫu biên lai tự cấu hình" at bounding box center [942, 78] width 141 height 19
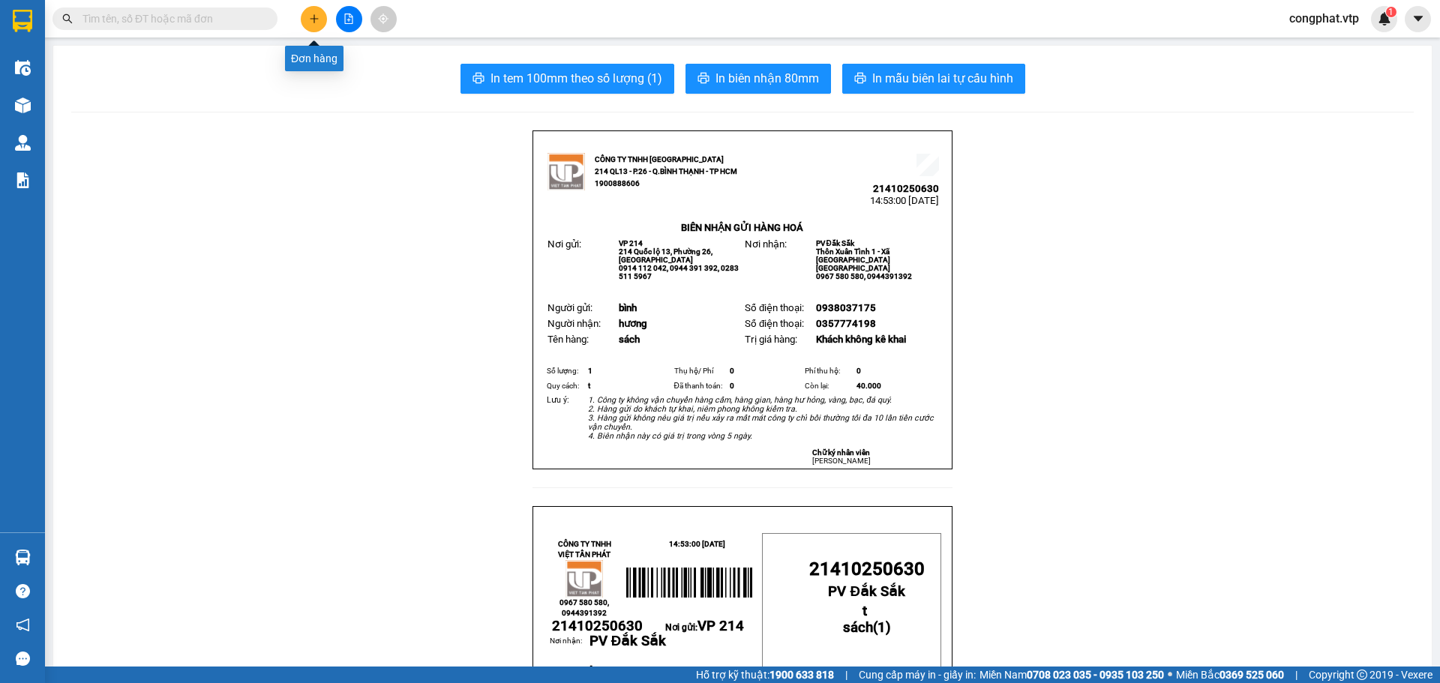
click at [313, 27] on button at bounding box center [314, 19] width 26 height 26
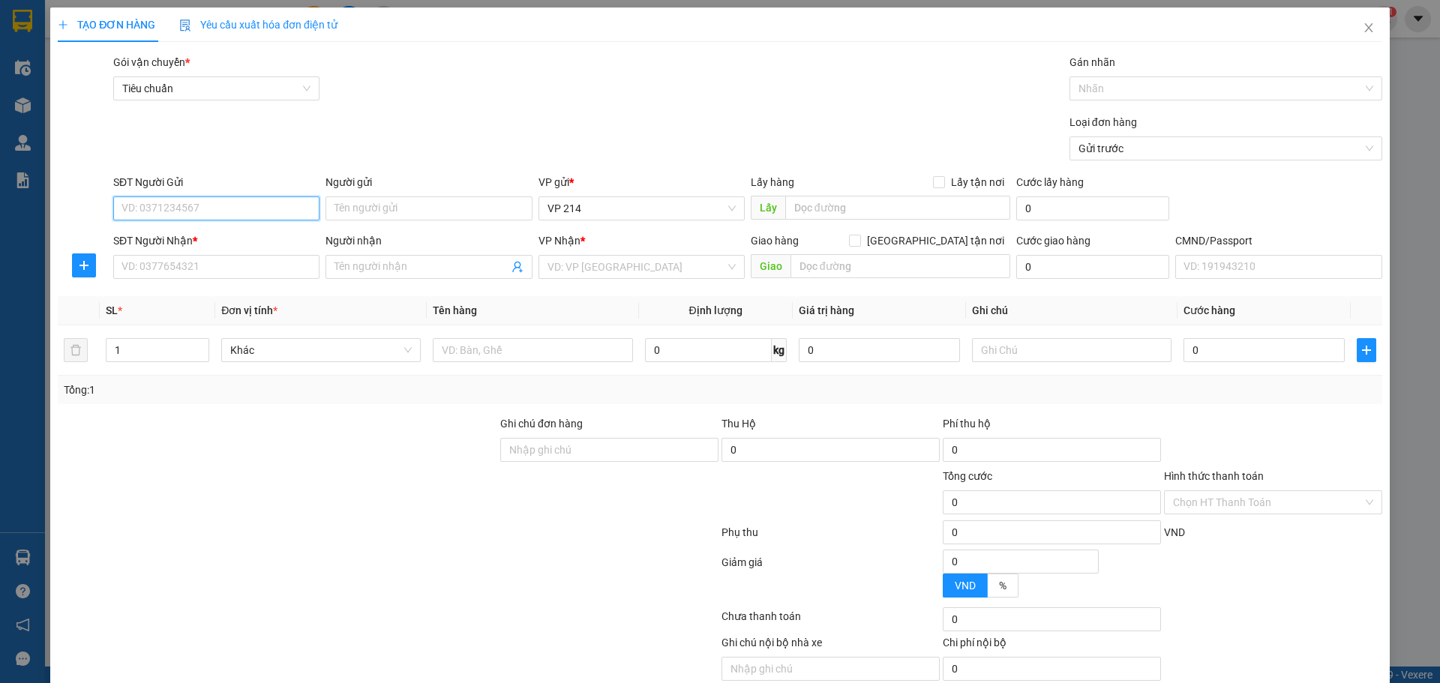
click at [220, 217] on input "SĐT Người Gửi" at bounding box center [216, 208] width 206 height 24
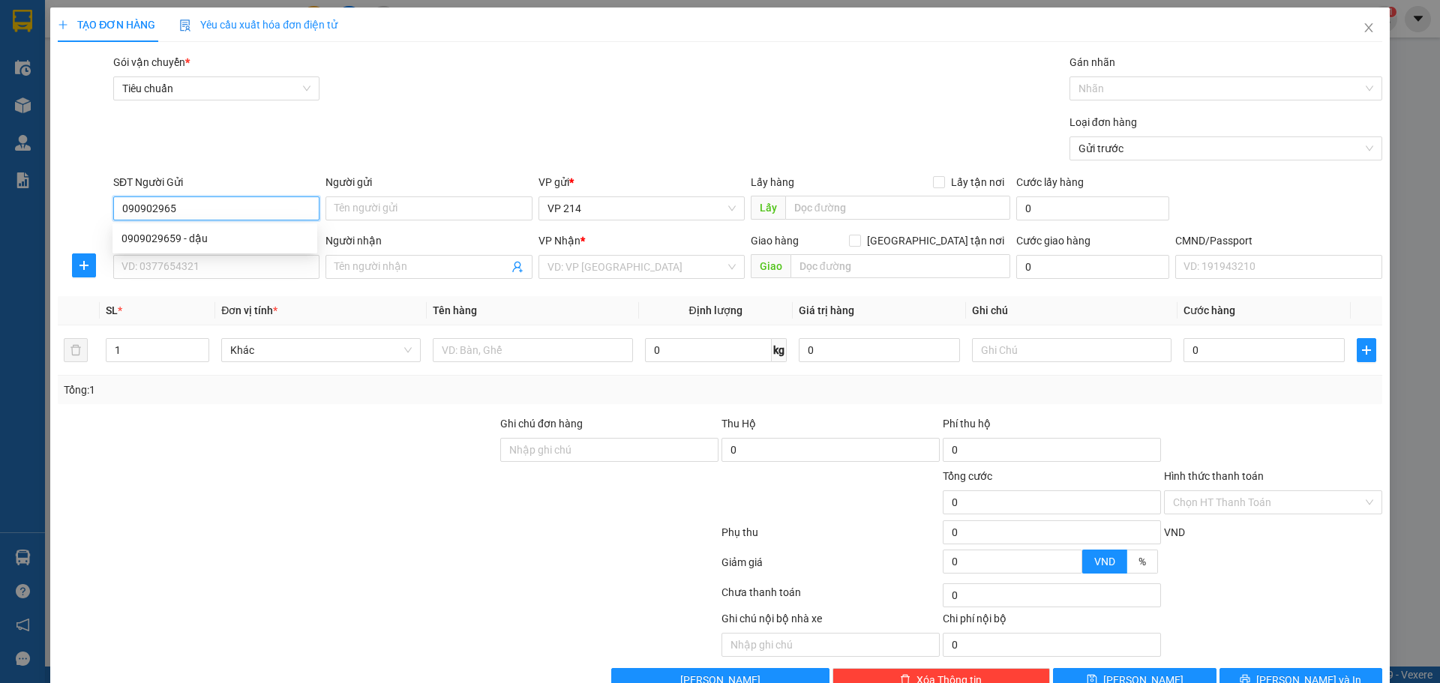
type input "0909029659"
drag, startPoint x: 227, startPoint y: 229, endPoint x: 232, endPoint y: 247, distance: 18.0
click at [227, 231] on div "0909029659 - dậu" at bounding box center [214, 238] width 205 height 24
type input "dậu"
type input "0985842233"
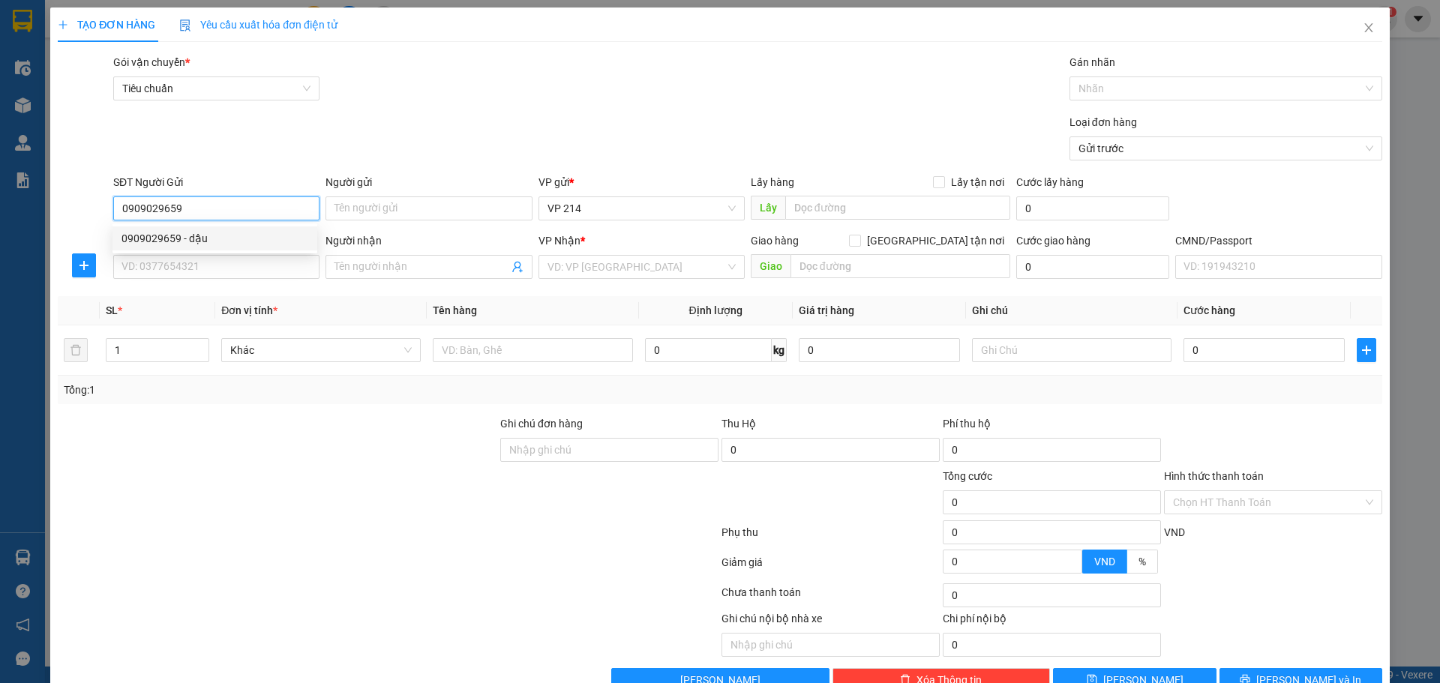
type input "2 nguyên"
type input "0909029659"
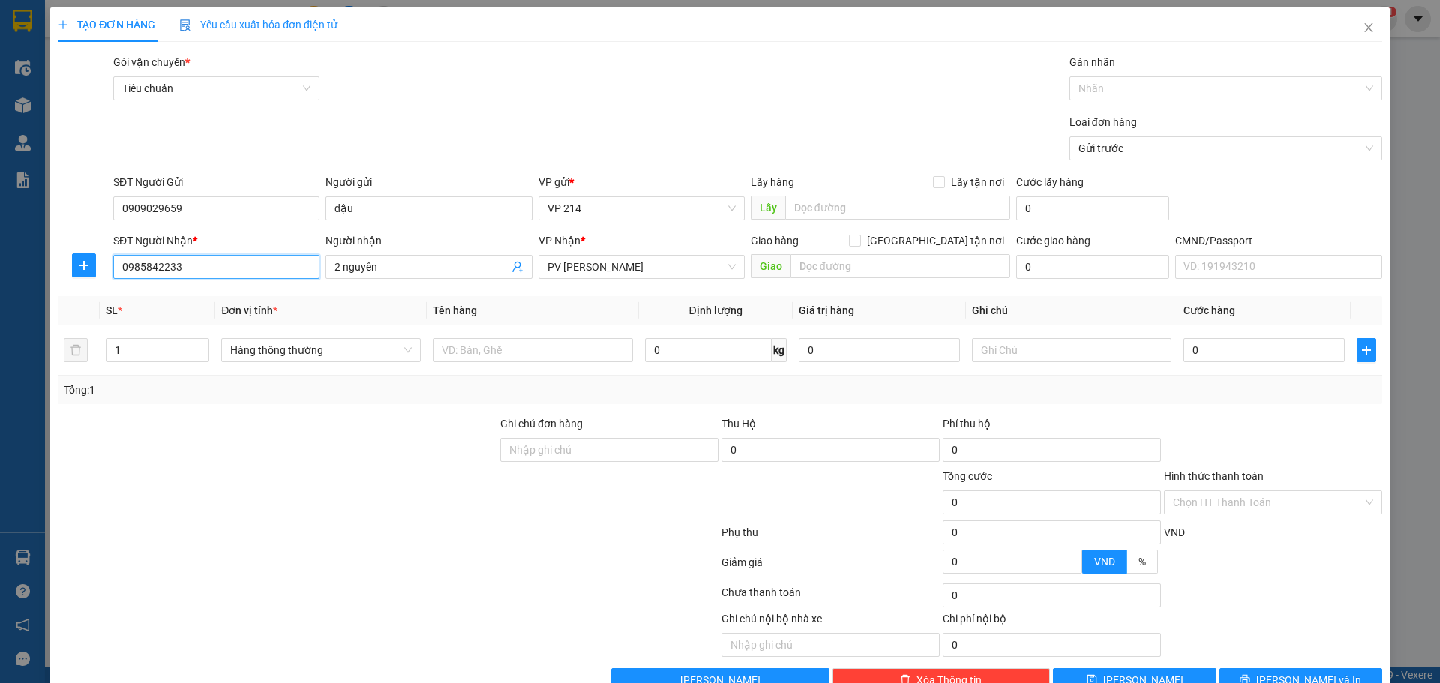
click at [238, 269] on input "0985842233" at bounding box center [216, 267] width 206 height 24
drag, startPoint x: 245, startPoint y: 270, endPoint x: 0, endPoint y: 292, distance: 246.2
click at [0, 290] on div "TẠO ĐƠN HÀNG Yêu cầu xuất hóa đơn điện tử Transit Pickup Surcharge Ids Transit …" at bounding box center [720, 341] width 1440 height 683
type input "0355975555"
click at [254, 294] on div "0355975555 - nhã" at bounding box center [214, 297] width 187 height 16
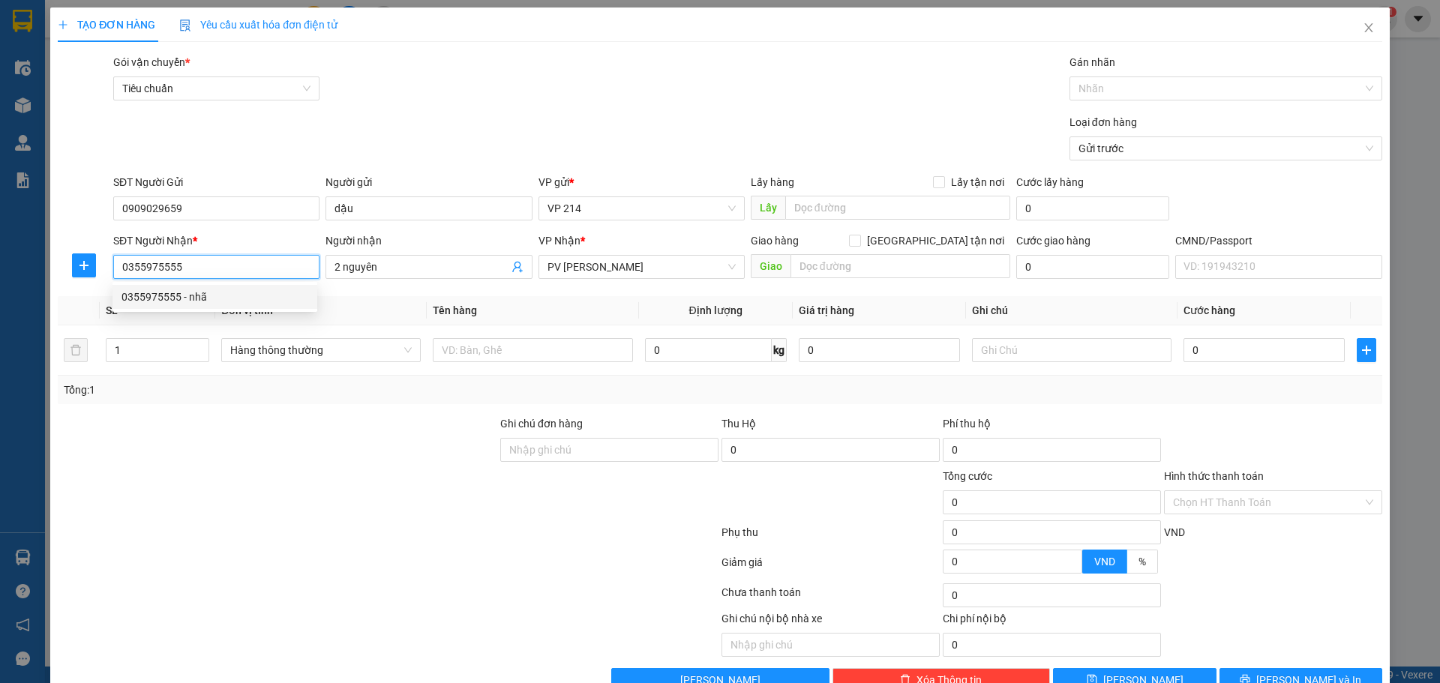
type input "nhã"
type input "0355975555"
click at [526, 336] on div at bounding box center [532, 350] width 199 height 30
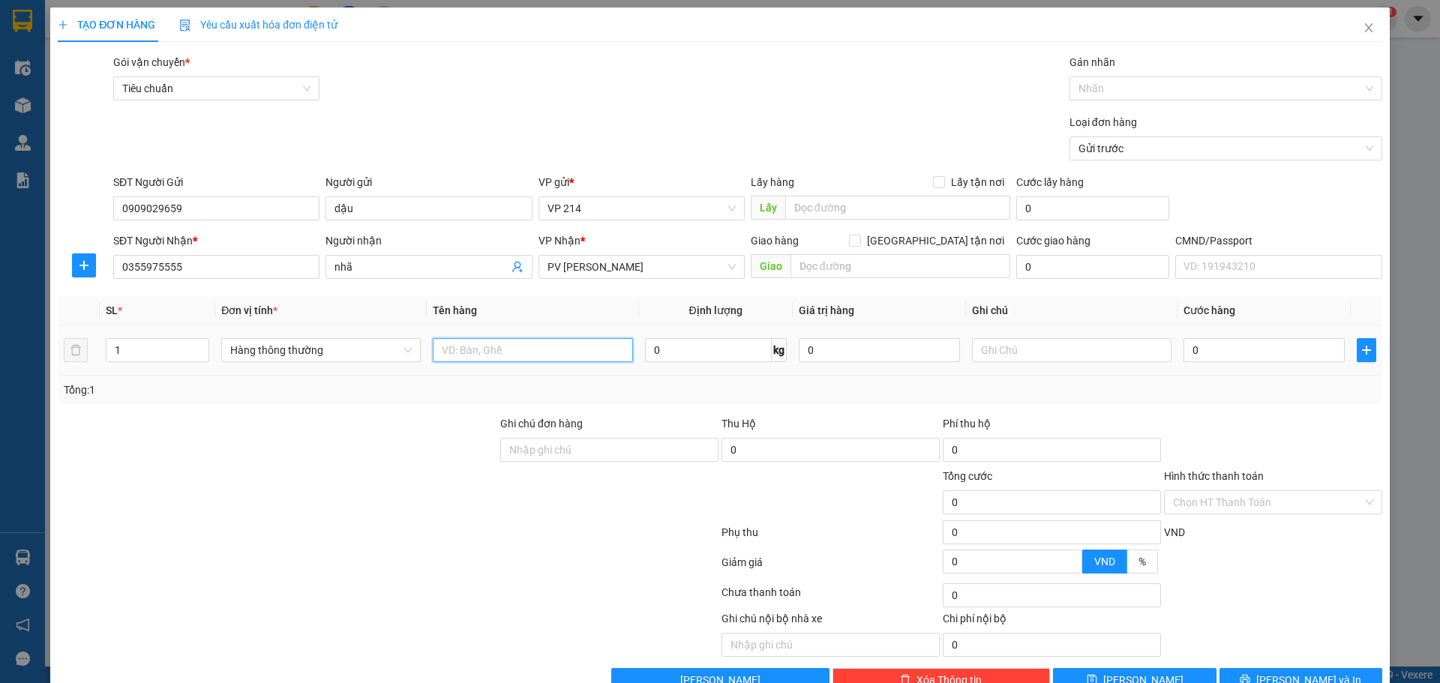
click at [607, 355] on input "text" at bounding box center [532, 350] width 199 height 24
type input "pt"
click at [1010, 361] on input "text" at bounding box center [1071, 350] width 199 height 24
click at [1246, 351] on input "0" at bounding box center [1263, 350] width 161 height 24
click at [1302, 672] on span "[PERSON_NAME] và In" at bounding box center [1308, 680] width 105 height 16
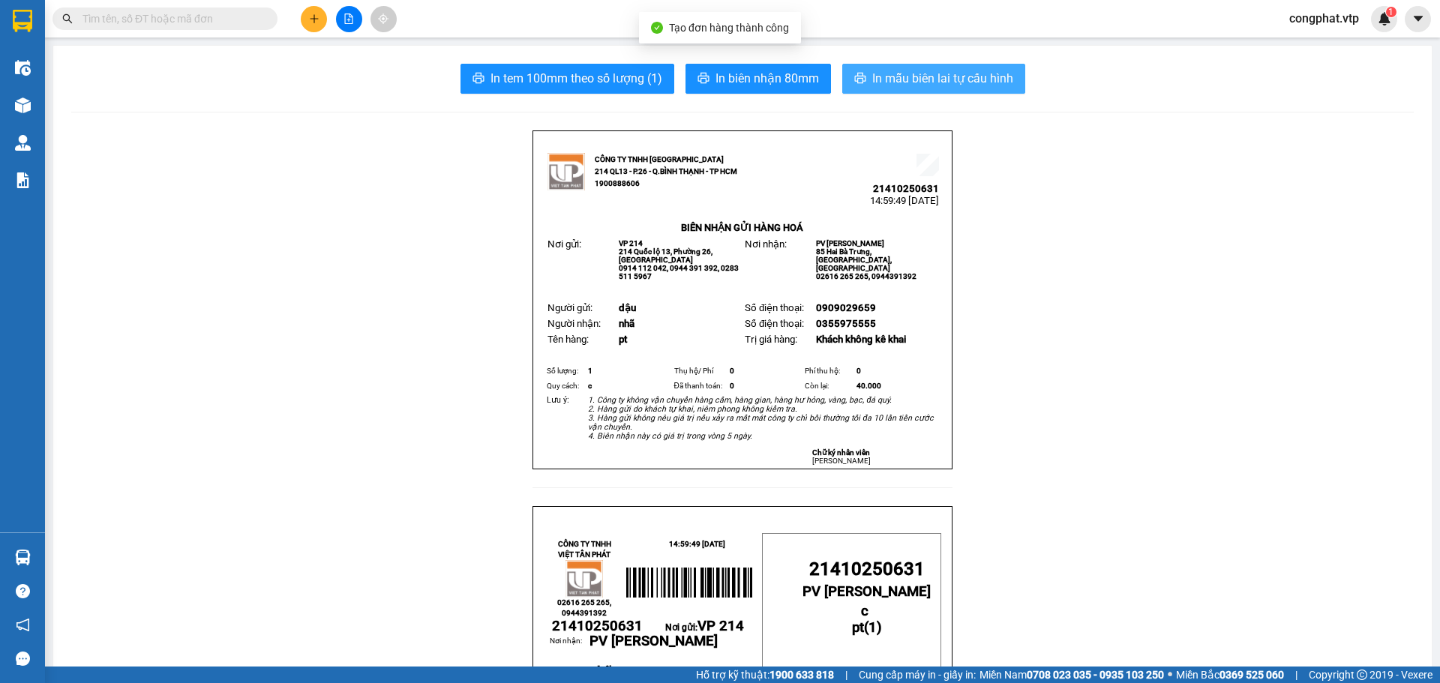
click at [894, 79] on span "In mẫu biên lai tự cấu hình" at bounding box center [942, 78] width 141 height 19
